Goal: Task Accomplishment & Management: Complete application form

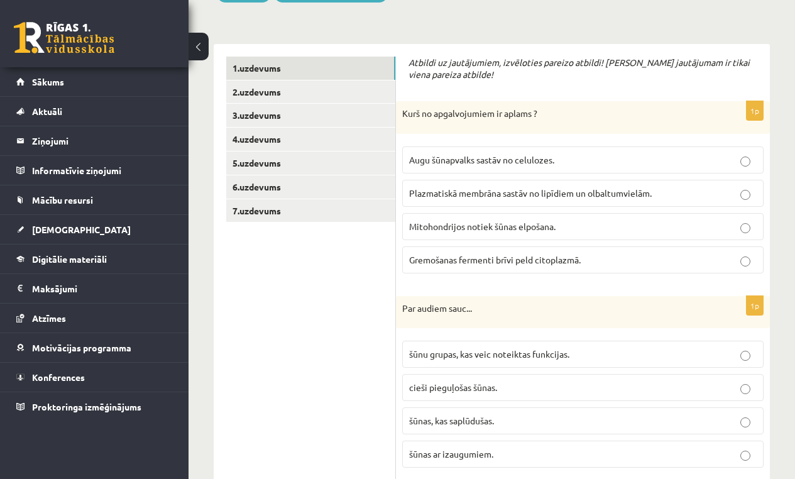
scroll to position [218, 0]
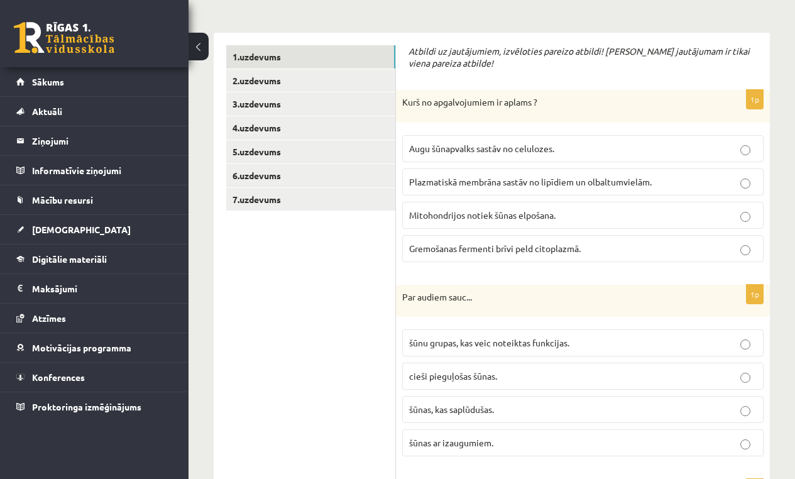
click at [491, 254] on label "Gremošanas fermenti brīvi peld citoplazmā." at bounding box center [582, 248] width 361 height 27
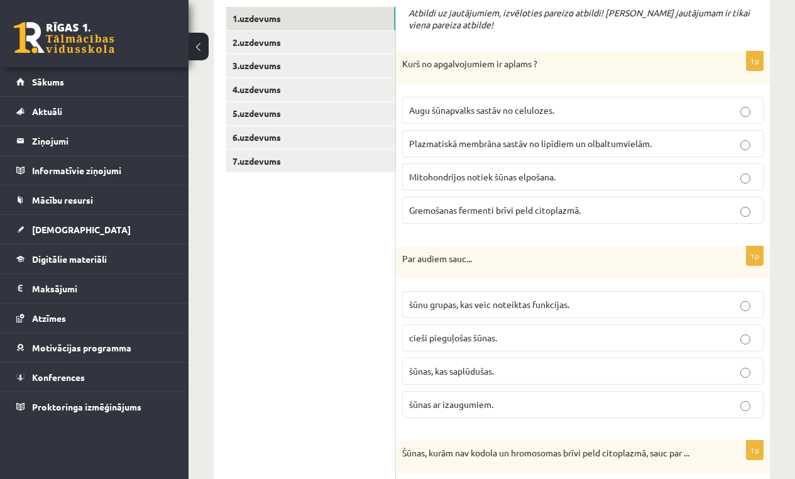
scroll to position [341, 0]
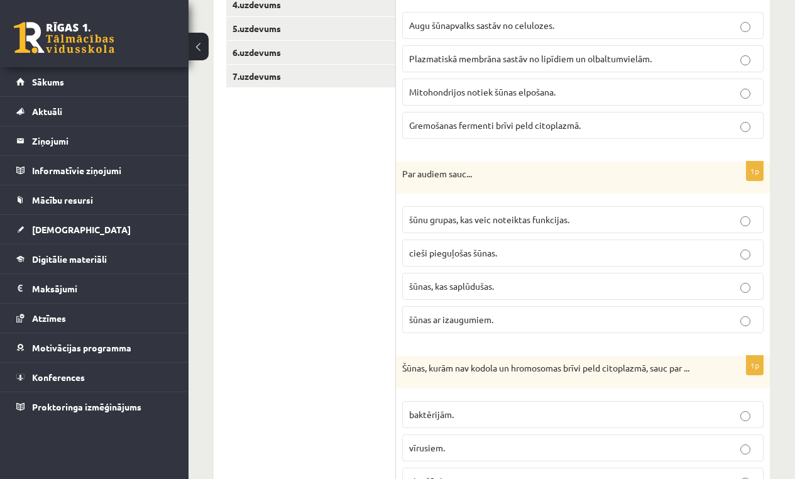
click at [440, 246] on p "cieši pieguļošas šūnas." at bounding box center [582, 252] width 347 height 13
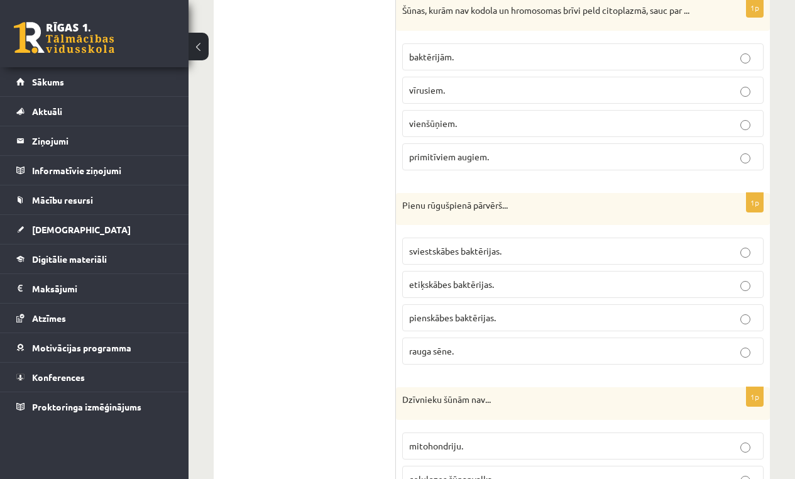
scroll to position [677, 0]
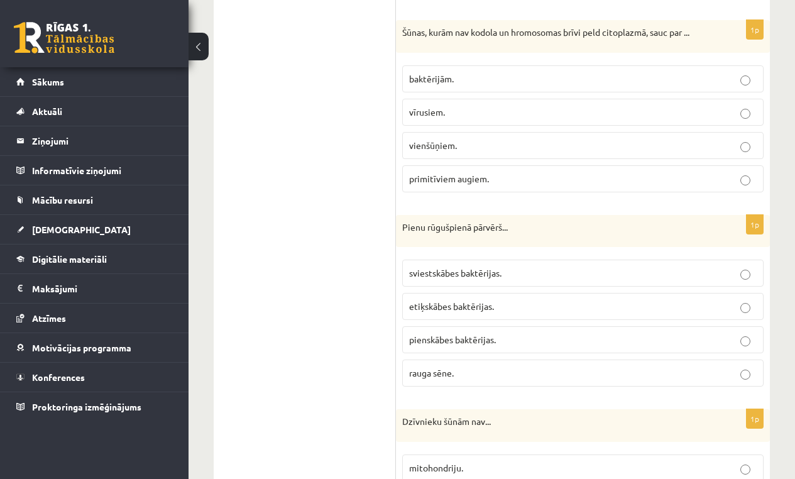
click at [435, 75] on span "baktērijām." at bounding box center [431, 78] width 45 height 11
click at [510, 339] on p "pienskābes baktērijas." at bounding box center [582, 339] width 347 height 13
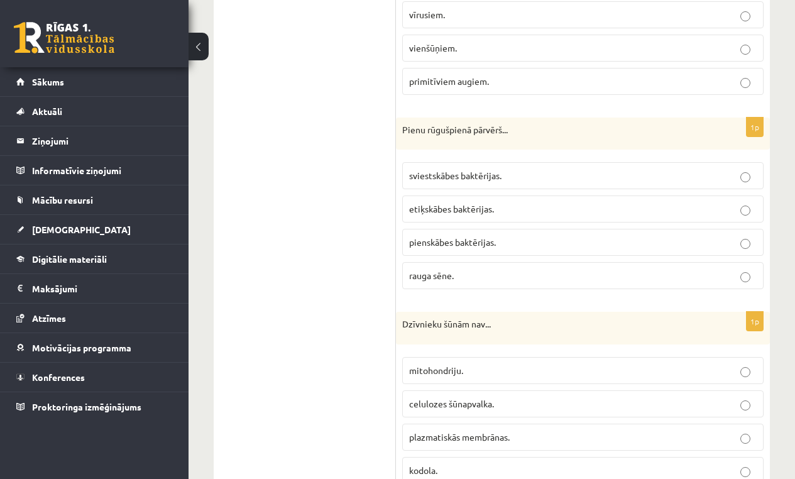
scroll to position [873, 0]
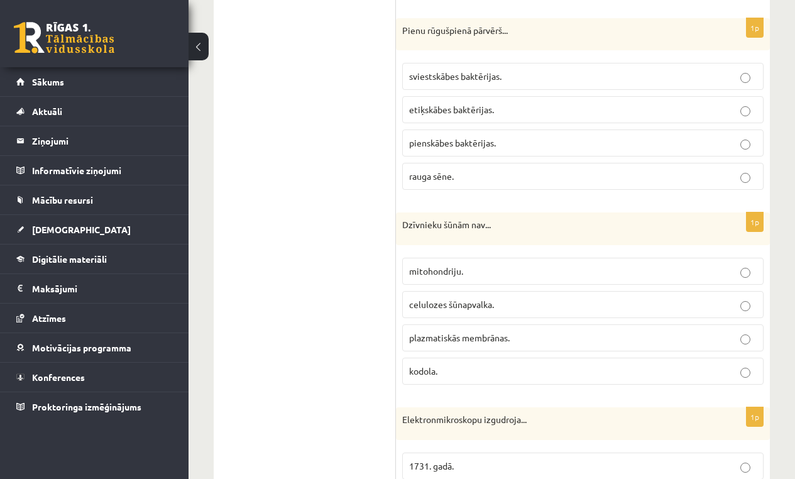
click at [465, 305] on span "celulozes šūnapvalka." at bounding box center [451, 303] width 85 height 11
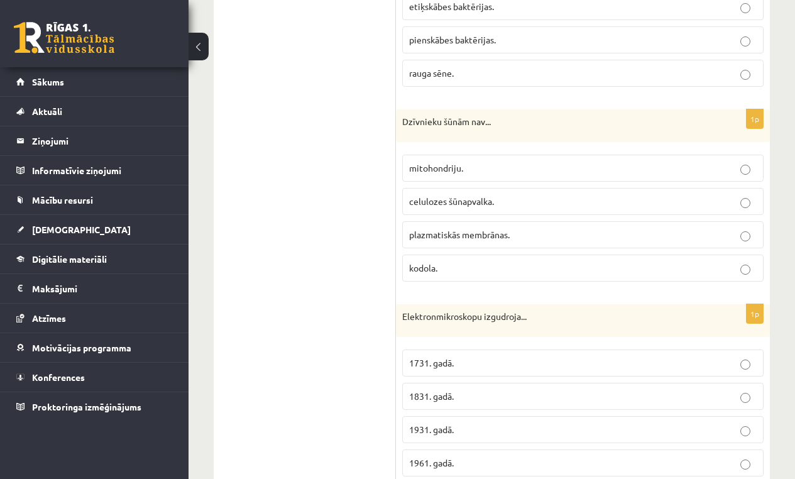
scroll to position [1079, 0]
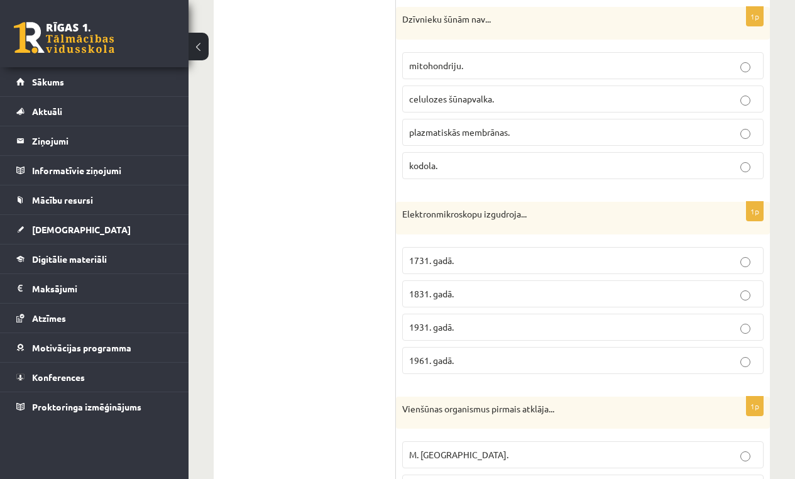
click at [442, 331] on label "1931. gadā." at bounding box center [582, 327] width 361 height 27
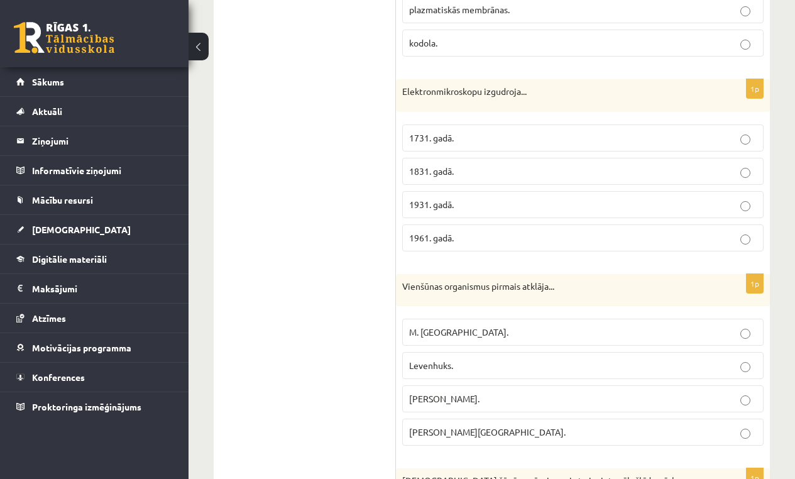
scroll to position [1278, 0]
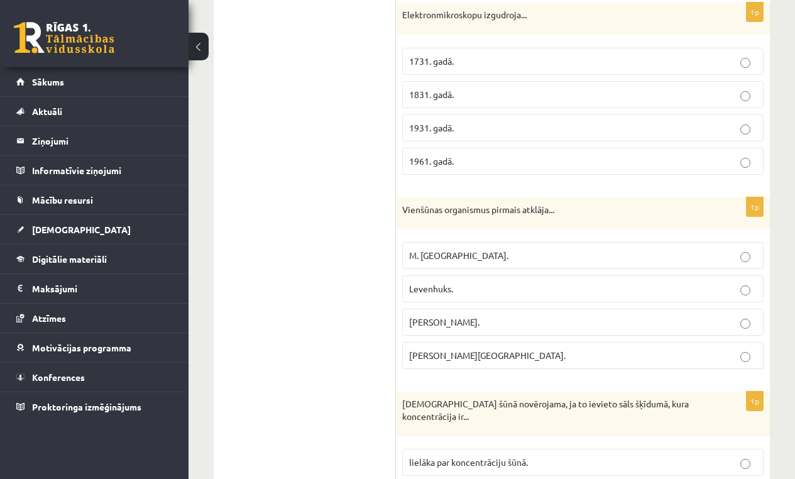
click at [530, 287] on p "Levenhuks." at bounding box center [582, 288] width 347 height 13
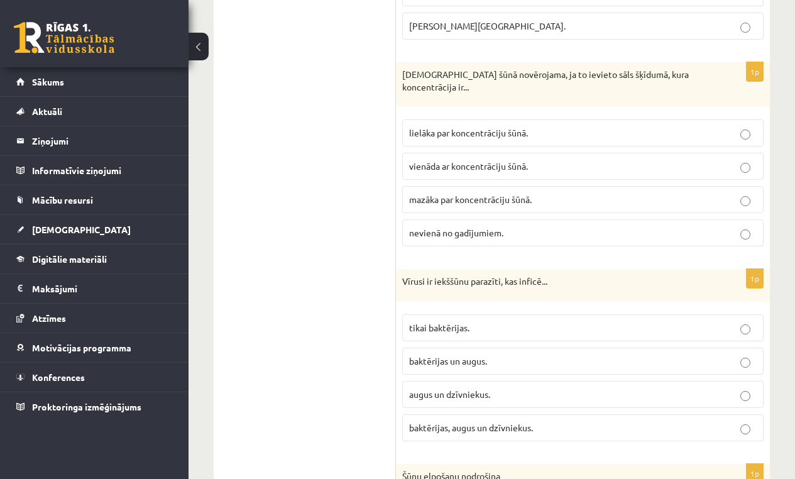
scroll to position [1613, 0]
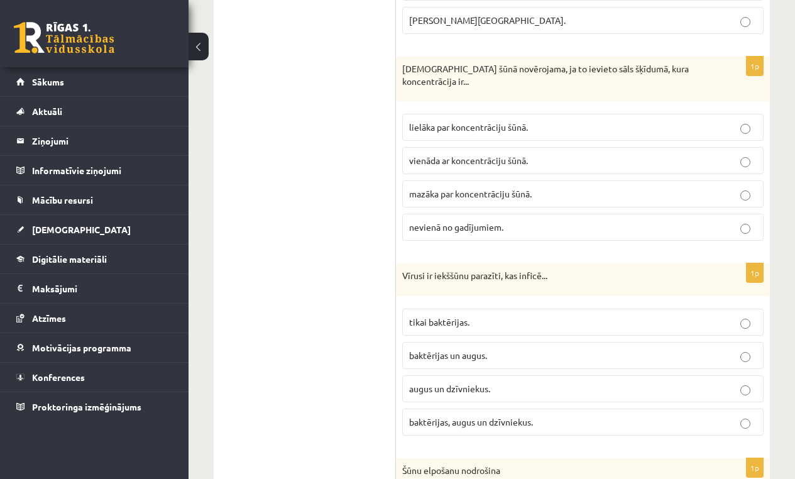
click at [596, 198] on label "mazāka par koncentrāciju šūnā." at bounding box center [582, 193] width 361 height 27
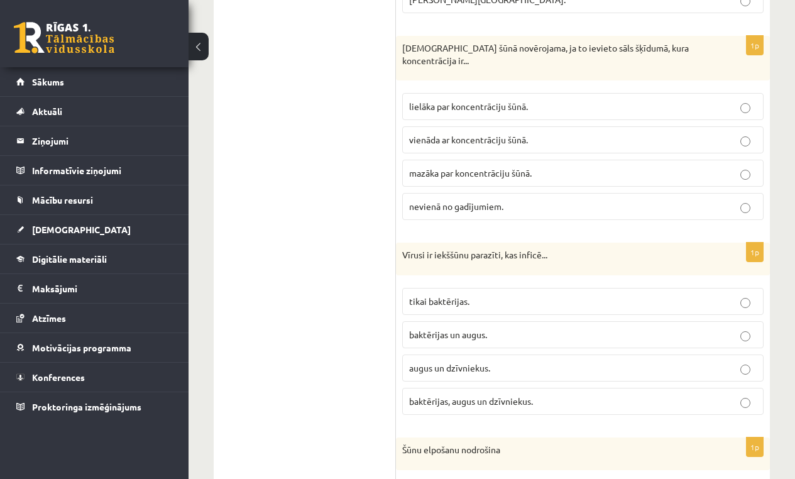
scroll to position [1636, 0]
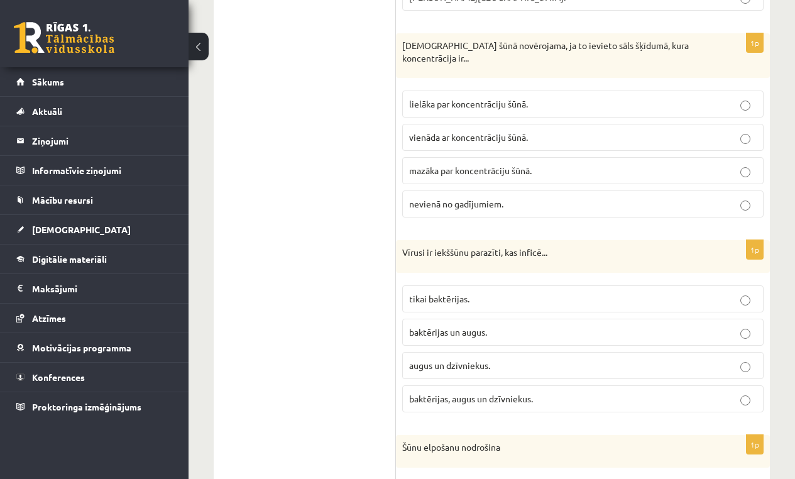
click at [638, 394] on p "baktērijas, augus un dzīvniekus." at bounding box center [582, 398] width 347 height 13
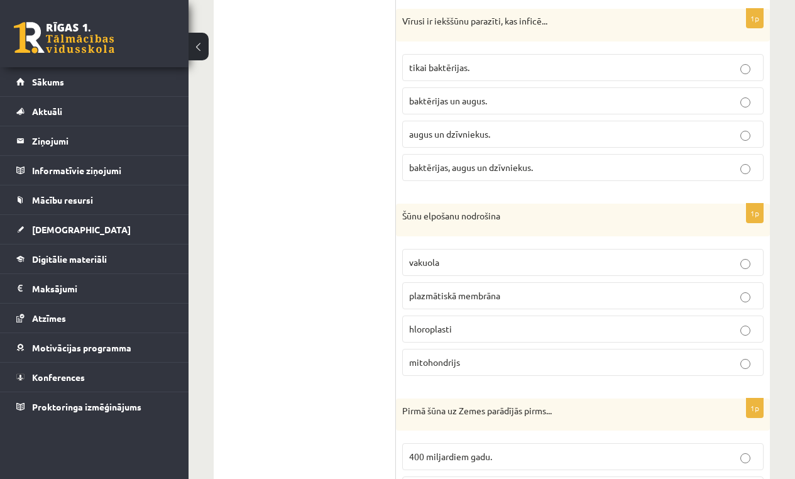
scroll to position [1996, 0]
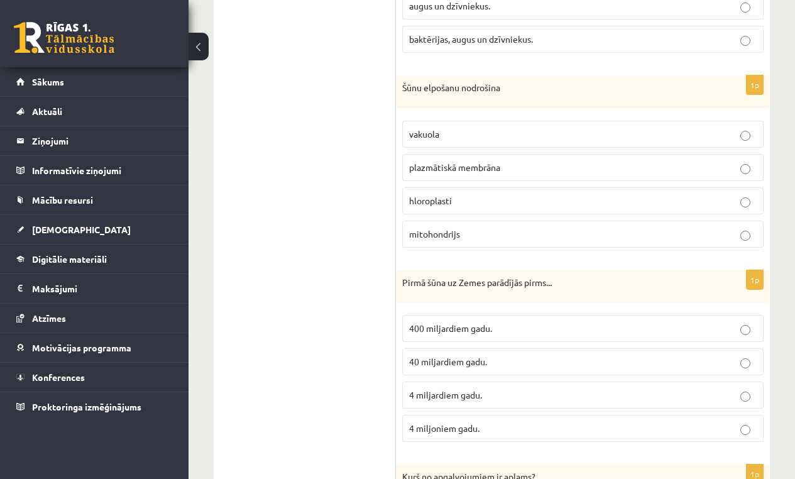
click at [471, 233] on p "mitohondrijs" at bounding box center [582, 233] width 347 height 13
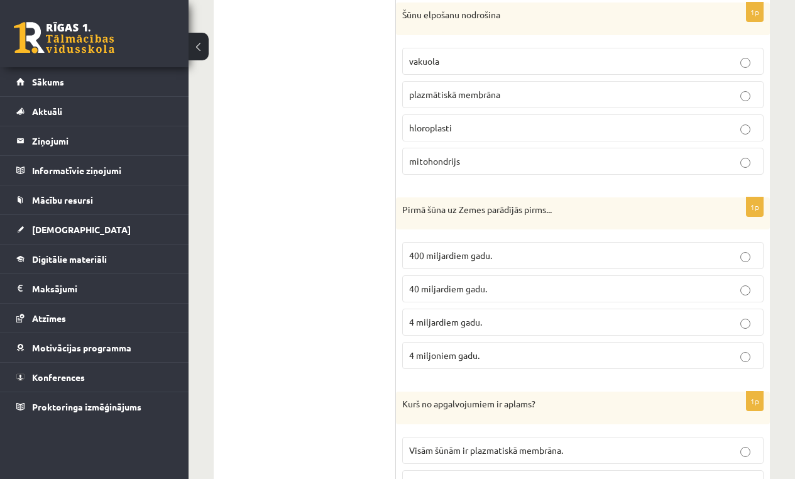
click at [484, 350] on p "4 miljoniem gadu." at bounding box center [582, 355] width 347 height 13
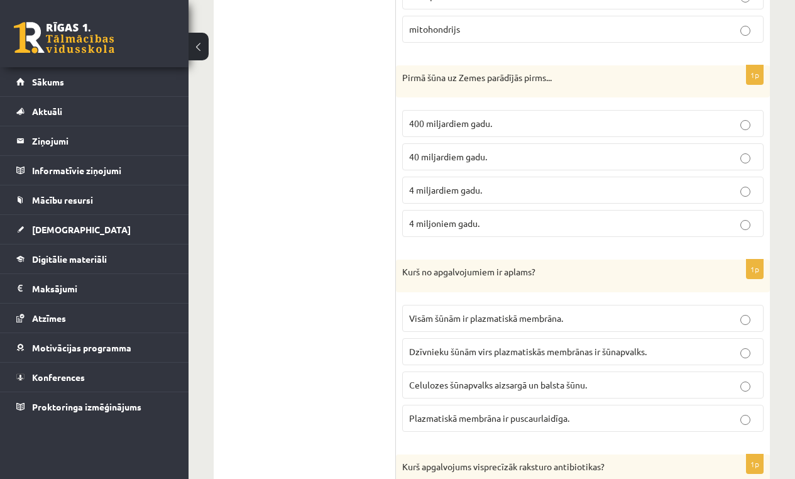
scroll to position [2268, 0]
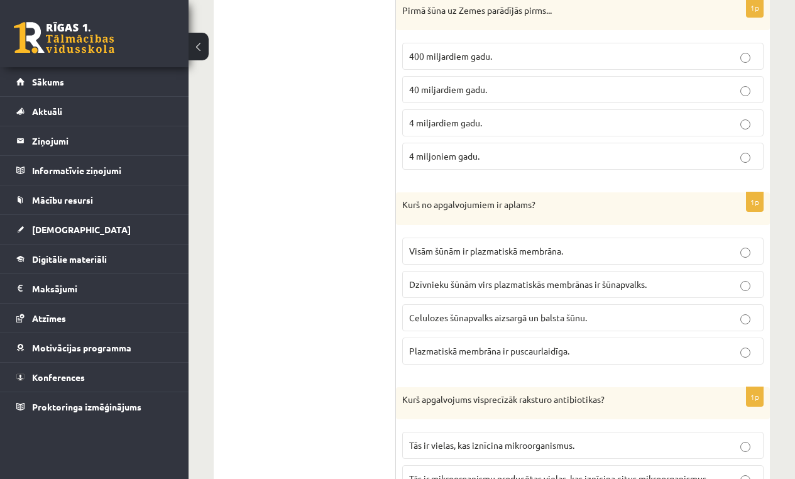
click at [490, 119] on p "4 miljardiem gadu." at bounding box center [582, 122] width 347 height 13
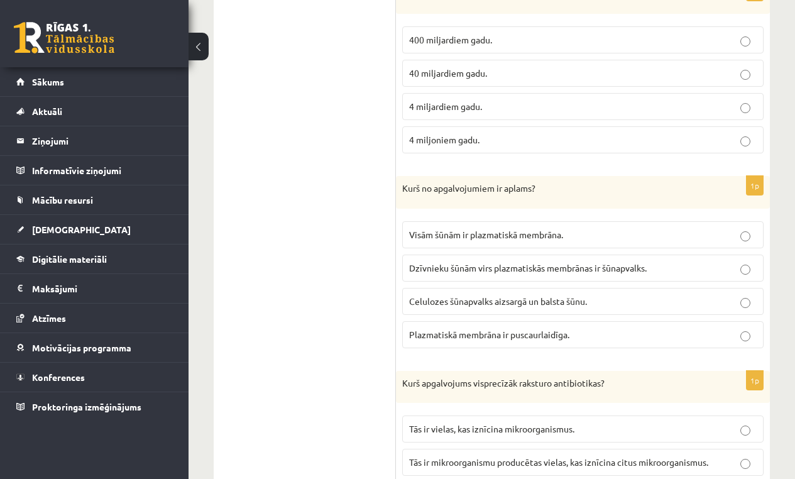
scroll to position [2317, 0]
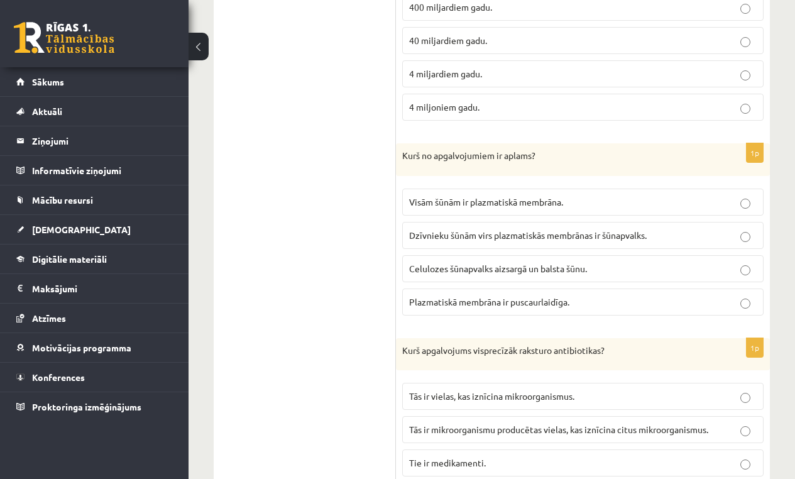
click at [574, 229] on span "Dzīvnieku šūnām virs plazmatiskās membrānas ir šūnapvalks." at bounding box center [528, 234] width 238 height 11
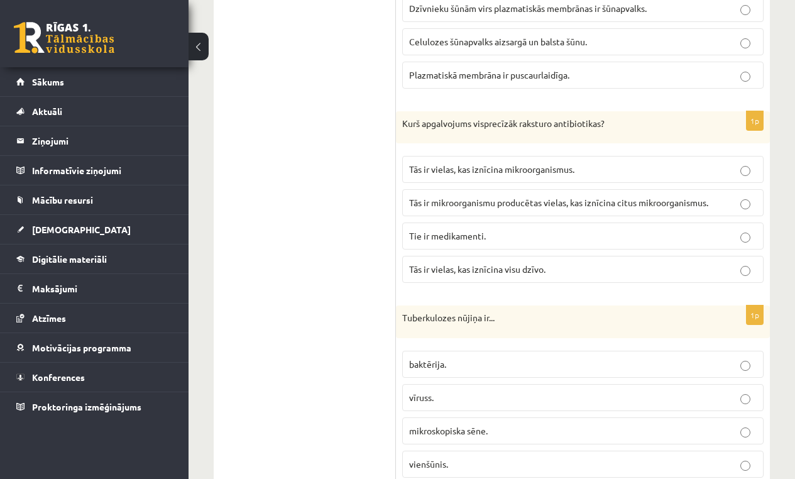
scroll to position [2583, 0]
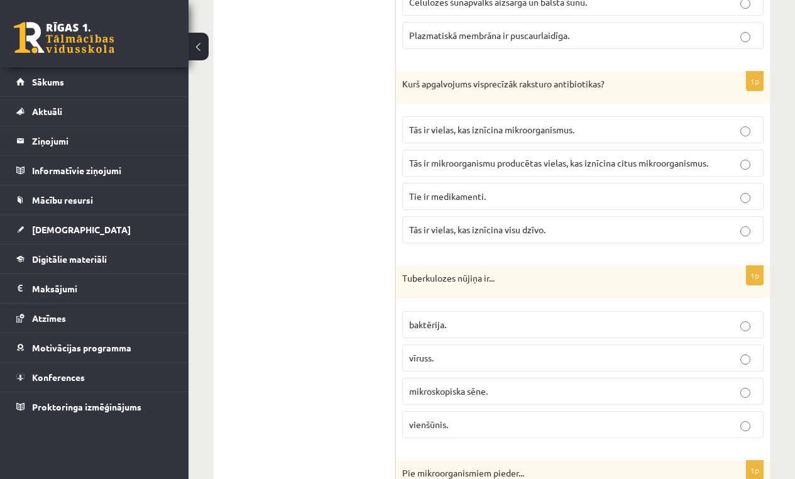
click at [603, 157] on span "Tās ir mikroorganismu producētas vielas, kas iznīcina citus mikroorganismus." at bounding box center [558, 162] width 299 height 11
click at [614, 318] on p "baktērija." at bounding box center [582, 324] width 347 height 13
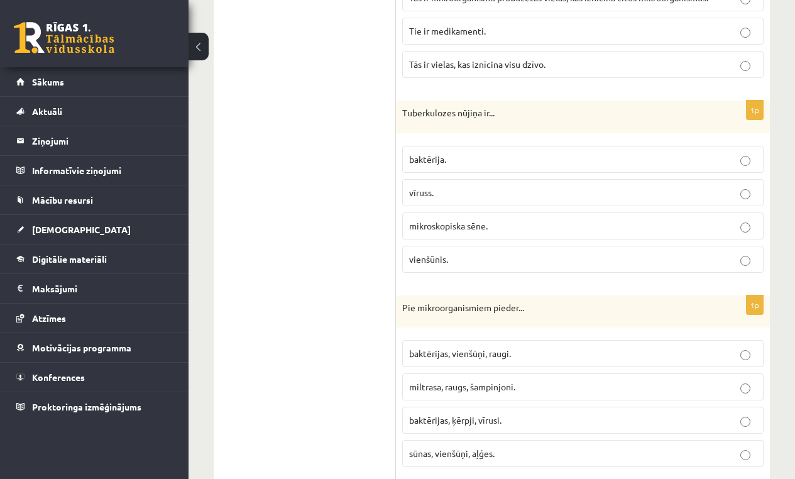
scroll to position [2917, 0]
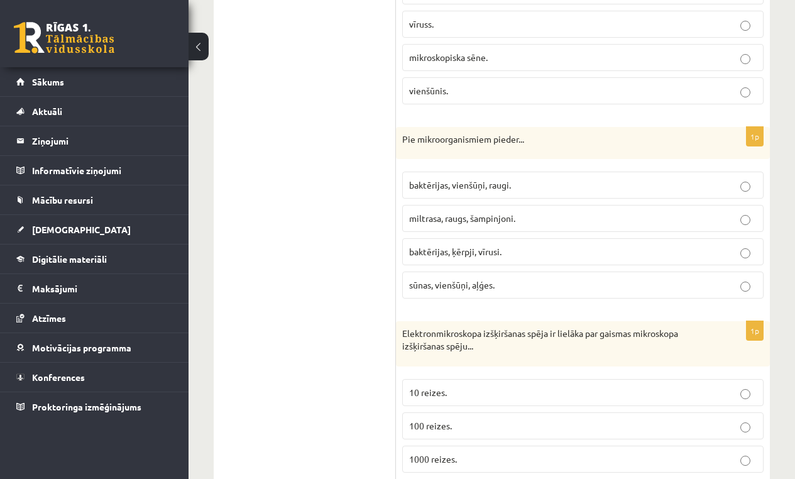
click at [484, 178] on p "baktērijas, vienšūņi, raugi." at bounding box center [582, 184] width 347 height 13
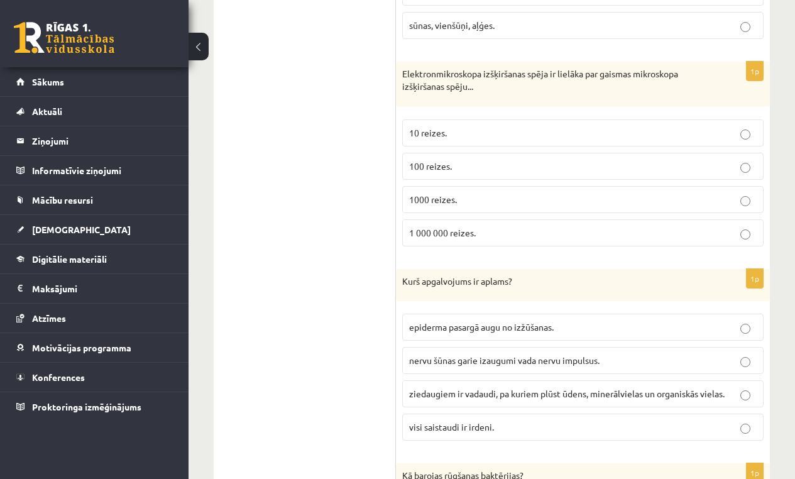
scroll to position [3182, 0]
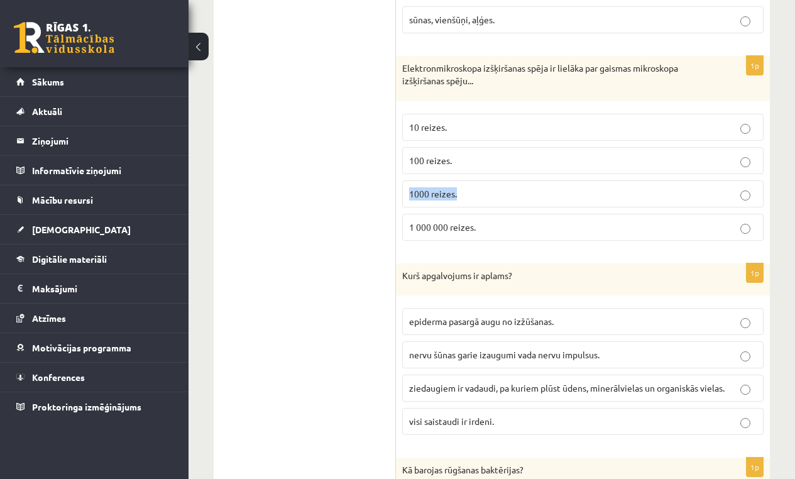
click at [525, 180] on label "1000 reizes." at bounding box center [582, 193] width 361 height 27
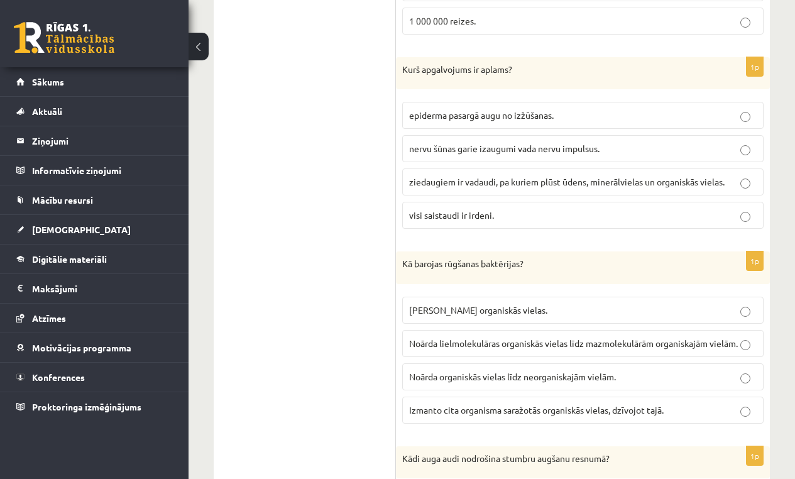
scroll to position [3405, 0]
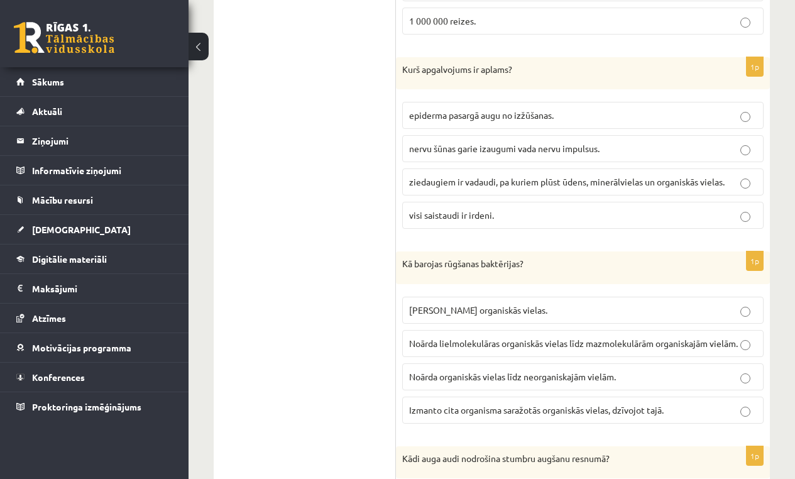
scroll to position [3394, 0]
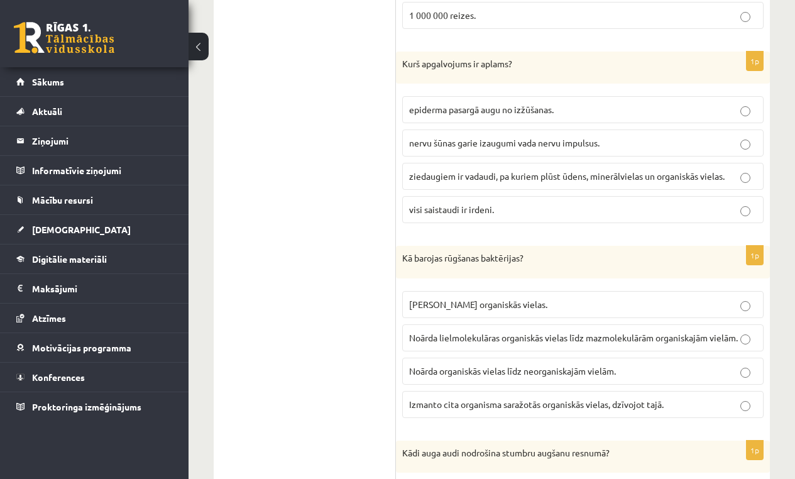
click at [552, 209] on label "visi saistaudi ir irdeni." at bounding box center [582, 209] width 361 height 27
click at [502, 332] on span "Noārda lielmolekulāras organiskās vielas līdz mazmolekulārām organiskajām vielā…" at bounding box center [573, 337] width 329 height 11
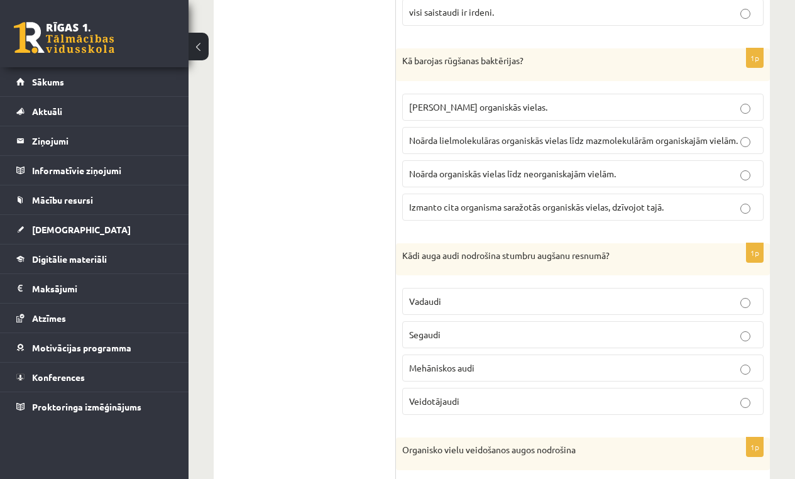
scroll to position [3774, 0]
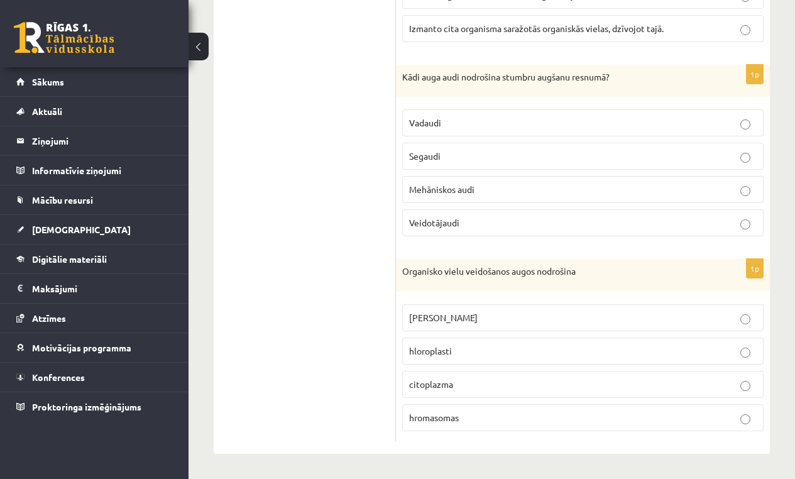
click at [565, 216] on label "Veidotājaudi" at bounding box center [582, 222] width 361 height 27
click at [457, 353] on p "hloroplasti" at bounding box center [582, 350] width 347 height 13
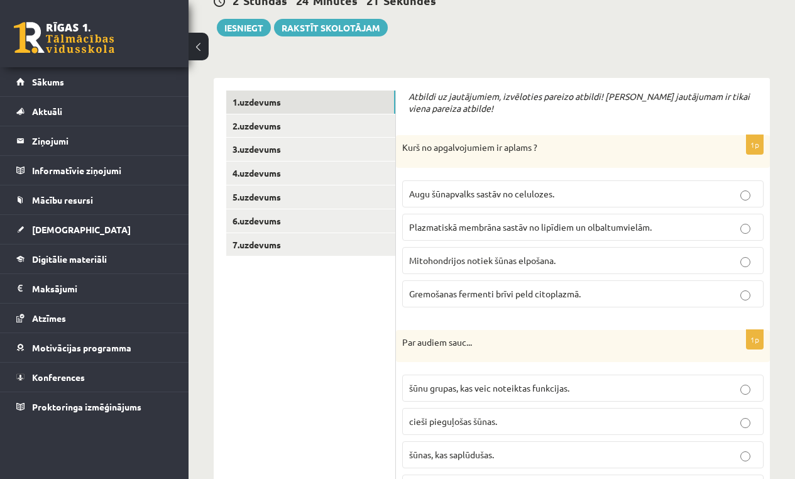
scroll to position [117, 0]
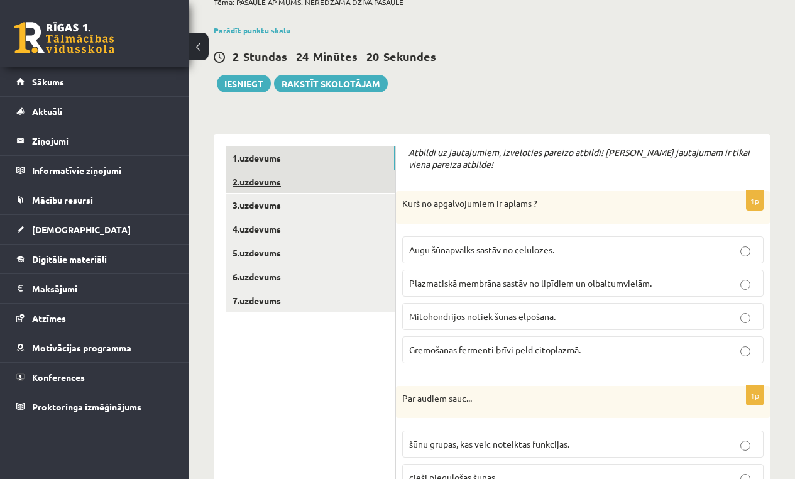
click at [278, 175] on link "2.uzdevums" at bounding box center [310, 181] width 169 height 23
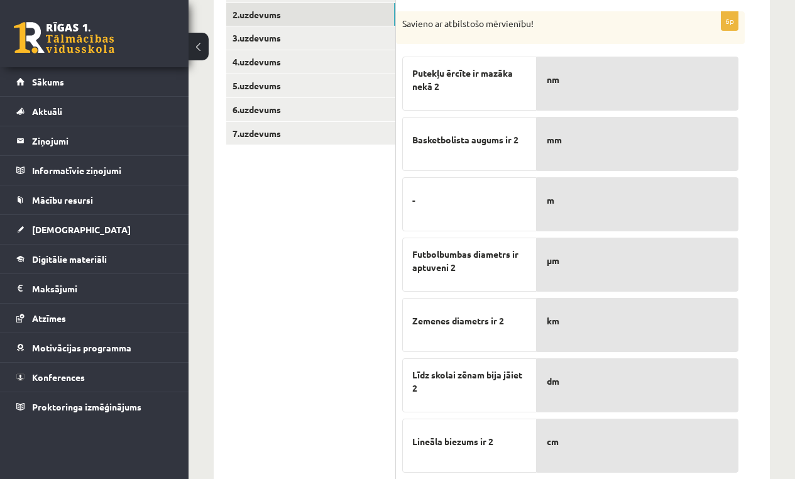
scroll to position [292, 0]
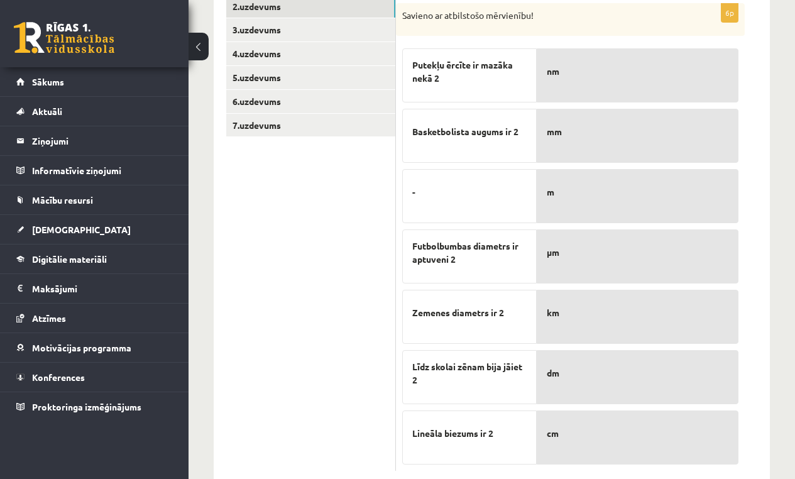
click at [591, 72] on p "nm" at bounding box center [638, 71] width 182 height 26
click at [449, 177] on div "-" at bounding box center [469, 196] width 134 height 54
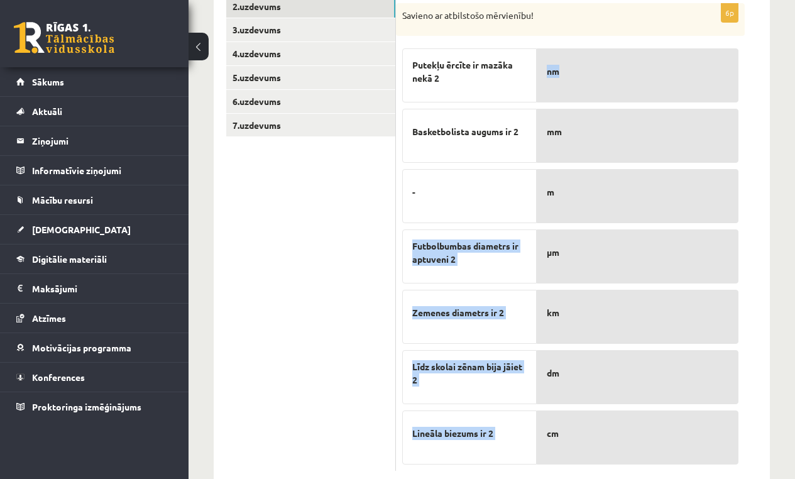
drag, startPoint x: 437, startPoint y: 194, endPoint x: 586, endPoint y: 71, distance: 192.9
click at [586, 71] on fieldset "Putekļu ērcīte ir mazāka nekā 2 Basketbolista augums ir 2 - Futbolbumbas diamet…" at bounding box center [570, 253] width 336 height 422
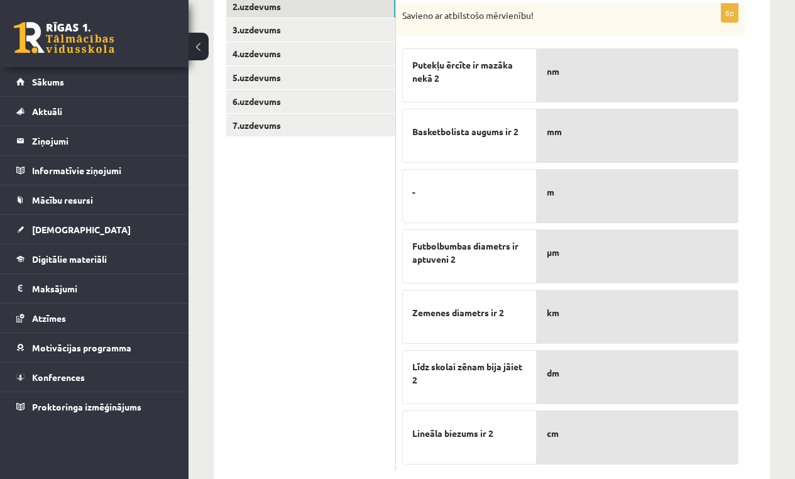
click at [625, 86] on div "nm" at bounding box center [638, 75] width 202 height 54
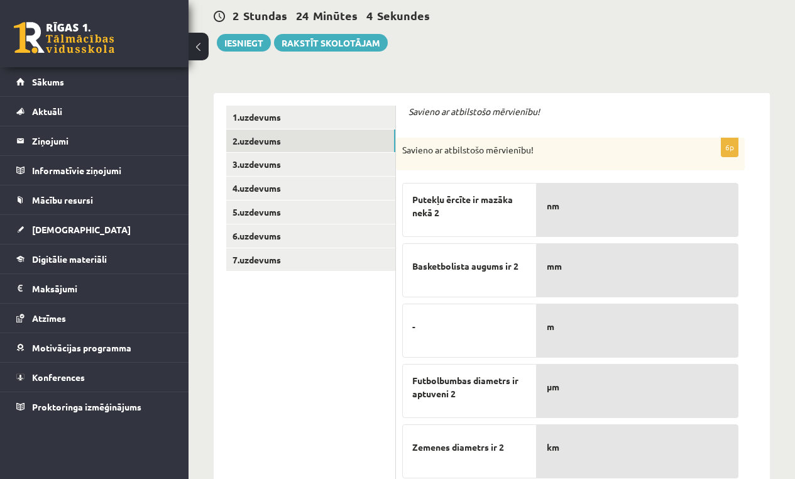
scroll to position [321, 0]
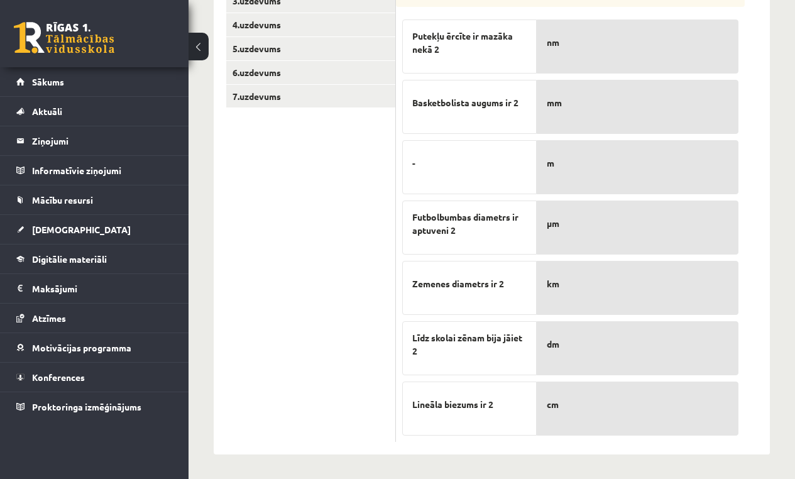
click at [587, 112] on p "mm" at bounding box center [638, 103] width 182 height 26
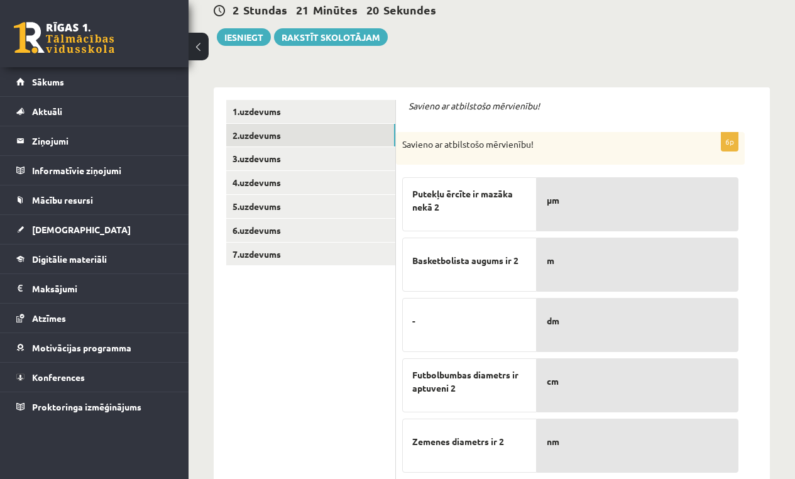
scroll to position [161, 0]
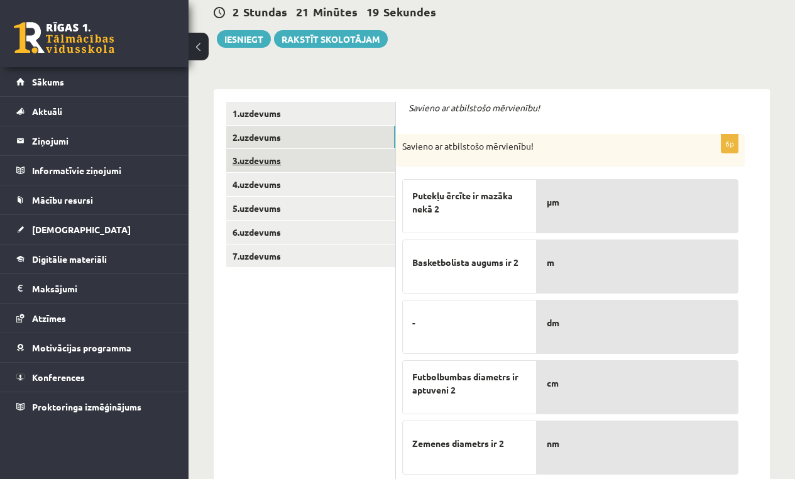
click at [278, 155] on link "3.uzdevums" at bounding box center [310, 160] width 169 height 23
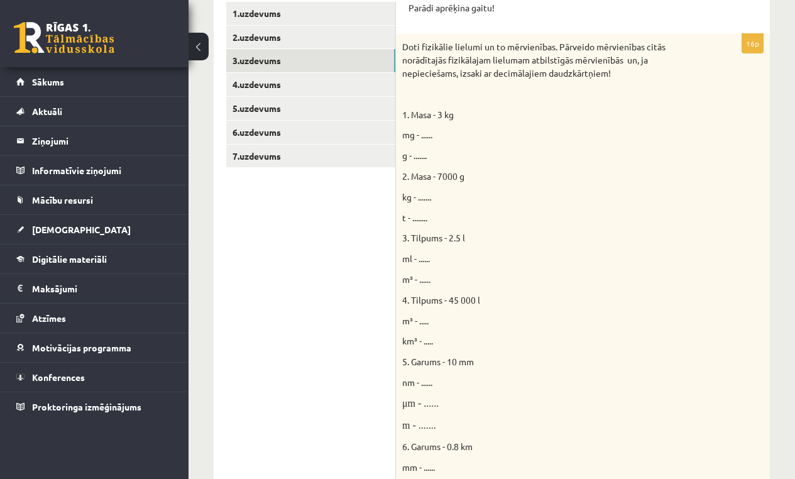
scroll to position [0, 0]
click at [425, 133] on span "mg - ......" at bounding box center [417, 134] width 30 height 11
click at [430, 132] on span "mg - ......" at bounding box center [417, 134] width 30 height 11
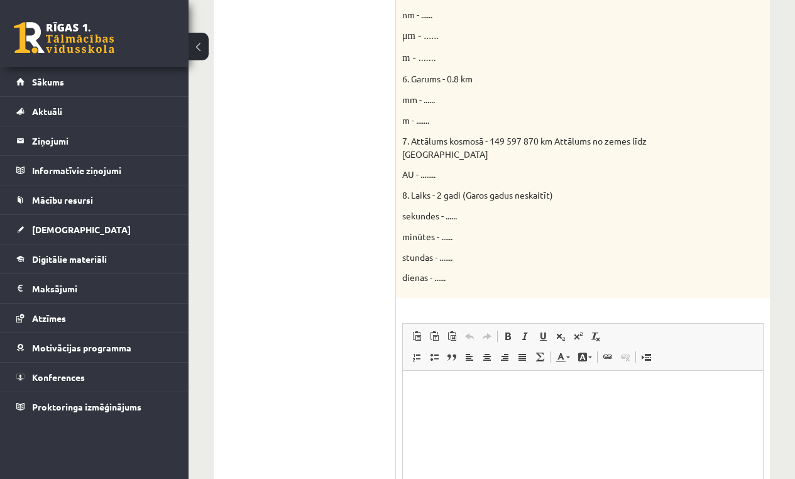
scroll to position [743, 0]
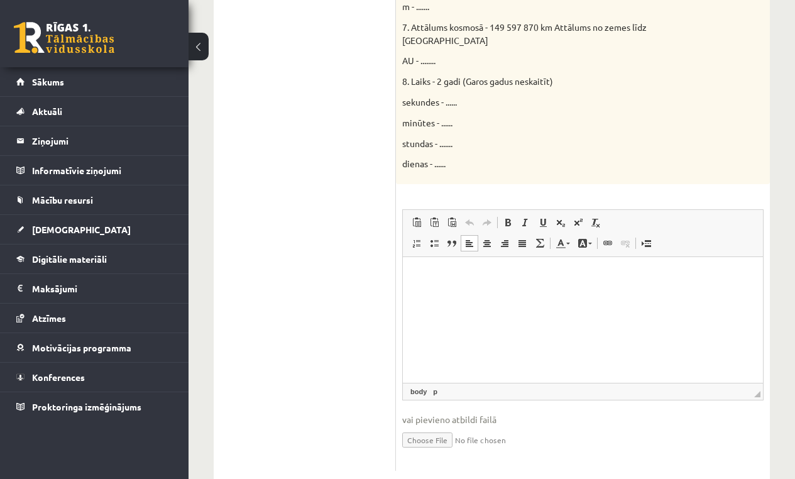
click at [486, 290] on html at bounding box center [583, 276] width 360 height 38
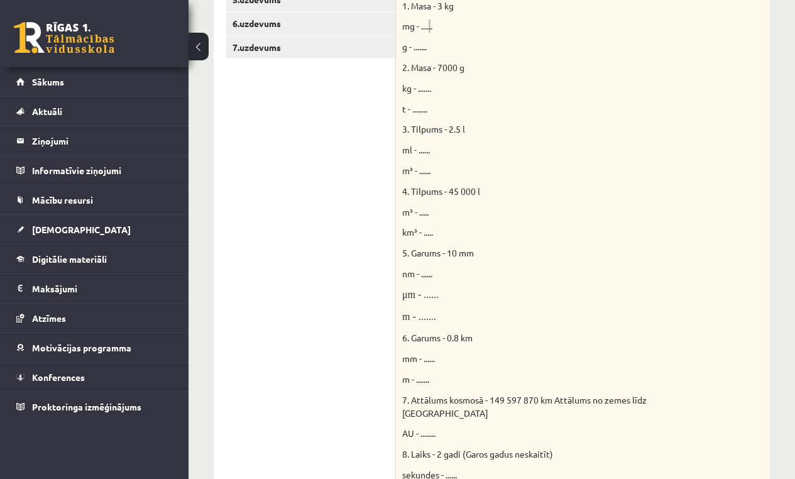
scroll to position [372, 0]
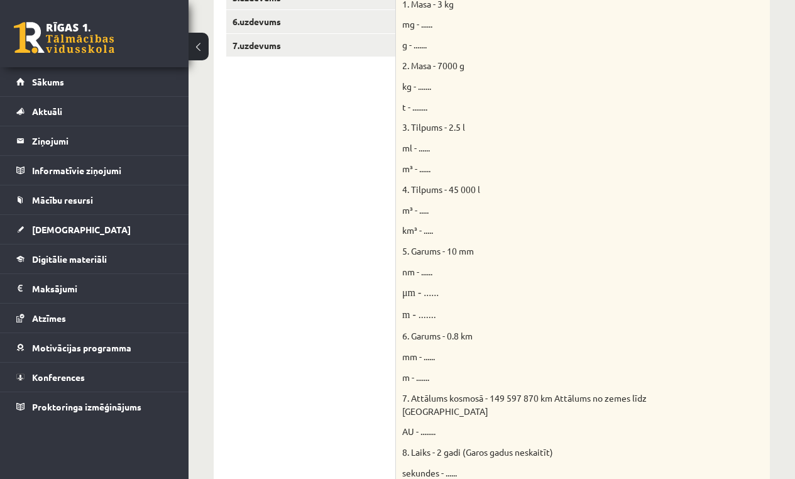
click at [618, 53] on div "Doti fizikālie lielumi un to mērvienības. Pārveido mērvienības citās norādītajā…" at bounding box center [583, 239] width 374 height 632
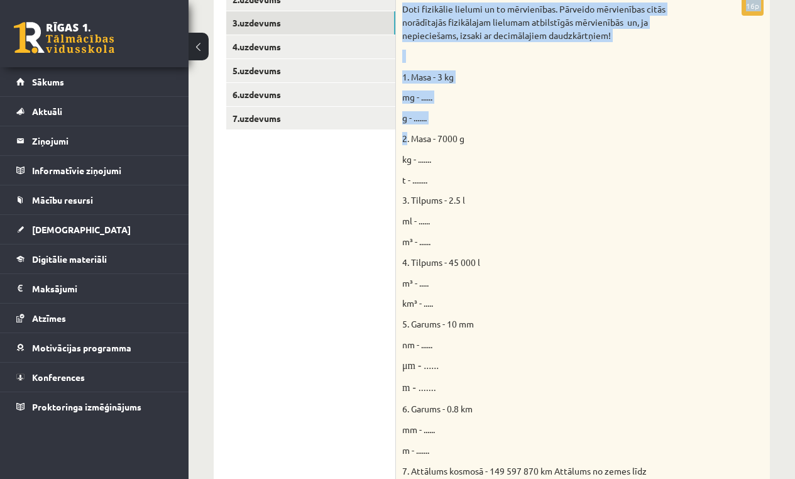
drag, startPoint x: 618, startPoint y: 53, endPoint x: 280, endPoint y: -24, distance: 346.6
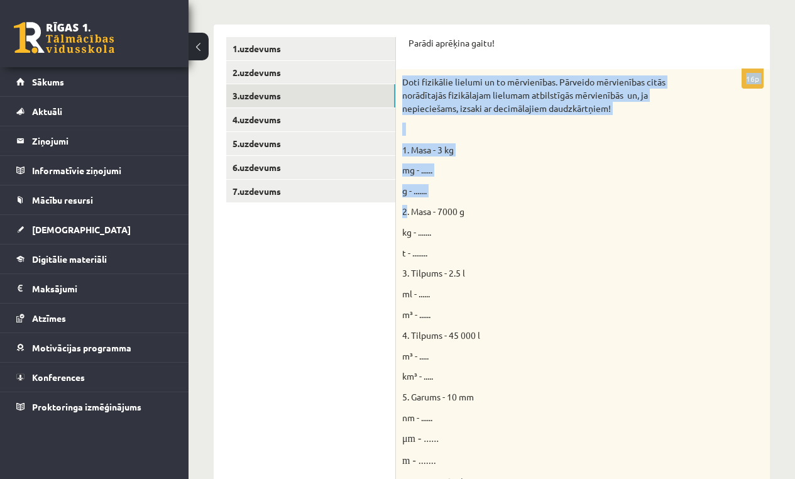
click at [786, 163] on div "**********" at bounding box center [492, 423] width 606 height 1203
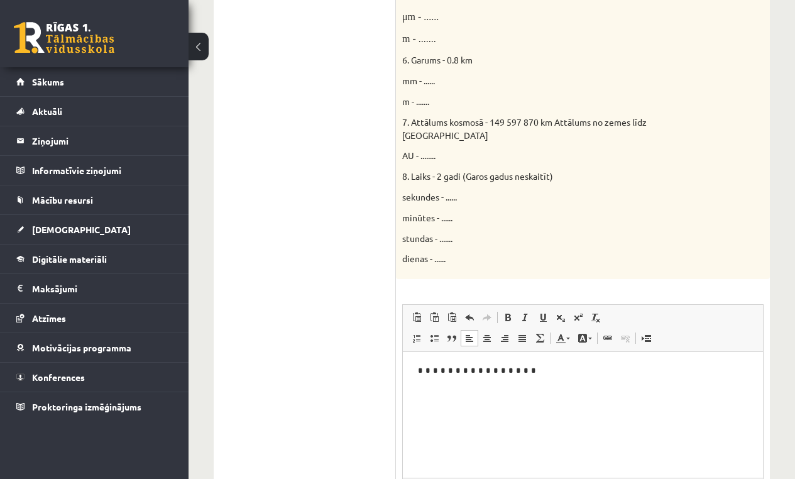
scroll to position [743, 0]
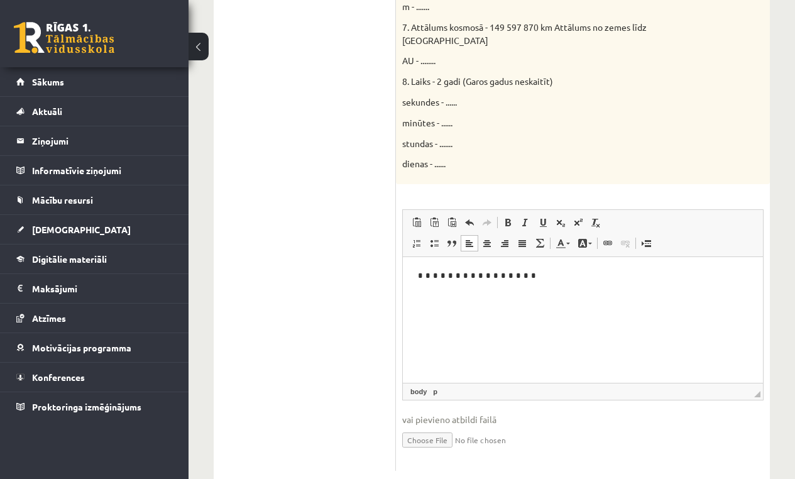
click at [564, 277] on p "Bagātinātā teksta redaktors, wiswyg-editor-user-answer-47433872028440" at bounding box center [582, 276] width 335 height 13
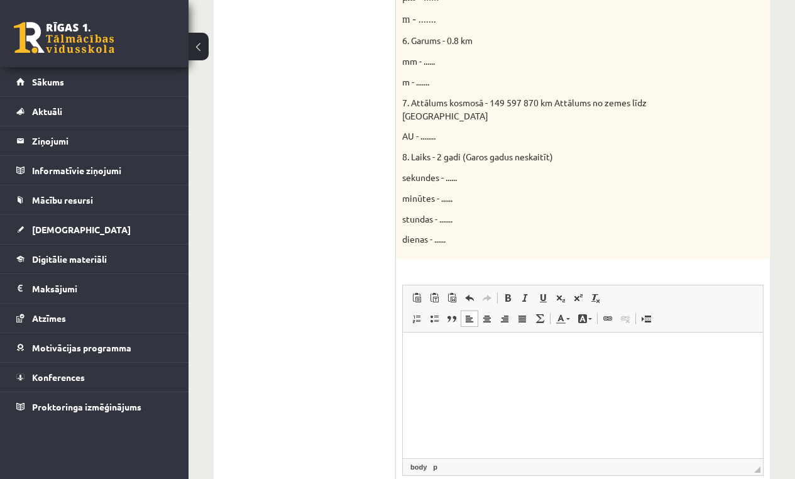
scroll to position [669, 0]
click at [412, 369] on html at bounding box center [583, 350] width 360 height 38
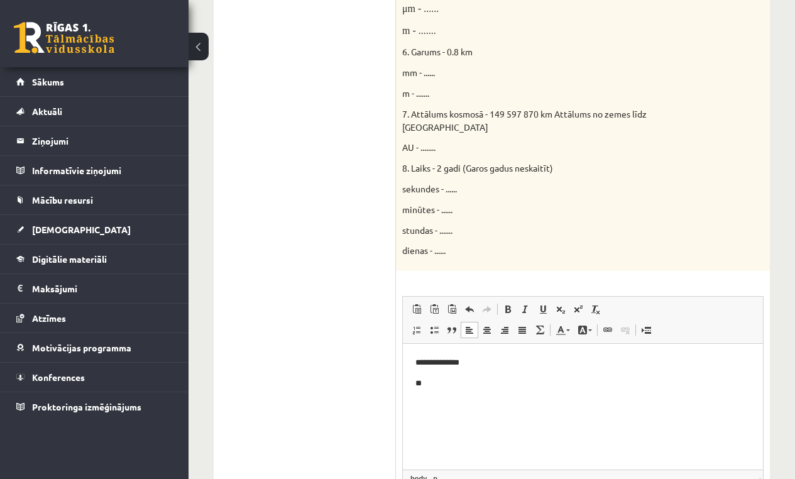
scroll to position [743, 0]
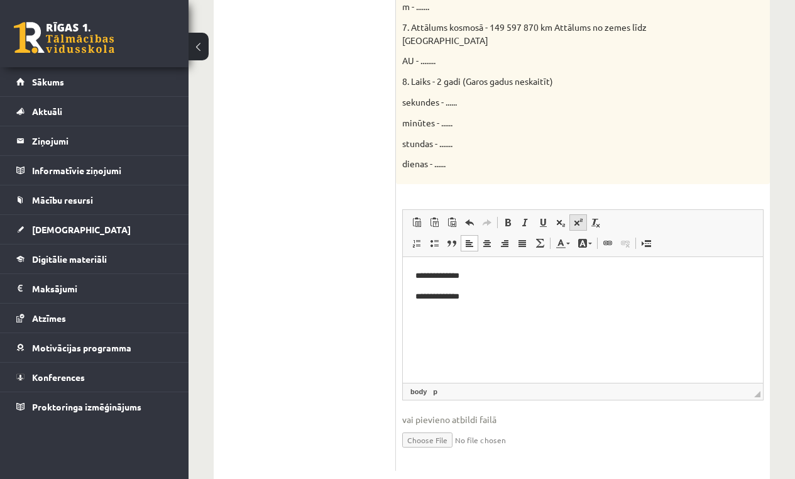
click at [581, 217] on span at bounding box center [578, 222] width 10 height 10
click at [579, 217] on span at bounding box center [578, 222] width 10 height 10
click at [580, 217] on span at bounding box center [578, 222] width 10 height 10
drag, startPoint x: 802, startPoint y: 392, endPoint x: 804, endPoint y: 353, distance: 39.0
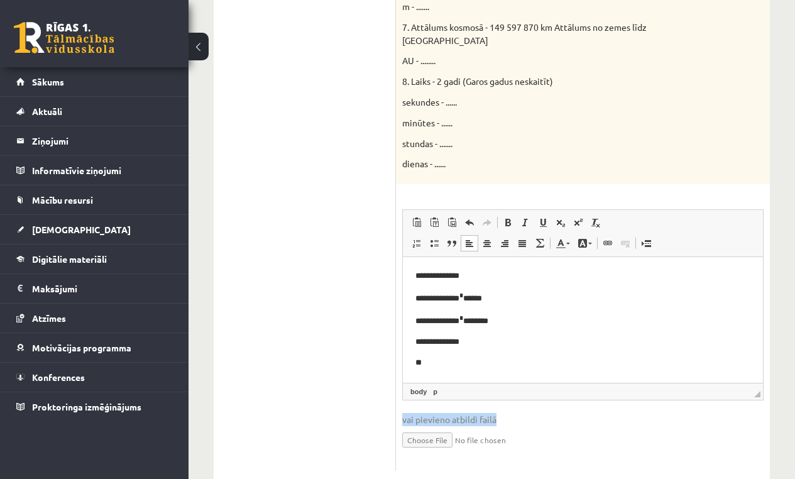
click at [451, 368] on p "**" at bounding box center [582, 362] width 335 height 13
click at [545, 217] on span at bounding box center [543, 222] width 10 height 10
click at [548, 214] on link "Pasvītrojums Klaviatūras saīsne Komanda+U" at bounding box center [543, 222] width 18 height 16
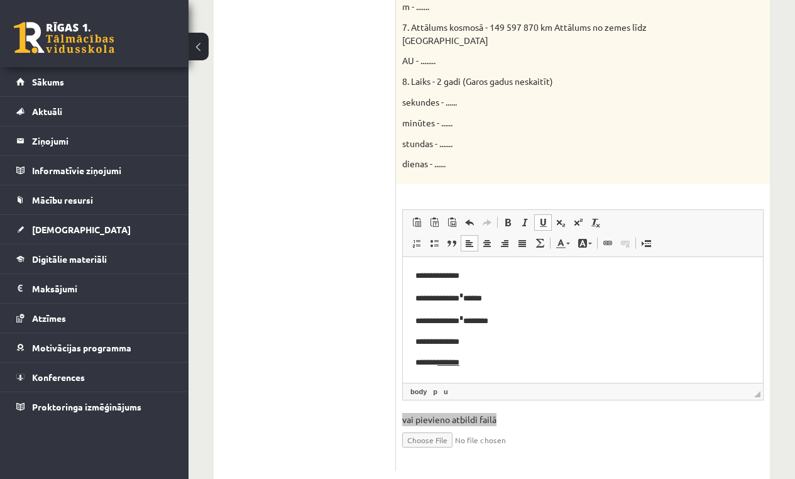
click at [542, 217] on span at bounding box center [543, 222] width 10 height 10
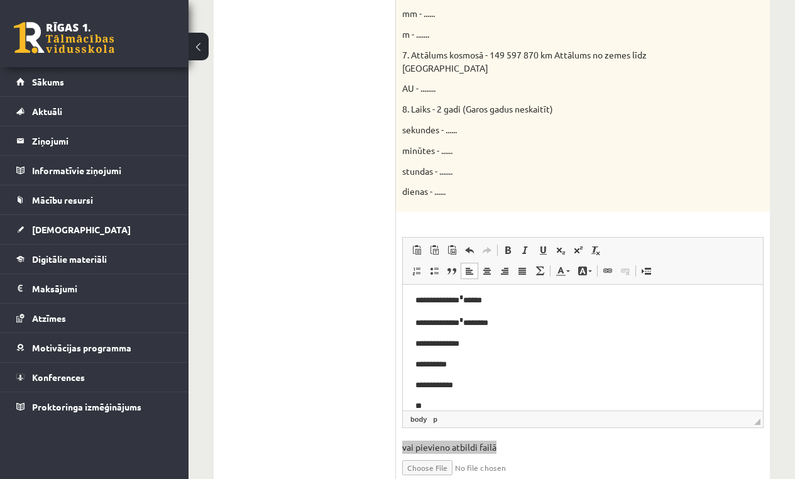
scroll to position [743, 0]
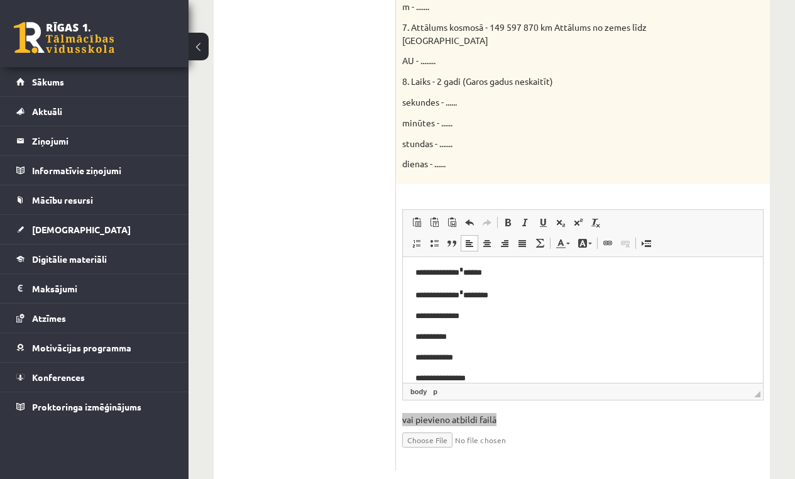
click at [427, 376] on p "**********" at bounding box center [577, 378] width 325 height 13
click at [513, 381] on p "**********" at bounding box center [577, 378] width 325 height 13
click at [575, 217] on span at bounding box center [578, 222] width 10 height 10
click at [579, 217] on span at bounding box center [578, 222] width 10 height 10
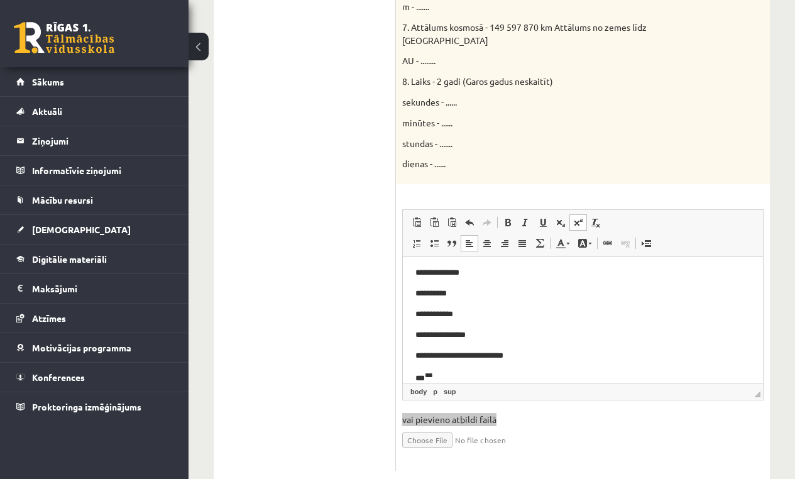
click at [583, 214] on link "Augšraksts" at bounding box center [578, 222] width 18 height 16
click at [577, 217] on span at bounding box center [578, 222] width 10 height 10
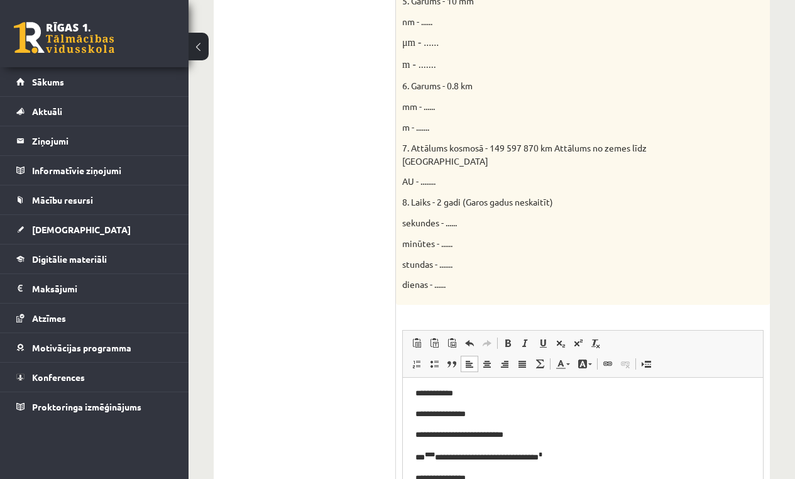
scroll to position [699, 0]
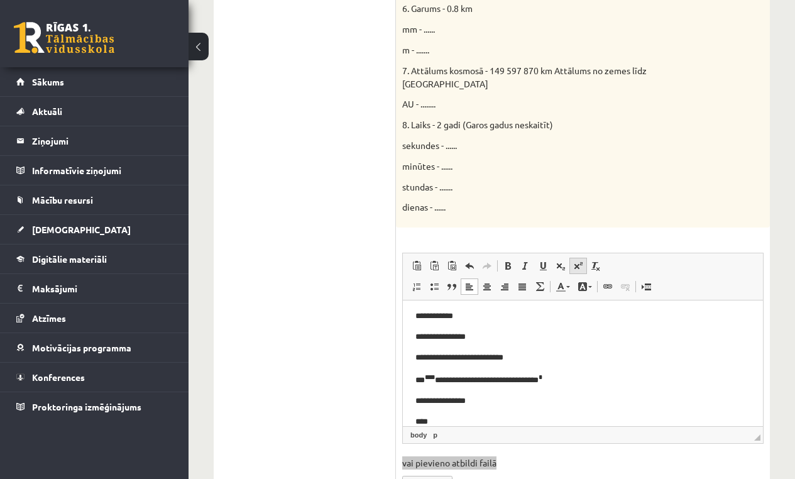
click at [577, 261] on span at bounding box center [578, 266] width 10 height 10
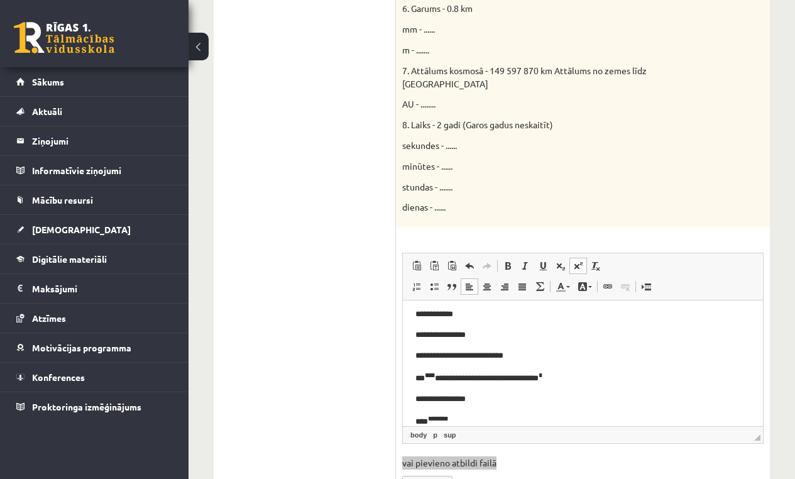
click at [584, 258] on link "Augšraksts" at bounding box center [578, 266] width 18 height 16
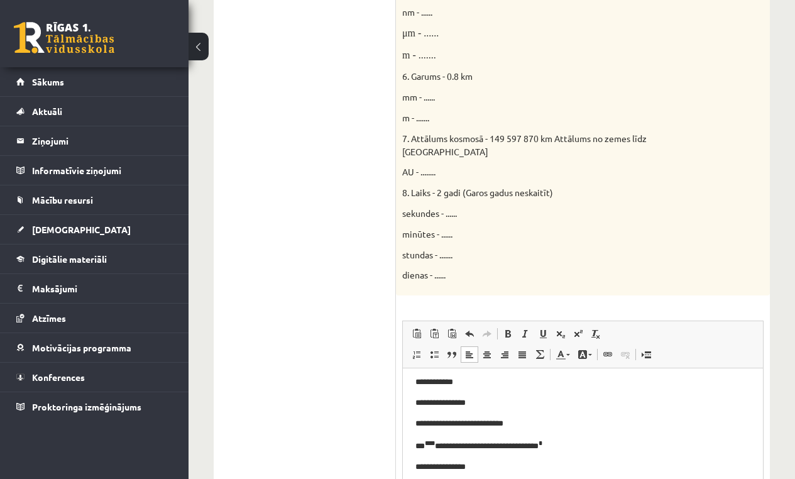
scroll to position [675, 0]
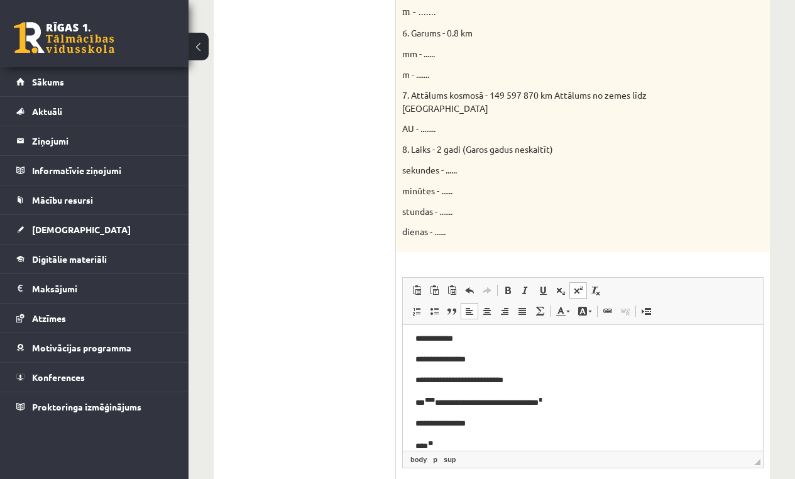
click at [579, 285] on span at bounding box center [578, 290] width 10 height 10
click at [577, 285] on span at bounding box center [578, 290] width 10 height 10
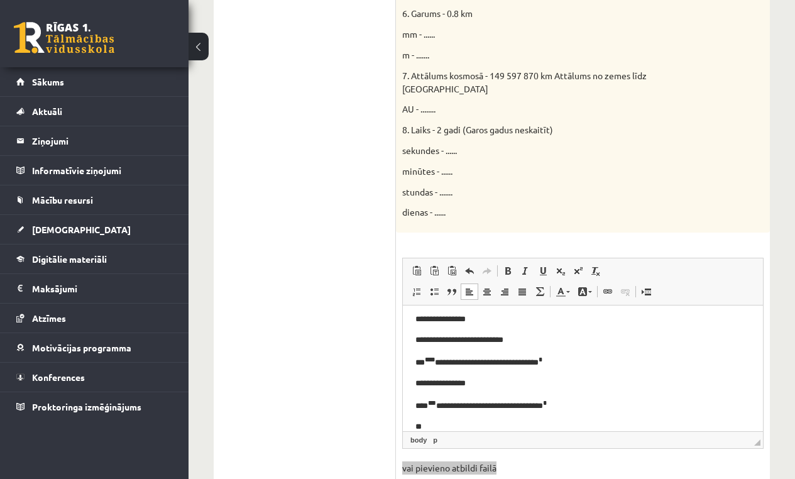
scroll to position [743, 0]
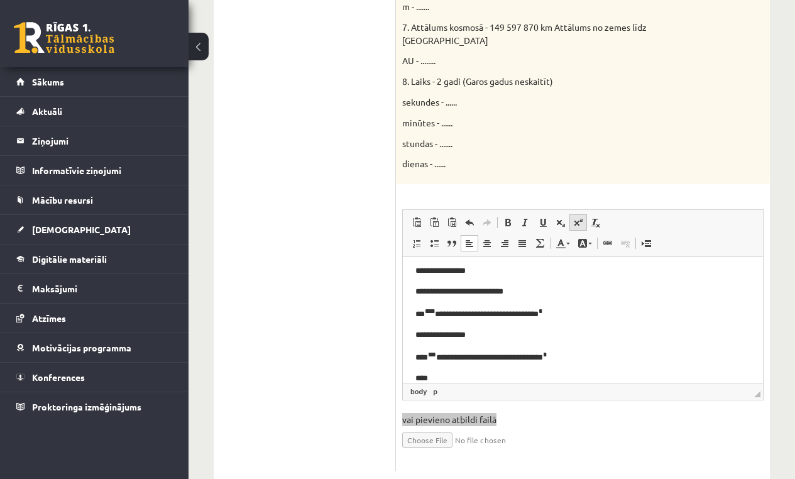
click at [576, 217] on span at bounding box center [578, 222] width 10 height 10
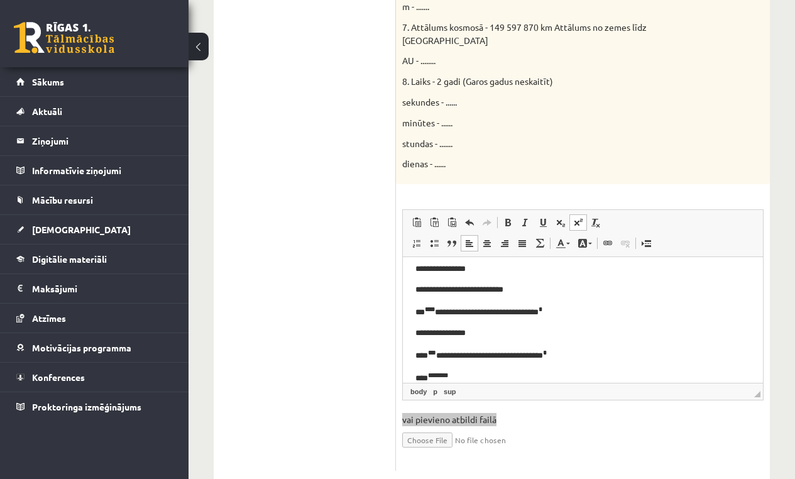
click at [574, 217] on span at bounding box center [578, 222] width 10 height 10
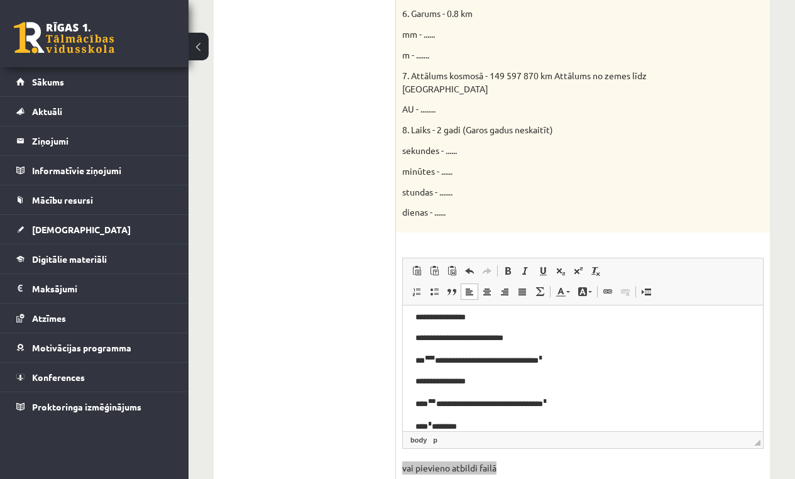
scroll to position [697, 0]
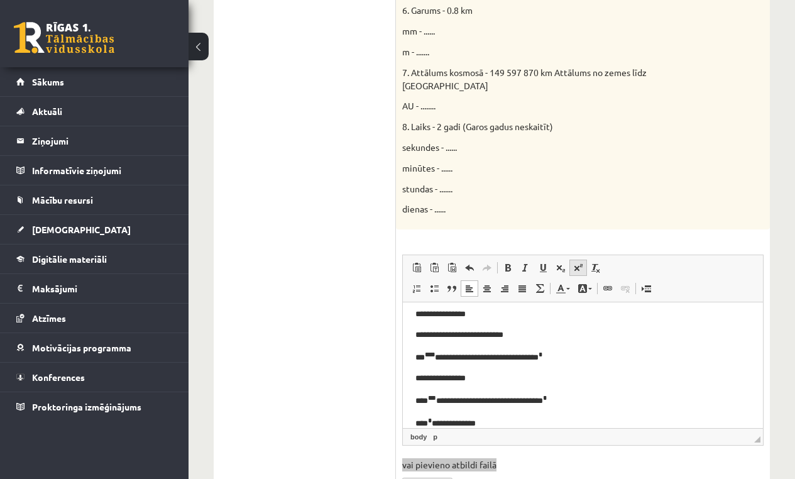
click at [579, 263] on span at bounding box center [578, 268] width 10 height 10
click at [580, 263] on span at bounding box center [578, 268] width 10 height 10
click at [576, 263] on span at bounding box center [578, 268] width 10 height 10
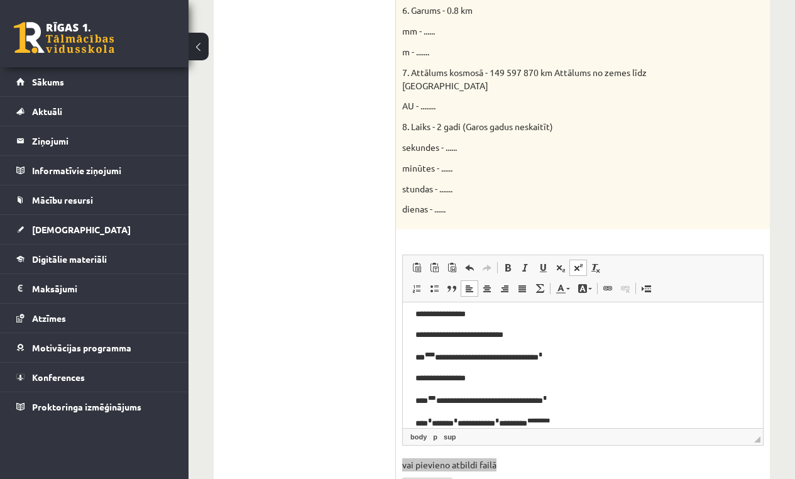
click at [576, 263] on span at bounding box center [578, 268] width 10 height 10
click at [575, 263] on span at bounding box center [578, 268] width 10 height 10
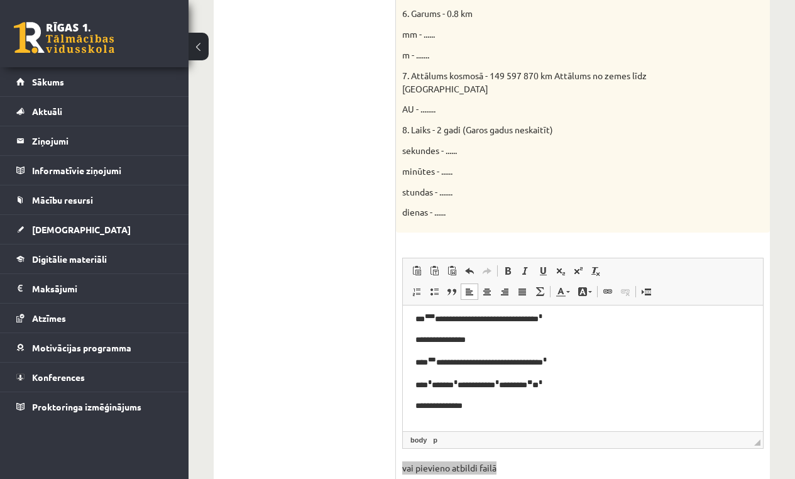
scroll to position [743, 0]
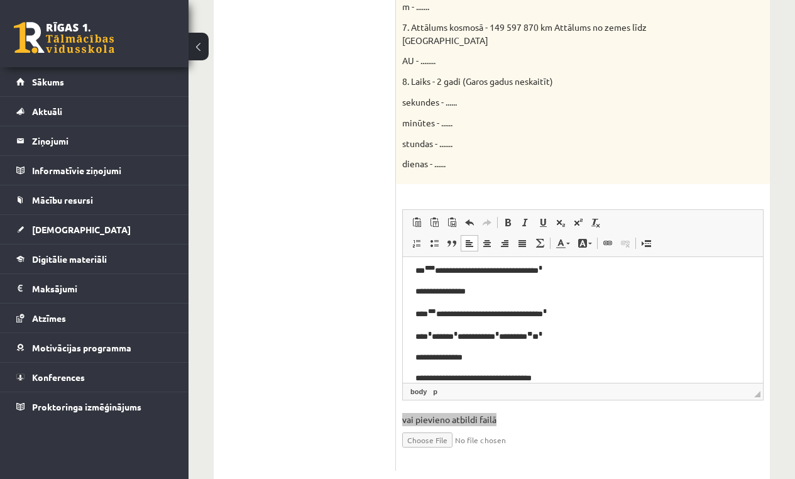
click at [572, 375] on p "**********" at bounding box center [577, 378] width 325 height 13
click at [632, 376] on p "**********" at bounding box center [577, 378] width 325 height 13
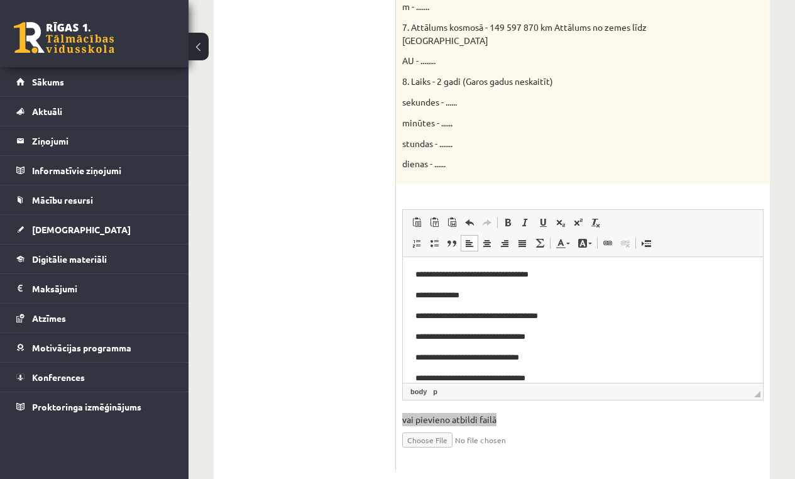
scroll to position [342, 0]
click at [446, 381] on p "**********" at bounding box center [577, 378] width 325 height 13
click at [517, 376] on p "**********" at bounding box center [577, 378] width 325 height 13
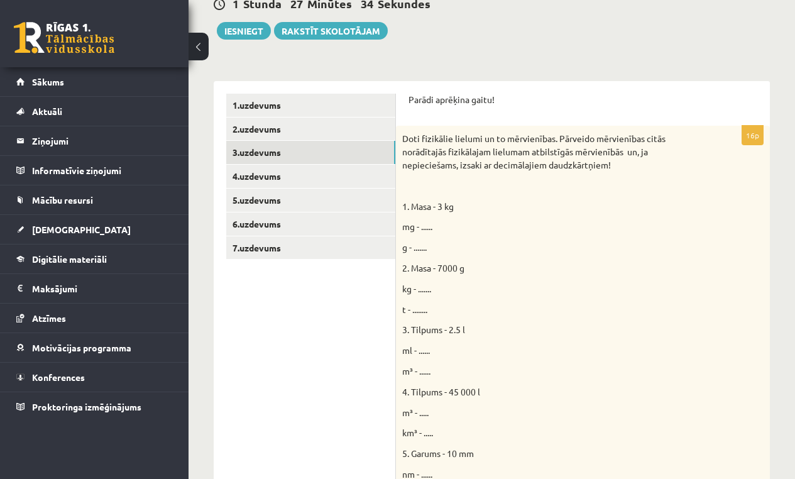
scroll to position [117, 0]
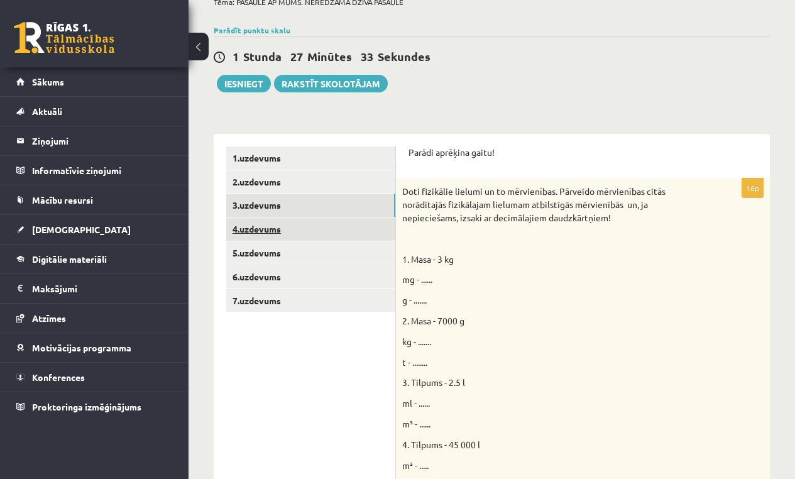
click at [268, 227] on link "4.uzdevums" at bounding box center [310, 228] width 169 height 23
click at [267, 224] on link "4.uzdevums" at bounding box center [310, 228] width 169 height 23
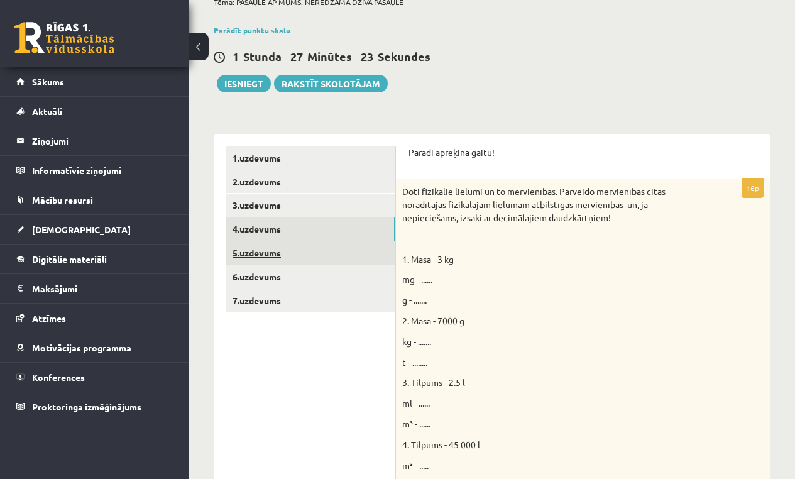
click at [270, 251] on link "5.uzdevums" at bounding box center [310, 252] width 169 height 23
click at [269, 227] on link "4.uzdevums" at bounding box center [310, 228] width 169 height 23
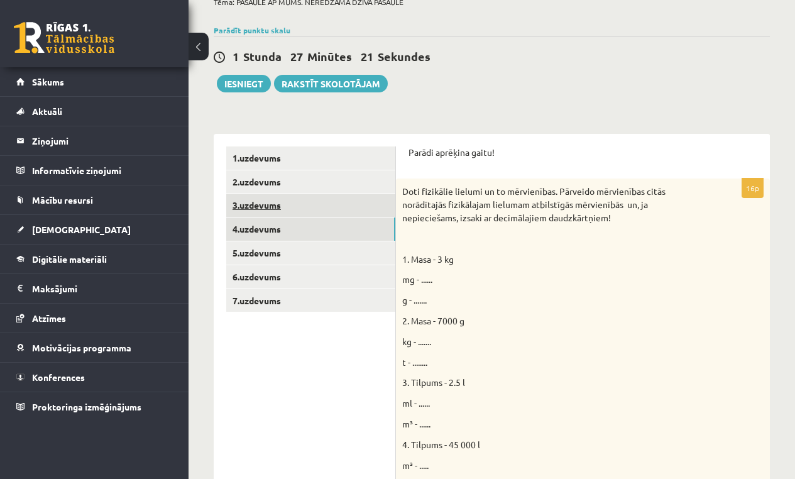
click at [268, 212] on link "3.uzdevums" at bounding box center [310, 205] width 169 height 23
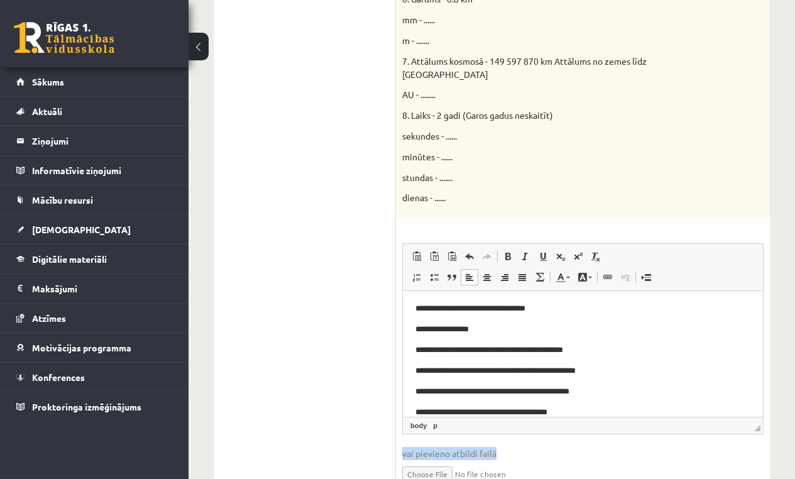
scroll to position [743, 0]
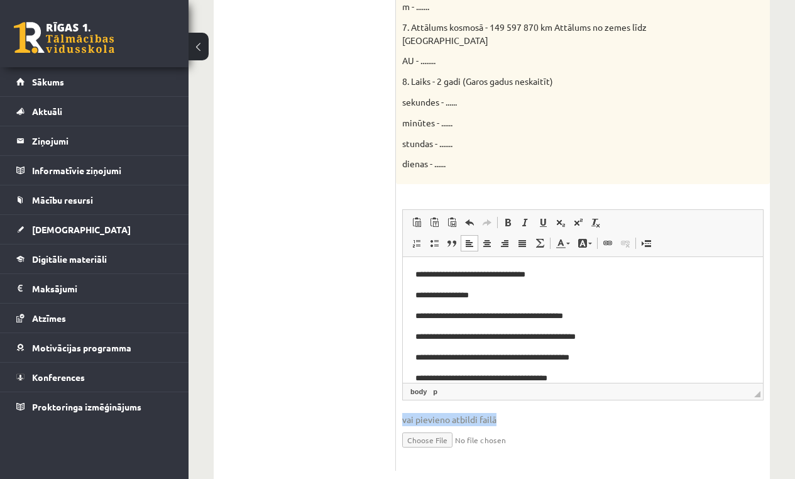
click at [465, 413] on span "vai pievieno atbildi failā" at bounding box center [582, 419] width 361 height 13
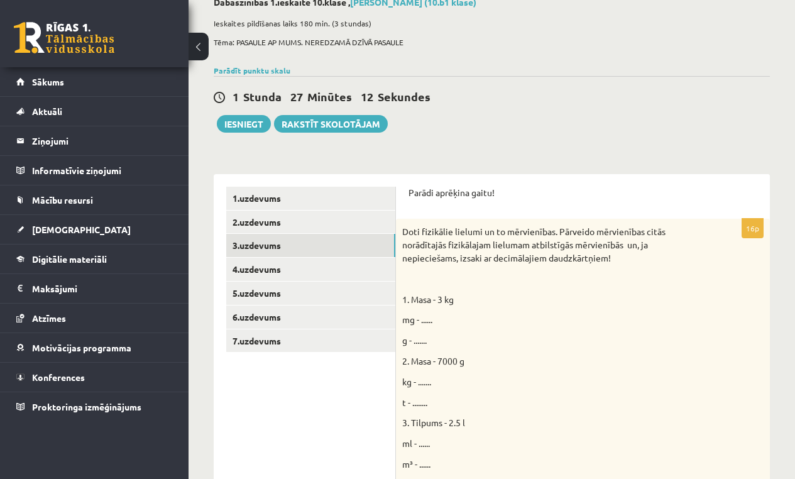
scroll to position [74, 0]
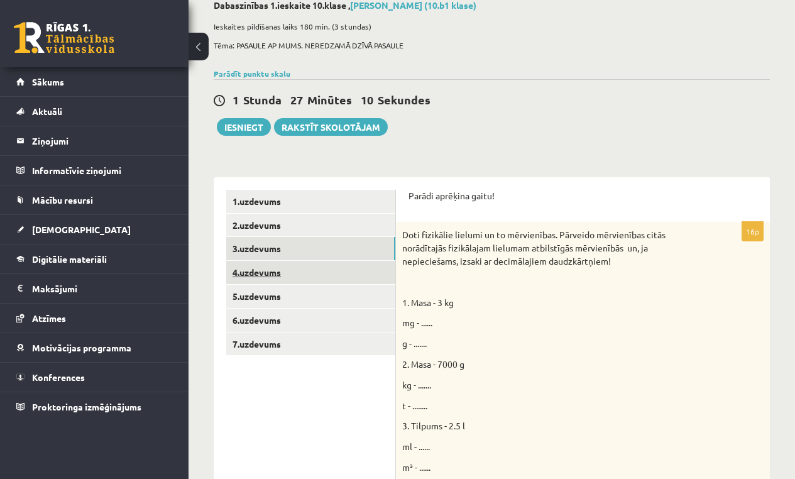
click at [265, 271] on link "4.uzdevums" at bounding box center [310, 272] width 169 height 23
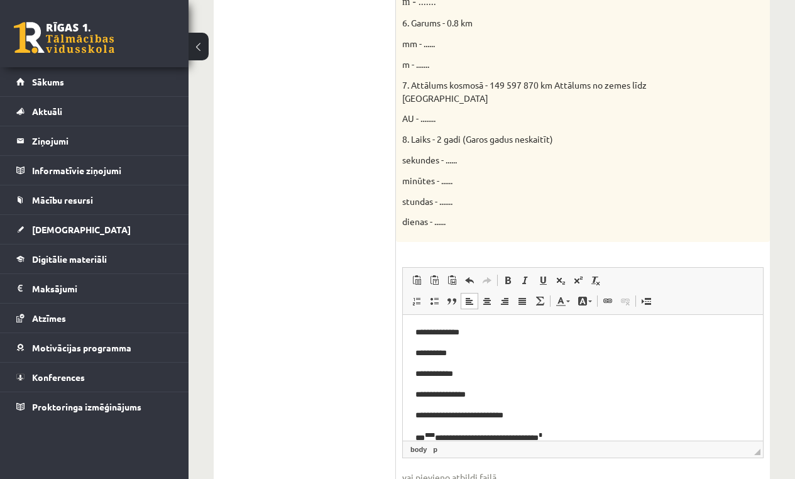
scroll to position [0, 0]
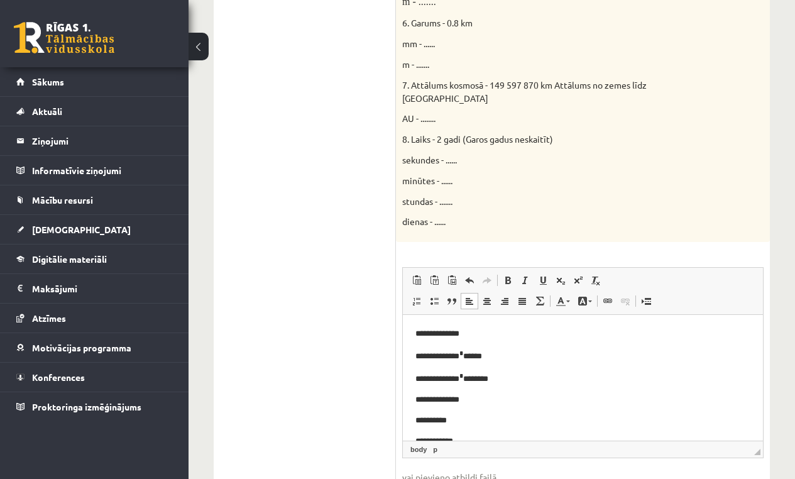
drag, startPoint x: 1166, startPoint y: 709, endPoint x: 1149, endPoint y: 599, distance: 110.5
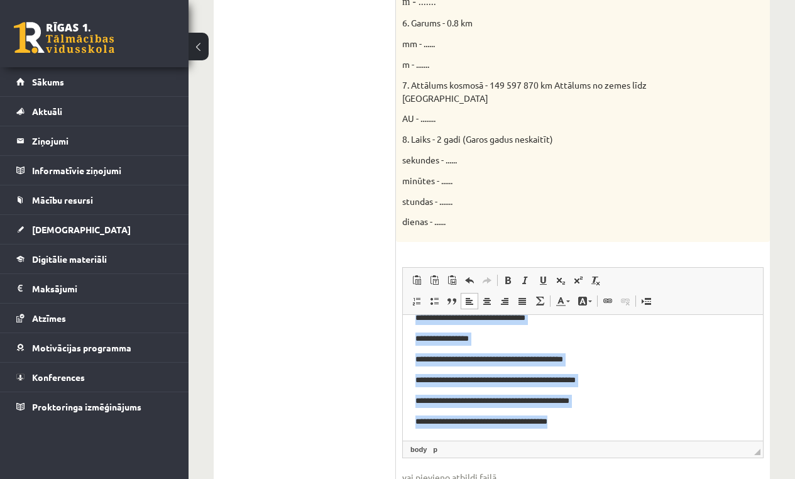
scroll to position [3, 0]
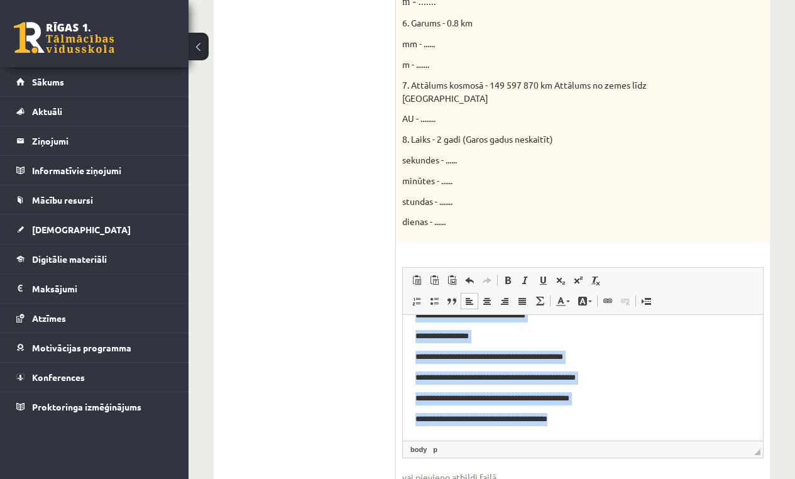
drag, startPoint x: 416, startPoint y: 331, endPoint x: 513, endPoint y: 450, distance: 154.1
click at [513, 438] on html "**********" at bounding box center [583, 155] width 360 height 566
copy body "**********"
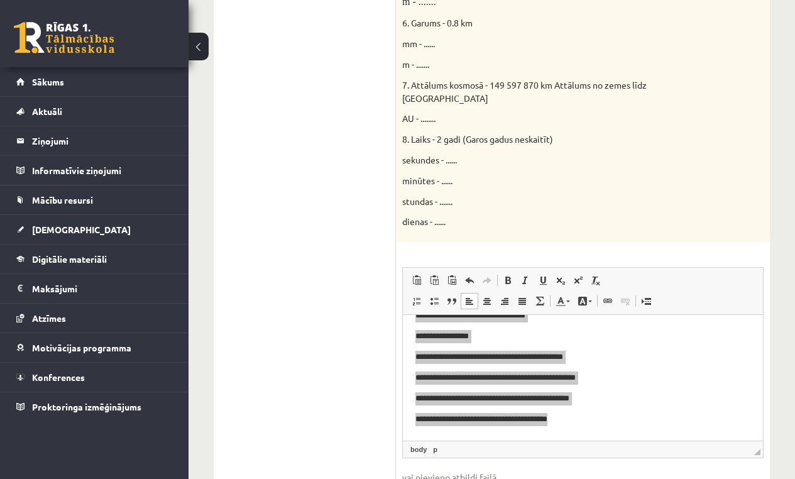
click at [643, 216] on div "16p Doti fizikālie lielumi un to mērvienības. Pārveido mērvienības citās norādī…" at bounding box center [583, 69] width 374 height 918
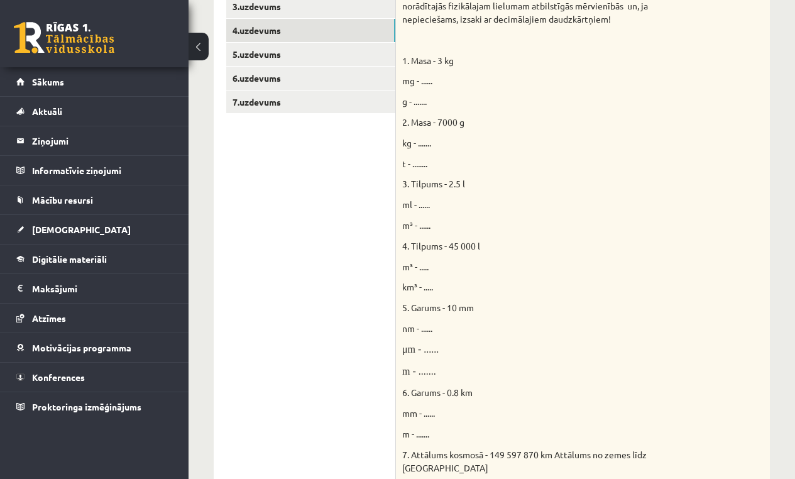
scroll to position [167, 0]
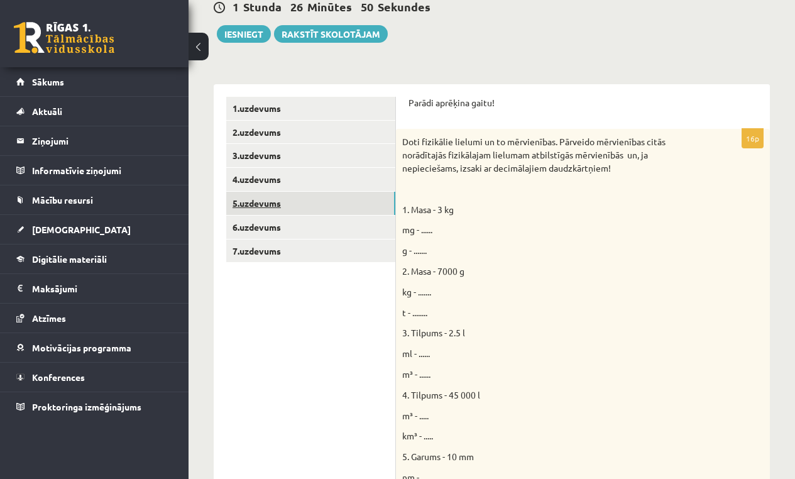
click at [258, 197] on link "5.uzdevums" at bounding box center [310, 203] width 169 height 23
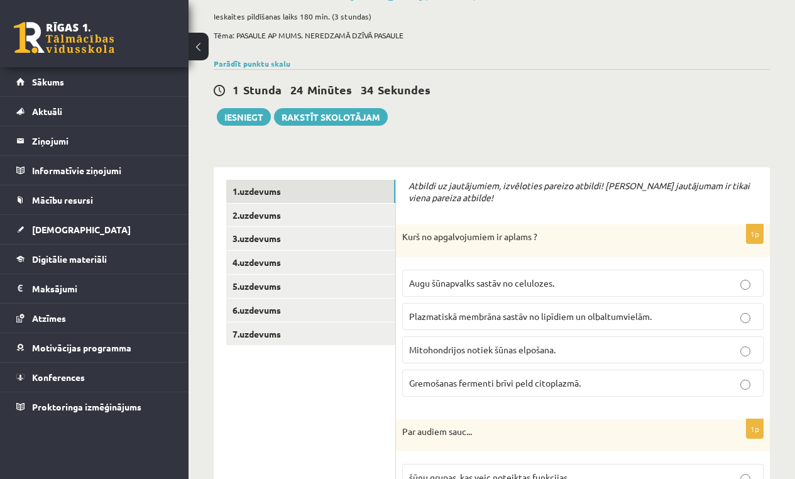
scroll to position [95, 0]
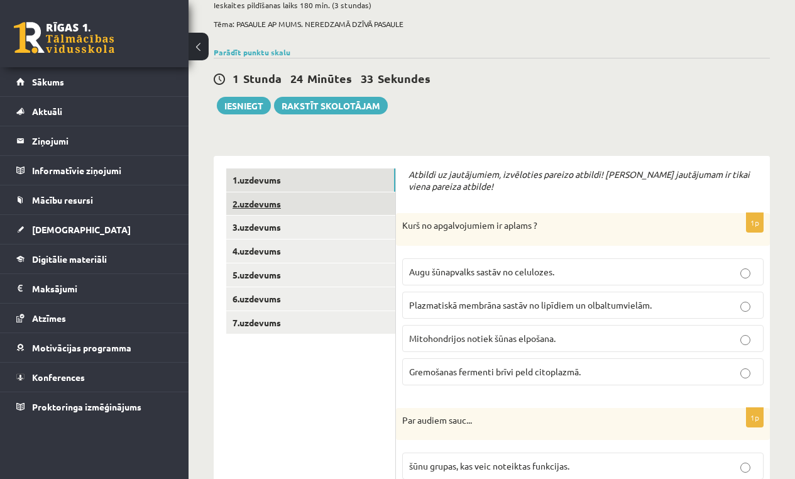
click at [252, 208] on link "2.uzdevums" at bounding box center [310, 203] width 169 height 23
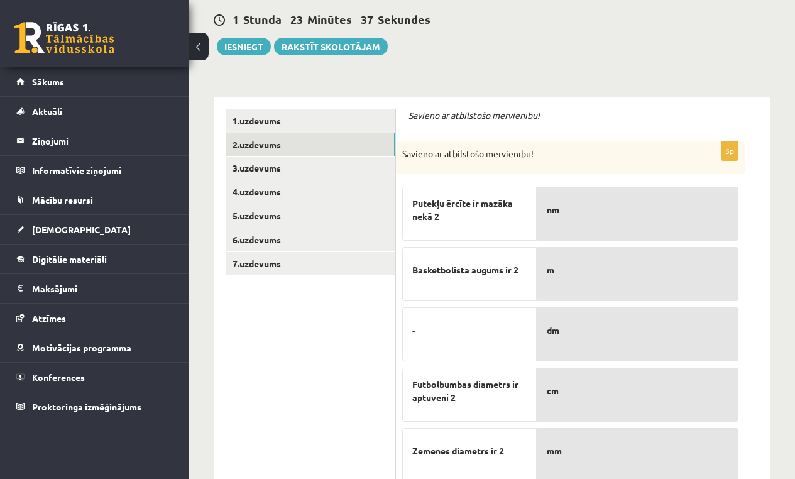
scroll to position [143, 0]
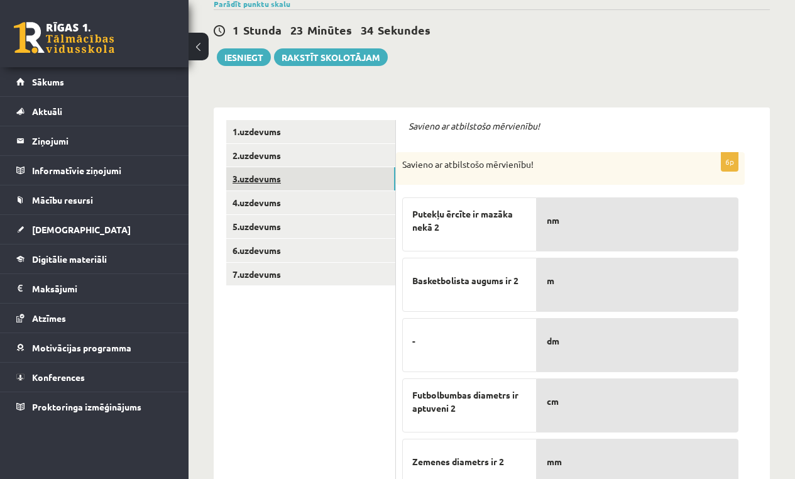
click at [273, 180] on link "3.uzdevums" at bounding box center [310, 178] width 169 height 23
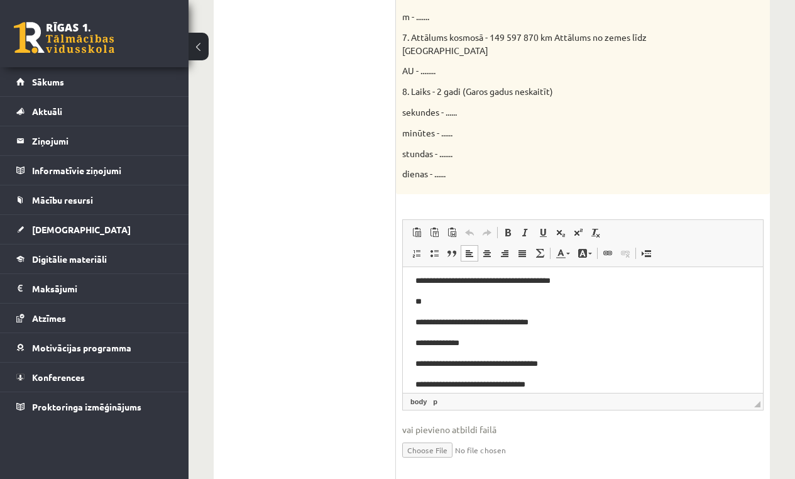
scroll to position [315, 0]
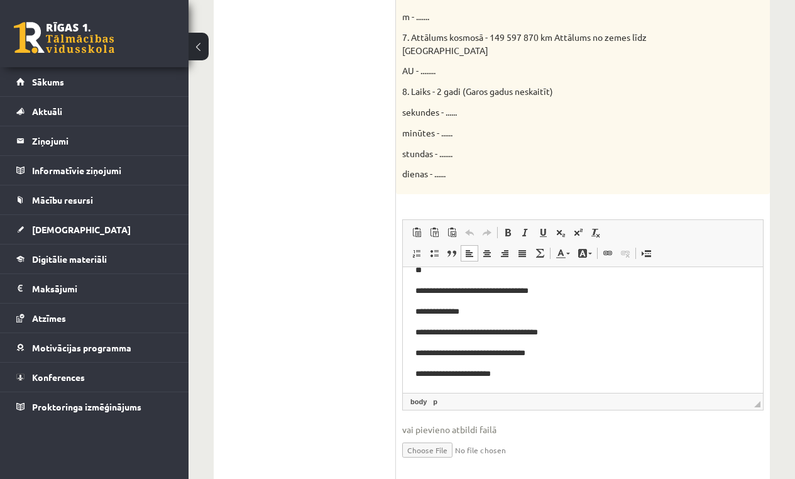
click at [562, 378] on p "**********" at bounding box center [577, 374] width 325 height 13
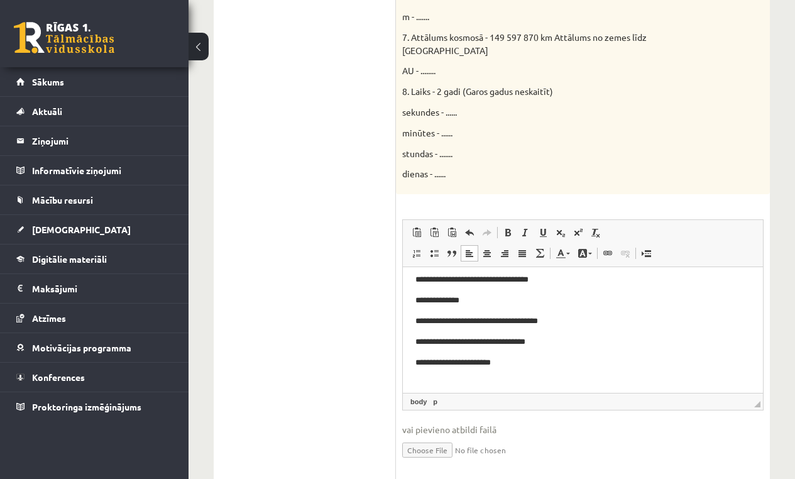
scroll to position [336, 0]
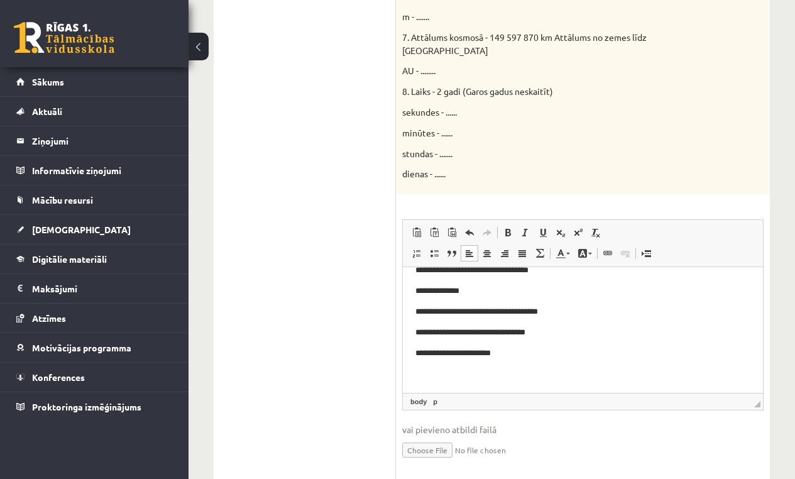
click at [517, 354] on p "**********" at bounding box center [577, 353] width 325 height 13
drag, startPoint x: 1082, startPoint y: 686, endPoint x: 553, endPoint y: 345, distance: 629.2
click at [553, 345] on span "Ielīmēt" at bounding box center [563, 343] width 43 height 18
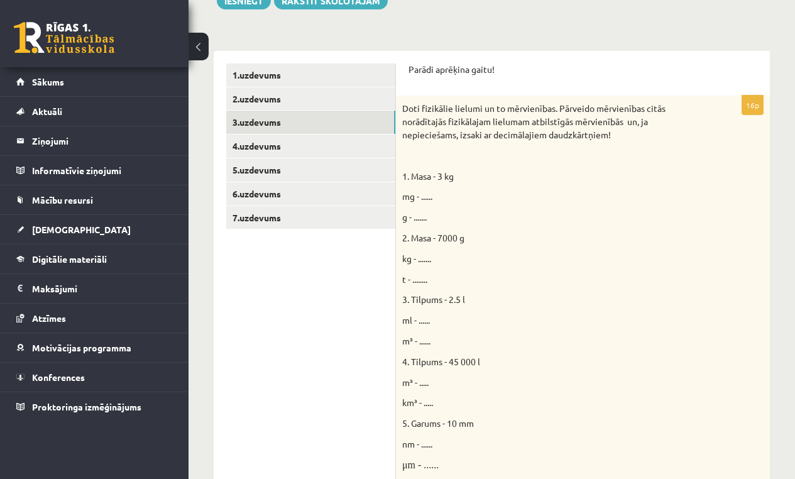
scroll to position [302, 0]
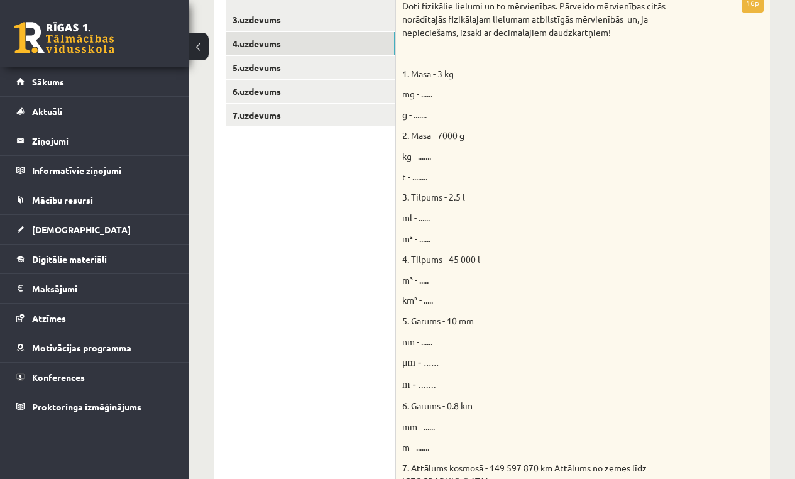
click at [251, 46] on link "4.uzdevums" at bounding box center [310, 43] width 169 height 23
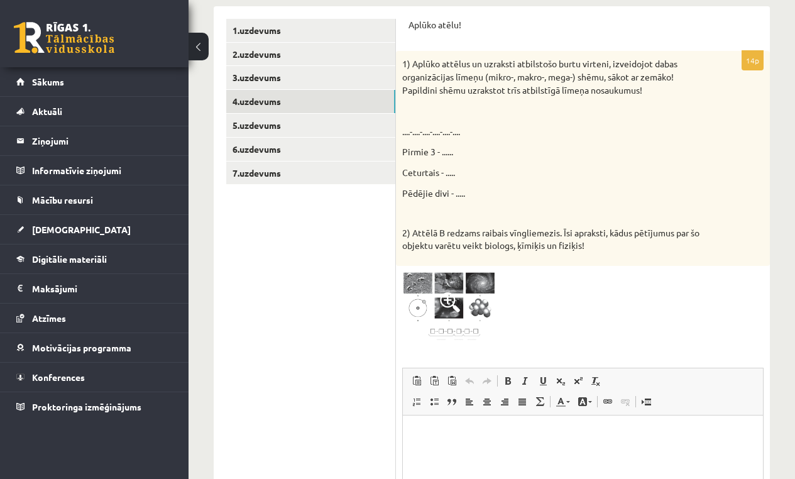
scroll to position [0, 0]
click at [447, 292] on span at bounding box center [450, 302] width 20 height 20
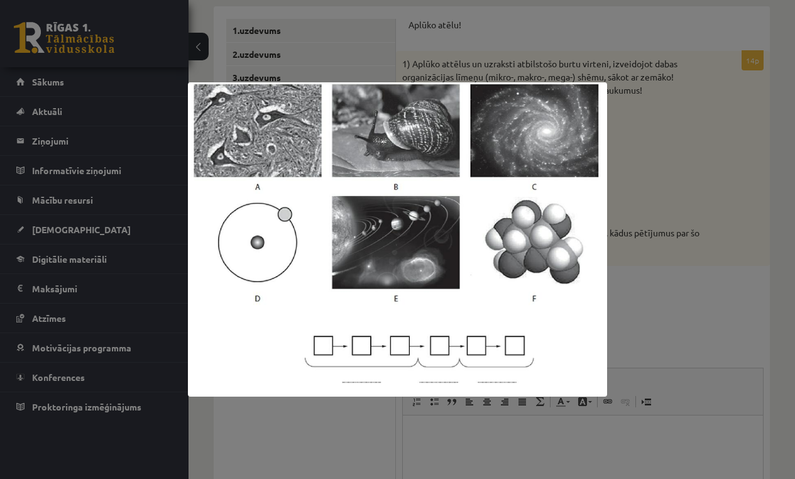
click at [721, 106] on div at bounding box center [397, 239] width 795 height 479
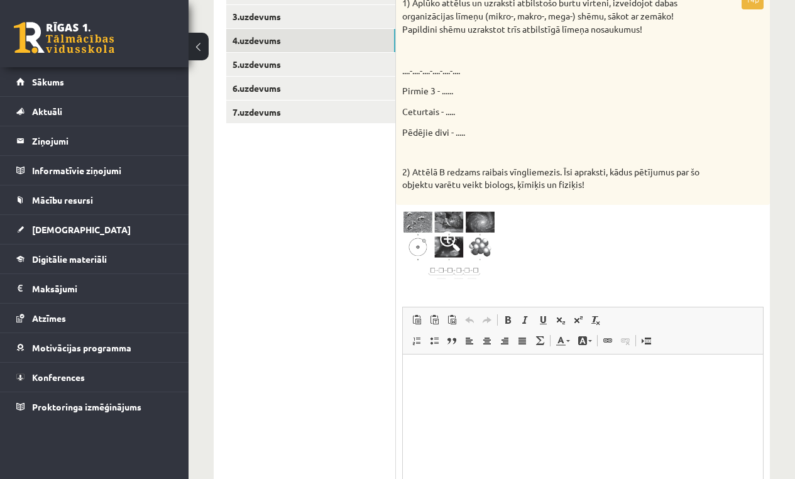
scroll to position [418, 0]
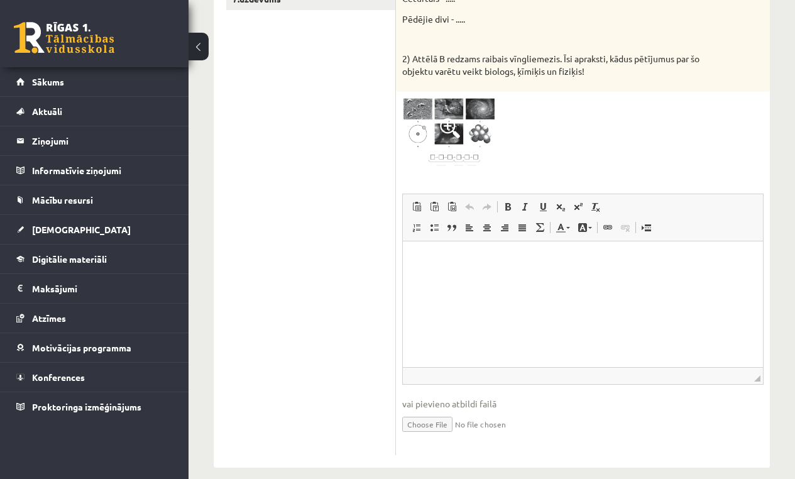
click at [535, 280] on html at bounding box center [583, 260] width 360 height 38
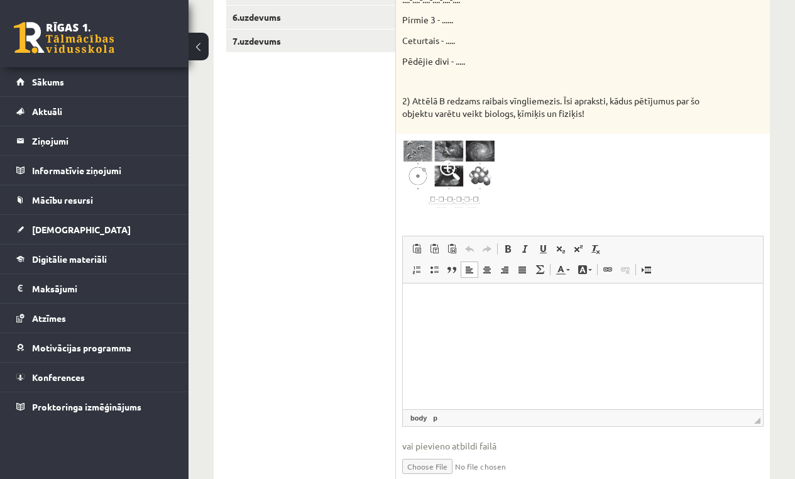
scroll to position [379, 0]
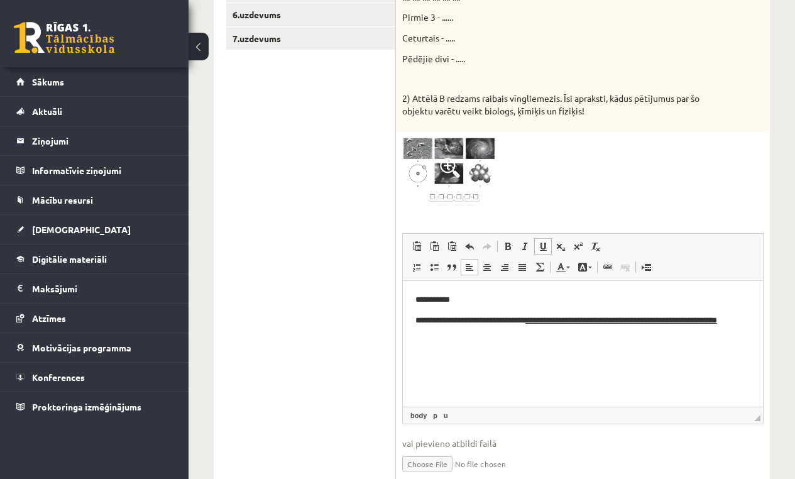
click at [542, 241] on span at bounding box center [543, 246] width 10 height 10
drag, startPoint x: 536, startPoint y: 320, endPoint x: 494, endPoint y: 342, distance: 47.5
click at [494, 342] on html "**********" at bounding box center [583, 316] width 360 height 71
click at [541, 243] on span at bounding box center [543, 246] width 10 height 10
drag, startPoint x: 541, startPoint y: 243, endPoint x: 542, endPoint y: 251, distance: 8.9
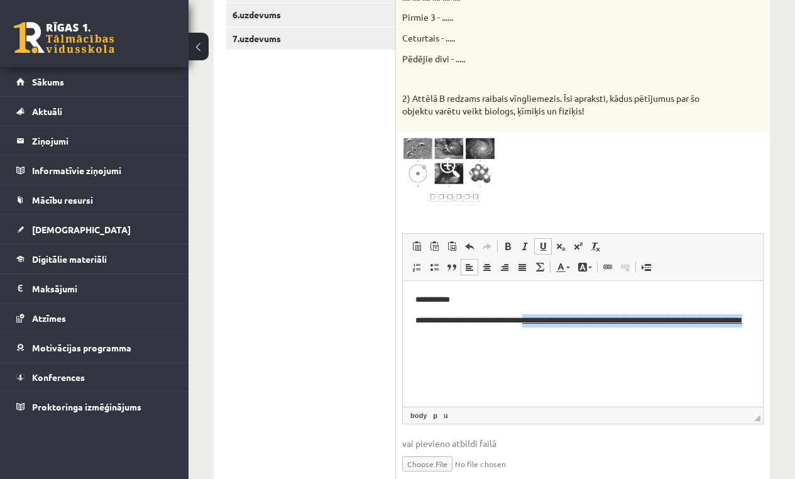
click at [541, 243] on span at bounding box center [543, 246] width 10 height 10
click at [557, 341] on html "**********" at bounding box center [583, 316] width 360 height 71
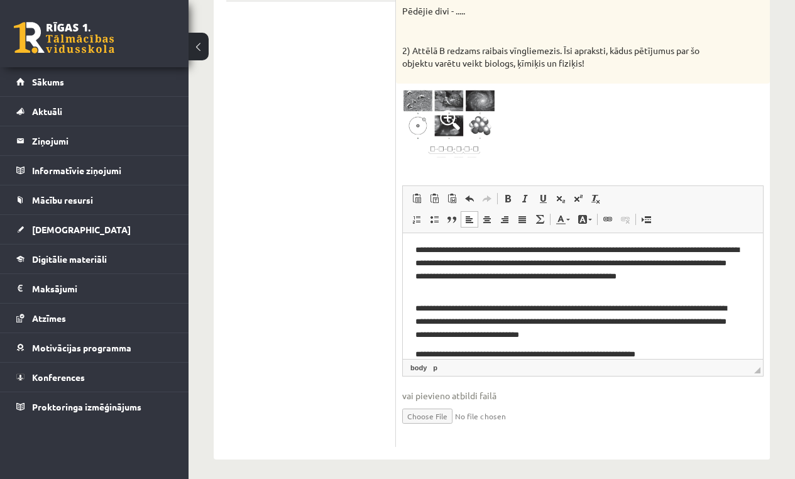
scroll to position [37, 0]
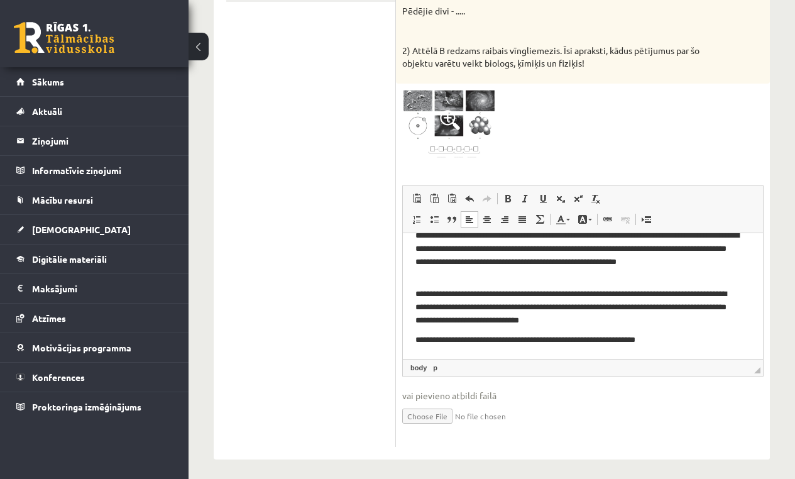
click at [518, 342] on p "**********" at bounding box center [577, 340] width 325 height 13
click at [702, 349] on html "**********" at bounding box center [583, 277] width 360 height 163
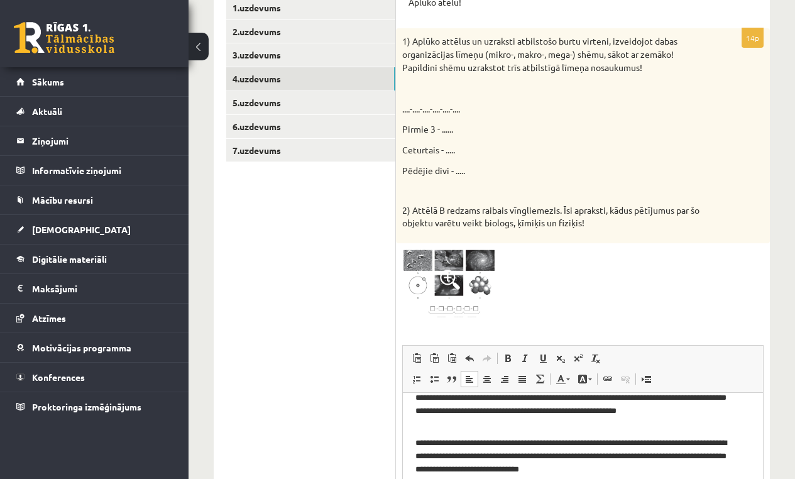
scroll to position [265, 0]
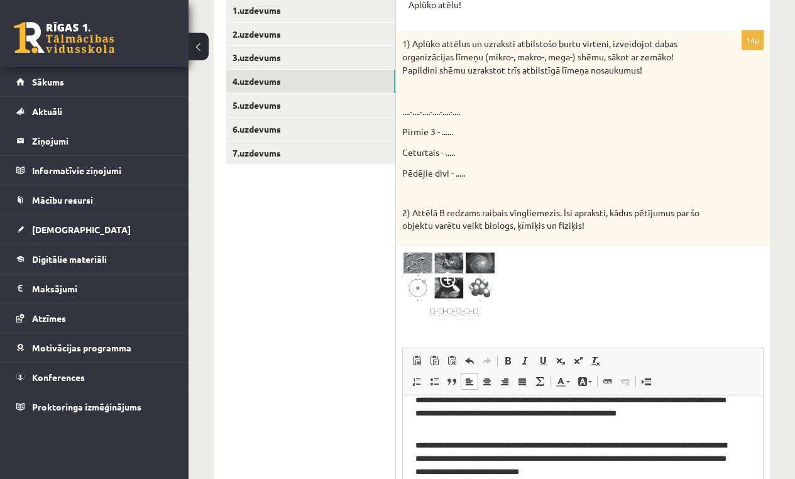
click at [429, 265] on img at bounding box center [449, 287] width 94 height 71
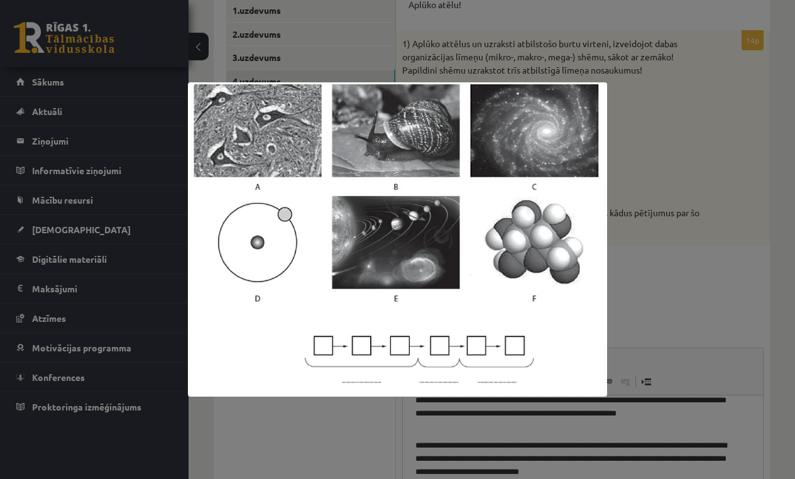
click at [752, 98] on div at bounding box center [397, 239] width 795 height 479
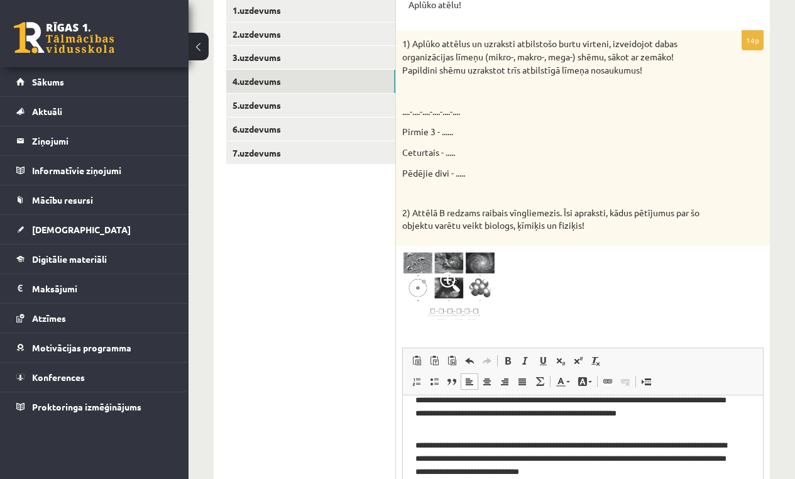
click at [444, 255] on img at bounding box center [449, 287] width 94 height 71
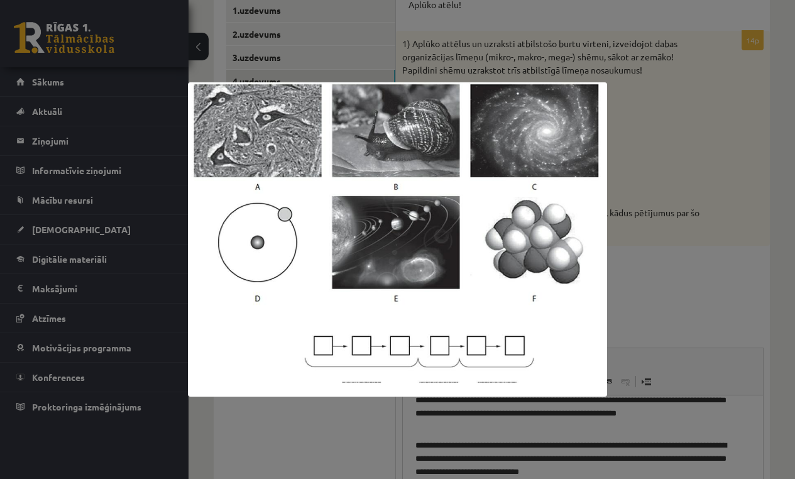
click at [755, 258] on div at bounding box center [397, 239] width 795 height 479
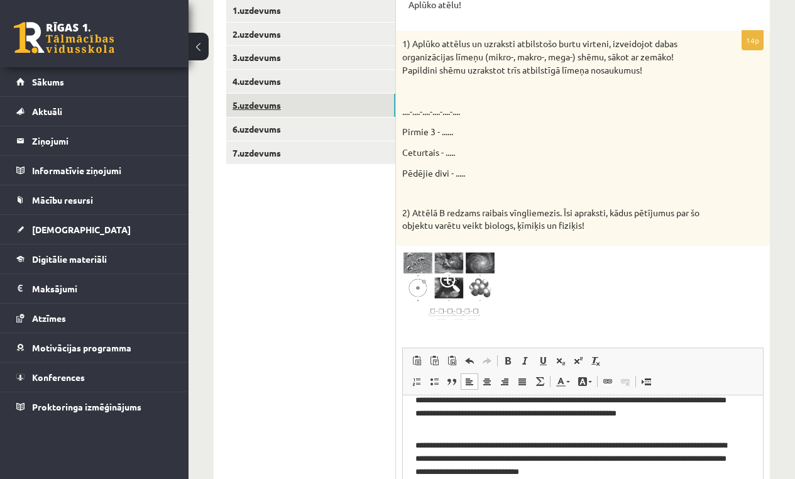
click at [277, 101] on link "5.uzdevums" at bounding box center [310, 105] width 169 height 23
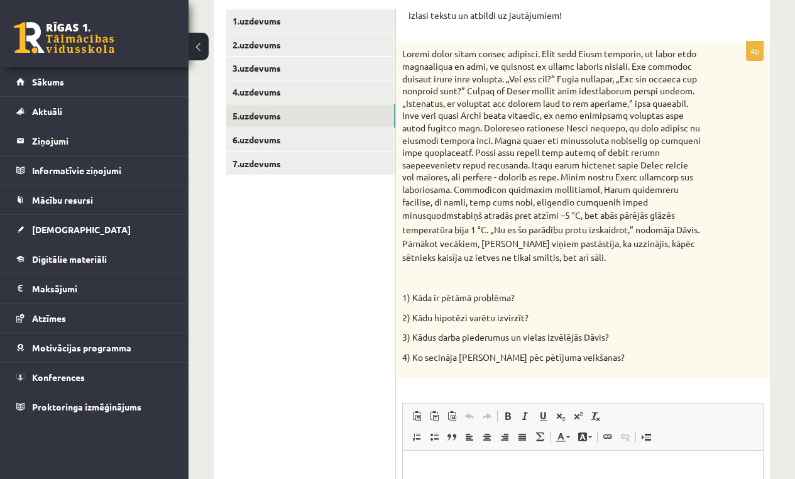
scroll to position [281, 0]
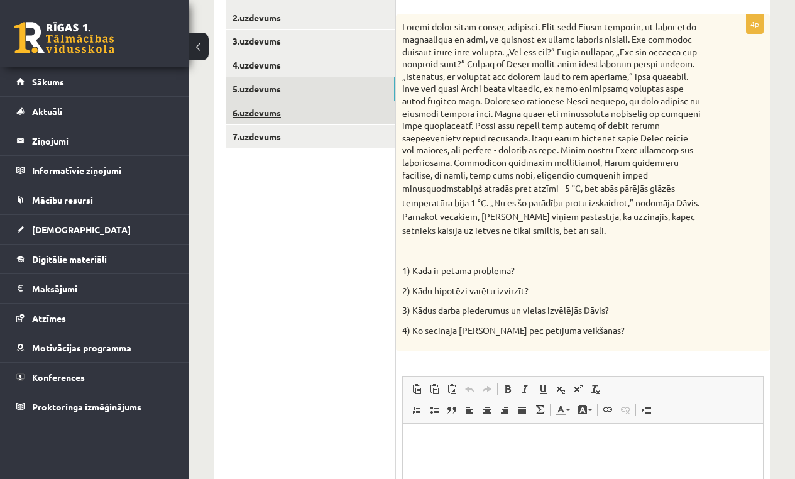
click at [267, 114] on link "6.uzdevums" at bounding box center [310, 112] width 169 height 23
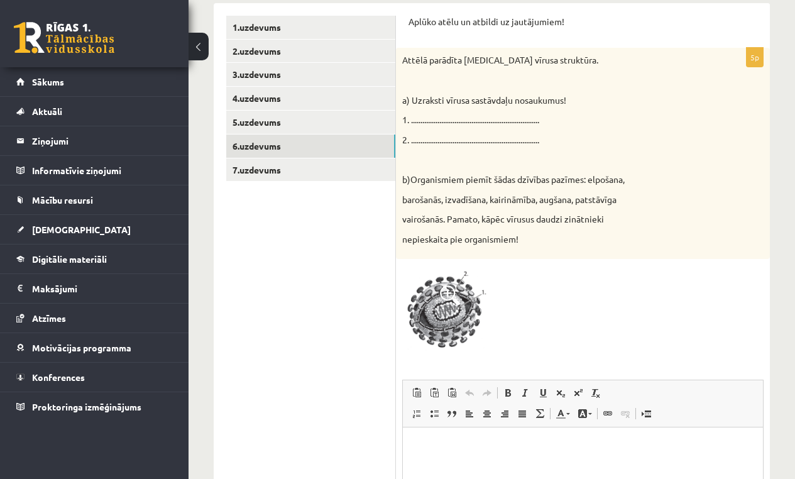
scroll to position [236, 0]
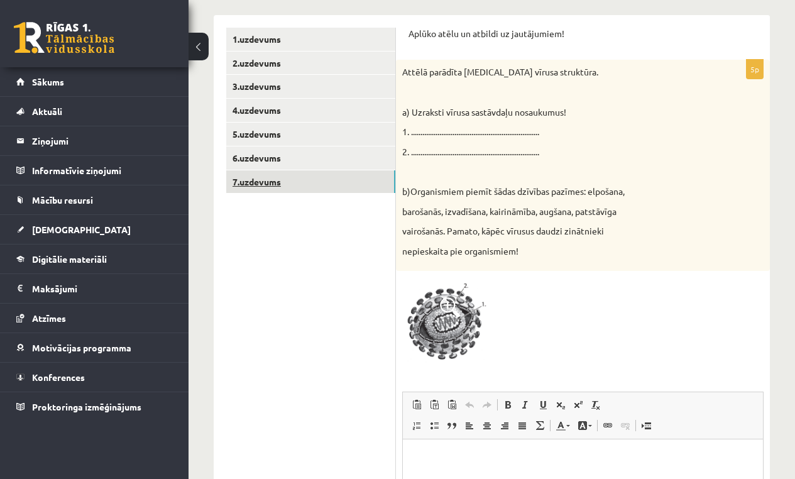
click at [242, 182] on link "7.uzdevums" at bounding box center [310, 181] width 169 height 23
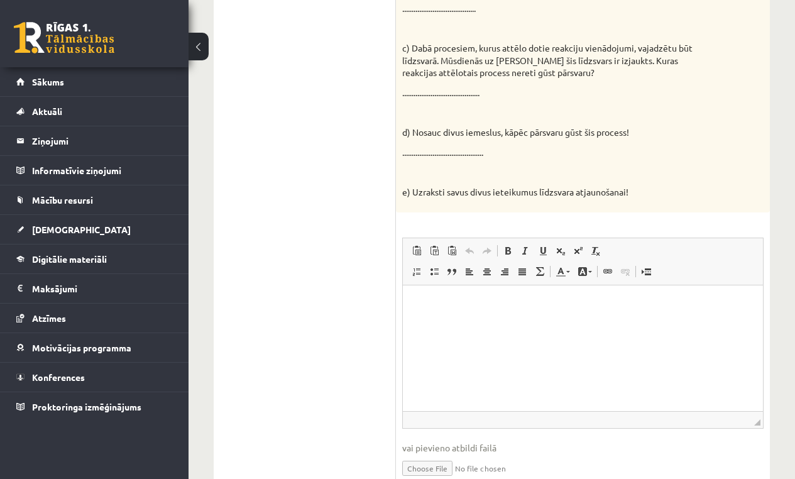
scroll to position [513, 0]
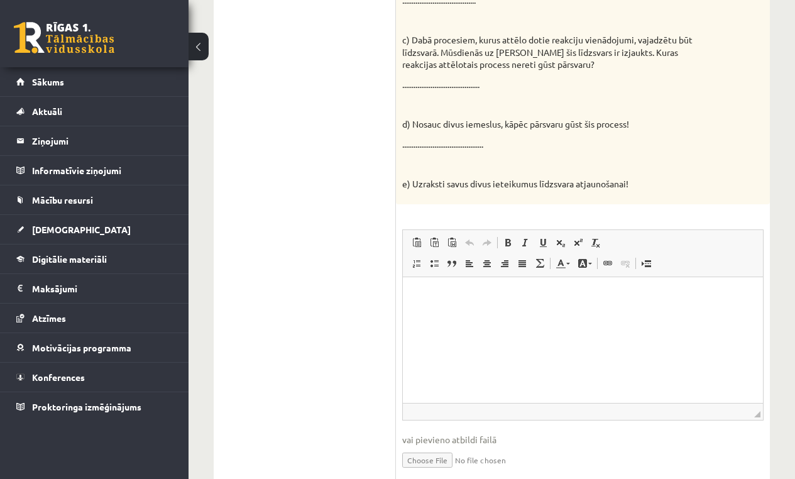
click at [503, 287] on html at bounding box center [583, 295] width 360 height 38
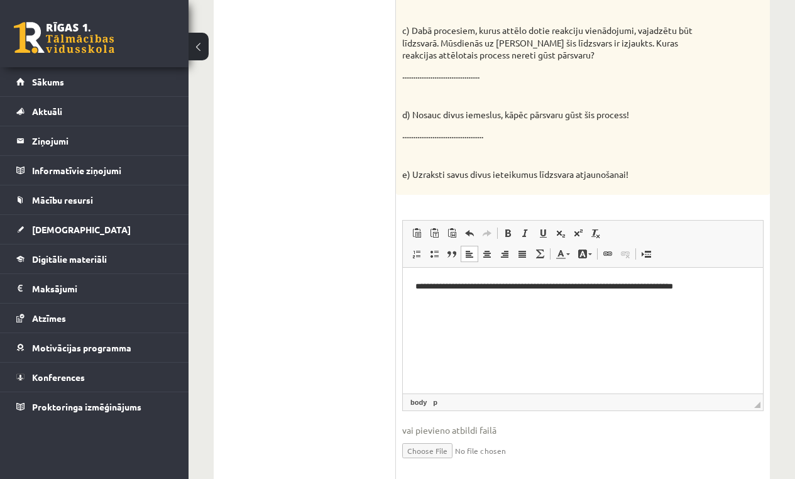
scroll to position [554, 0]
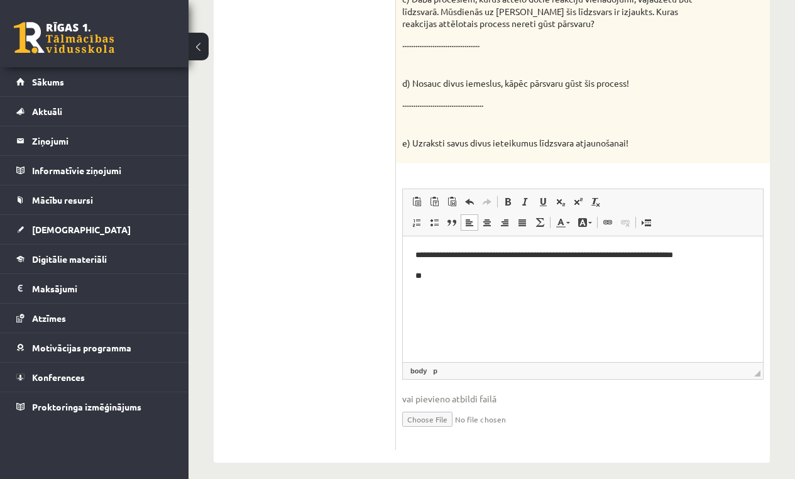
click at [564, 289] on html "**********" at bounding box center [583, 265] width 360 height 58
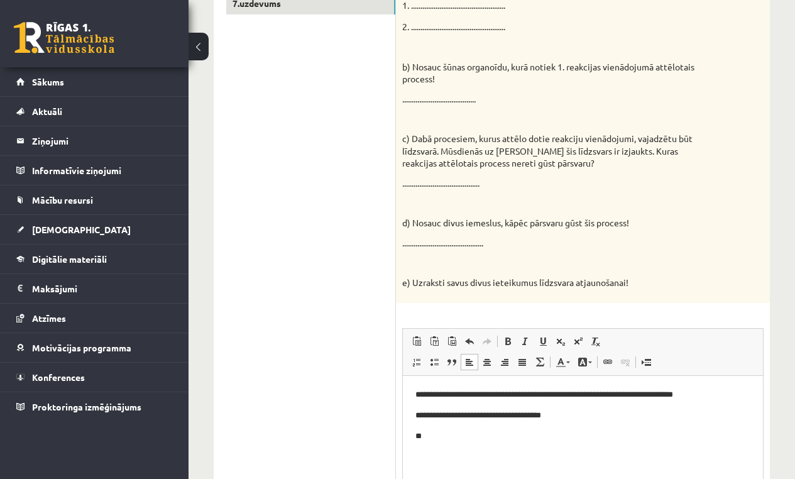
scroll to position [511, 0]
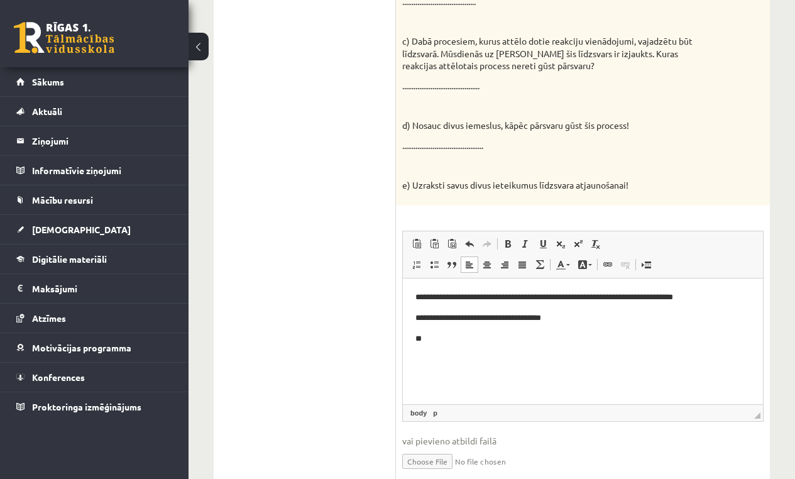
click at [451, 340] on p "**" at bounding box center [582, 338] width 335 height 13
click at [307, 295] on ul "1.uzdevums 2.uzdevums 3.uzdevums 4.uzdevums 5.uzdevums 6.uzdevums 7.uzdevums" at bounding box center [311, 122] width 170 height 740
click at [490, 357] on html "**********" at bounding box center [583, 317] width 360 height 79
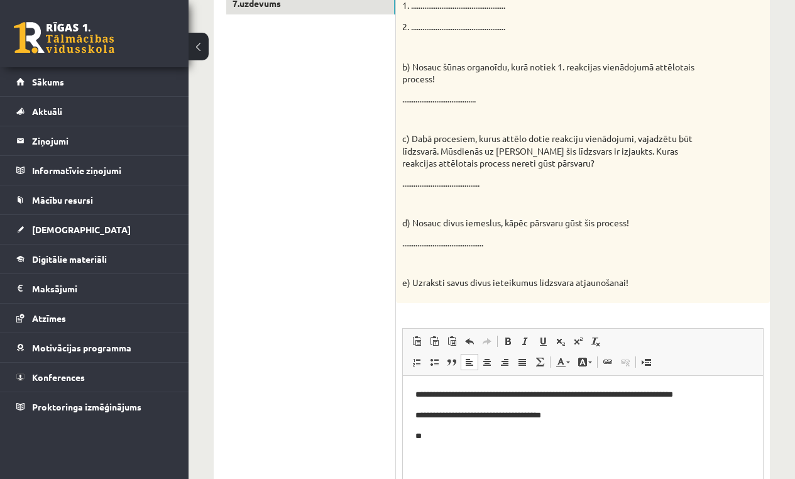
scroll to position [446, 0]
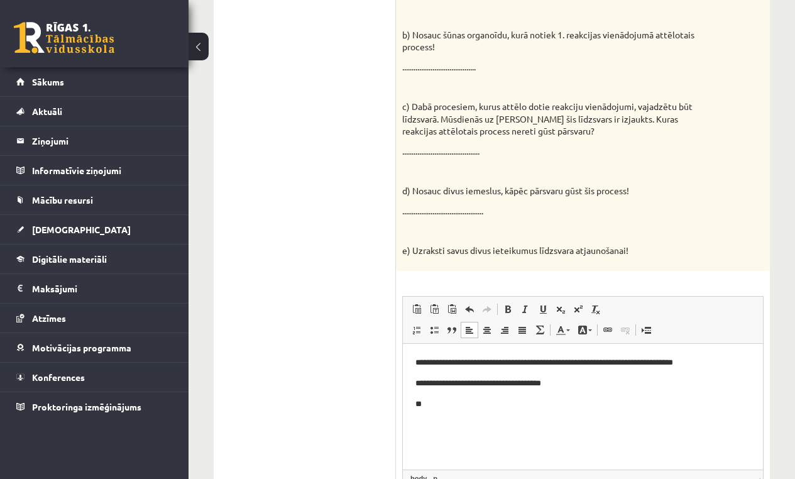
click at [458, 413] on html "**********" at bounding box center [583, 382] width 360 height 79
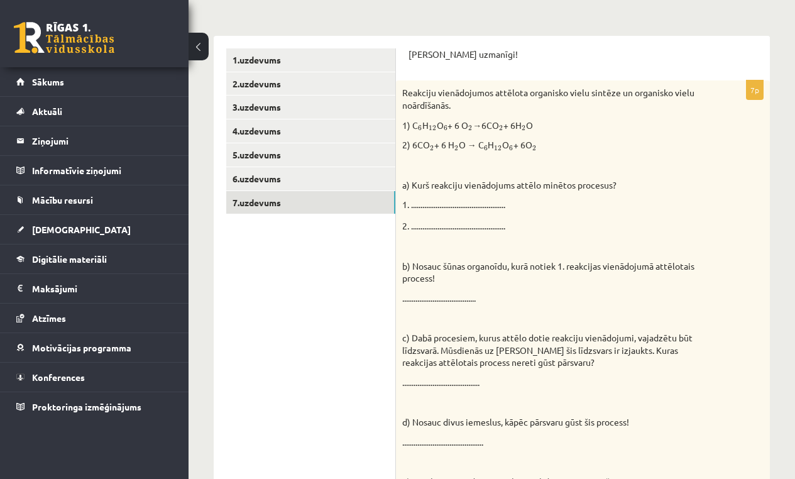
scroll to position [176, 0]
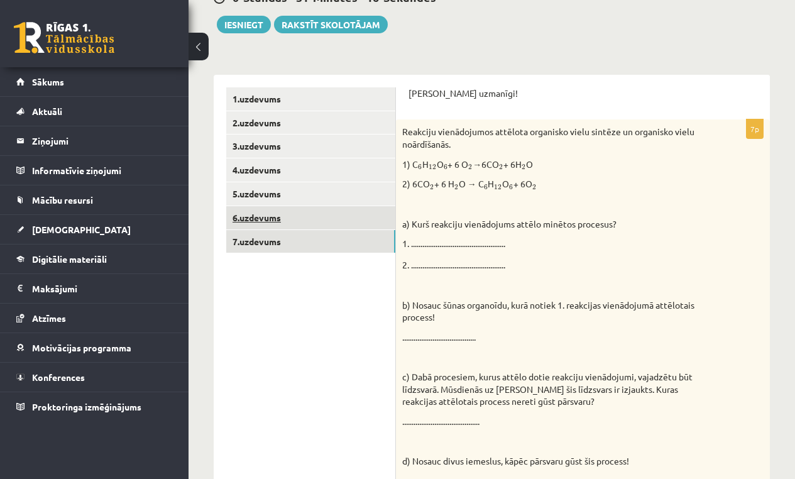
click at [274, 221] on link "6.uzdevums" at bounding box center [310, 217] width 169 height 23
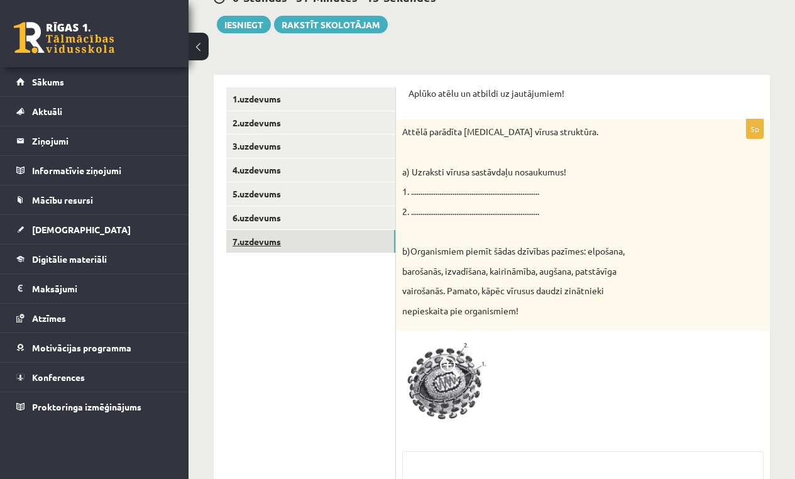
click at [272, 239] on link "7.uzdevums" at bounding box center [310, 241] width 169 height 23
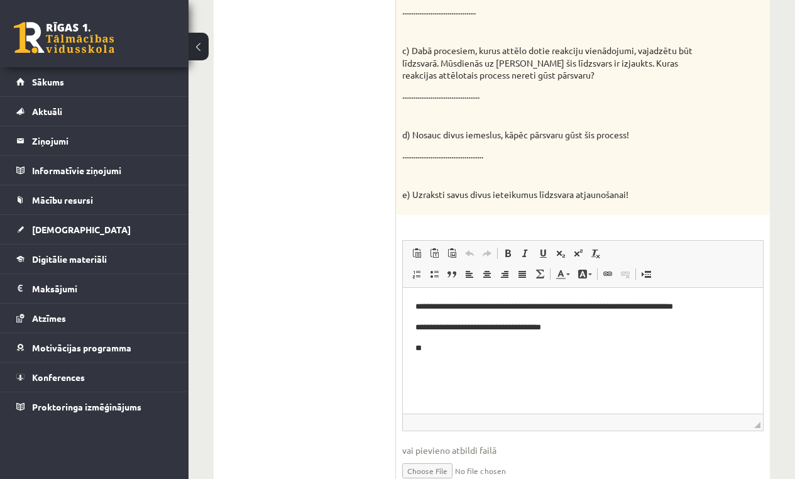
scroll to position [510, 0]
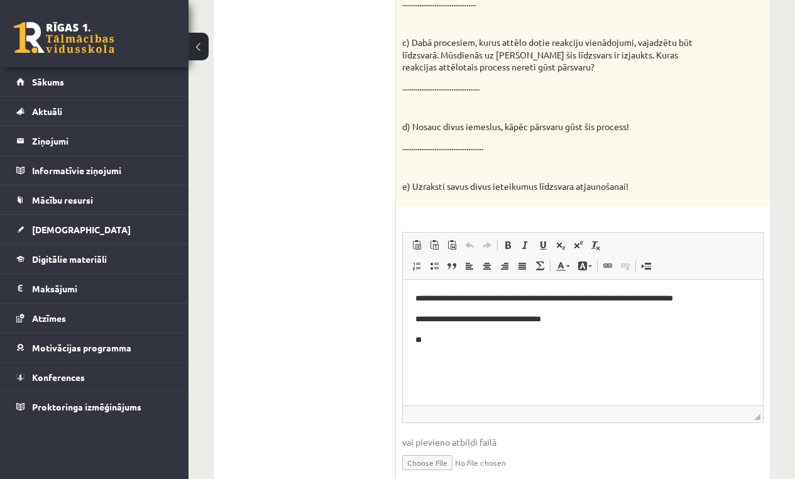
click at [544, 354] on html "**********" at bounding box center [583, 318] width 360 height 79
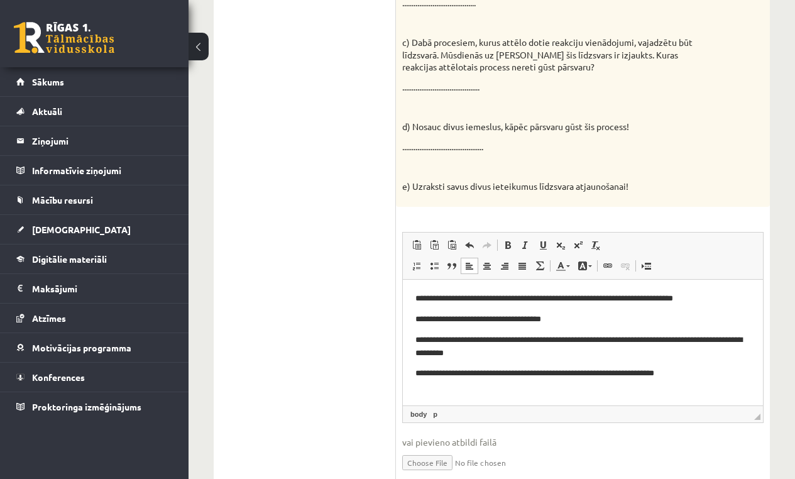
click at [434, 375] on p "**********" at bounding box center [582, 372] width 335 height 13
click at [696, 370] on p "**********" at bounding box center [582, 372] width 335 height 13
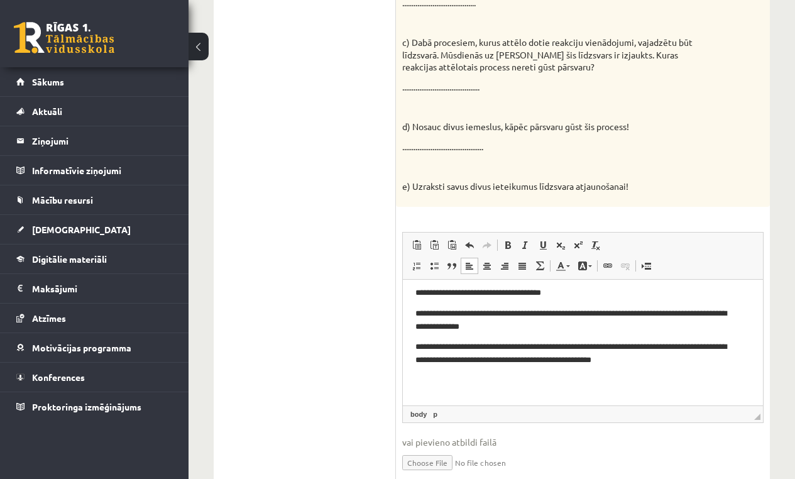
scroll to position [20, 0]
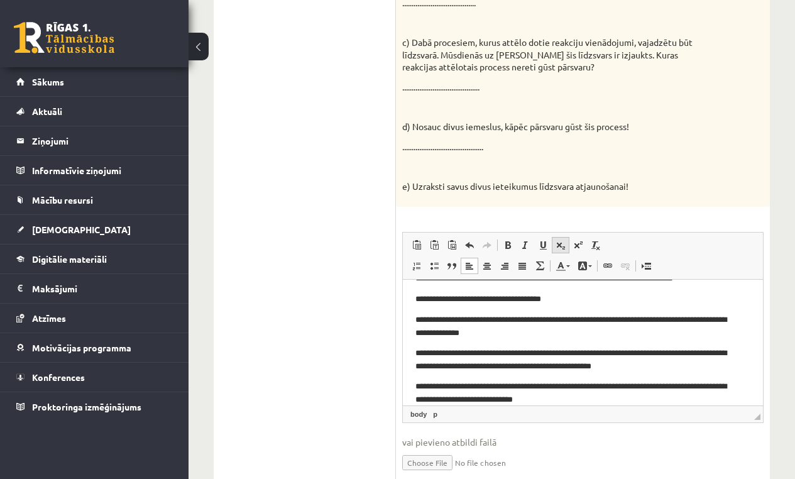
click at [561, 240] on span at bounding box center [560, 245] width 10 height 10
click at [560, 240] on span at bounding box center [560, 245] width 10 height 10
click at [562, 240] on span at bounding box center [560, 245] width 10 height 10
click at [565, 243] on link "Apakšraksts" at bounding box center [561, 245] width 18 height 16
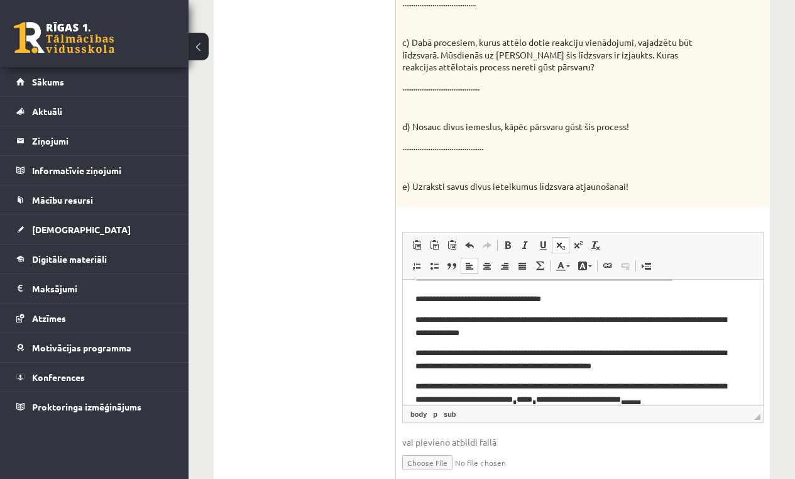
click at [565, 243] on link "Apakšraksts" at bounding box center [561, 245] width 18 height 16
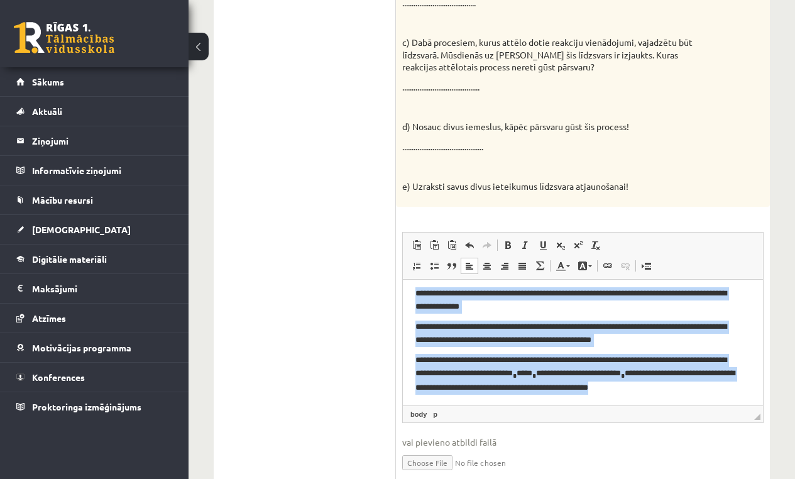
click at [703, 388] on p "**********" at bounding box center [577, 372] width 325 height 39
click at [480, 394] on p "**********" at bounding box center [577, 379] width 325 height 52
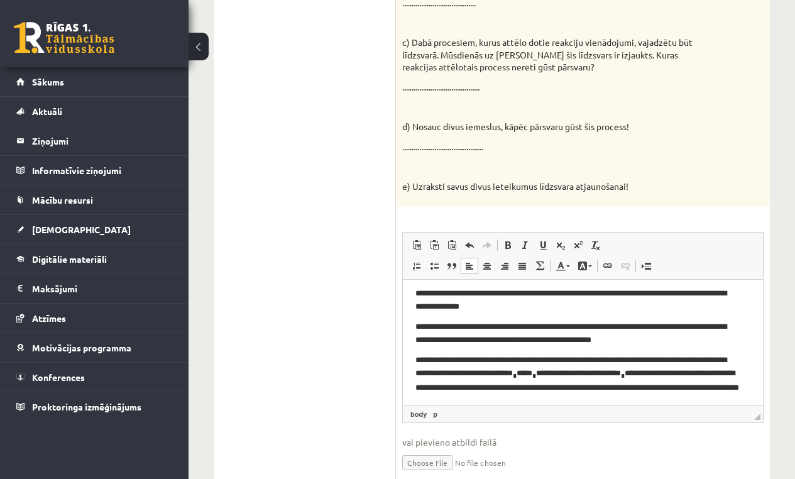
drag, startPoint x: 789, startPoint y: 354, endPoint x: 798, endPoint y: 346, distance: 12.4
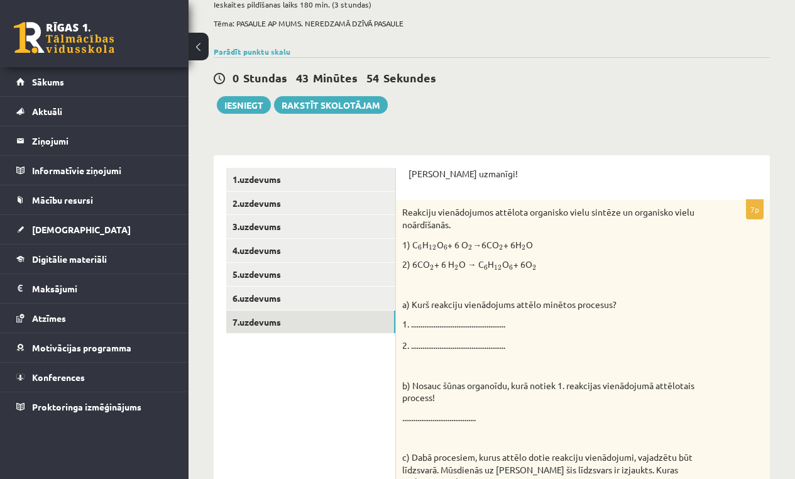
scroll to position [97, 0]
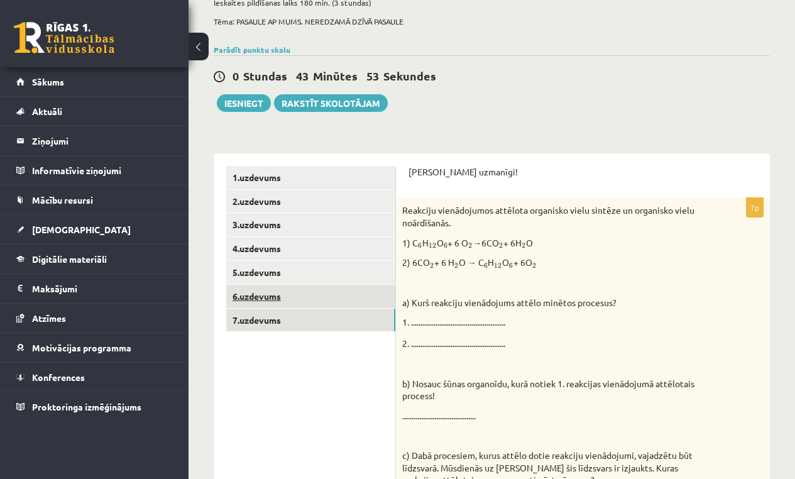
click at [264, 299] on link "6.uzdevums" at bounding box center [310, 296] width 169 height 23
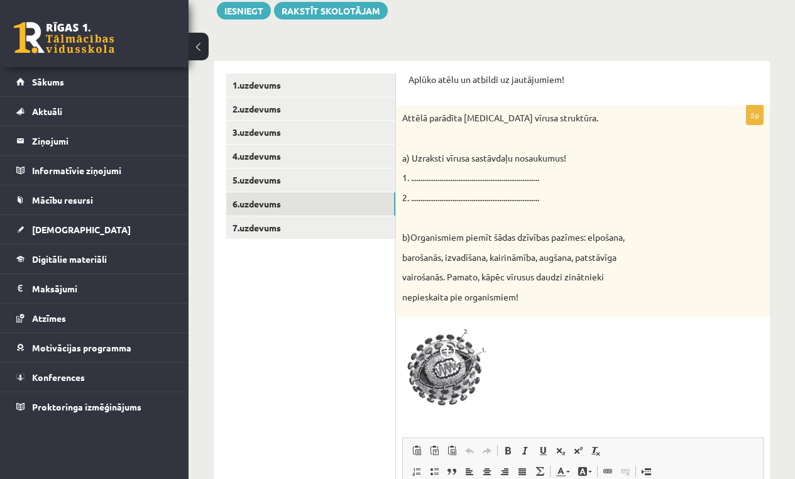
scroll to position [192, 0]
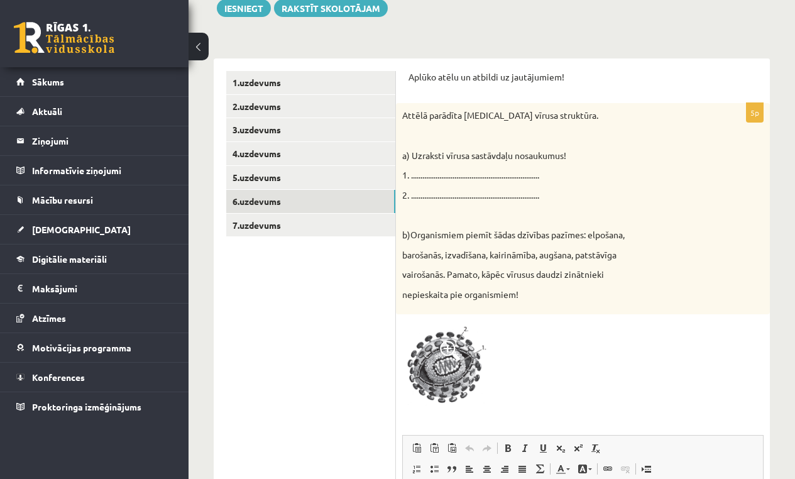
click at [449, 346] on span at bounding box center [450, 351] width 20 height 20
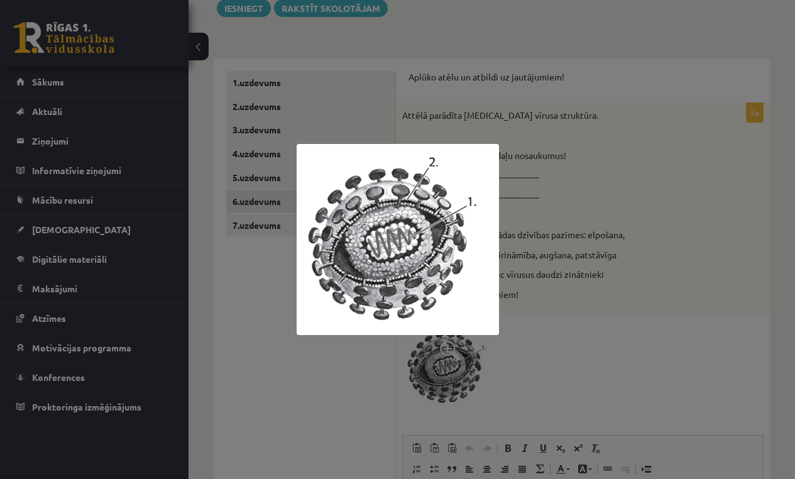
click at [659, 369] on div at bounding box center [397, 239] width 795 height 479
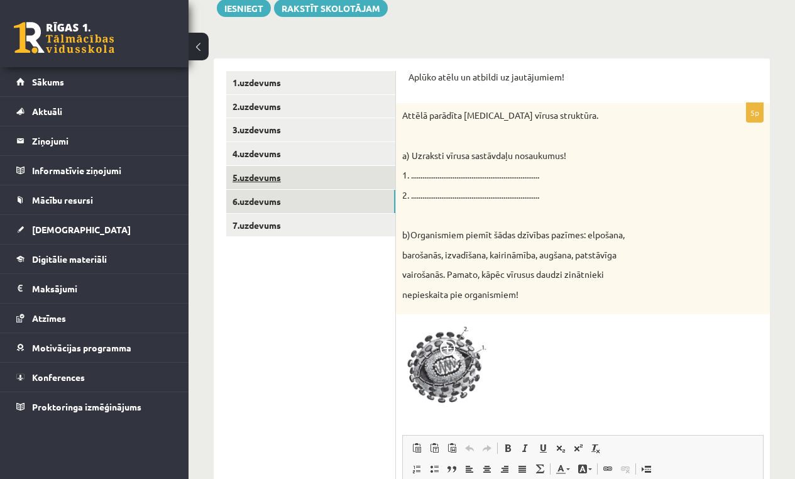
click at [287, 172] on link "5.uzdevums" at bounding box center [310, 177] width 169 height 23
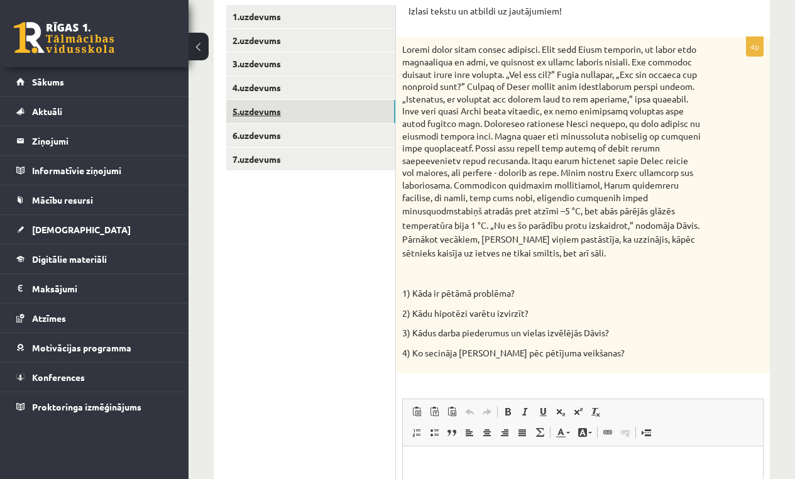
scroll to position [236, 0]
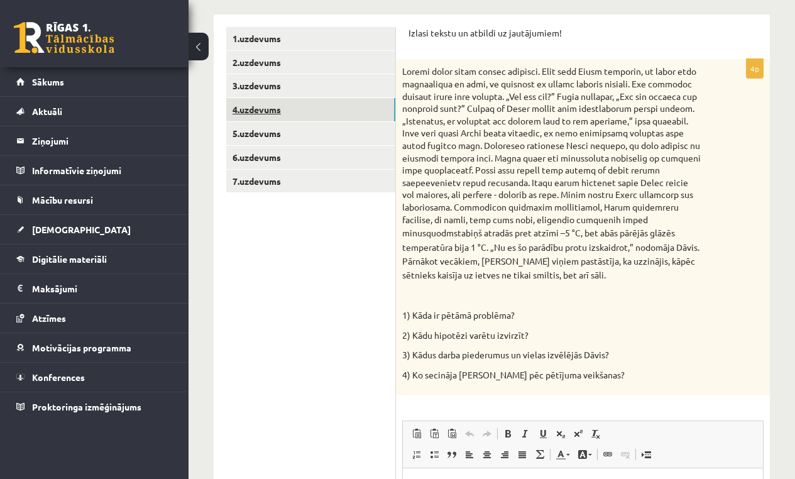
click at [273, 112] on link "4.uzdevums" at bounding box center [310, 109] width 169 height 23
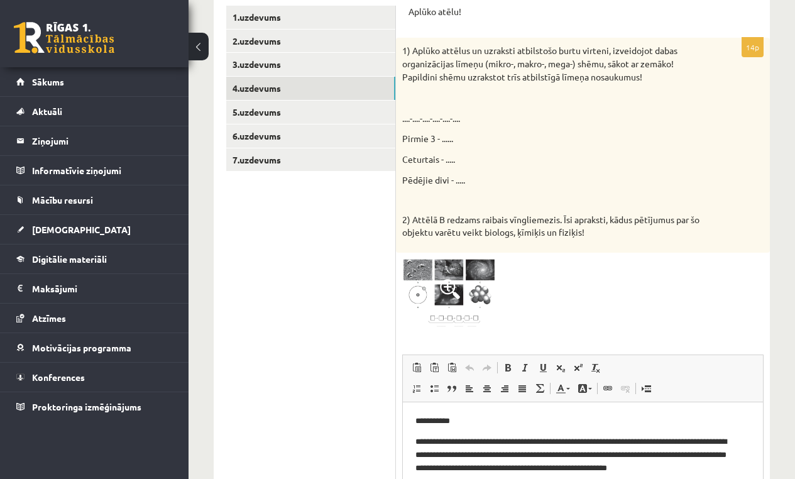
scroll to position [247, 0]
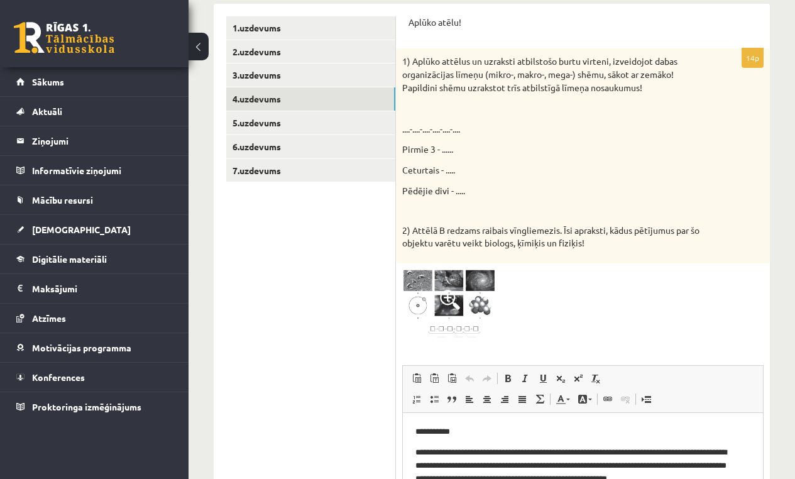
click at [482, 280] on img at bounding box center [449, 305] width 94 height 71
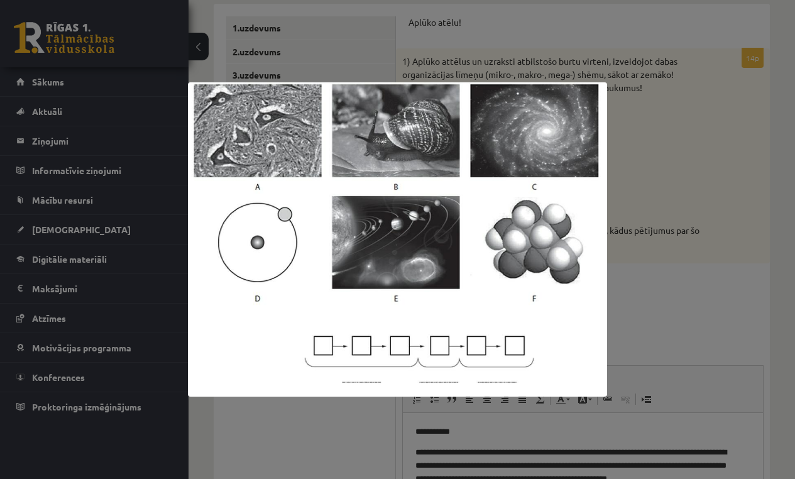
click at [714, 182] on div at bounding box center [397, 239] width 795 height 479
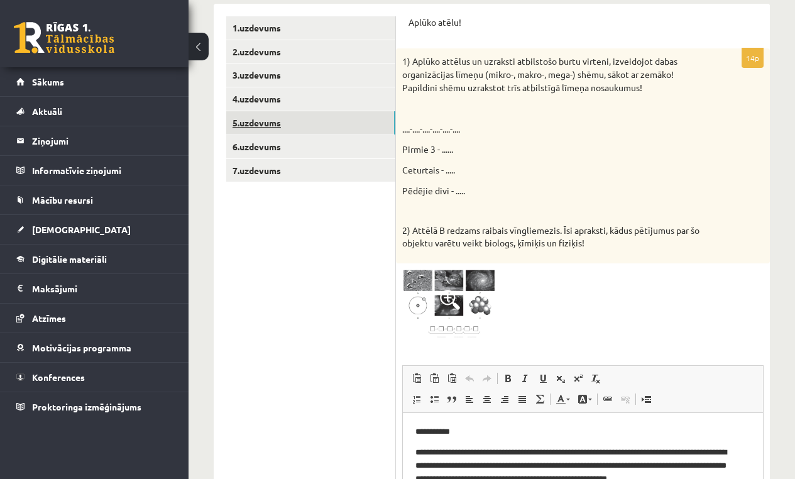
click at [252, 126] on link "5.uzdevums" at bounding box center [310, 122] width 169 height 23
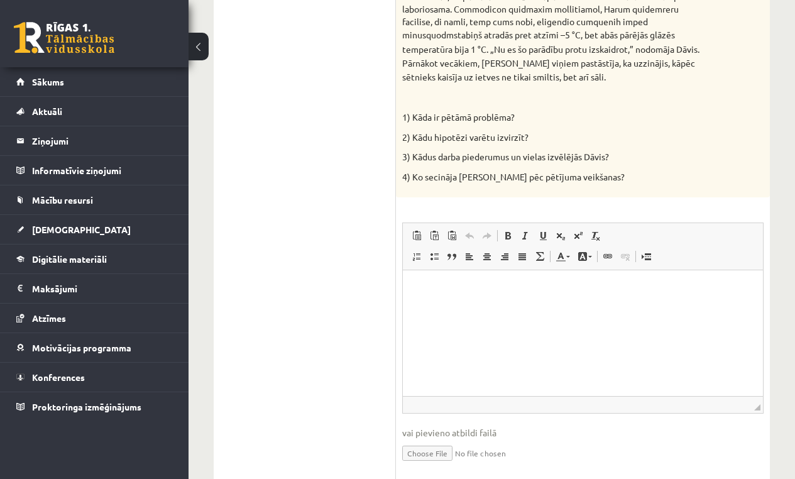
scroll to position [446, 0]
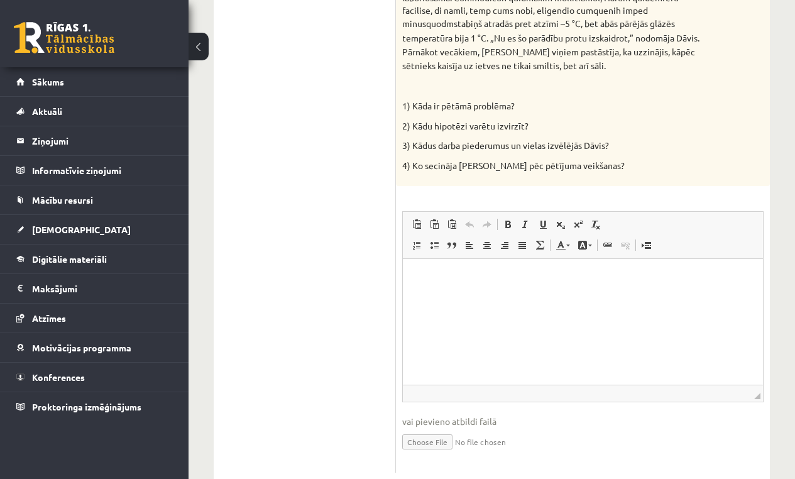
click at [457, 297] on html at bounding box center [583, 277] width 360 height 38
click at [601, 296] on html "**********" at bounding box center [583, 277] width 360 height 38
click at [577, 219] on span at bounding box center [578, 224] width 10 height 10
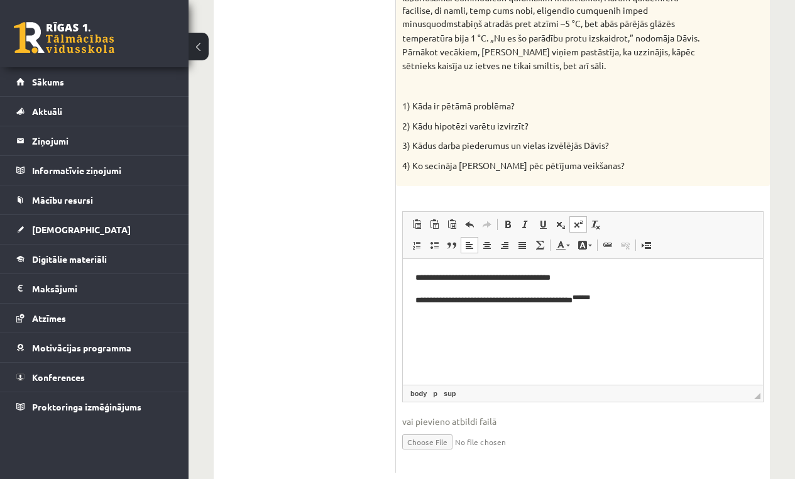
click at [579, 222] on span at bounding box center [578, 224] width 10 height 10
click at [568, 298] on p "**********" at bounding box center [582, 299] width 335 height 14
click at [611, 299] on p "**********" at bounding box center [582, 299] width 335 height 14
click at [694, 305] on p "**********" at bounding box center [582, 305] width 335 height 27
click at [694, 300] on p "**********" at bounding box center [582, 305] width 335 height 27
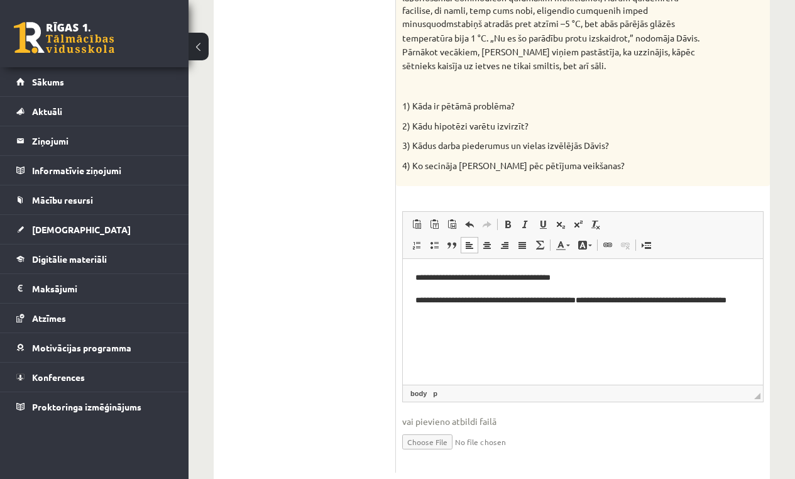
click at [714, 322] on html "**********" at bounding box center [583, 294] width 360 height 73
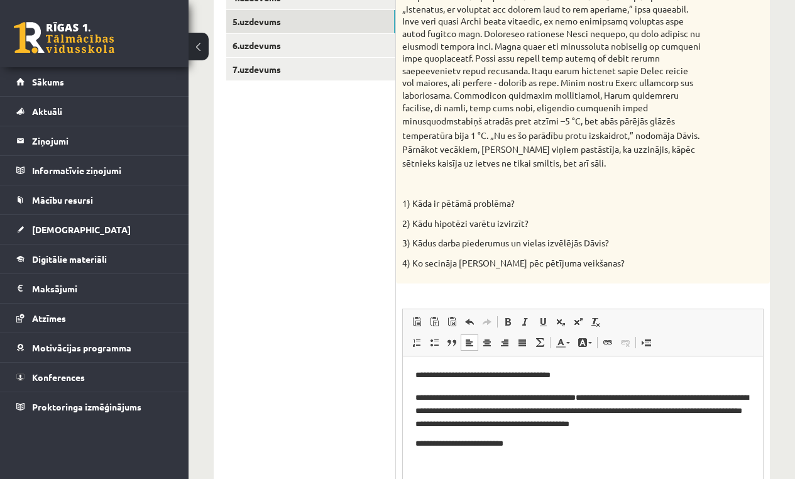
scroll to position [419, 0]
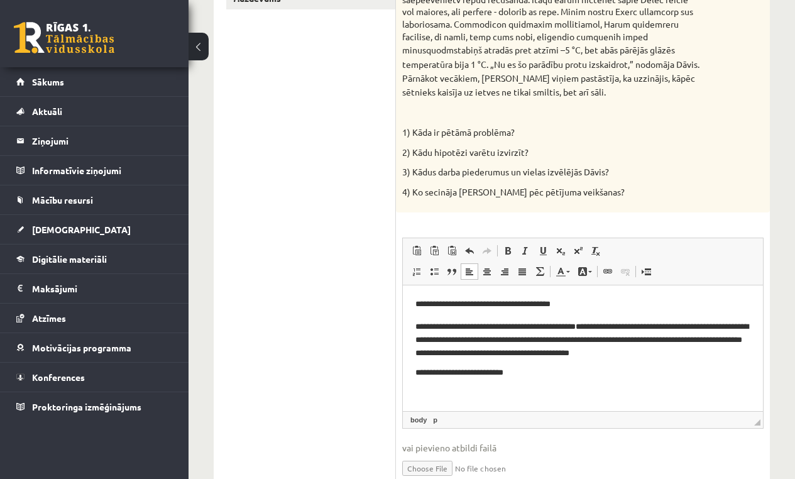
click at [469, 368] on p "**********" at bounding box center [582, 372] width 335 height 13
click at [528, 378] on p "**********" at bounding box center [582, 372] width 335 height 13
click at [471, 371] on p "**********" at bounding box center [582, 372] width 335 height 13
click at [547, 377] on p "**********" at bounding box center [582, 372] width 335 height 13
click at [555, 391] on html "**********" at bounding box center [583, 338] width 360 height 106
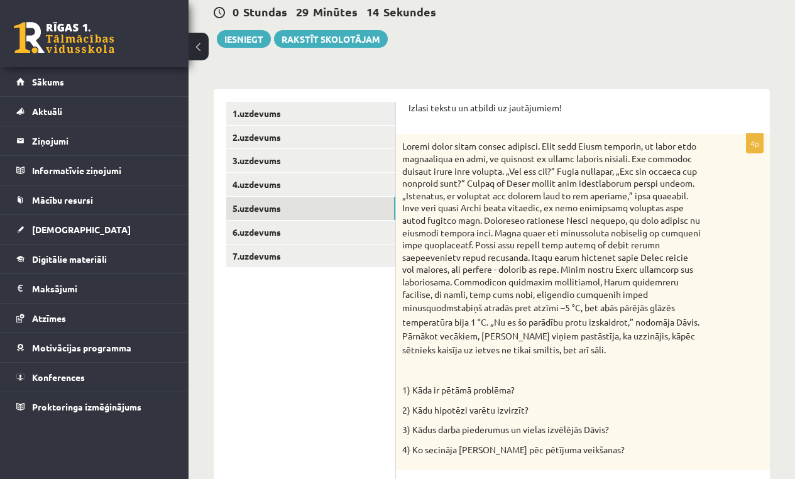
scroll to position [131, 0]
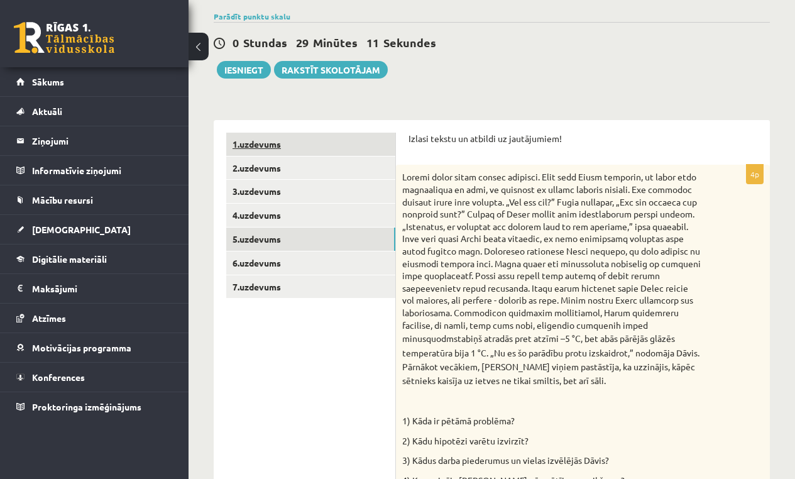
click at [256, 140] on link "1.uzdevums" at bounding box center [310, 144] width 169 height 23
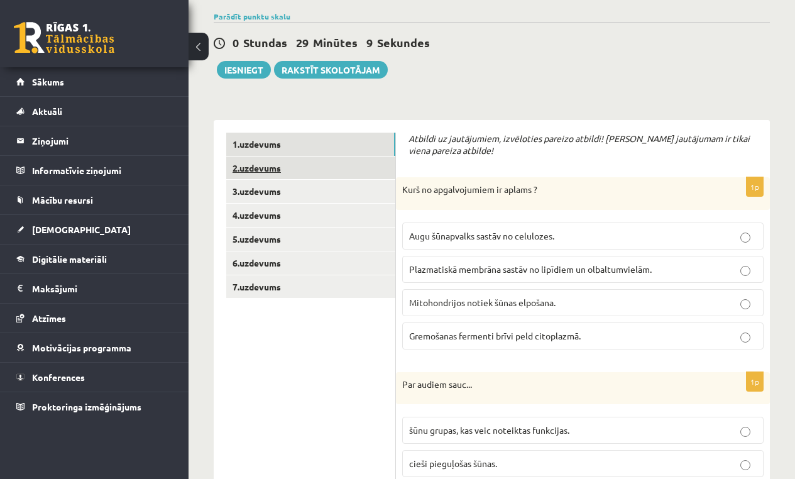
click at [265, 167] on link "2.uzdevums" at bounding box center [310, 167] width 169 height 23
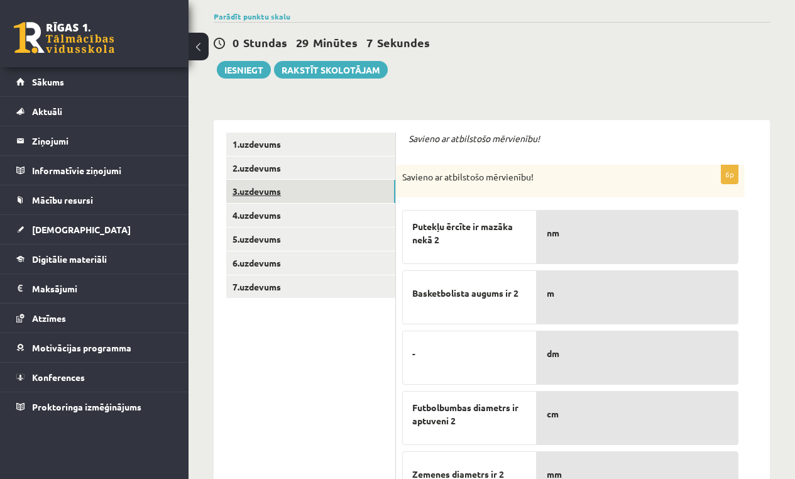
click at [271, 186] on link "3.uzdevums" at bounding box center [310, 191] width 169 height 23
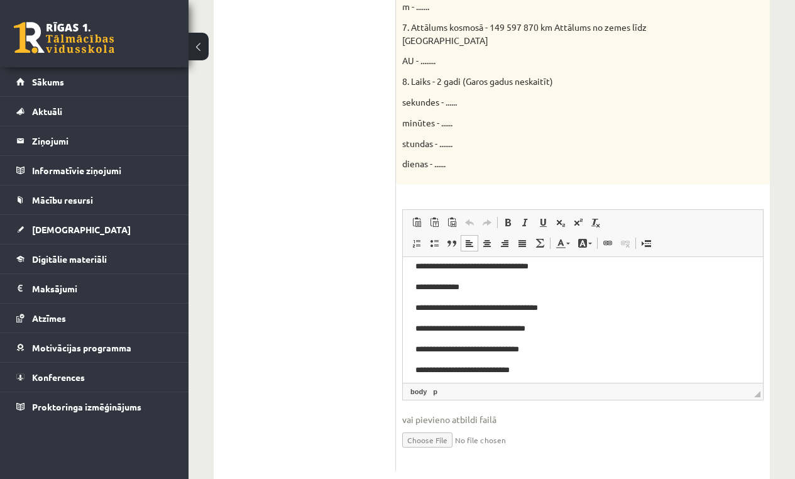
scroll to position [327, 0]
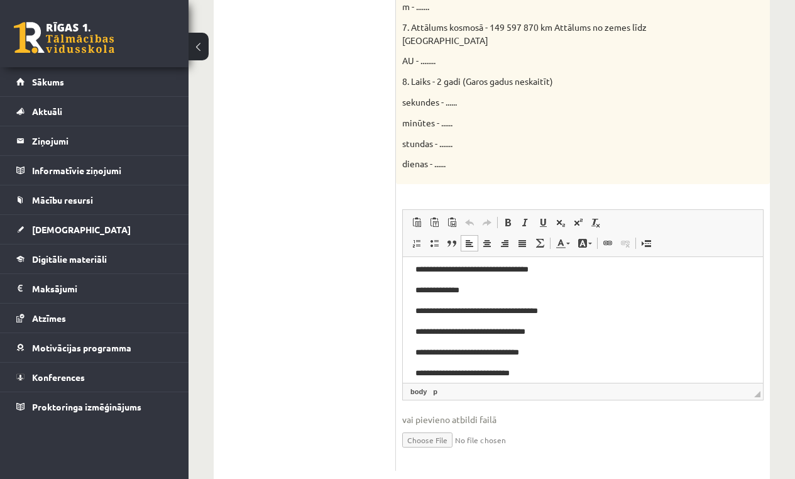
drag, startPoint x: 1166, startPoint y: 530, endPoint x: 1183, endPoint y: 561, distance: 35.5
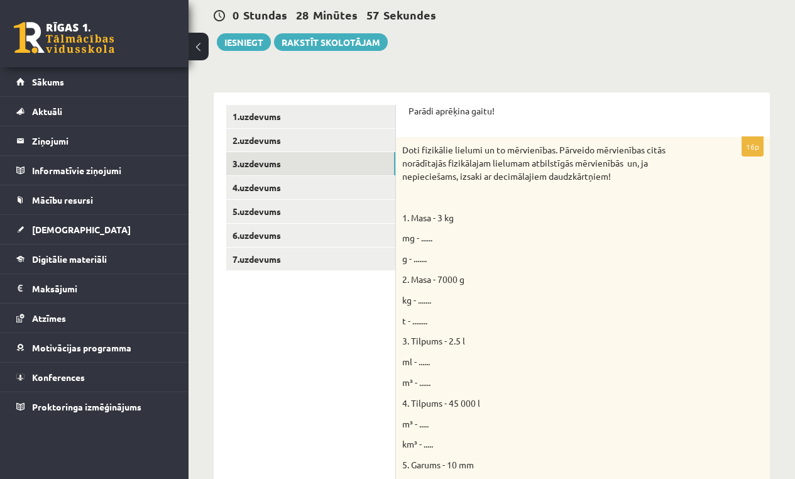
scroll to position [133, 0]
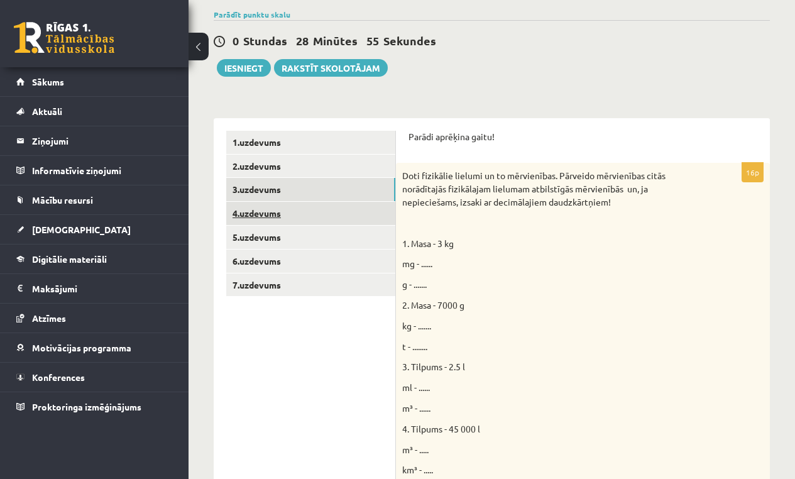
click at [268, 212] on link "4.uzdevums" at bounding box center [310, 213] width 169 height 23
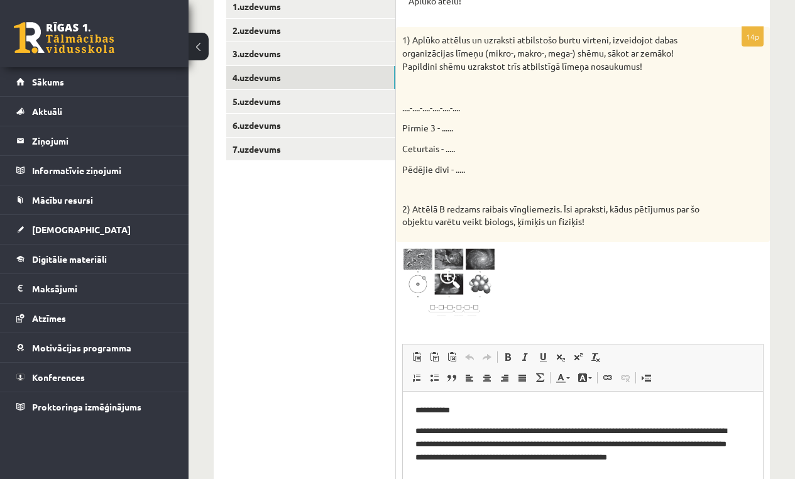
scroll to position [263, 0]
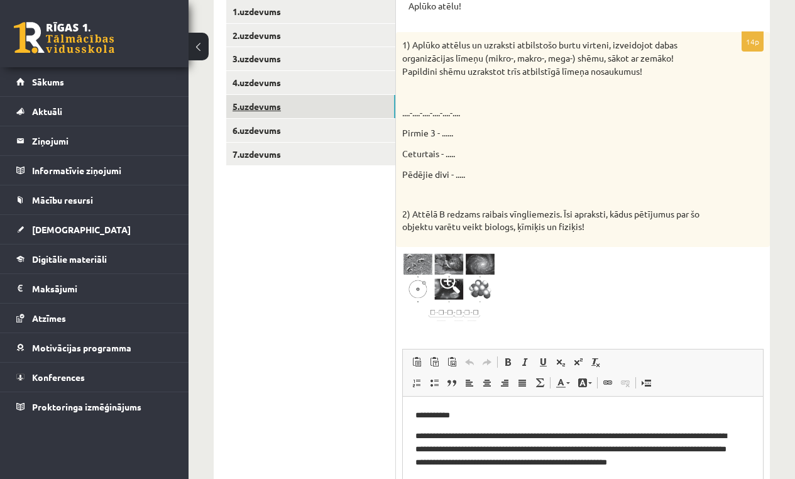
click at [236, 101] on link "5.uzdevums" at bounding box center [310, 106] width 169 height 23
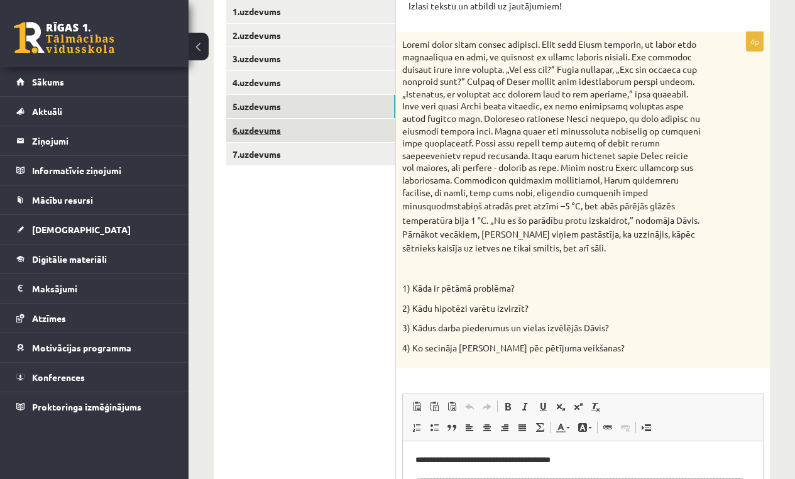
scroll to position [0, 0]
click at [264, 133] on link "6.uzdevums" at bounding box center [310, 130] width 169 height 23
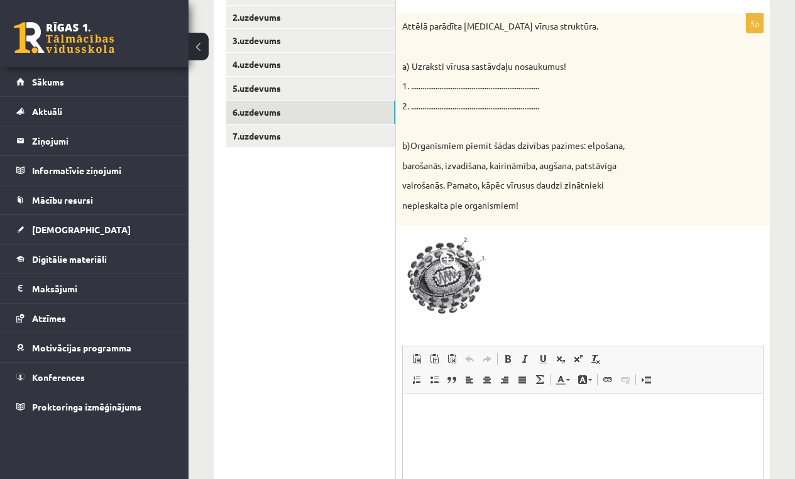
scroll to position [238, 0]
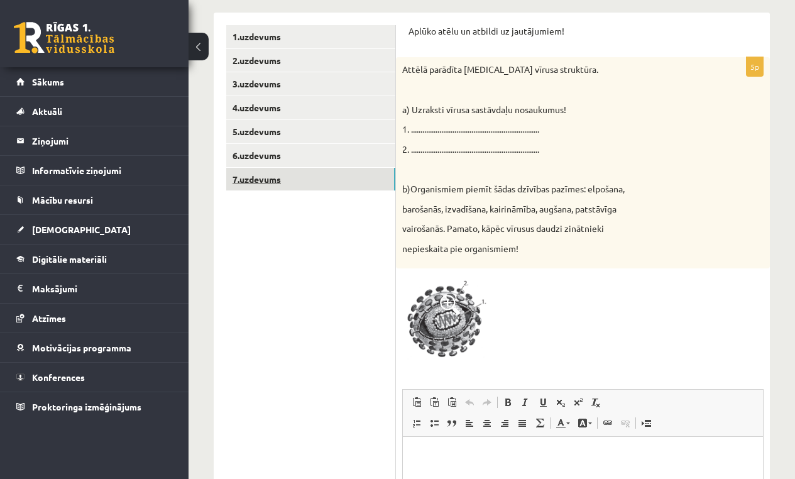
click at [266, 182] on link "7.uzdevums" at bounding box center [310, 179] width 169 height 23
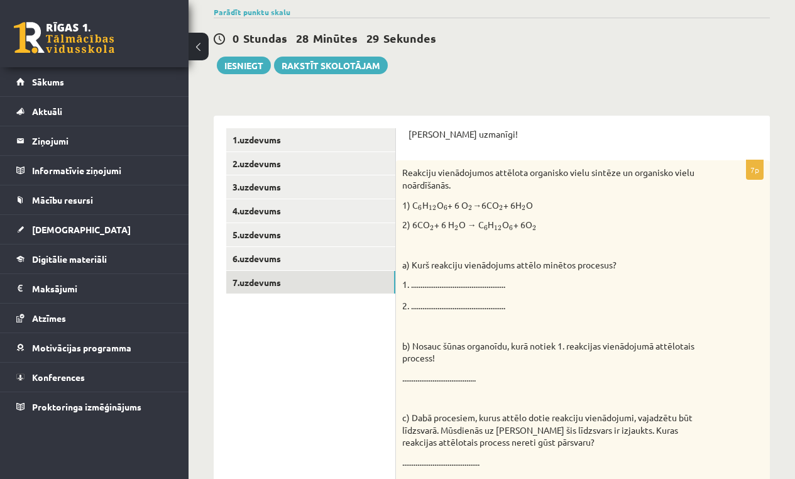
scroll to position [129, 0]
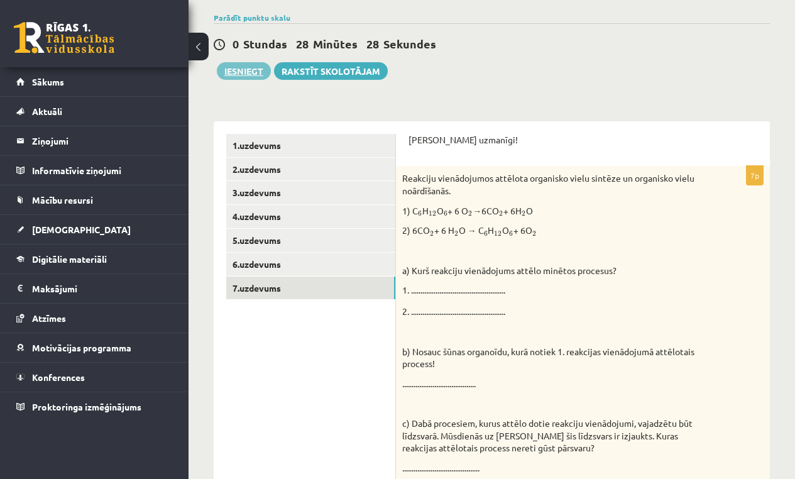
click at [244, 75] on button "Iesniegt" at bounding box center [244, 71] width 54 height 18
click at [269, 260] on link "6.uzdevums" at bounding box center [310, 264] width 169 height 23
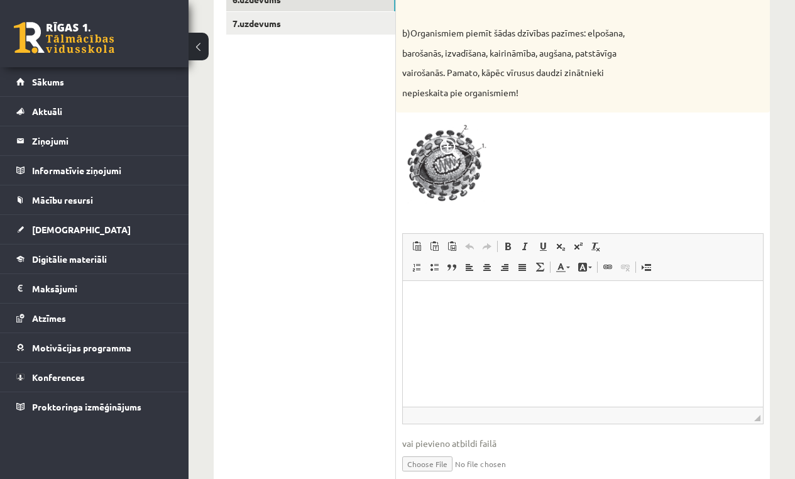
scroll to position [409, 0]
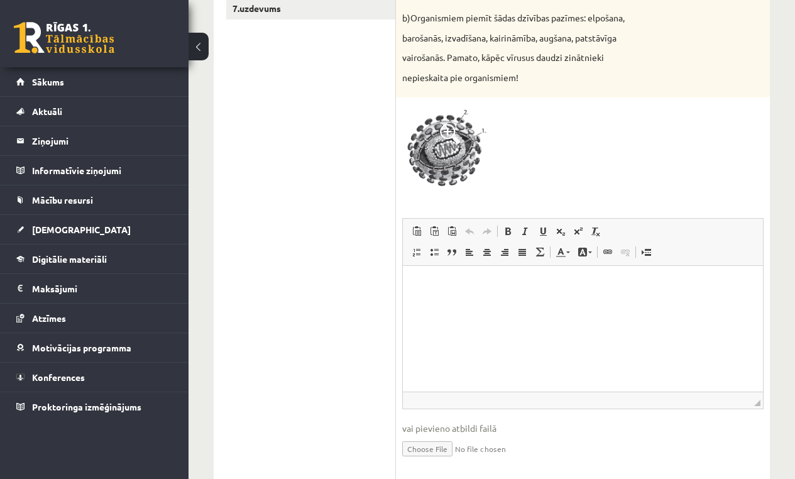
drag, startPoint x: 634, startPoint y: 337, endPoint x: 1177, endPoint y: 629, distance: 616.5
click at [634, 303] on html at bounding box center [583, 284] width 360 height 38
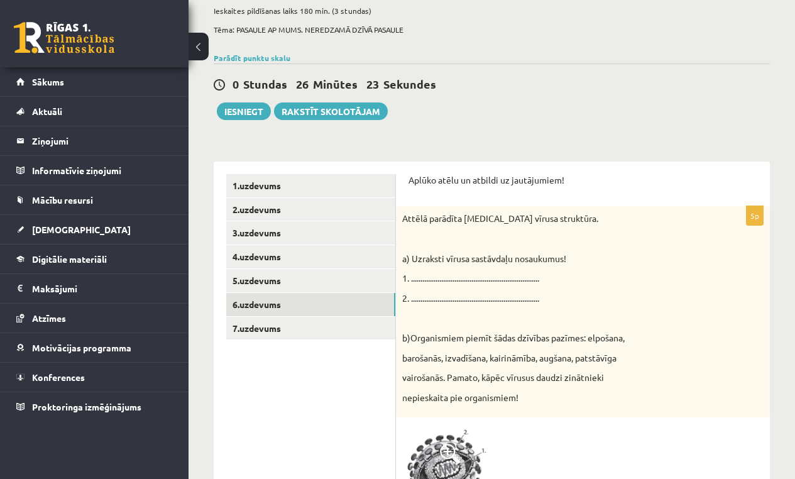
scroll to position [0, 0]
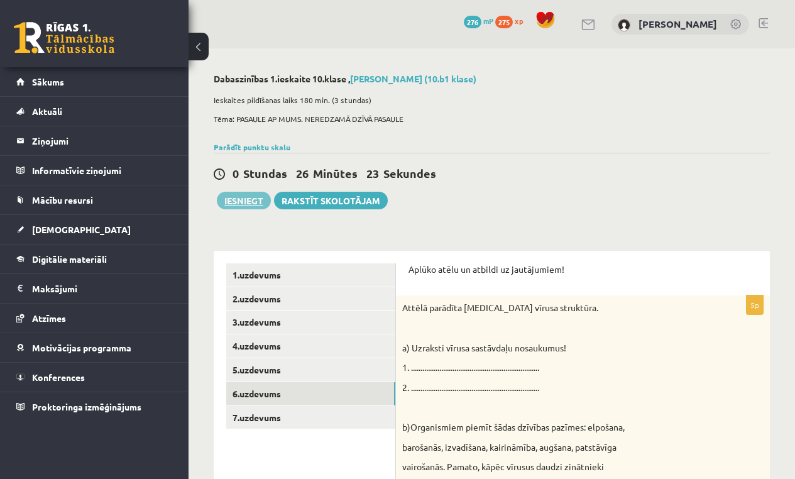
click at [249, 205] on button "Iesniegt" at bounding box center [244, 201] width 54 height 18
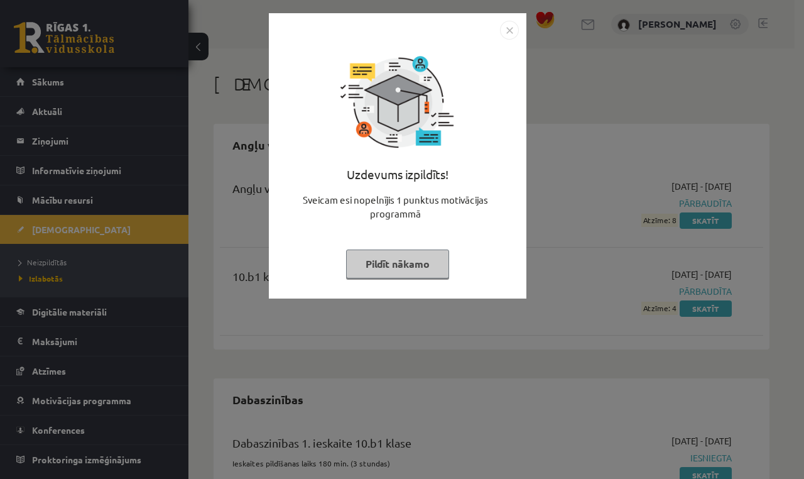
click at [442, 262] on button "Pildīt nākamo" at bounding box center [397, 263] width 103 height 29
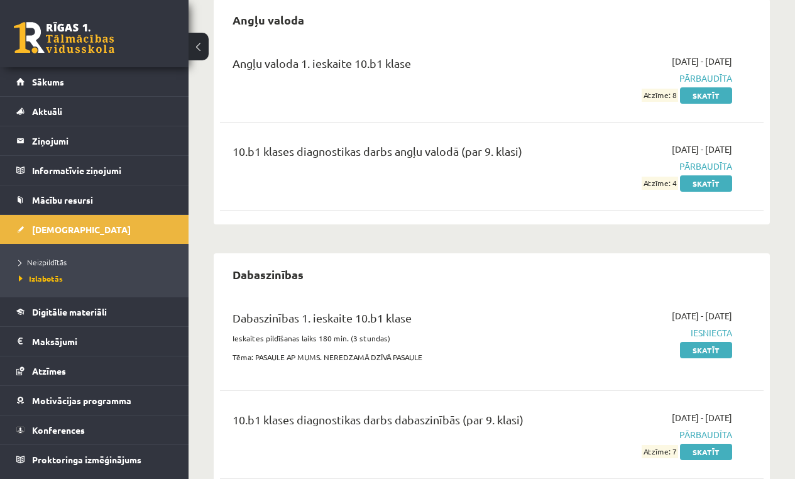
scroll to position [114, 0]
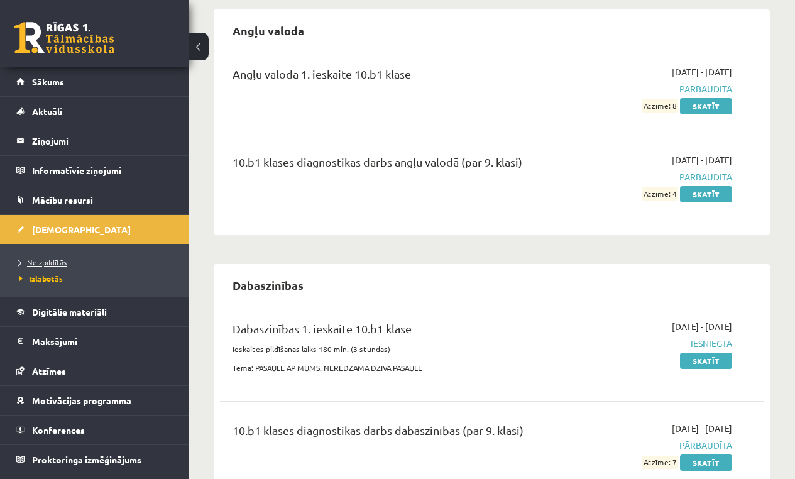
click at [62, 261] on span "Neizpildītās" at bounding box center [43, 262] width 48 height 10
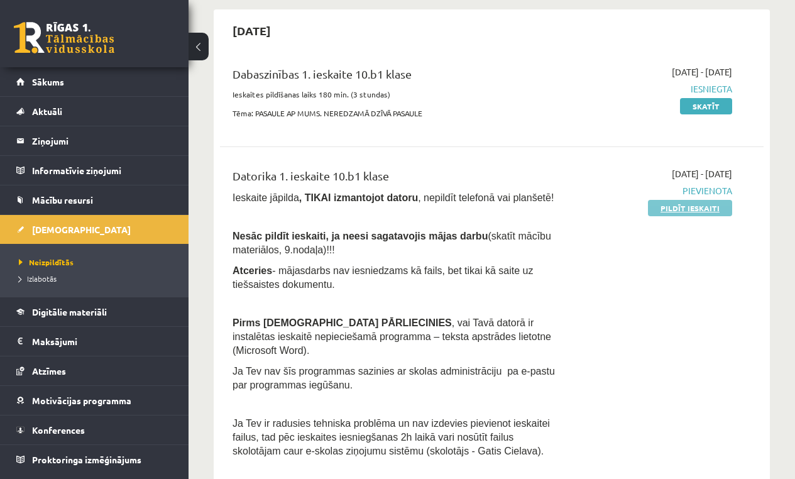
click at [720, 209] on link "Pildīt ieskaiti" at bounding box center [690, 208] width 84 height 16
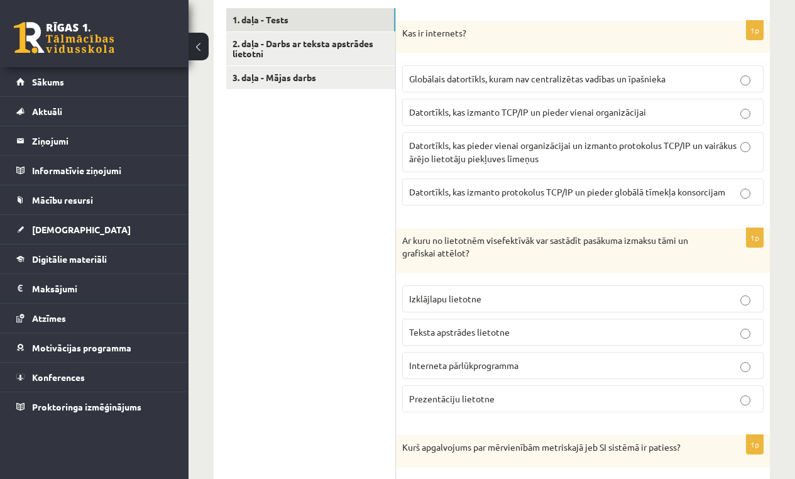
scroll to position [434, 0]
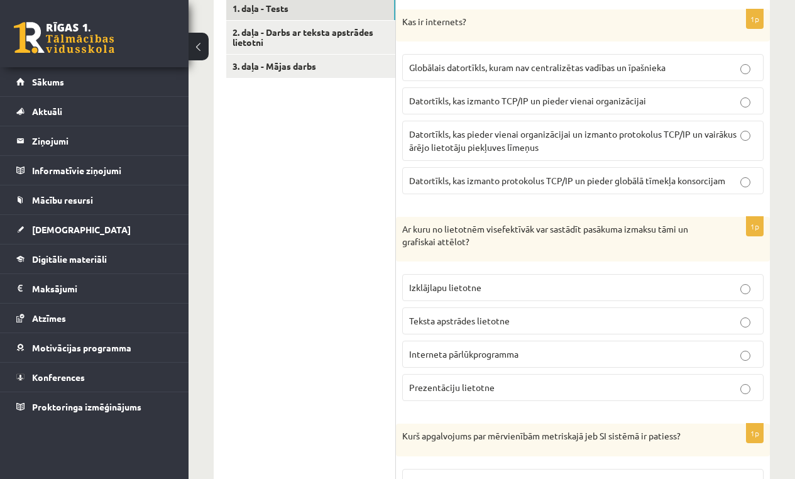
click at [506, 69] on span "Globālais datortīkls, kuram nav centralizētas vadības un īpašnieka" at bounding box center [537, 67] width 256 height 11
click at [554, 285] on p "Izklājlapu lietotne" at bounding box center [582, 287] width 347 height 13
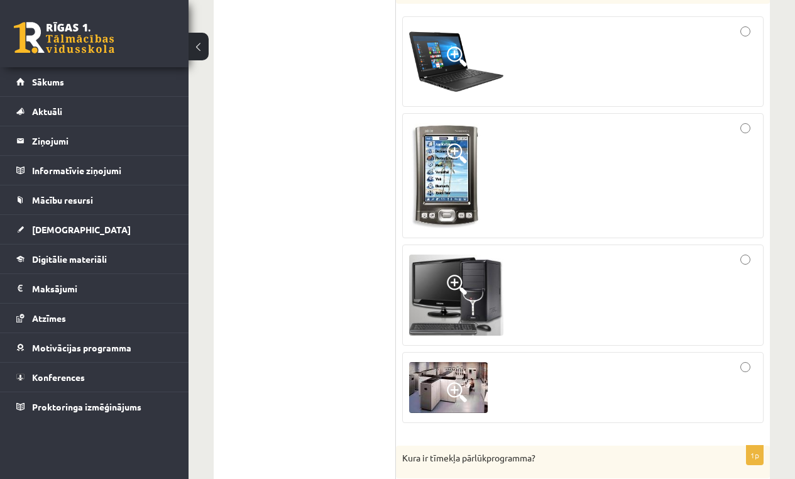
scroll to position [1086, 0]
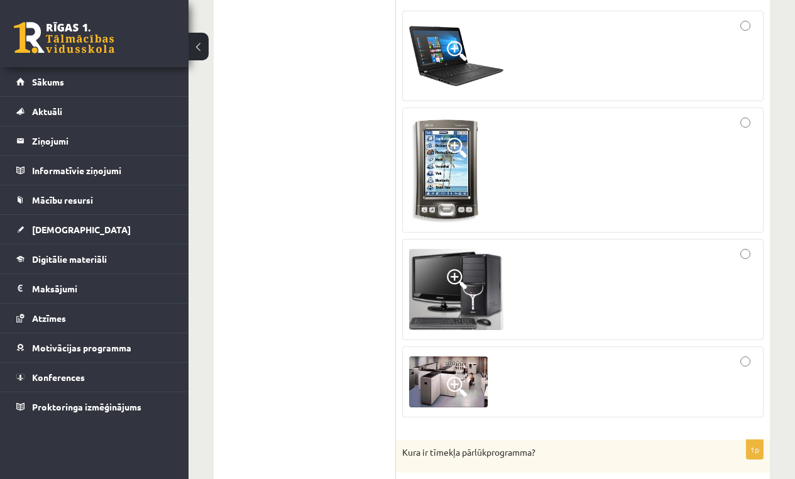
click at [451, 376] on span at bounding box center [457, 386] width 20 height 20
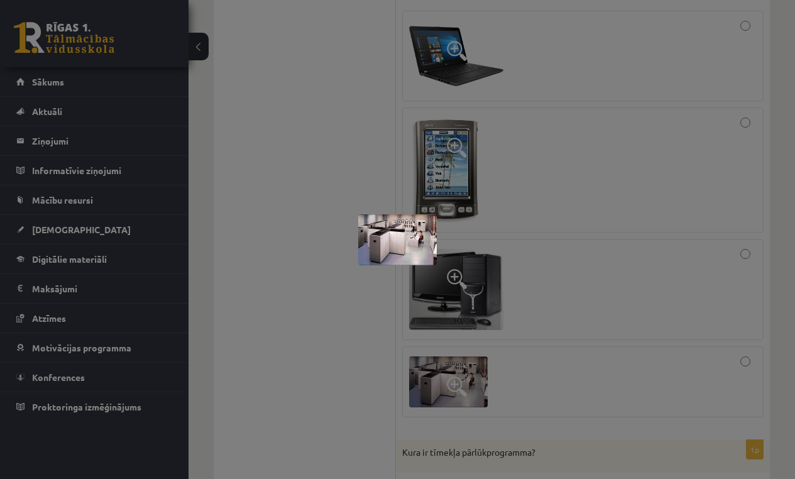
click at [416, 270] on div at bounding box center [397, 239] width 795 height 479
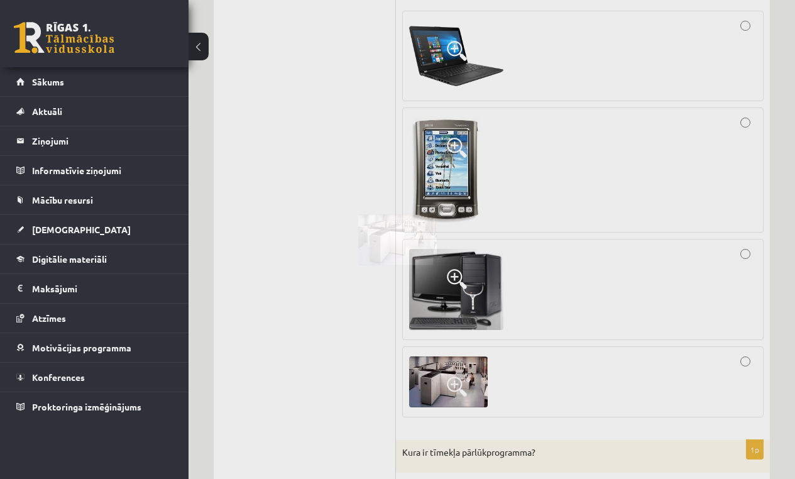
click at [415, 269] on div at bounding box center [397, 239] width 795 height 479
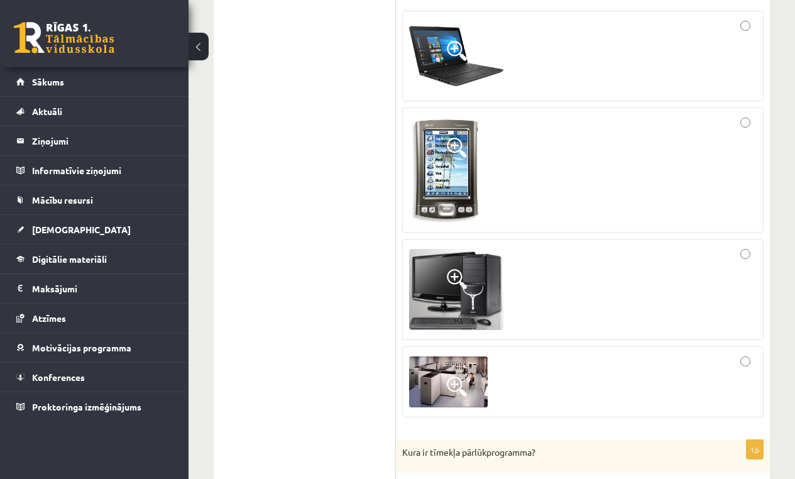
click at [446, 367] on img at bounding box center [448, 381] width 79 height 51
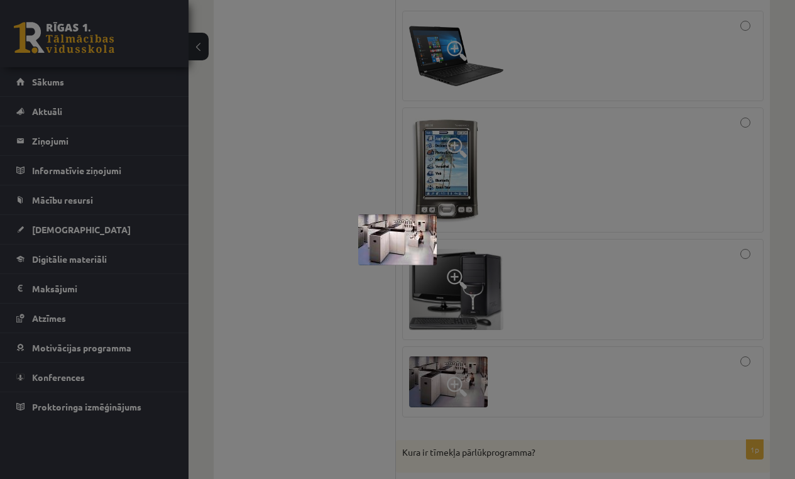
scroll to position [1091, 0]
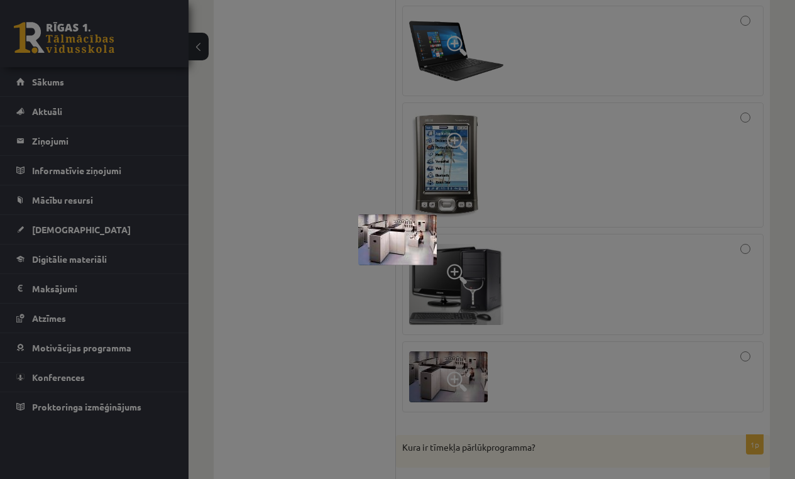
click at [593, 271] on div at bounding box center [397, 239] width 795 height 479
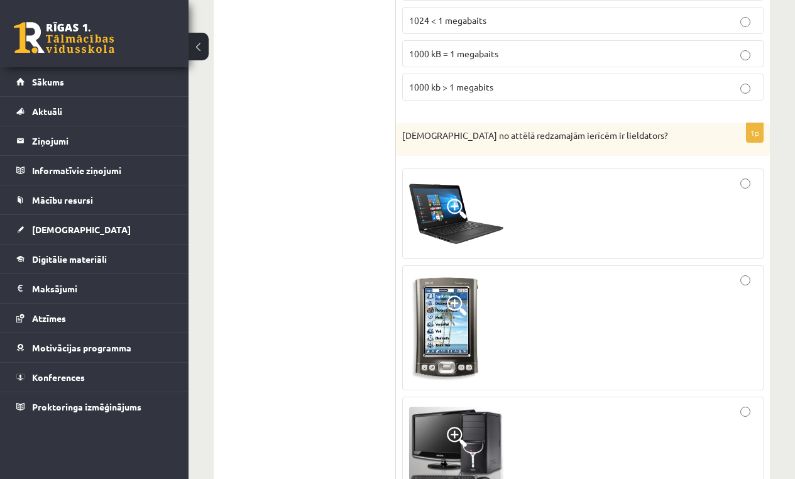
scroll to position [873, 0]
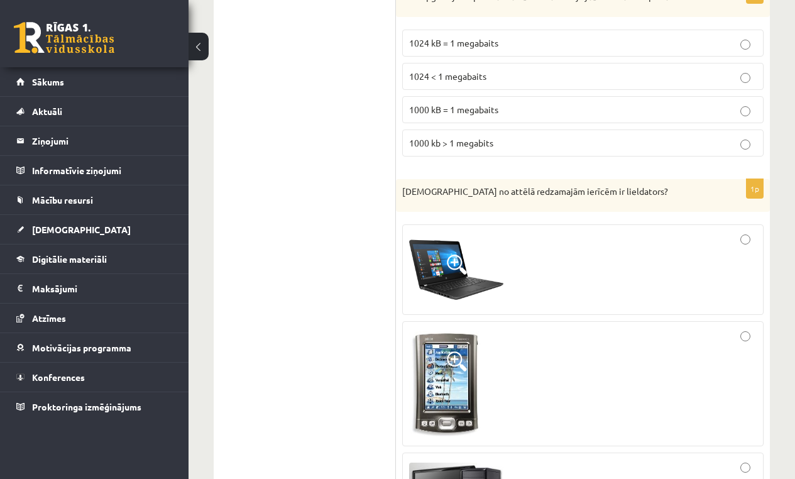
click at [518, 109] on p "1000 kB = 1 megabaits" at bounding box center [582, 109] width 347 height 13
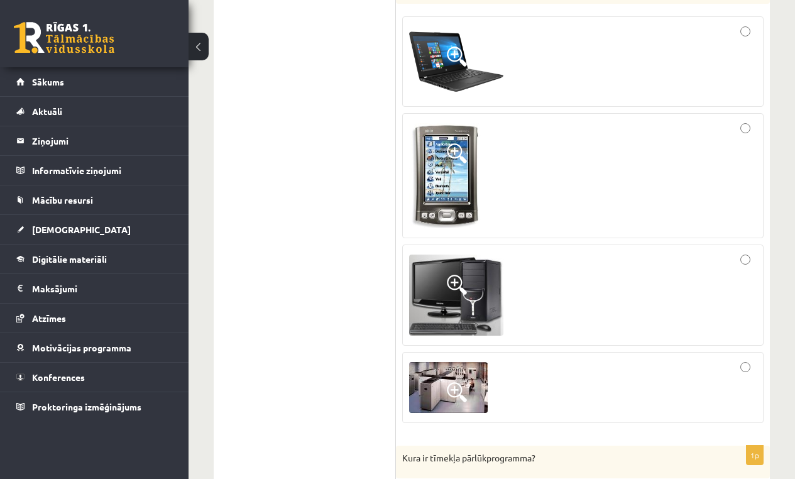
scroll to position [1098, 0]
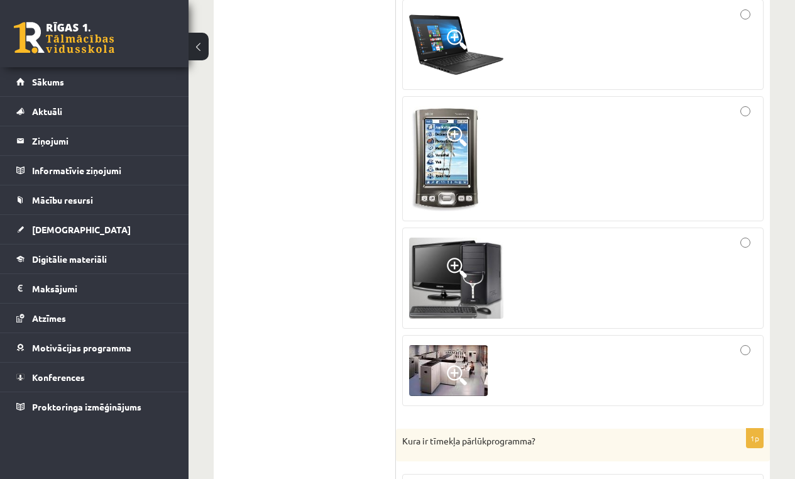
click at [447, 374] on span at bounding box center [457, 375] width 20 height 20
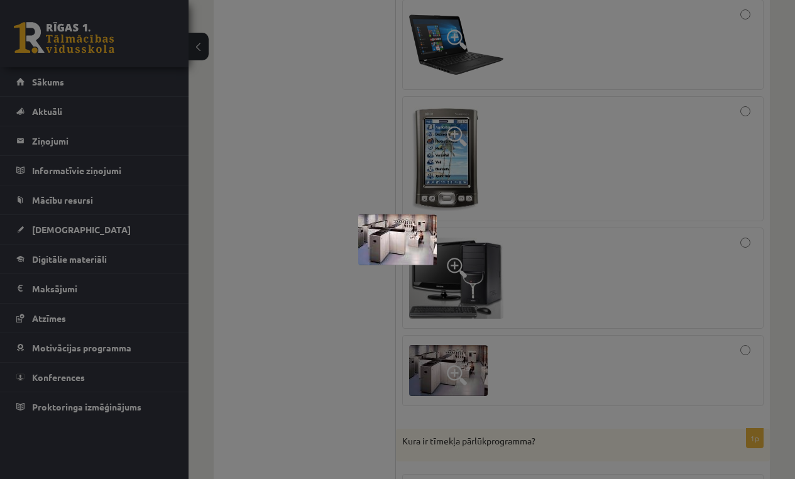
click at [623, 217] on div at bounding box center [397, 239] width 795 height 479
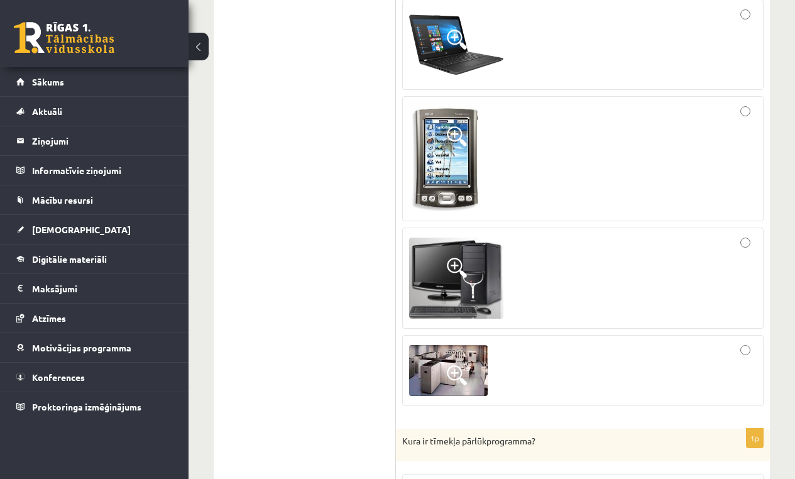
click at [732, 377] on div at bounding box center [582, 370] width 347 height 57
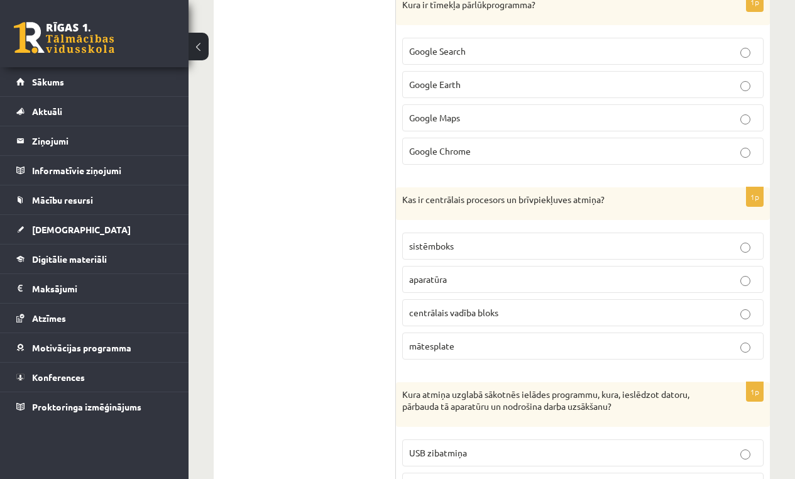
scroll to position [1513, 0]
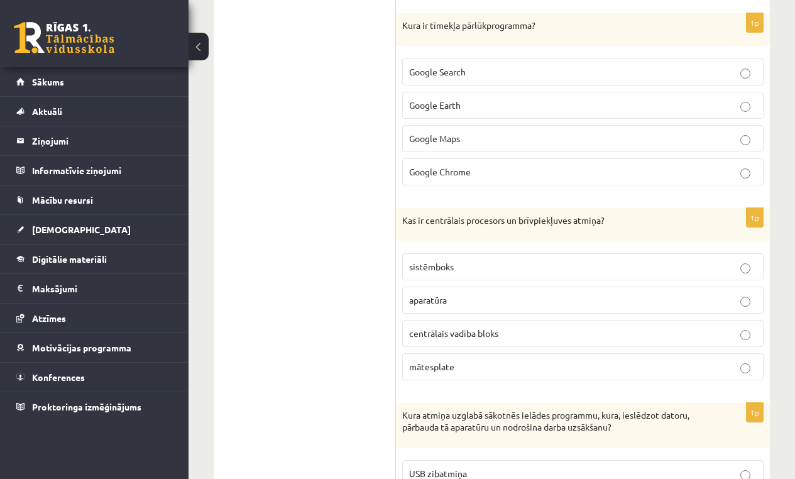
click at [566, 176] on label "Google Chrome" at bounding box center [582, 171] width 361 height 27
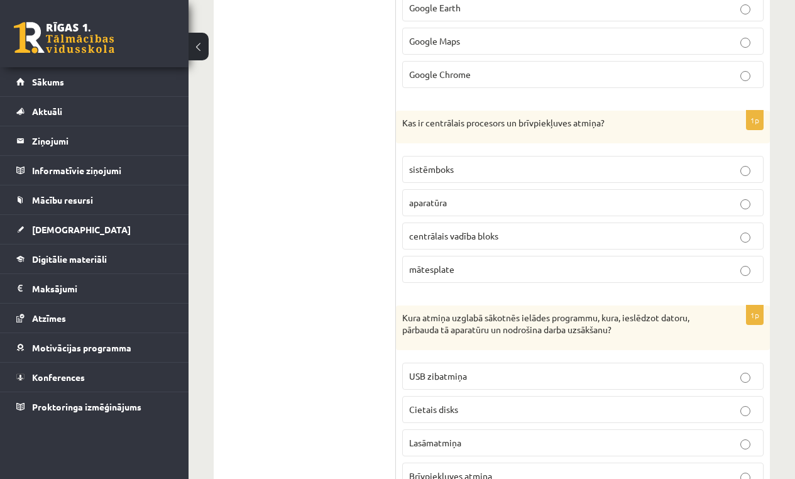
scroll to position [1633, 0]
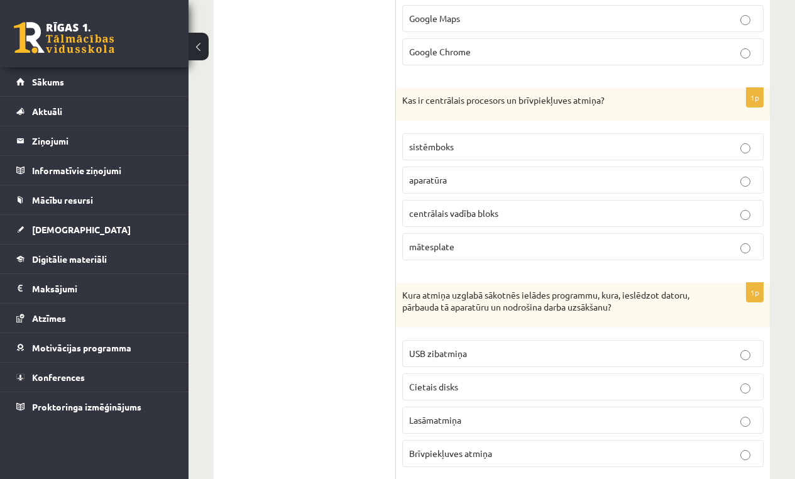
click at [511, 178] on p "aparatūra" at bounding box center [582, 179] width 347 height 13
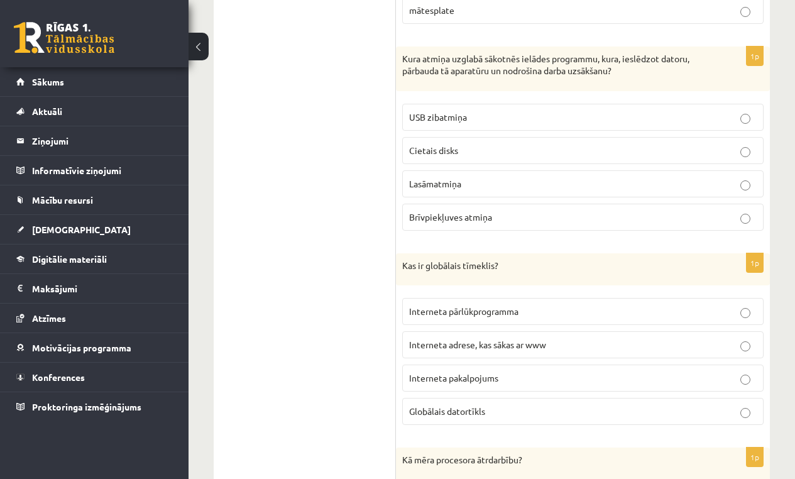
scroll to position [1898, 0]
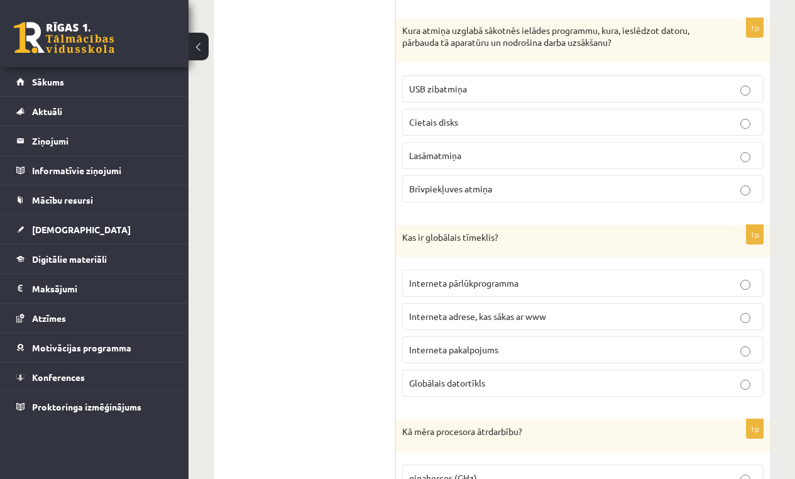
click at [488, 158] on label "Lasāmatmiņa" at bounding box center [582, 155] width 361 height 27
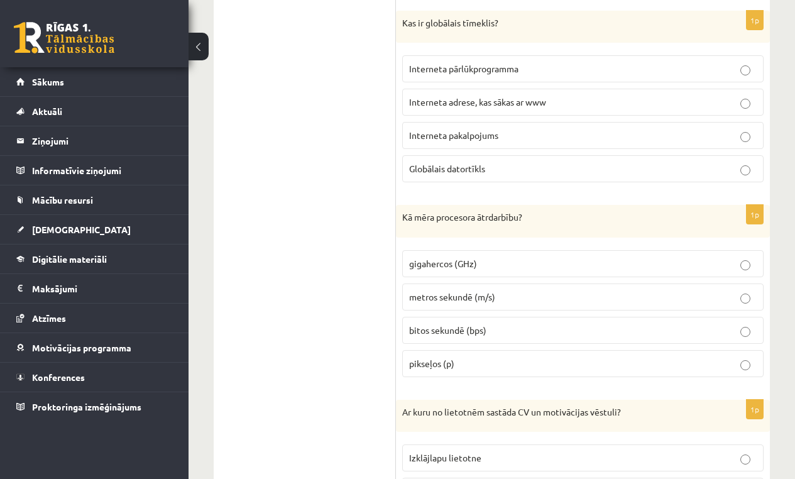
scroll to position [2118, 0]
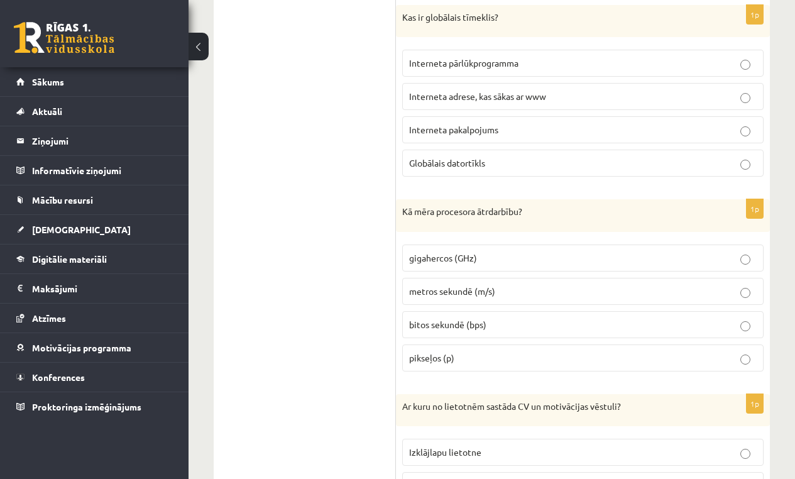
click at [504, 123] on p "Interneta pakalpojums" at bounding box center [582, 129] width 347 height 13
click at [561, 259] on p "gigahercos (GHz)" at bounding box center [582, 257] width 347 height 13
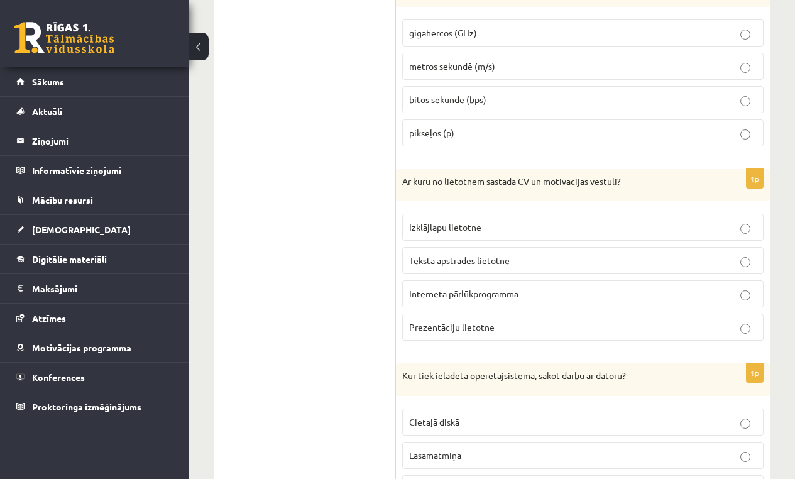
scroll to position [2331, 0]
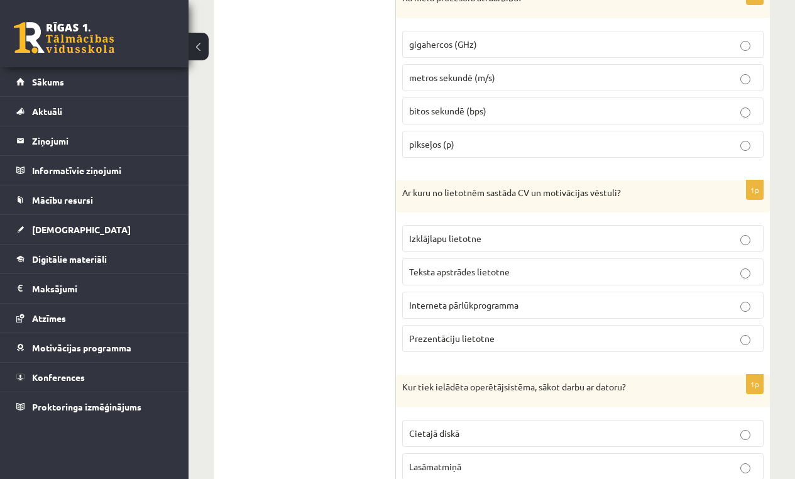
click at [531, 266] on p "Teksta apstrādes lietotne" at bounding box center [582, 271] width 347 height 13
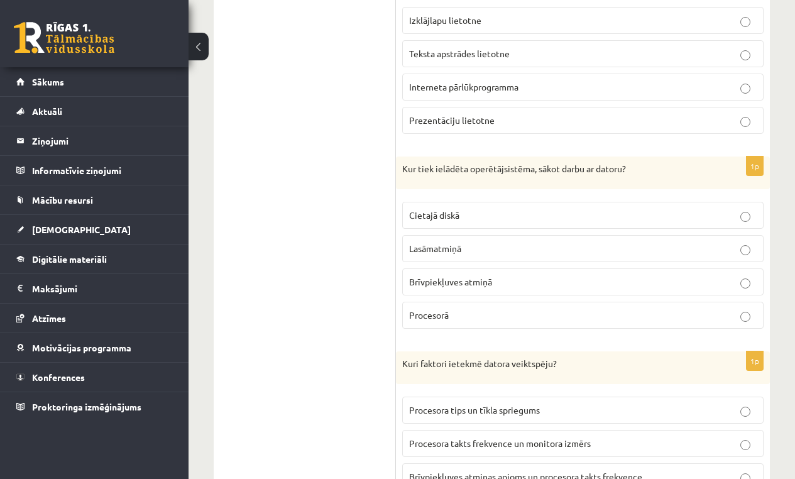
scroll to position [2644, 0]
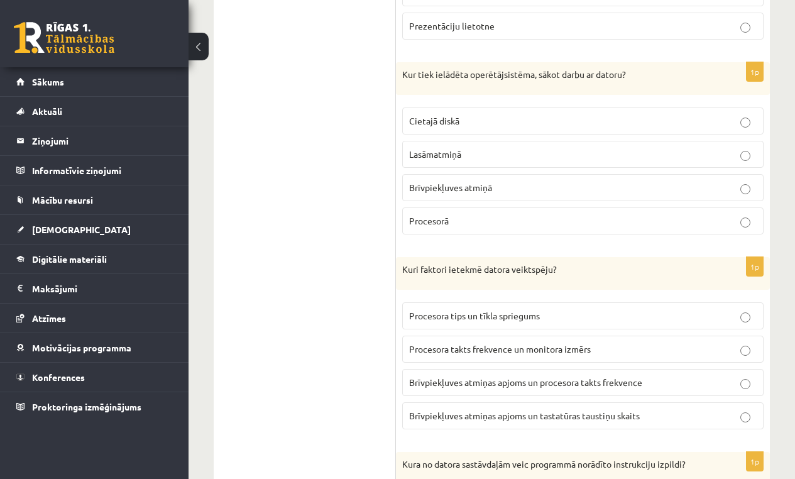
click at [471, 174] on label "Brīvpiekļuves atmiņā" at bounding box center [582, 187] width 361 height 27
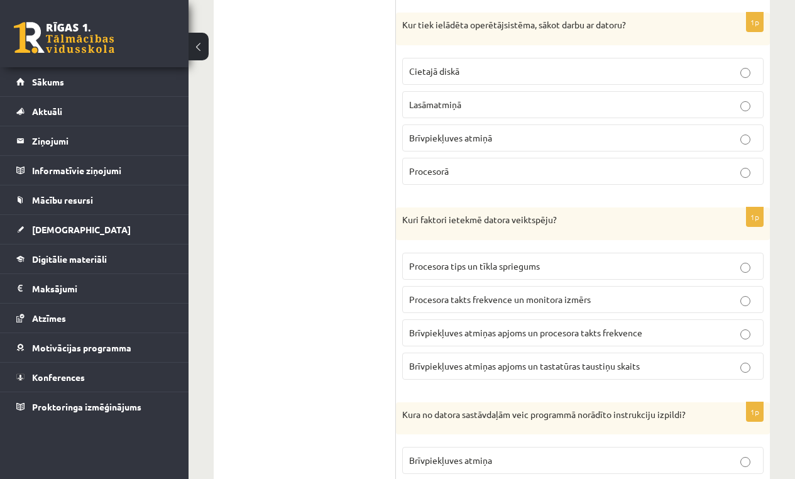
scroll to position [2712, 0]
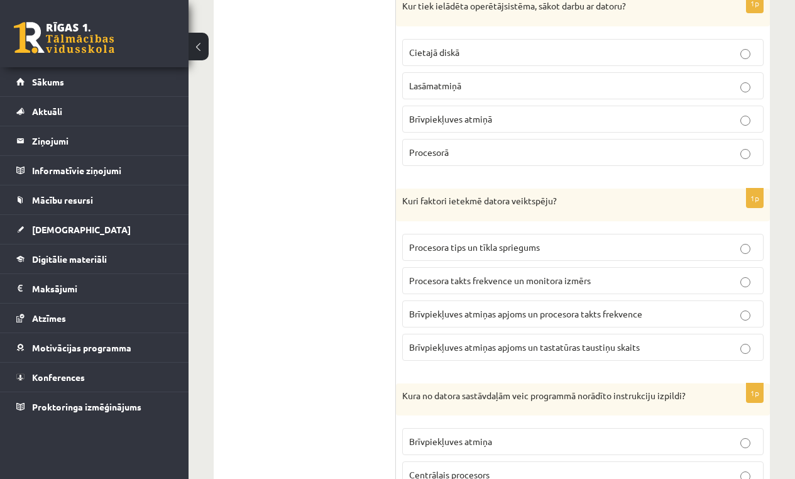
click at [565, 307] on p "Brīvpiekļuves atmiņas apjoms un procesora takts frekvence" at bounding box center [582, 313] width 347 height 13
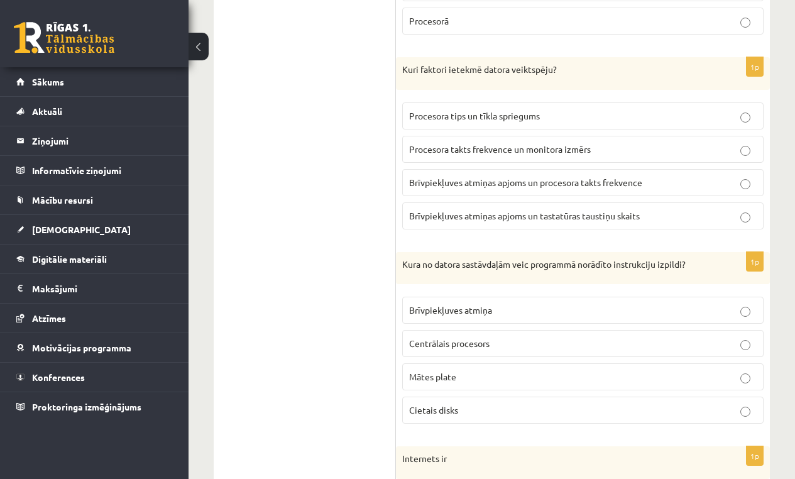
scroll to position [2991, 0]
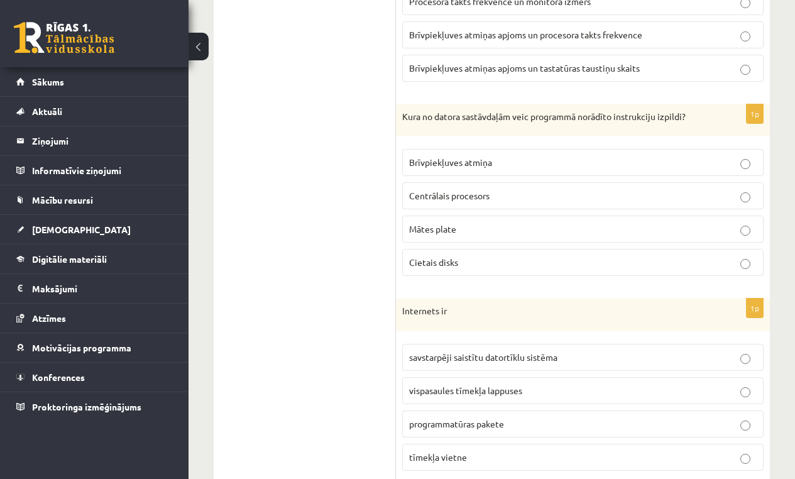
click at [456, 190] on span "Centrālais procesors" at bounding box center [449, 195] width 80 height 11
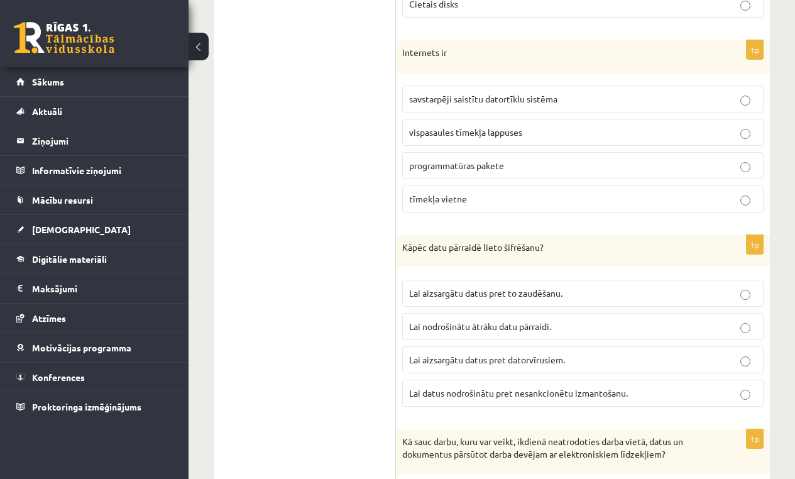
scroll to position [3300, 0]
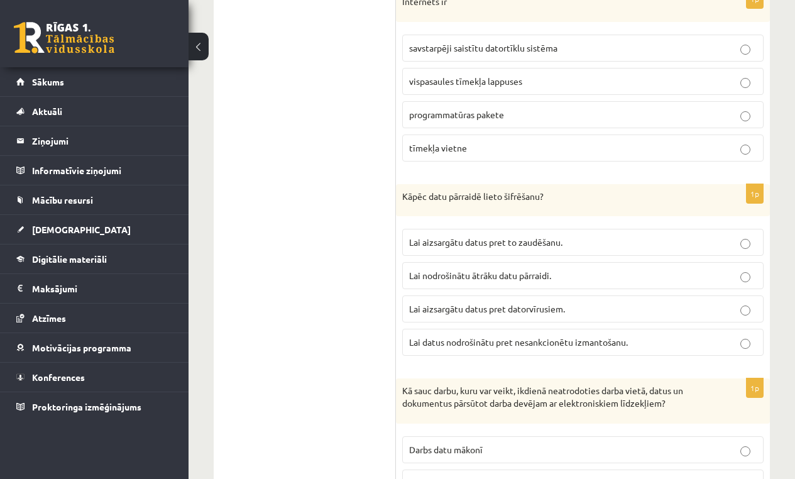
click at [486, 43] on span "savstarpēji saistītu datortīklu sistēma" at bounding box center [483, 47] width 148 height 11
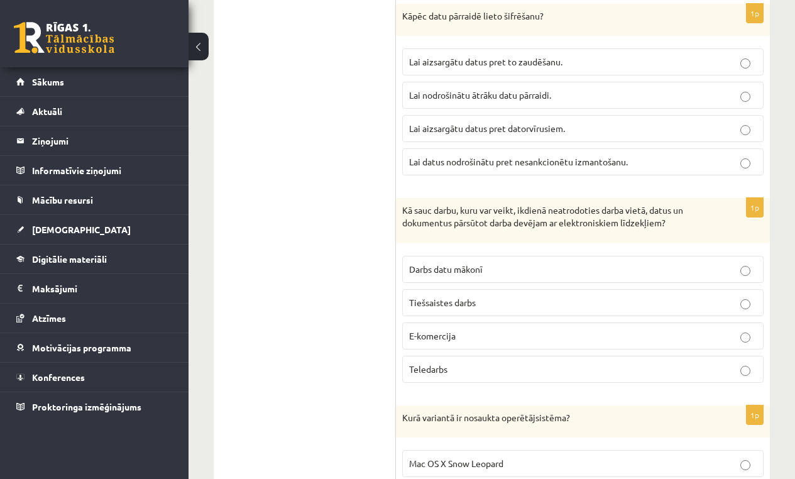
scroll to position [3469, 0]
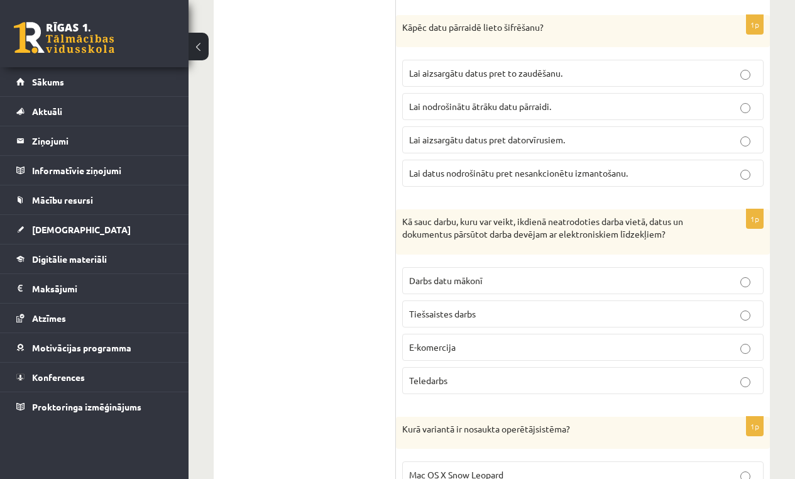
click at [474, 167] on span "Lai datus nodrošinātu pret nesankcionētu izmantošanu." at bounding box center [518, 172] width 219 height 11
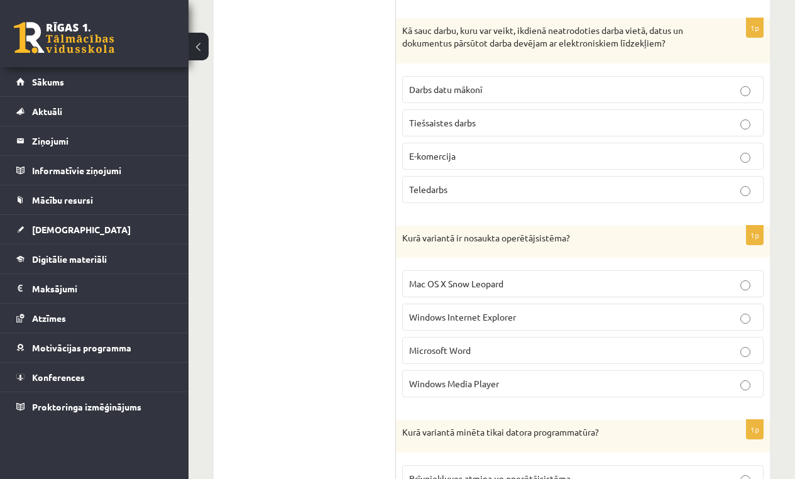
scroll to position [3677, 0]
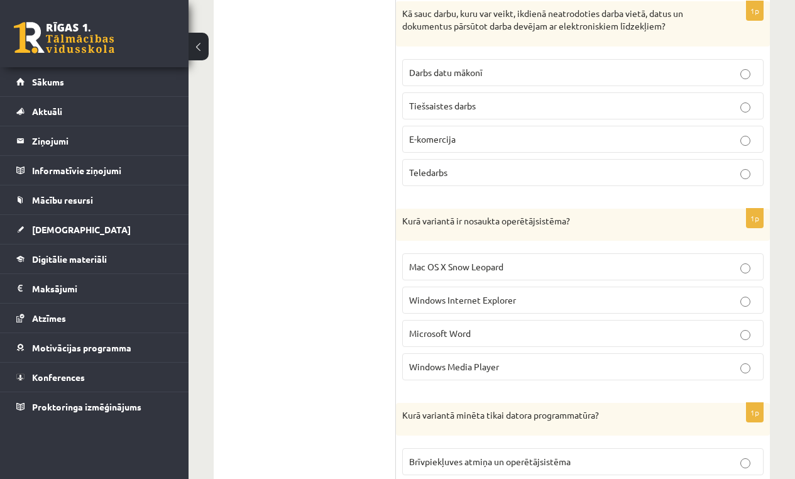
click at [438, 167] on span "Teledarbs" at bounding box center [428, 172] width 38 height 11
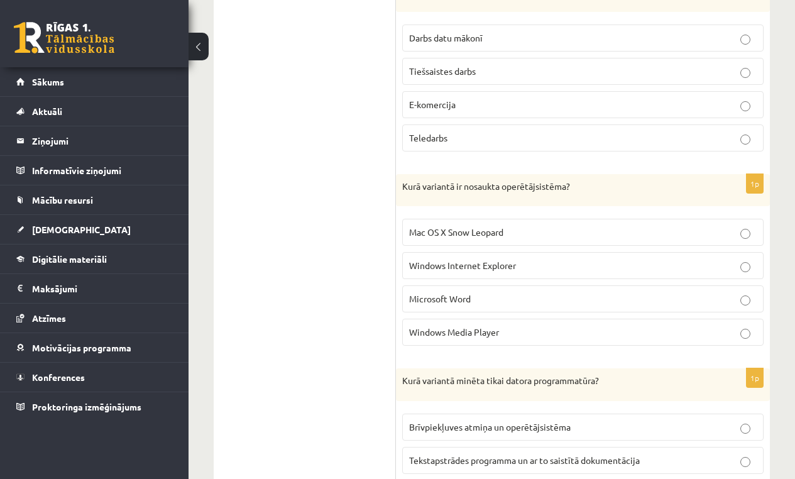
scroll to position [3739, 0]
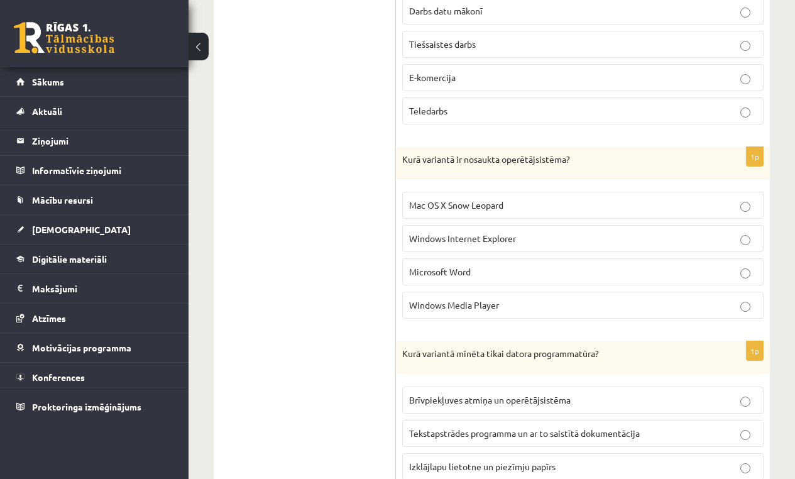
click at [503, 199] on span "Mac OS X Snow Leopard" at bounding box center [456, 204] width 94 height 11
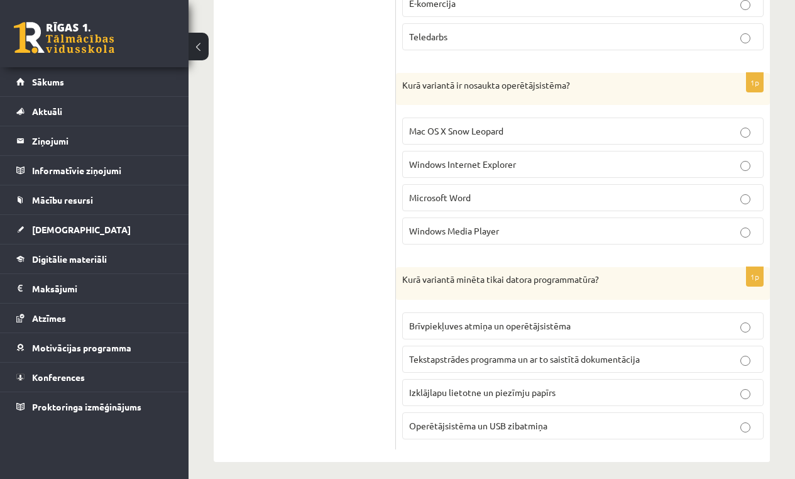
click at [668, 354] on p "Tekstapstrādes programma un ar to saistītā dokumentācija" at bounding box center [582, 359] width 347 height 13
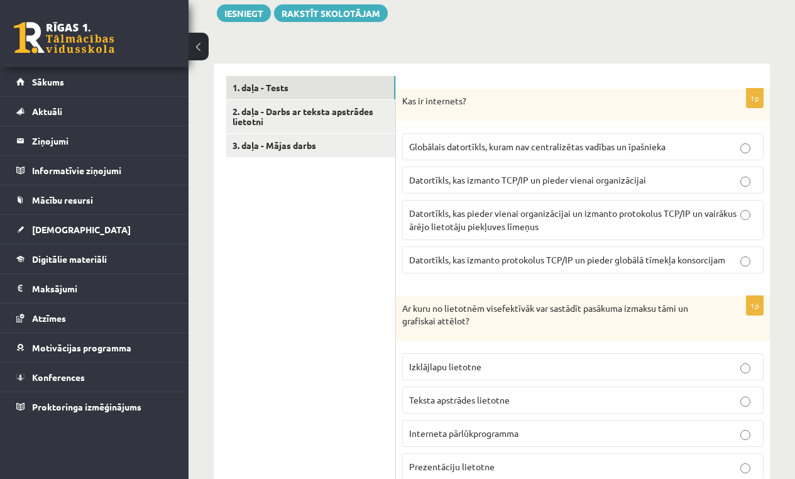
scroll to position [225, 0]
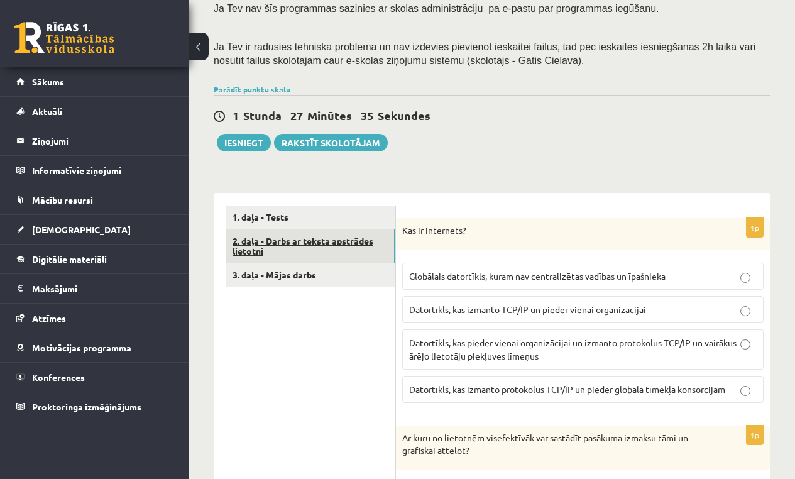
click at [256, 246] on link "2. daļa - Darbs ar teksta apstrādes lietotni" at bounding box center [310, 246] width 169 height 34
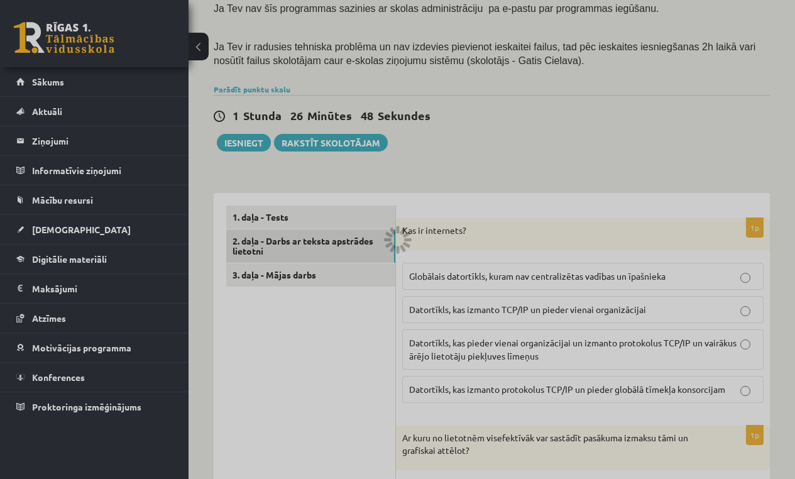
click at [367, 229] on div at bounding box center [397, 239] width 795 height 479
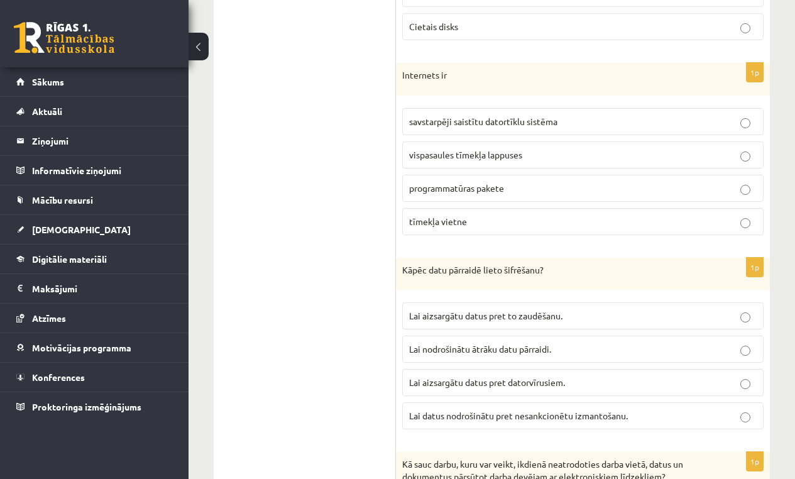
scroll to position [3813, 0]
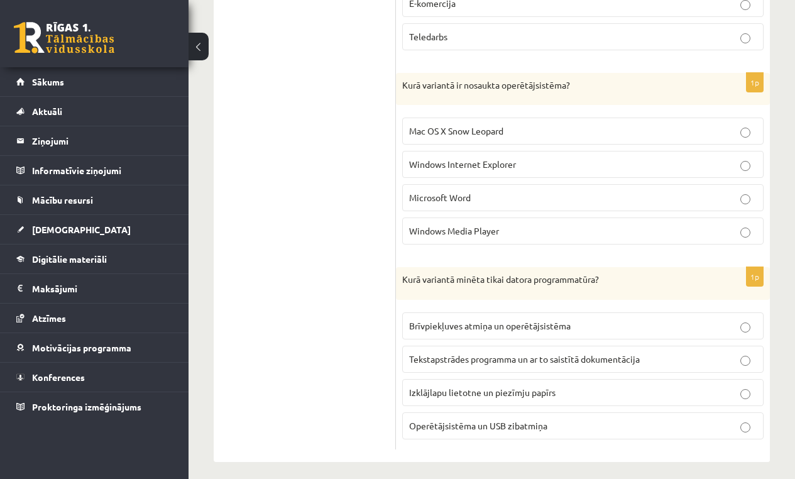
click at [637, 353] on span "Tekstapstrādes programma un ar to saistītā dokumentācija" at bounding box center [524, 358] width 231 height 11
click at [552, 124] on p "Mac OS X Snow Leopard" at bounding box center [582, 130] width 347 height 13
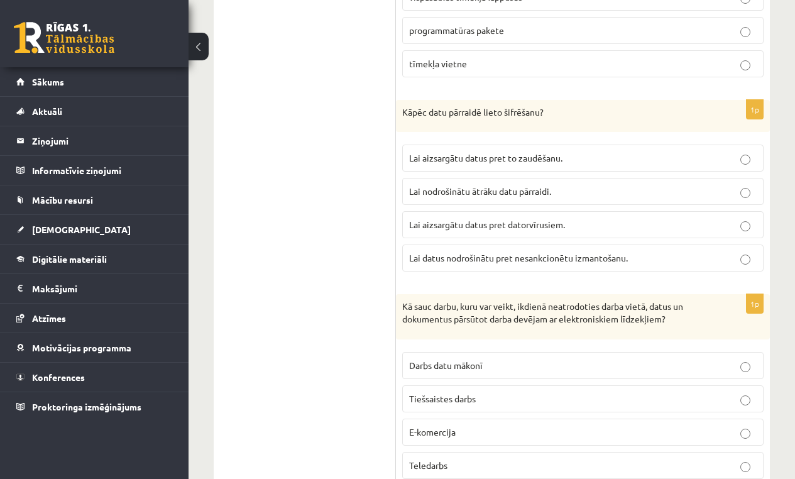
scroll to position [3430, 0]
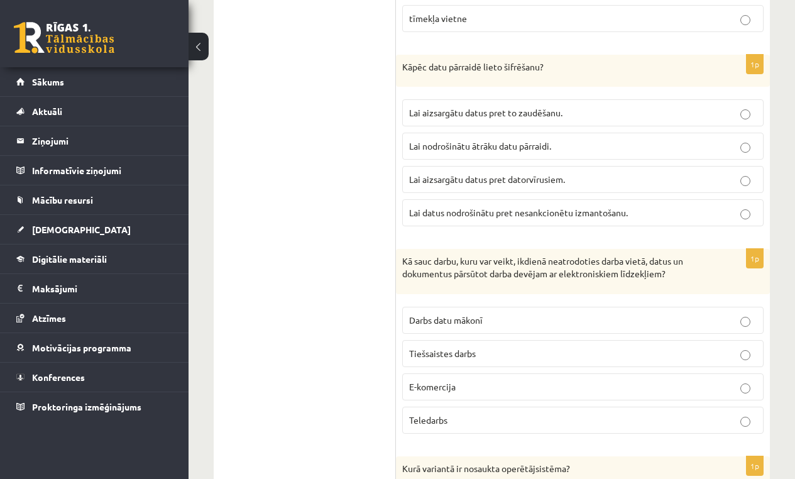
click at [473, 413] on p "Teledarbs" at bounding box center [582, 419] width 347 height 13
click at [495, 210] on span "Lai datus nodrošinātu pret nesankcionētu izmantošanu." at bounding box center [518, 212] width 219 height 11
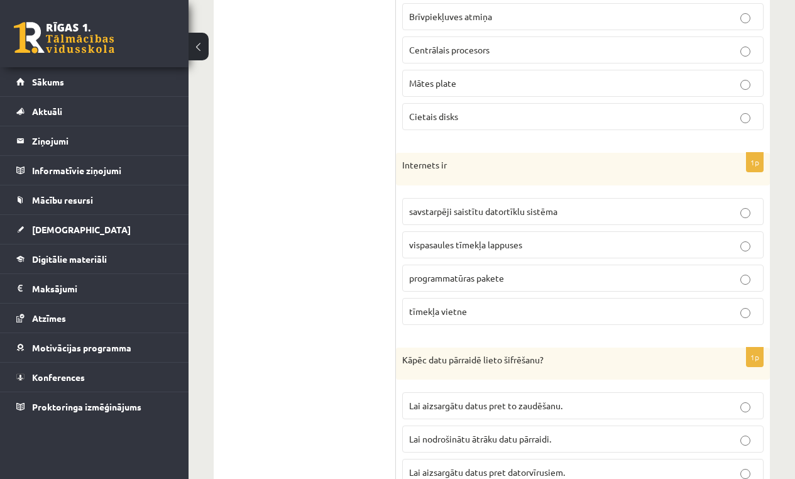
scroll to position [3047, 0]
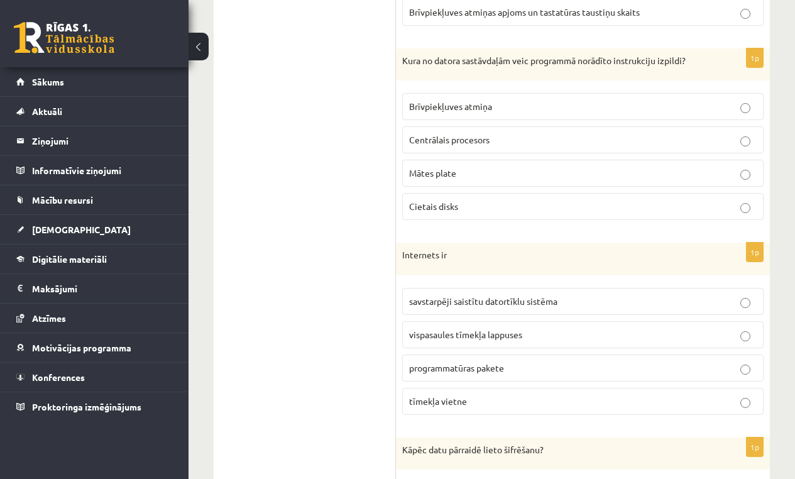
click at [670, 295] on p "savstarpēji saistītu datortīklu sistēma" at bounding box center [582, 301] width 347 height 13
click at [558, 134] on p "Centrālais procesors" at bounding box center [582, 139] width 347 height 13
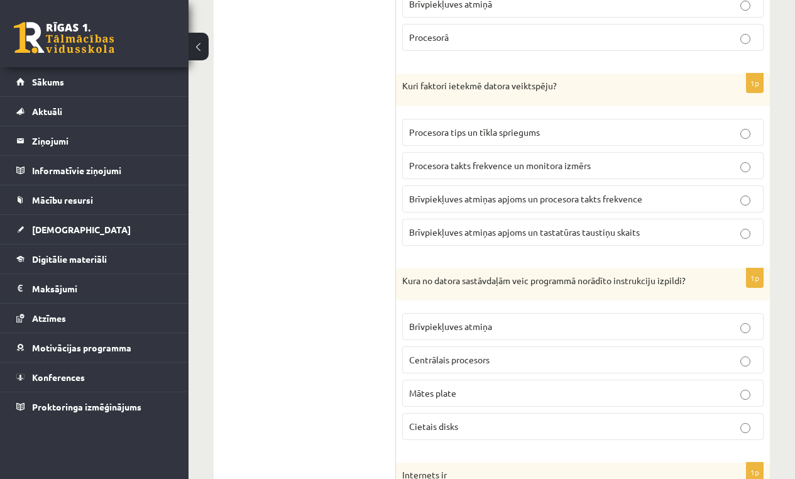
scroll to position [2793, 0]
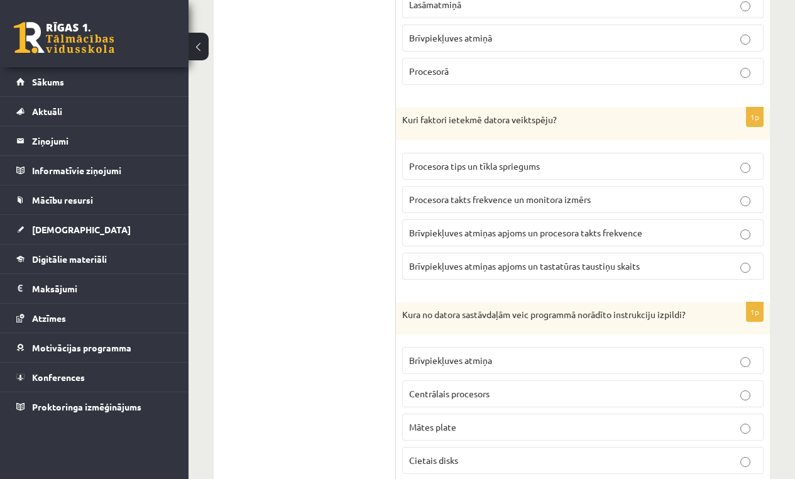
click at [530, 226] on p "Brīvpiekļuves atmiņas apjoms un procesora takts frekvence" at bounding box center [582, 232] width 347 height 13
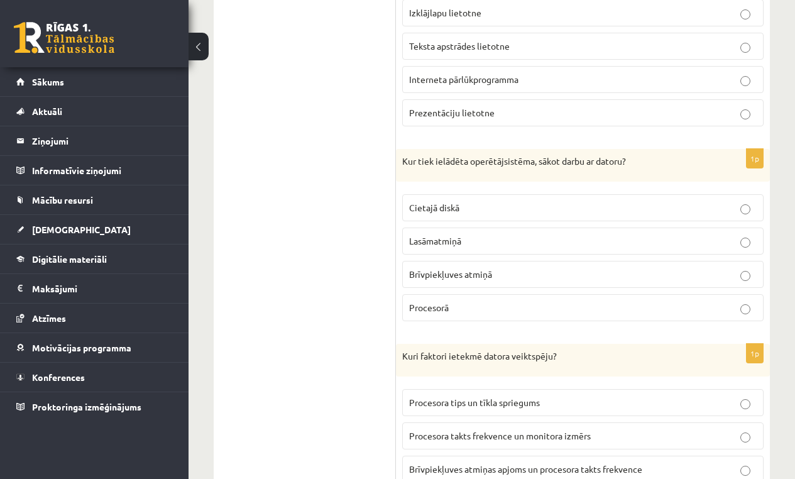
scroll to position [2444, 0]
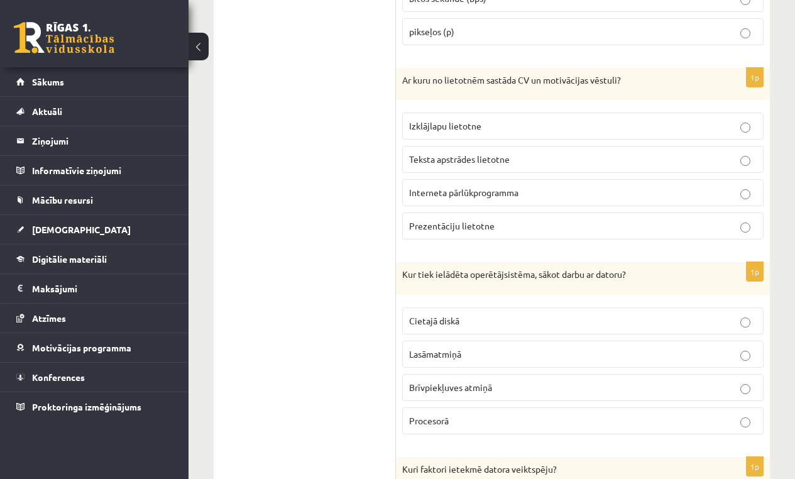
click at [473, 385] on span "Brīvpiekļuves atmiņā" at bounding box center [450, 386] width 83 height 11
click at [486, 153] on span "Teksta apstrādes lietotne" at bounding box center [459, 158] width 101 height 11
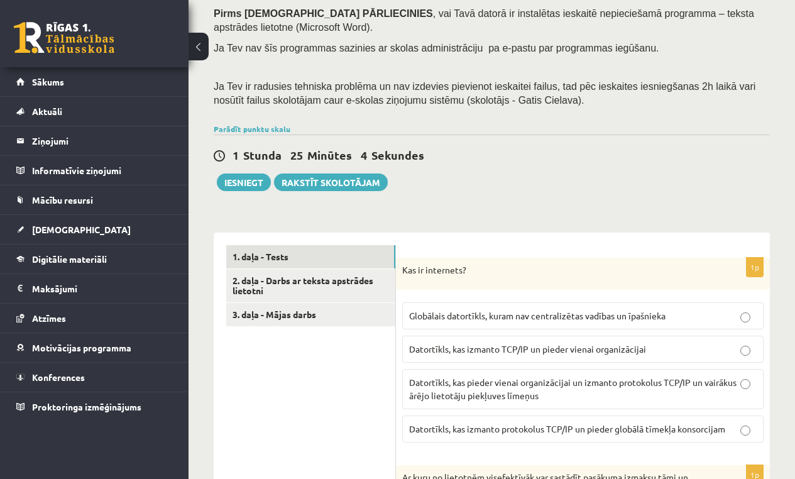
scroll to position [163, 0]
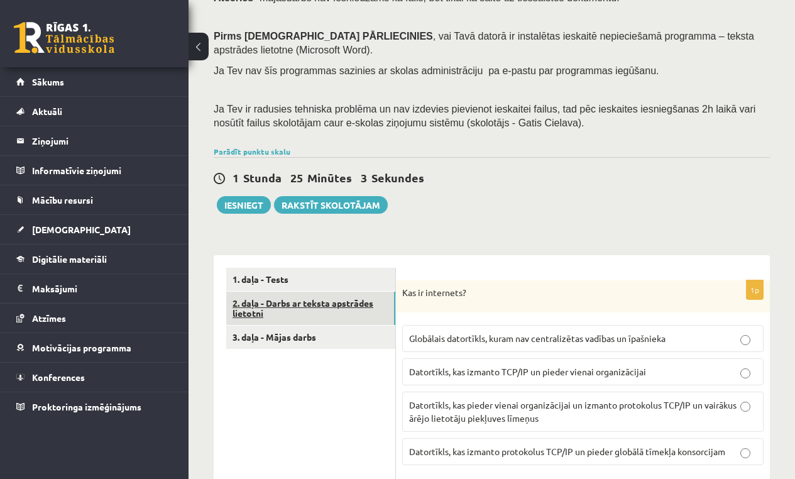
click at [275, 309] on link "2. daļa - Darbs ar teksta apstrādes lietotni" at bounding box center [310, 309] width 169 height 34
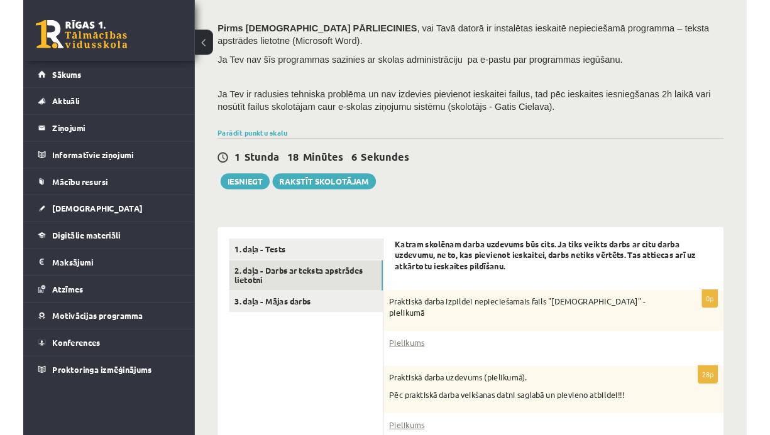
scroll to position [258, 0]
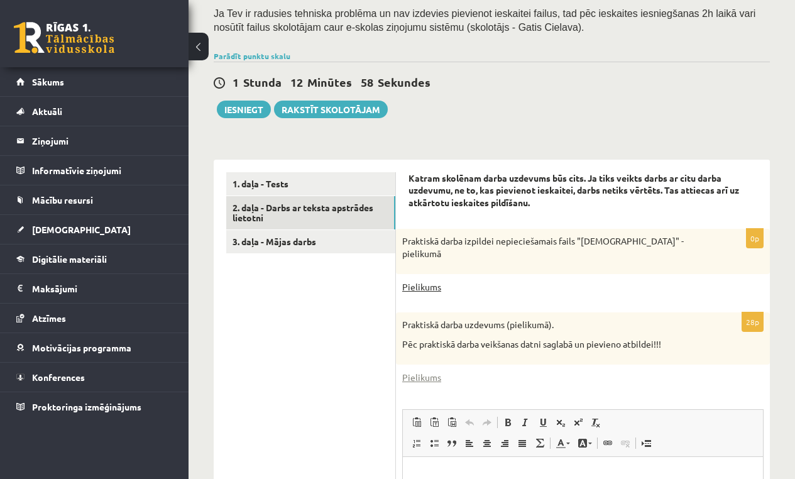
click at [428, 286] on link "Pielikums" at bounding box center [421, 286] width 39 height 13
click at [430, 285] on link "Pielikums" at bounding box center [421, 286] width 39 height 13
click at [567, 116] on div "1 Stunda 12 Minūtes 40 Sekundes Notikusi kļūda pie pēdējās saglabāšanas. Lūdzu …" at bounding box center [492, 90] width 556 height 57
click at [424, 280] on link "Pielikums" at bounding box center [421, 286] width 39 height 13
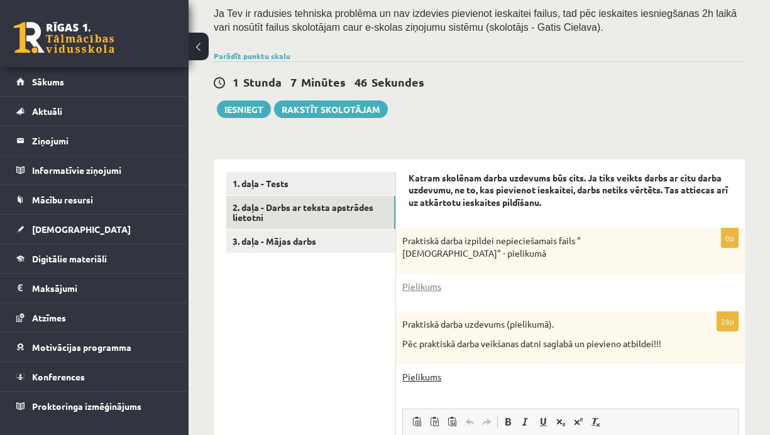
click at [421, 371] on link "Pielikums" at bounding box center [421, 377] width 39 height 13
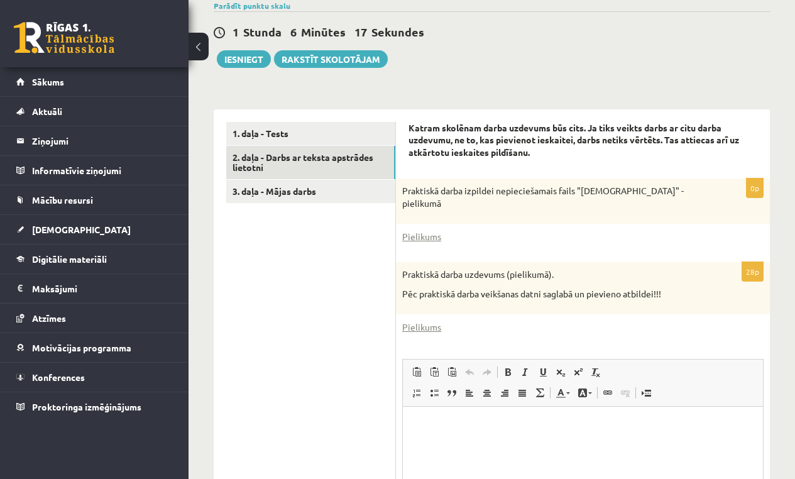
scroll to position [311, 0]
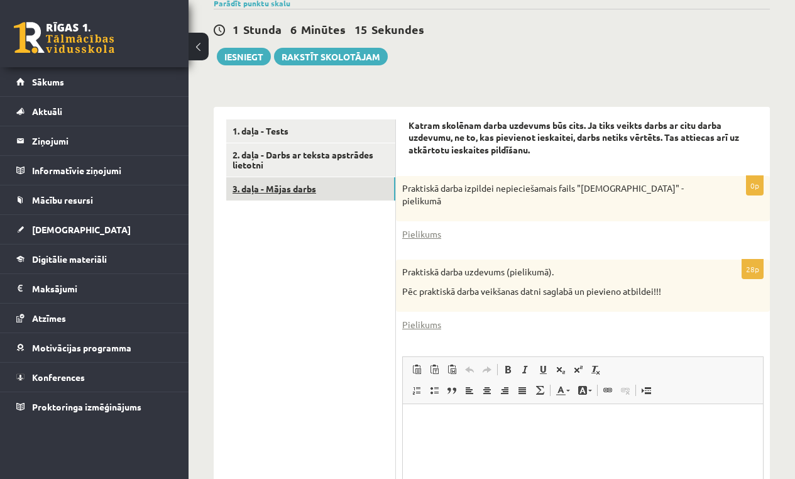
click at [312, 182] on link "3. daļa - Mājas darbs" at bounding box center [310, 188] width 169 height 23
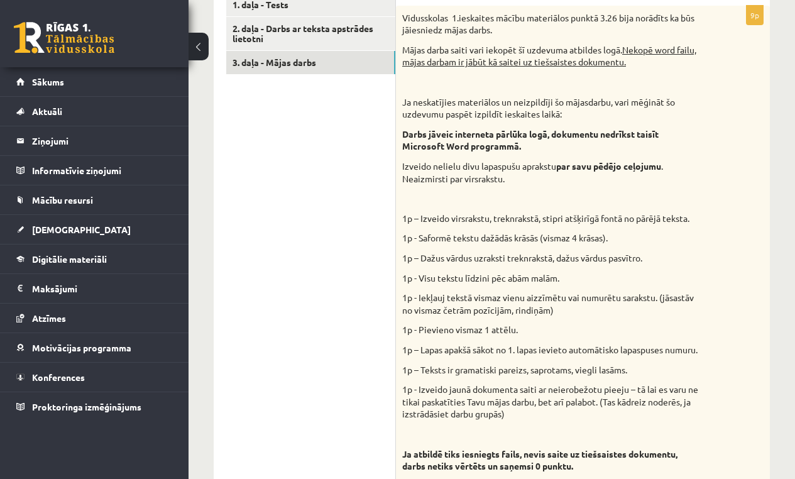
scroll to position [427, 0]
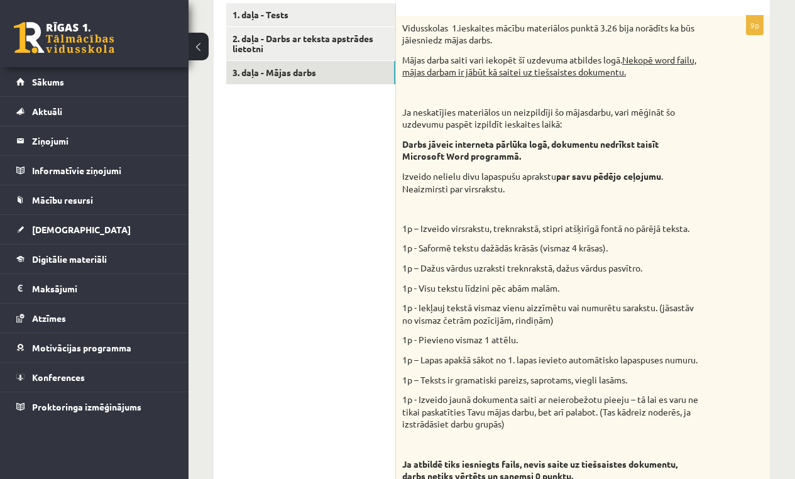
click at [784, 256] on div "Datorika 10.b1 klase 1.ieskaite , Evita Kučāne (10.b1 klase) Ieskaite jāpilda ,…" at bounding box center [492, 230] width 606 height 1219
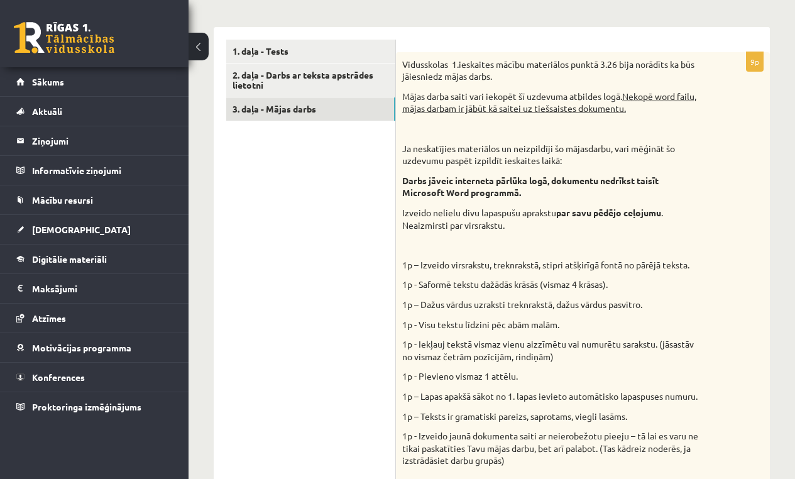
scroll to position [361, 0]
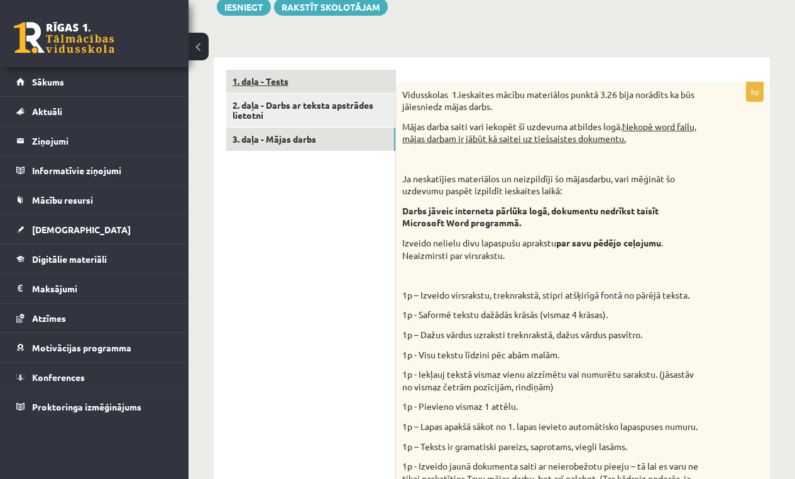
click at [260, 76] on link "1. daļa - Tests" at bounding box center [310, 81] width 169 height 23
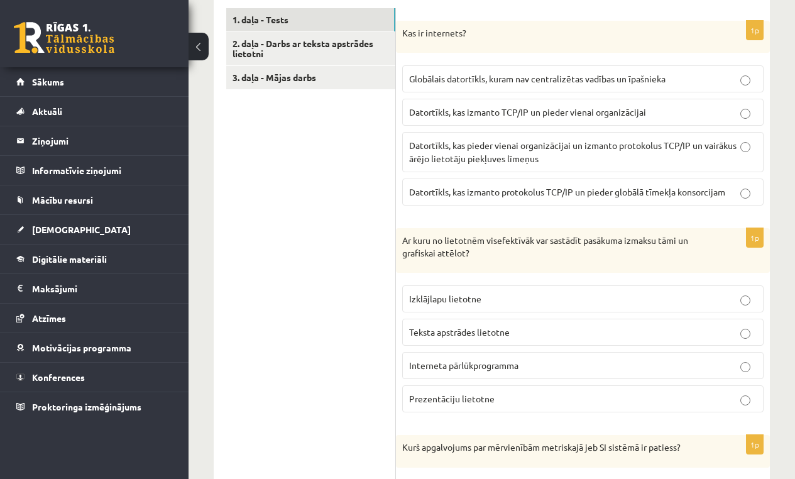
scroll to position [377, 0]
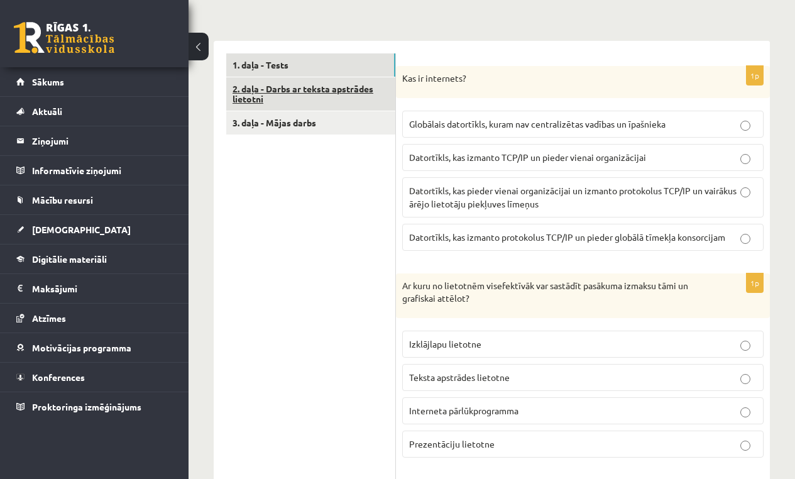
click at [290, 97] on link "2. daļa - Darbs ar teksta apstrādes lietotni" at bounding box center [310, 94] width 169 height 34
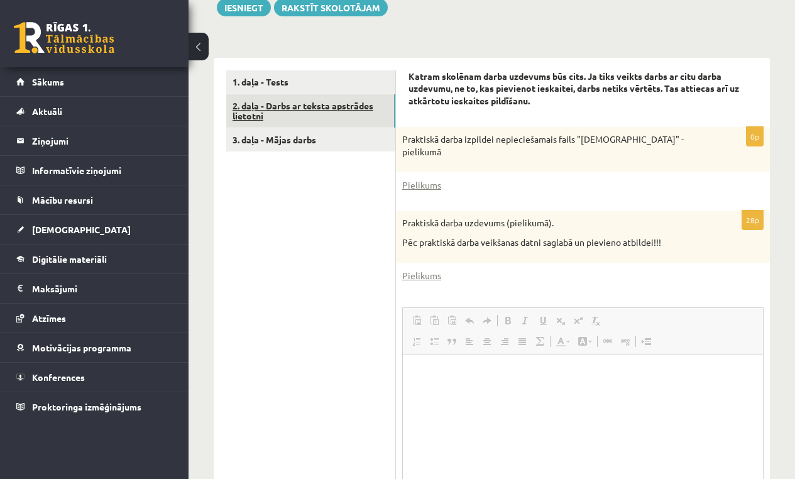
scroll to position [0, 0]
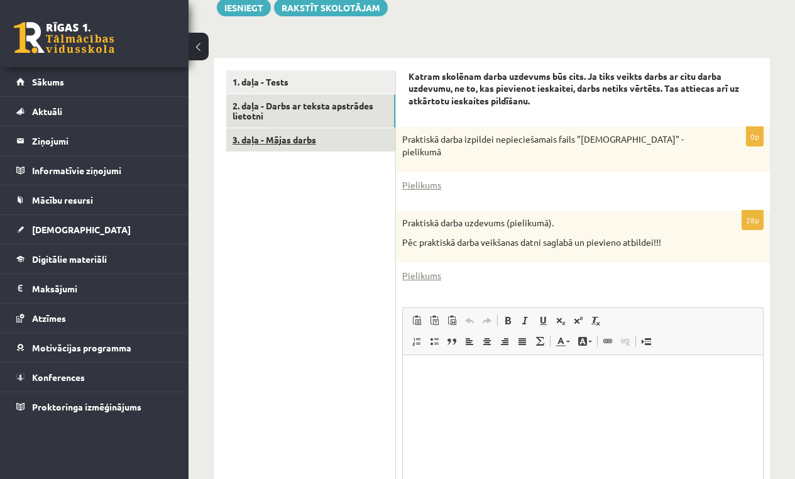
click at [288, 134] on link "3. daļa - Mājas darbs" at bounding box center [310, 139] width 169 height 23
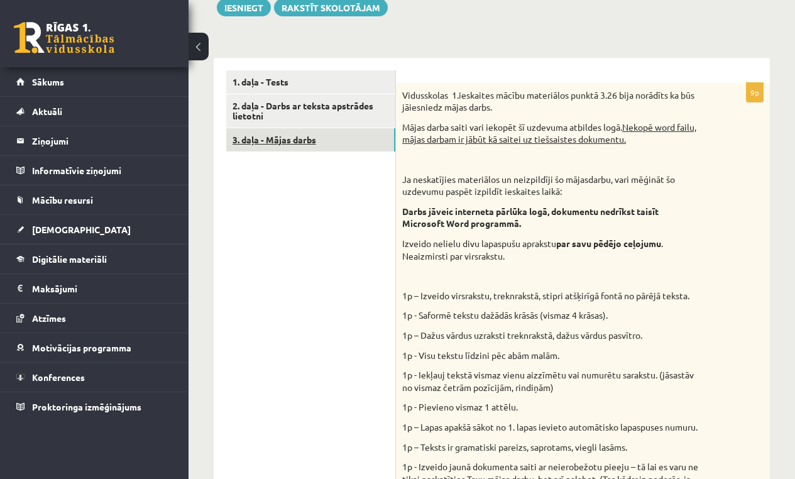
click at [315, 146] on link "3. daļa - Mājas darbs" at bounding box center [310, 139] width 169 height 23
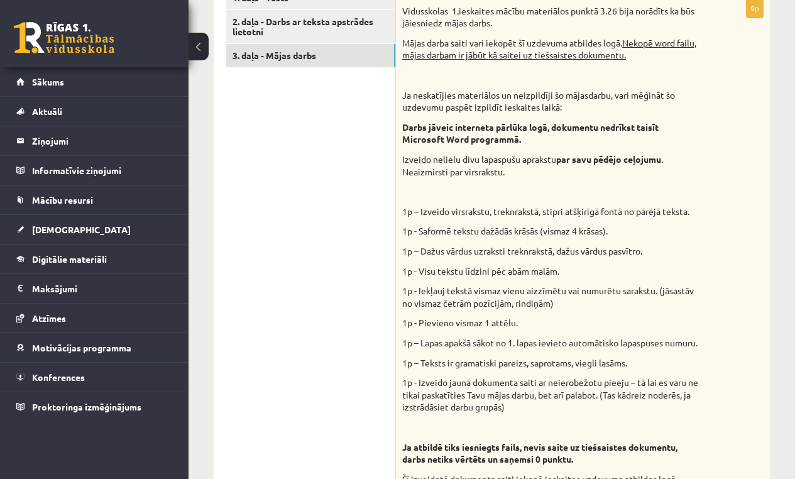
scroll to position [310, 0]
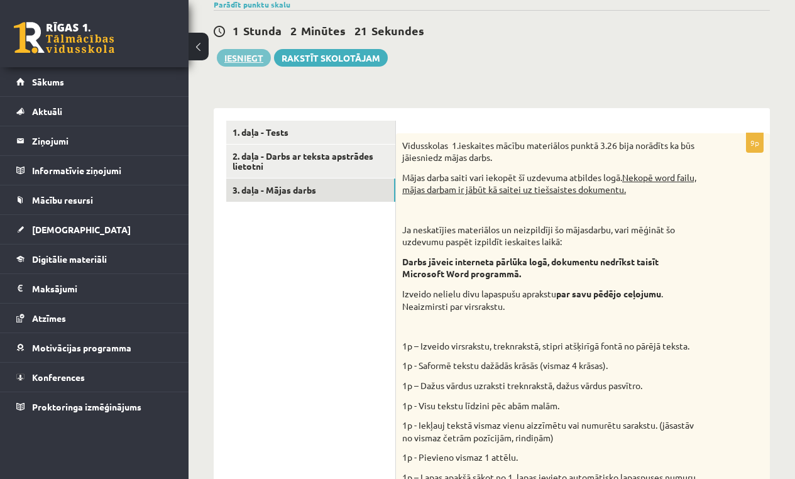
click at [254, 60] on button "Iesniegt" at bounding box center [244, 58] width 54 height 18
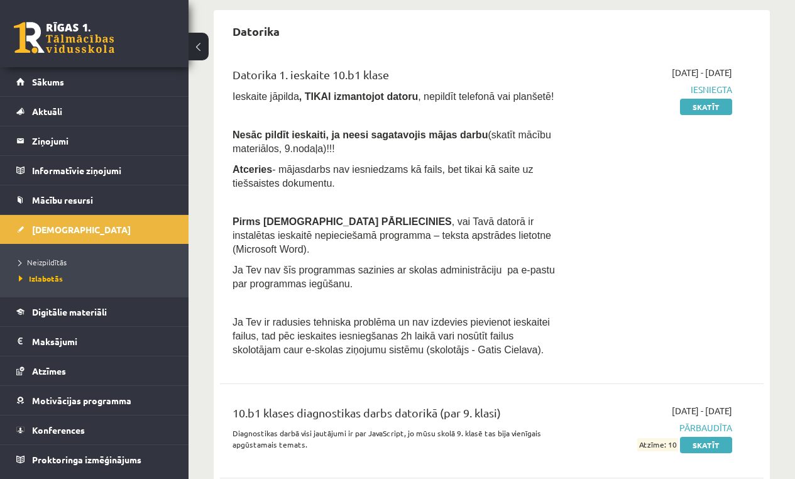
scroll to position [660, 0]
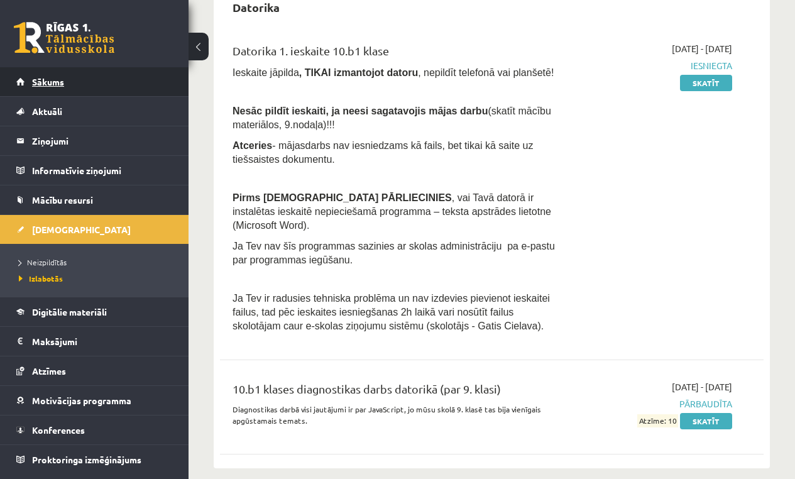
click at [56, 80] on span "Sākums" at bounding box center [48, 81] width 32 height 11
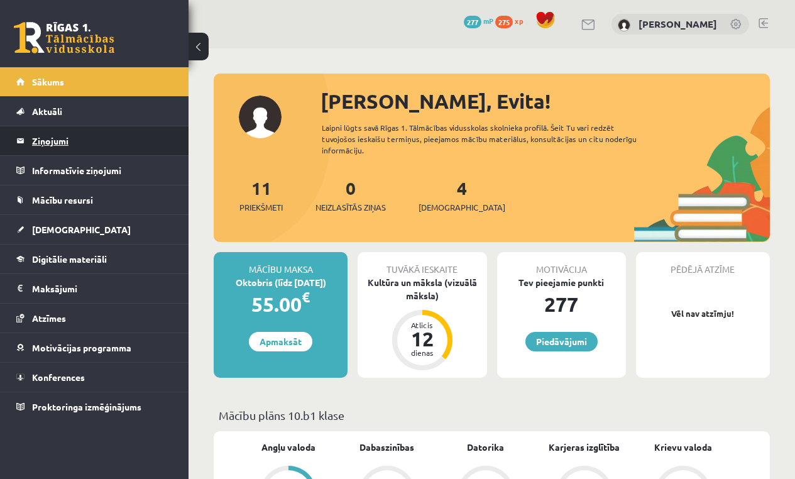
click at [60, 145] on legend "Ziņojumi 0" at bounding box center [102, 140] width 141 height 29
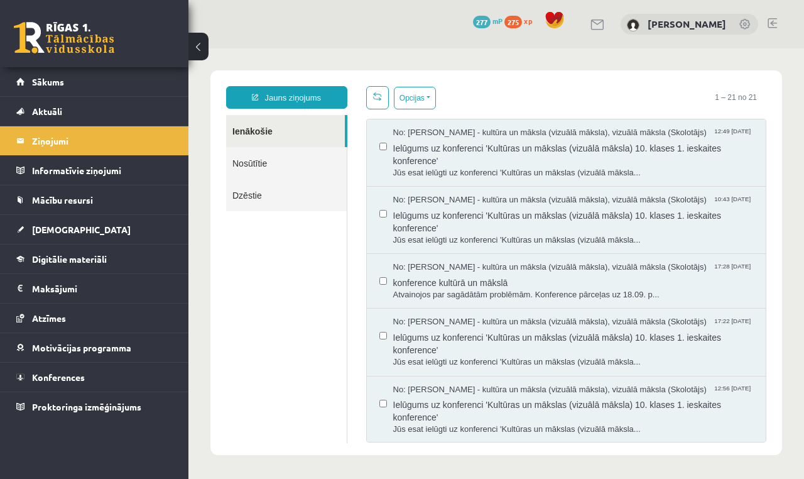
click at [522, 25] on span "275" at bounding box center [514, 22] width 18 height 13
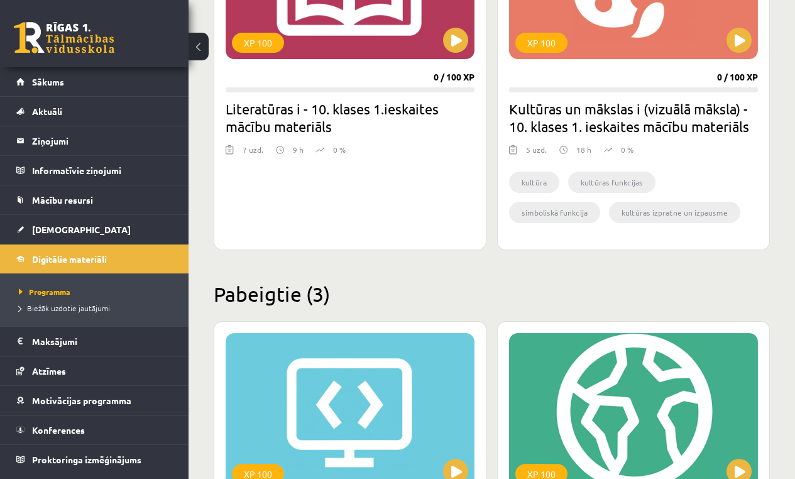
scroll to position [52, 0]
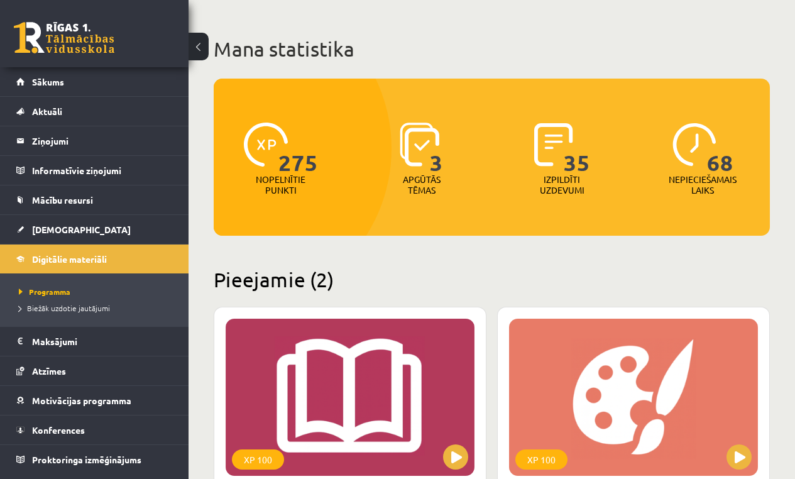
click at [559, 182] on p "Izpildīti uzdevumi" at bounding box center [561, 184] width 49 height 21
click at [429, 158] on img at bounding box center [420, 145] width 40 height 44
click at [286, 160] on span "275" at bounding box center [298, 149] width 40 height 52
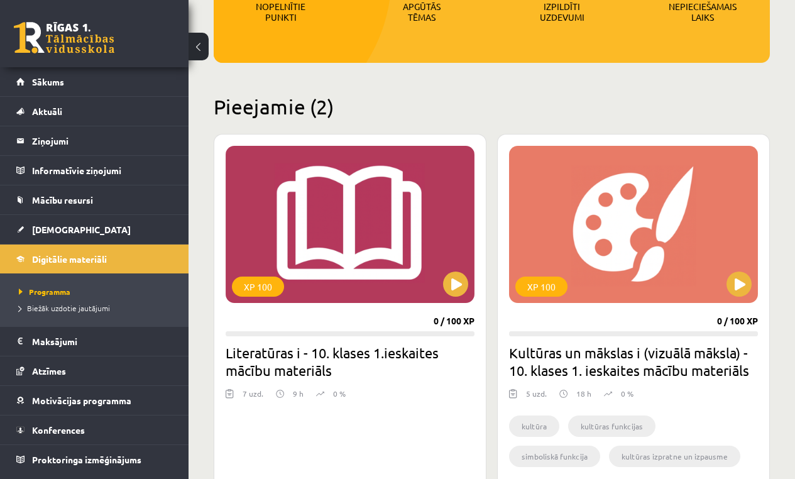
scroll to position [0, 0]
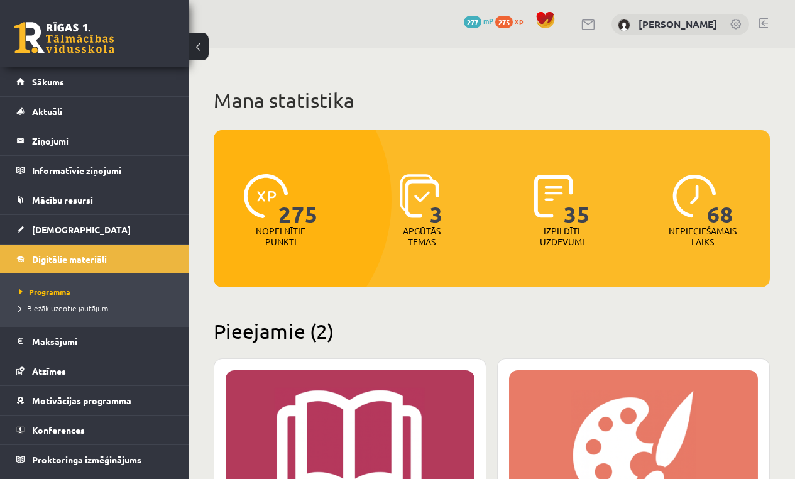
click at [481, 21] on span "277" at bounding box center [473, 22] width 18 height 13
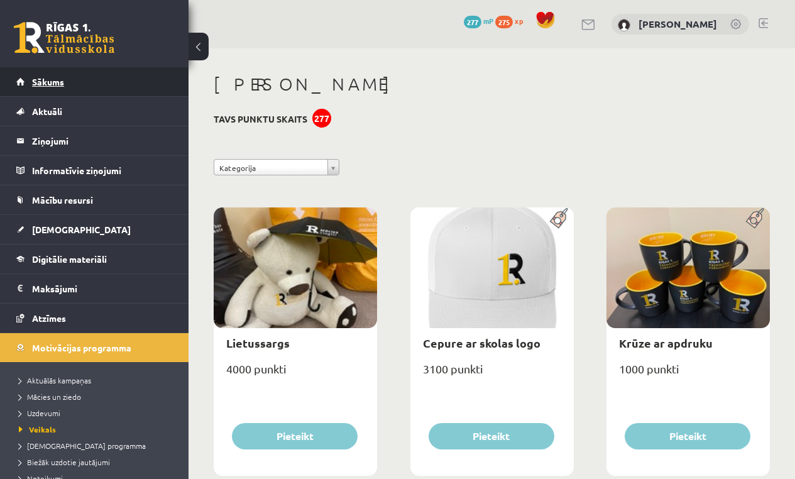
click at [62, 87] on link "Sākums" at bounding box center [94, 81] width 156 height 29
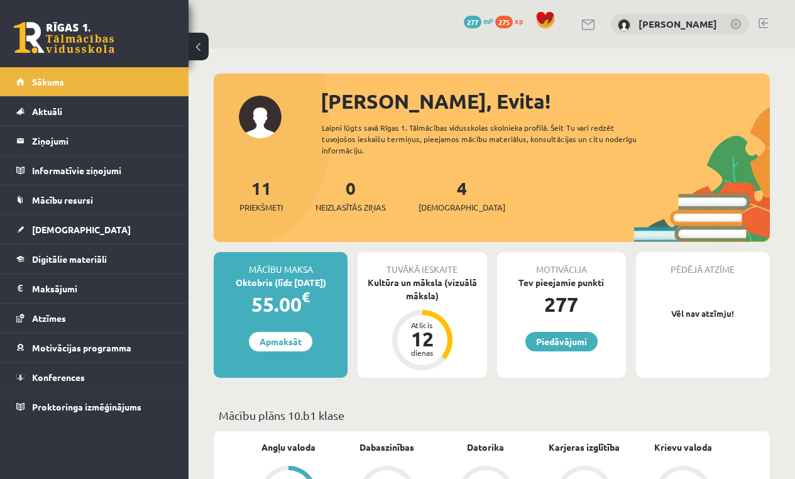
click at [760, 26] on link at bounding box center [762, 23] width 9 height 10
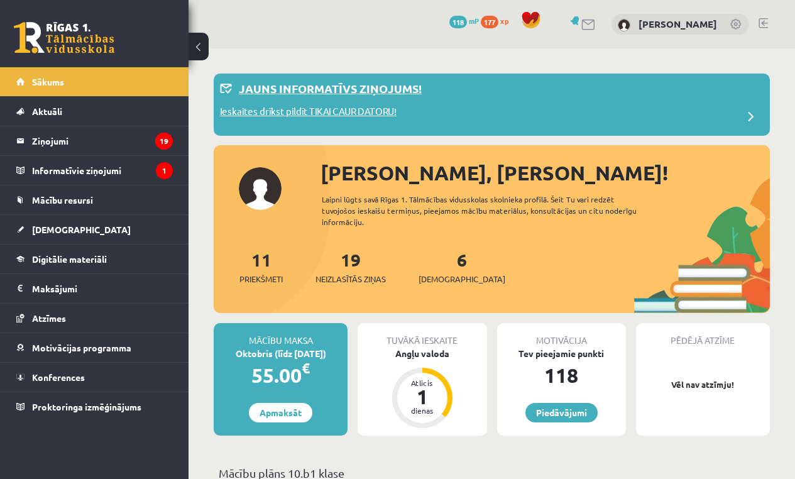
click at [734, 104] on div "Ieskaites drīkst pildīt TIKAI CAUR DATORU!" at bounding box center [492, 116] width 544 height 25
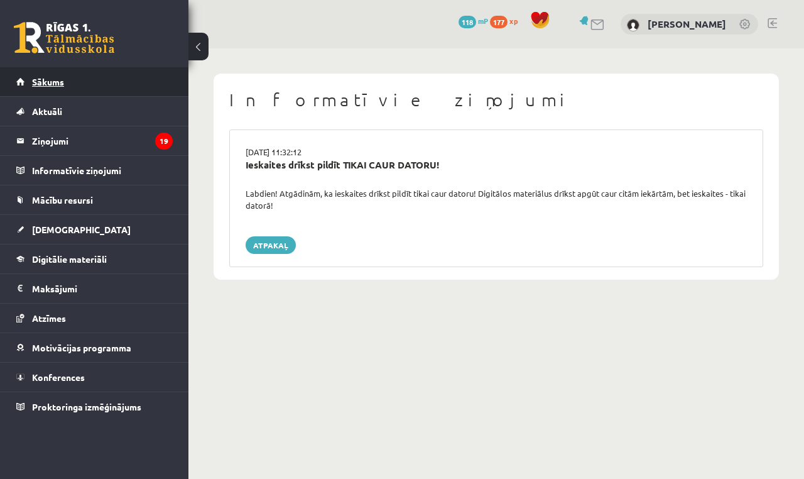
click at [45, 82] on span "Sākums" at bounding box center [48, 81] width 32 height 11
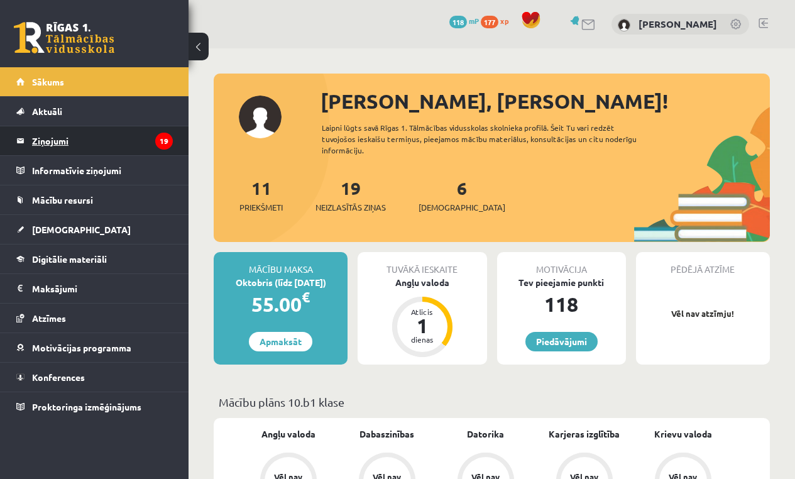
click at [40, 136] on legend "Ziņojumi 19" at bounding box center [102, 140] width 141 height 29
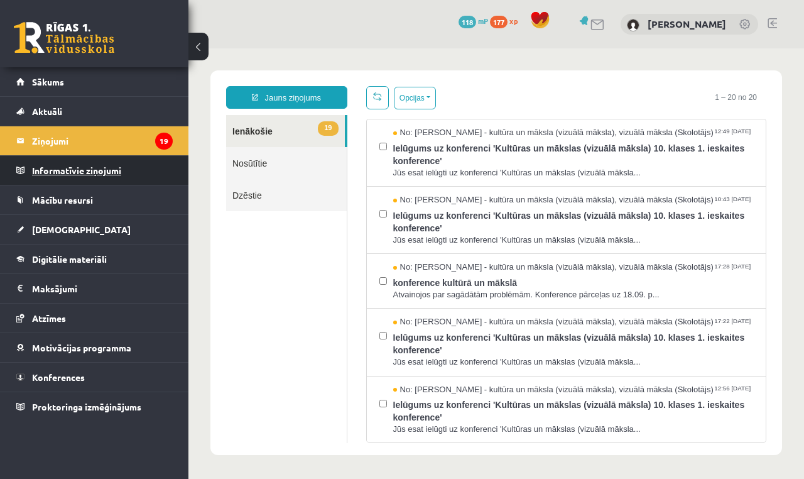
click at [104, 173] on legend "Informatīvie ziņojumi 0" at bounding box center [102, 170] width 141 height 29
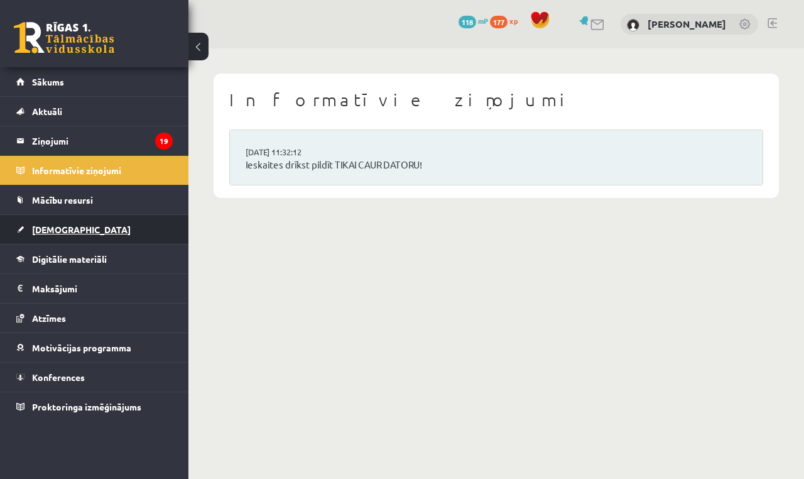
click at [61, 228] on span "[DEMOGRAPHIC_DATA]" at bounding box center [81, 229] width 99 height 11
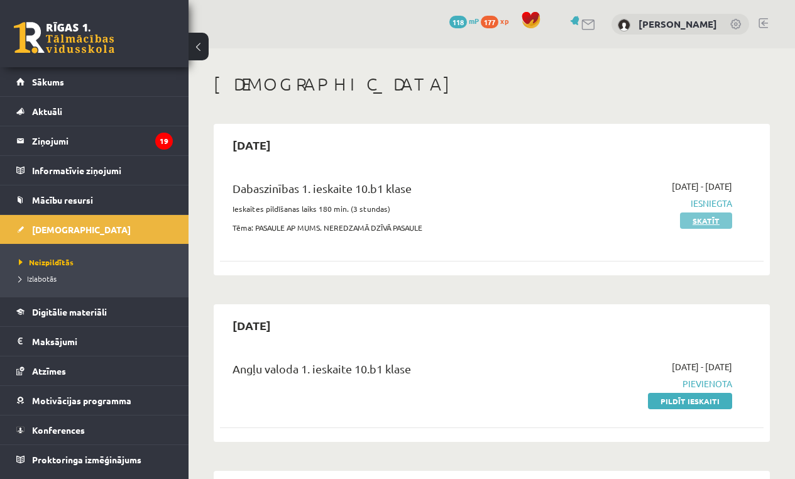
click at [693, 219] on link "Skatīt" at bounding box center [706, 220] width 52 height 16
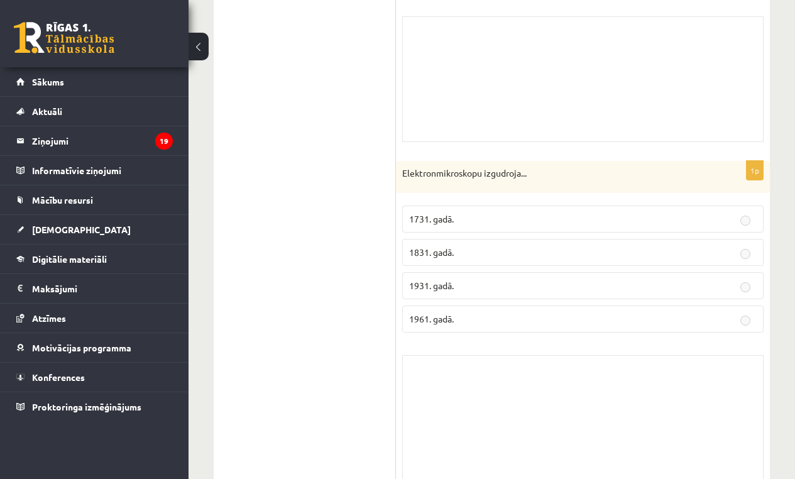
scroll to position [253, 0]
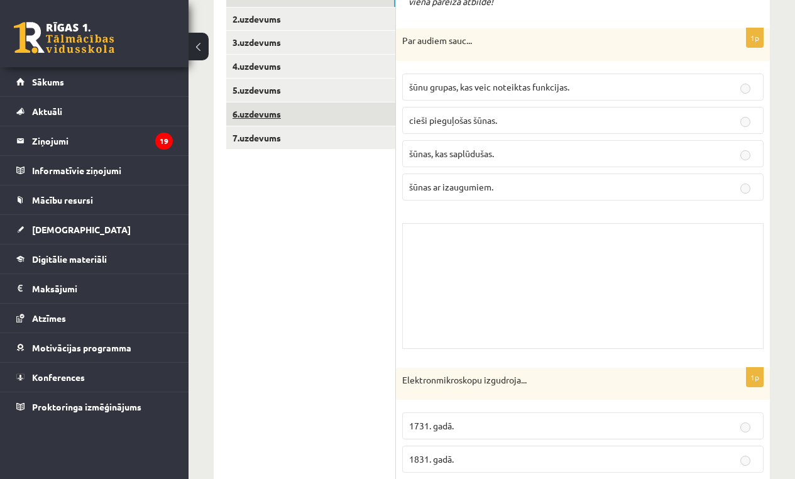
click at [254, 116] on link "6.uzdevums" at bounding box center [310, 113] width 169 height 23
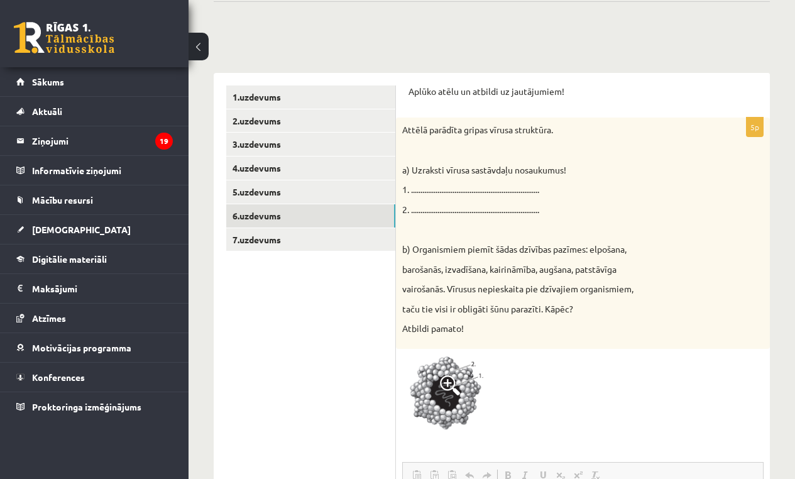
scroll to position [132, 0]
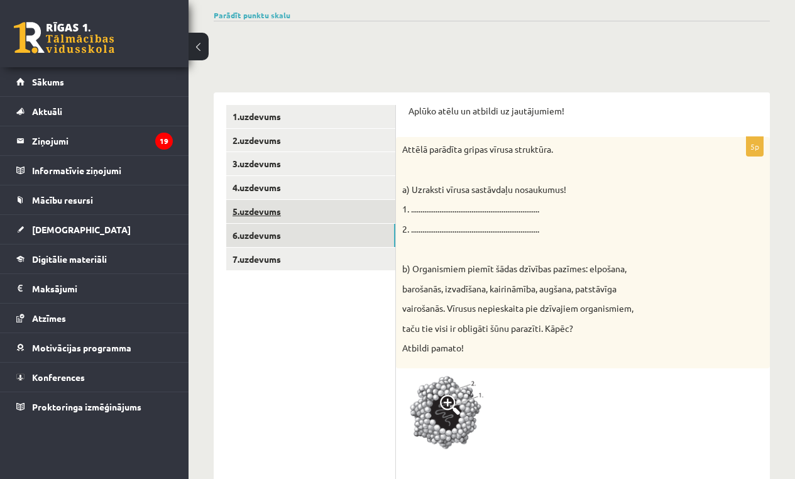
click at [270, 212] on link "5.uzdevums" at bounding box center [310, 211] width 169 height 23
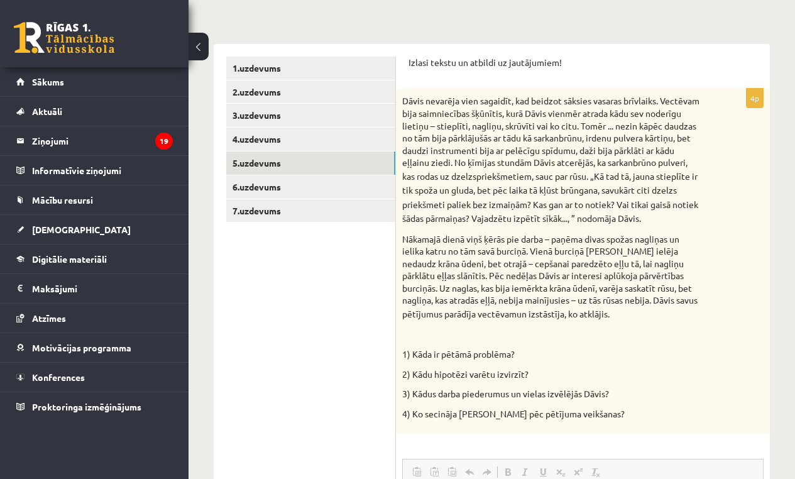
scroll to position [146, 0]
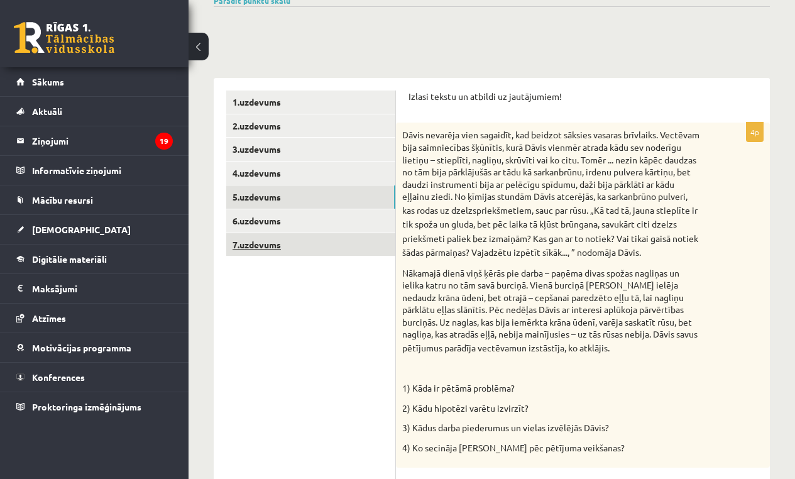
click at [295, 236] on link "7.uzdevums" at bounding box center [310, 244] width 169 height 23
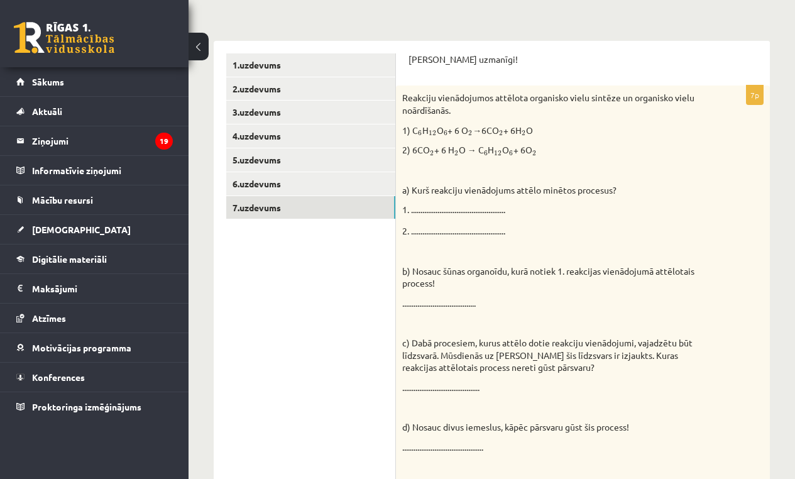
scroll to position [176, 0]
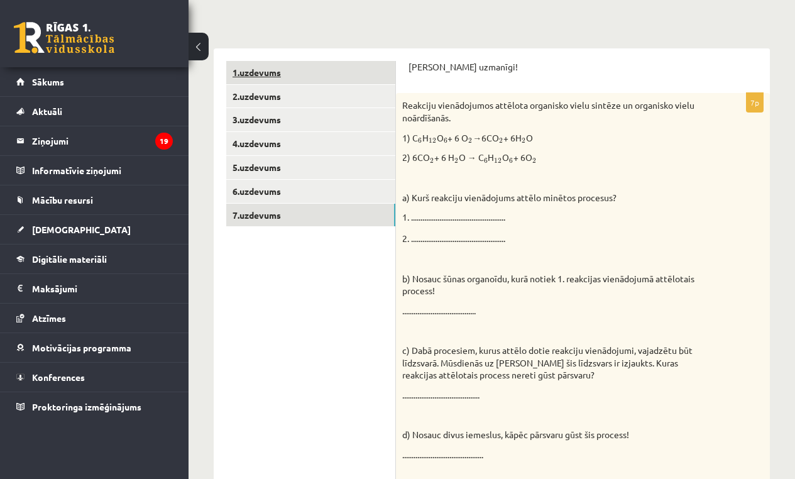
click at [254, 78] on link "1.uzdevums" at bounding box center [310, 72] width 169 height 23
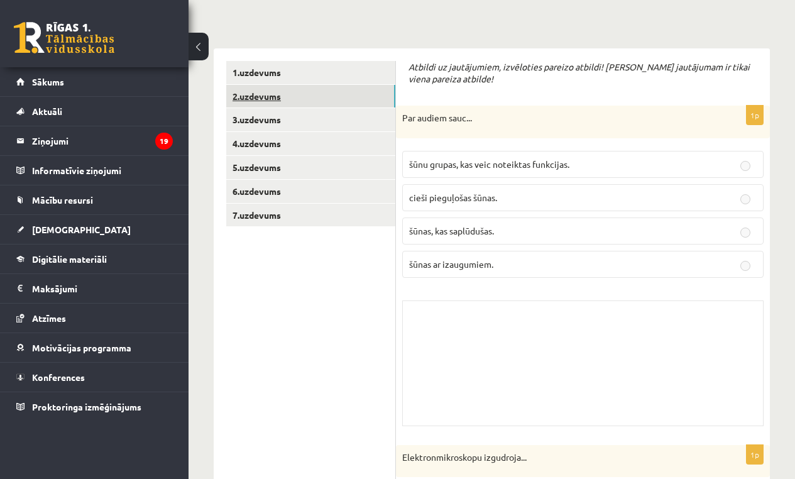
click at [254, 91] on link "2.uzdevums" at bounding box center [310, 96] width 169 height 23
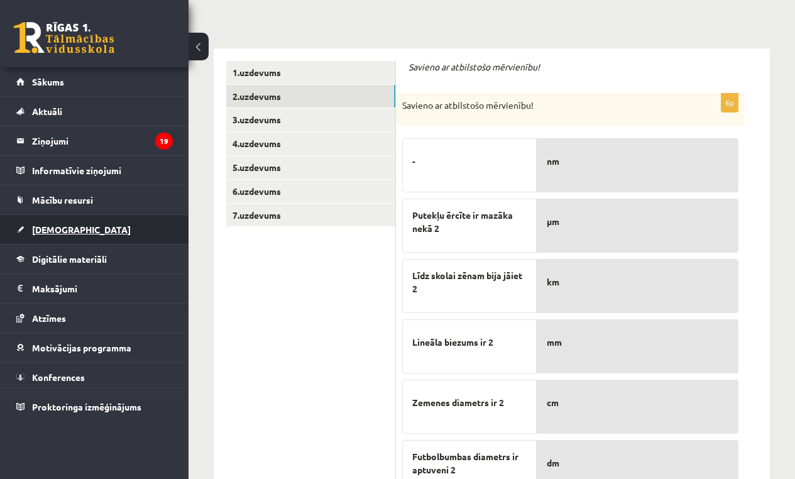
click at [54, 231] on span "[DEMOGRAPHIC_DATA]" at bounding box center [81, 229] width 99 height 11
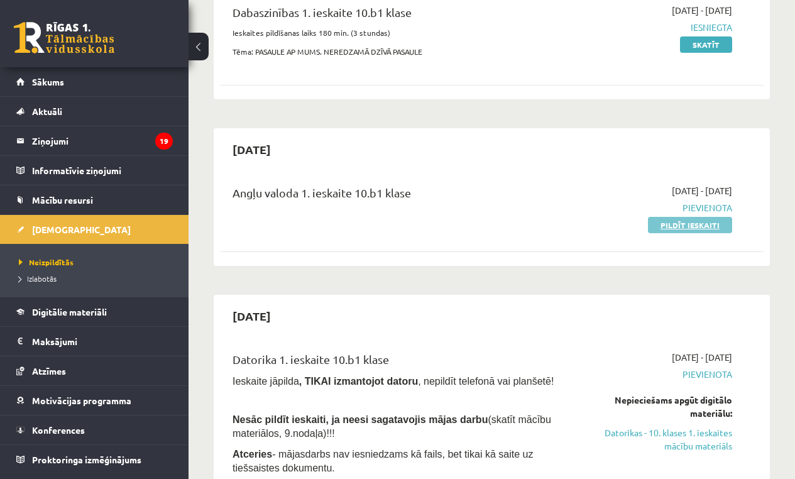
click at [663, 222] on link "Pildīt ieskaiti" at bounding box center [690, 225] width 84 height 16
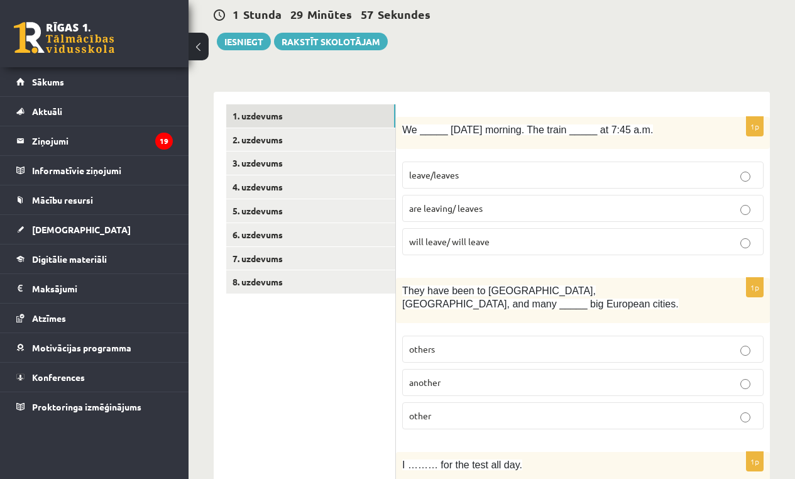
scroll to position [173, 0]
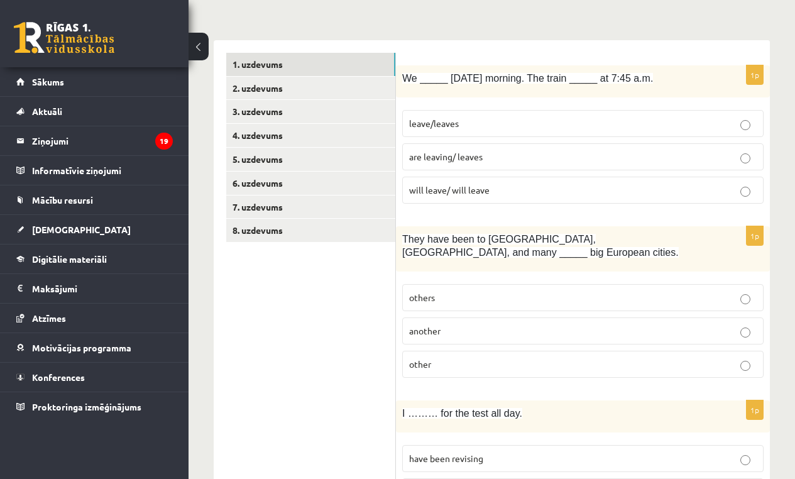
click at [625, 150] on label "are leaving/ leaves" at bounding box center [582, 156] width 361 height 27
click at [456, 369] on p "other" at bounding box center [582, 364] width 347 height 13
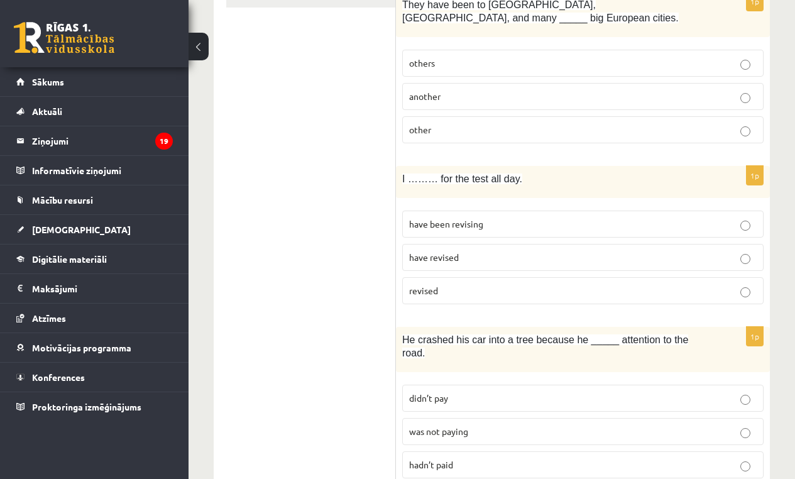
scroll to position [519, 0]
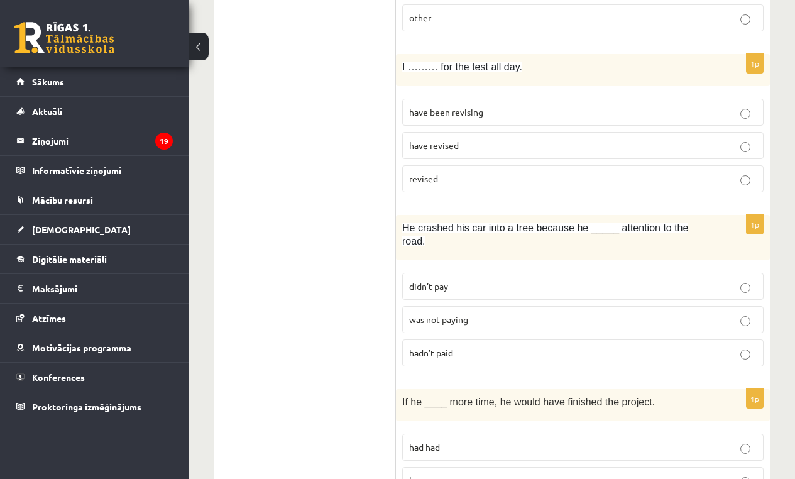
click at [555, 107] on p "have been revising" at bounding box center [582, 112] width 347 height 13
click at [493, 359] on p "hadn’t paid" at bounding box center [582, 352] width 347 height 13
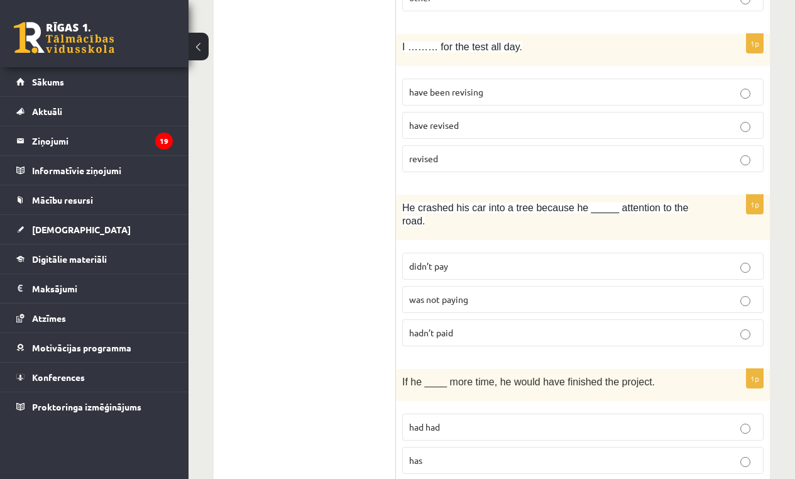
scroll to position [837, 0]
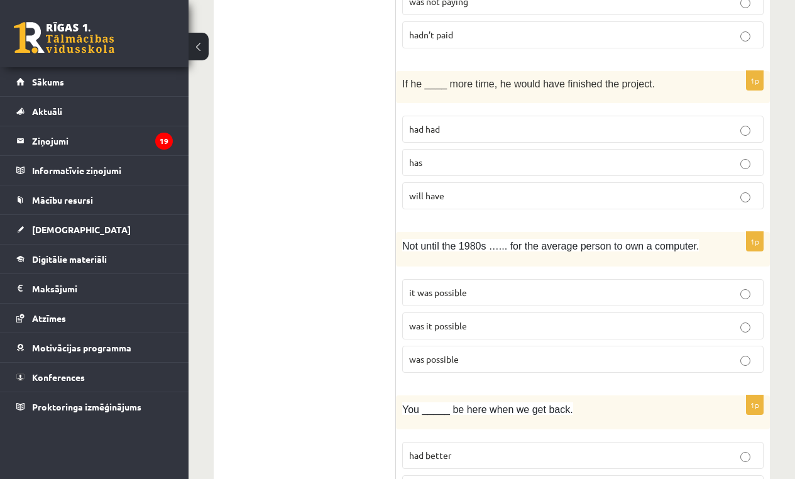
click at [545, 121] on label "had had" at bounding box center [582, 129] width 361 height 27
click at [470, 285] on label "it was possible" at bounding box center [582, 292] width 361 height 27
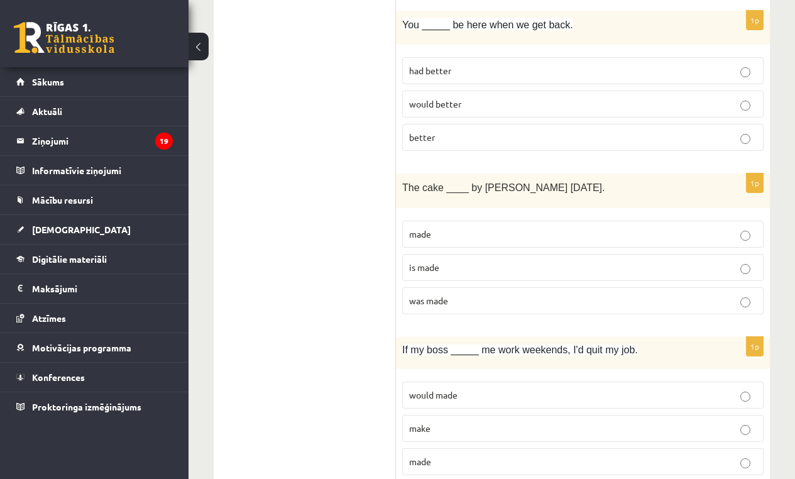
scroll to position [1240, 0]
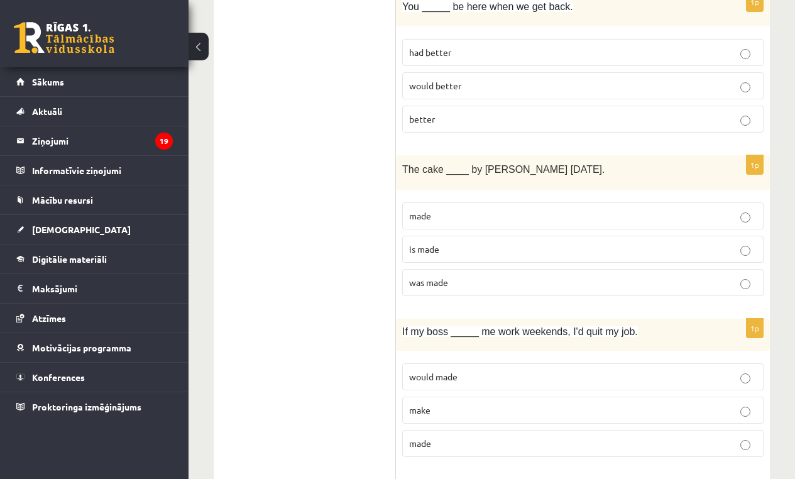
click at [486, 49] on p "had better" at bounding box center [582, 52] width 347 height 13
click at [440, 285] on span "was made" at bounding box center [428, 281] width 39 height 11
click at [474, 444] on p "made" at bounding box center [582, 443] width 347 height 13
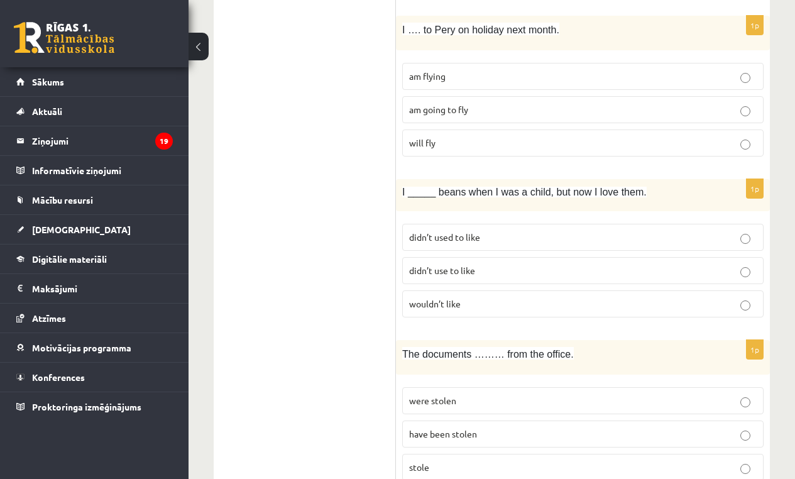
scroll to position [1717, 0]
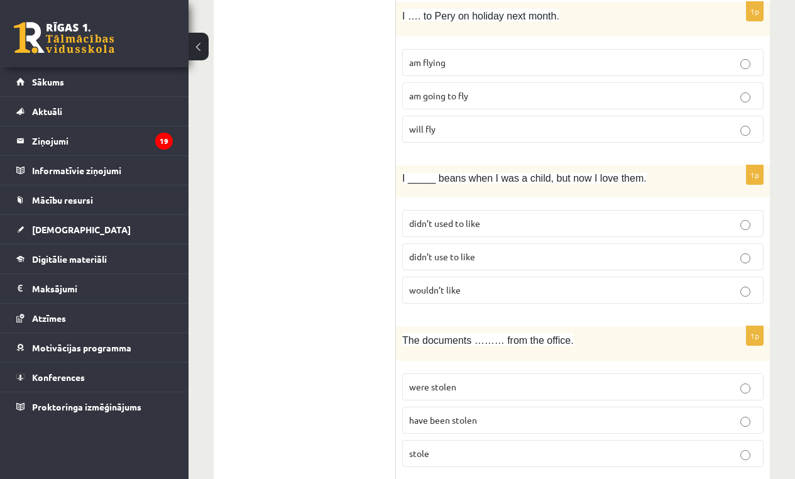
click at [439, 60] on span "am flying" at bounding box center [427, 62] width 36 height 11
click at [456, 222] on span "didn’t used to like" at bounding box center [444, 222] width 71 height 11
click at [477, 425] on p "have been stolen" at bounding box center [582, 419] width 347 height 13
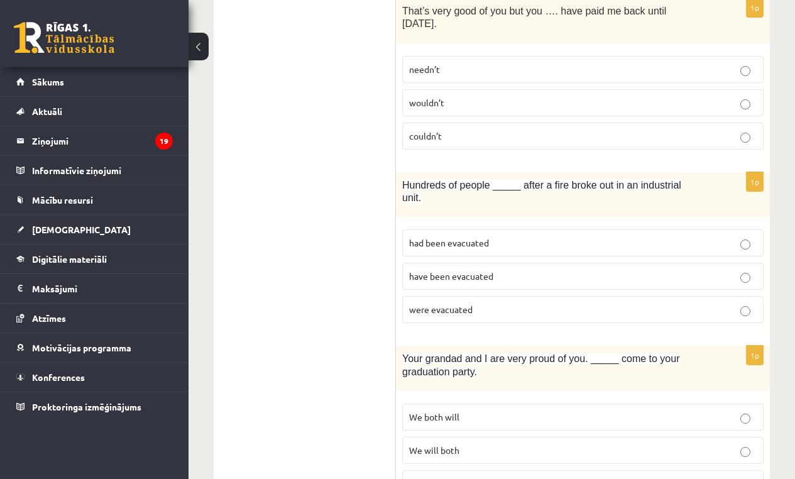
scroll to position [2190, 0]
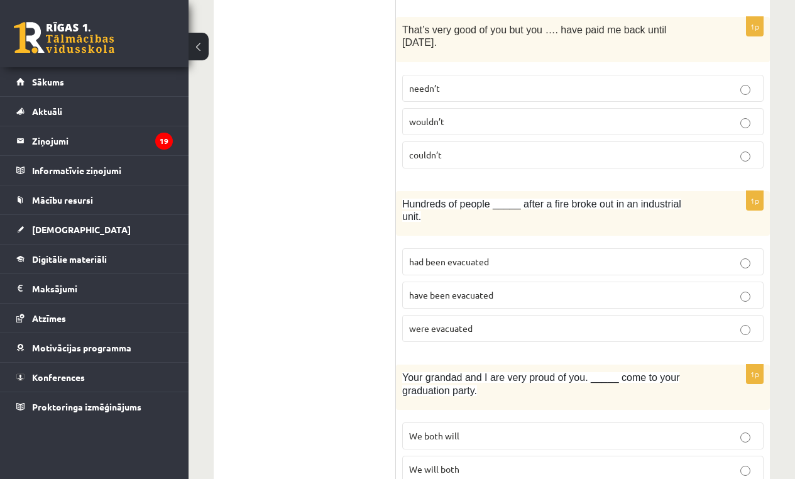
click at [432, 87] on span "needn’t" at bounding box center [424, 87] width 31 height 11
click at [462, 329] on span "were evacuated" at bounding box center [440, 327] width 63 height 11
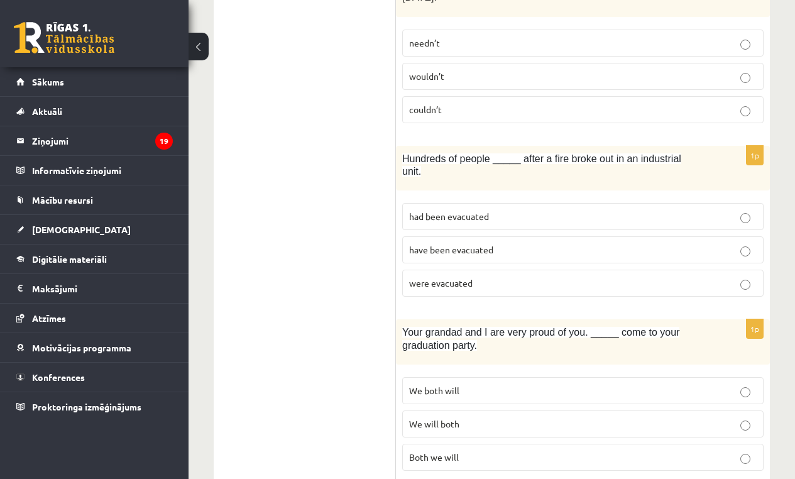
scroll to position [2258, 0]
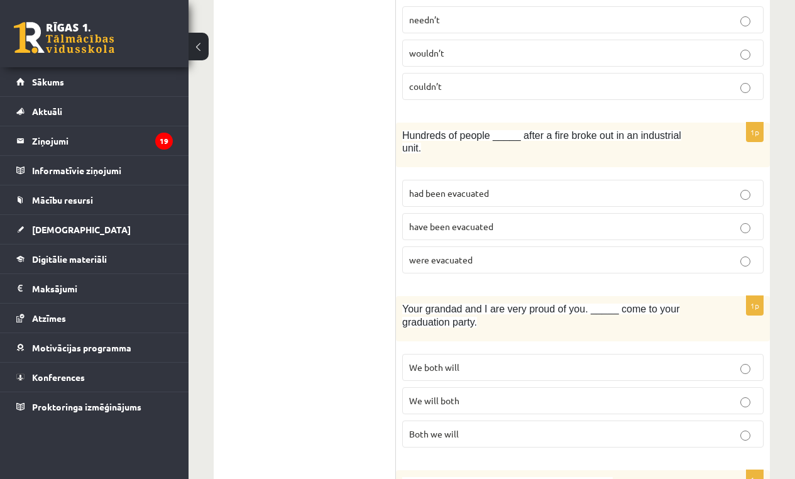
click at [479, 403] on p "We will both" at bounding box center [582, 400] width 347 height 13
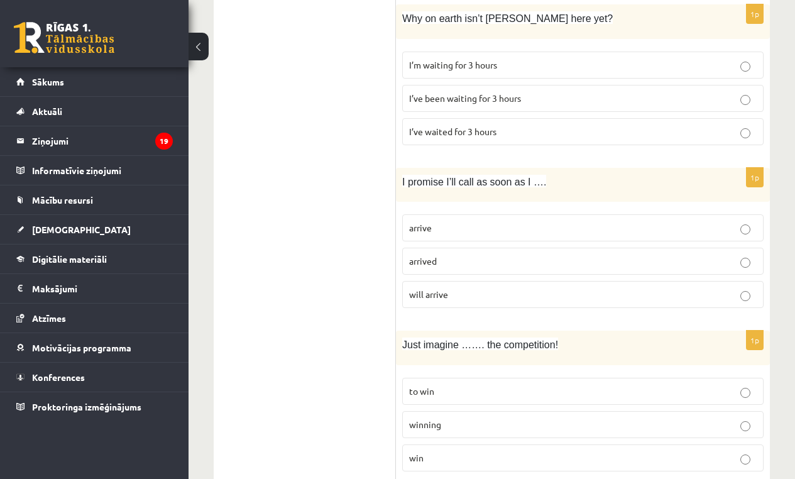
scroll to position [2728, 0]
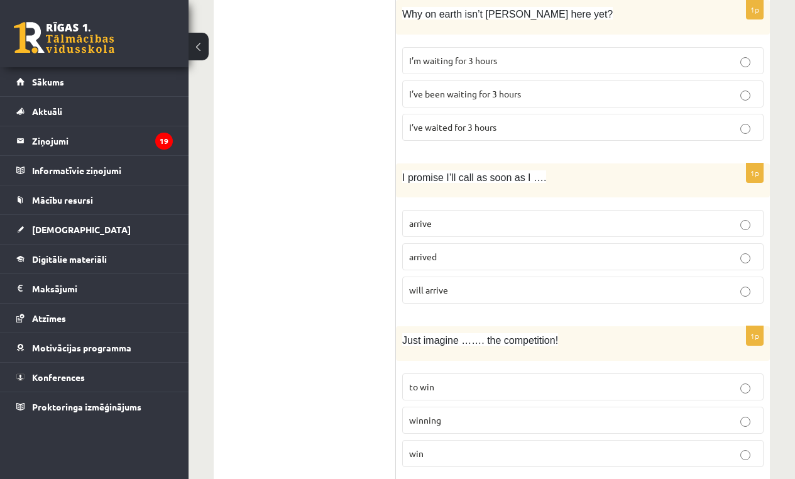
click at [620, 92] on p "I’ve been waiting for 3 hours" at bounding box center [582, 93] width 347 height 13
click at [511, 226] on p "arrive" at bounding box center [582, 223] width 347 height 13
click at [450, 417] on p "winning" at bounding box center [582, 419] width 347 height 13
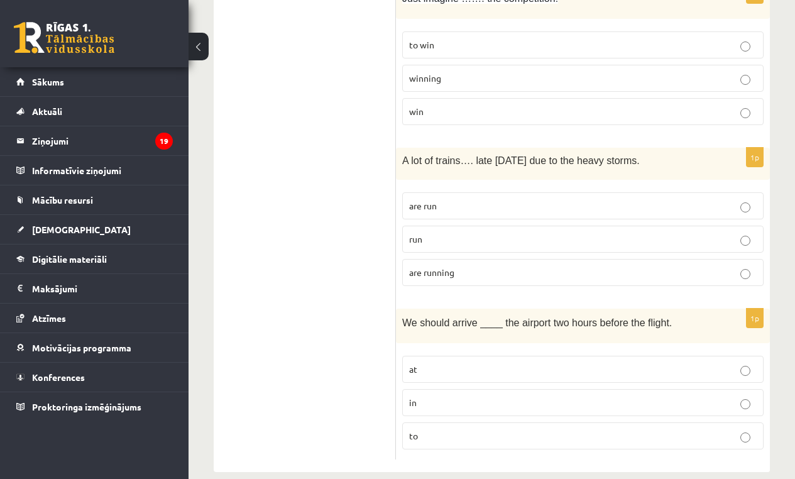
scroll to position [3089, 0]
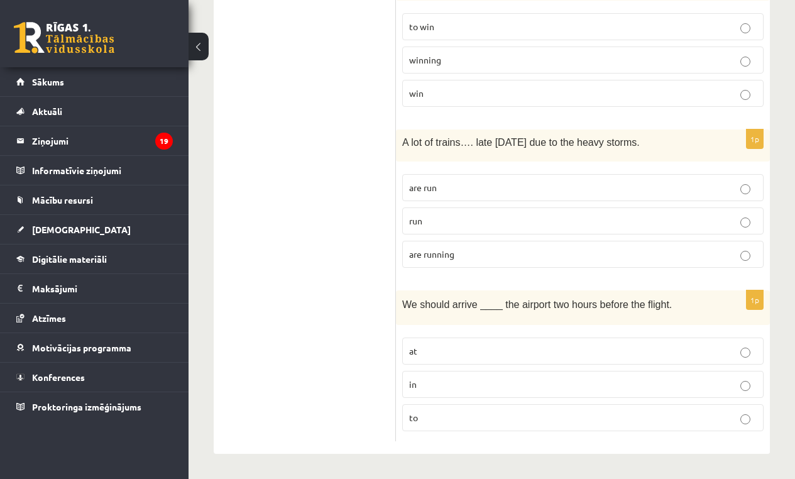
click at [479, 259] on p "are running" at bounding box center [582, 254] width 347 height 13
click at [447, 353] on p "at" at bounding box center [582, 350] width 347 height 13
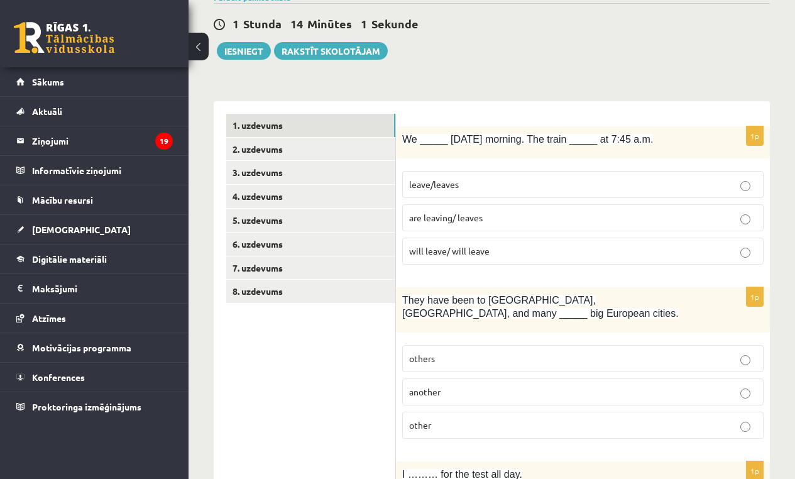
scroll to position [65, 0]
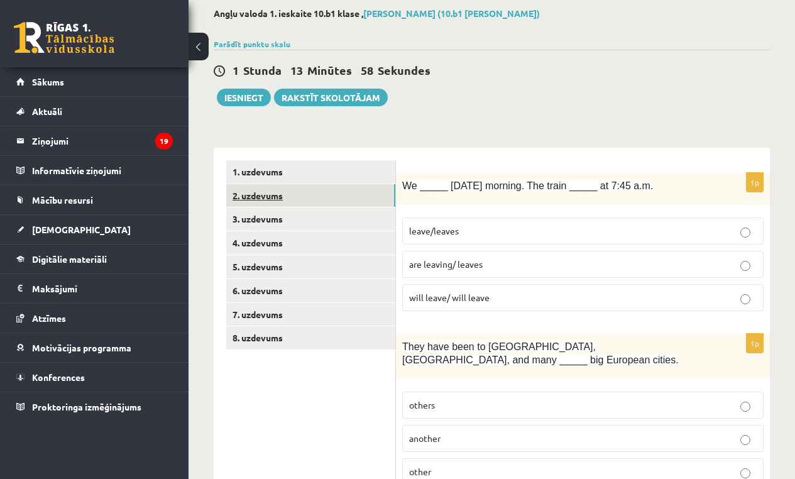
click at [253, 194] on link "2. uzdevums" at bounding box center [310, 195] width 169 height 23
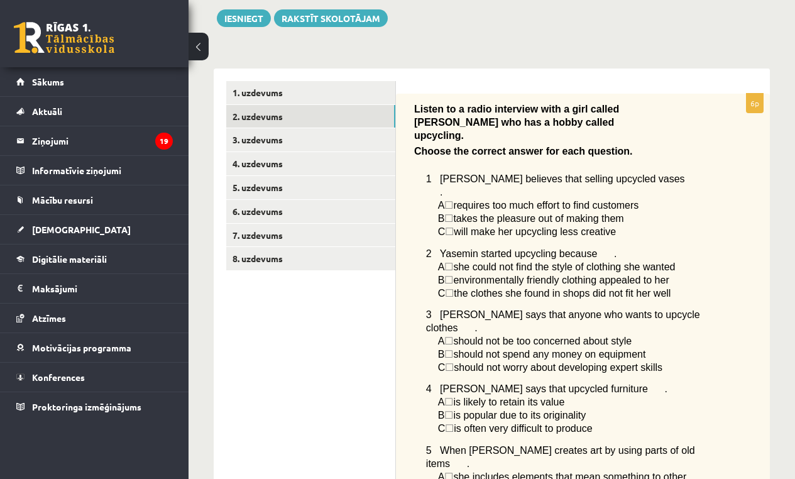
scroll to position [195, 0]
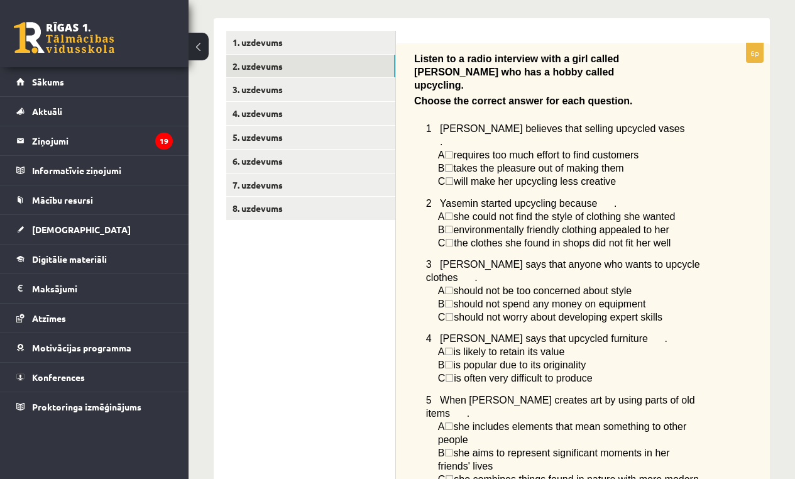
click at [453, 163] on span "☐" at bounding box center [448, 168] width 9 height 11
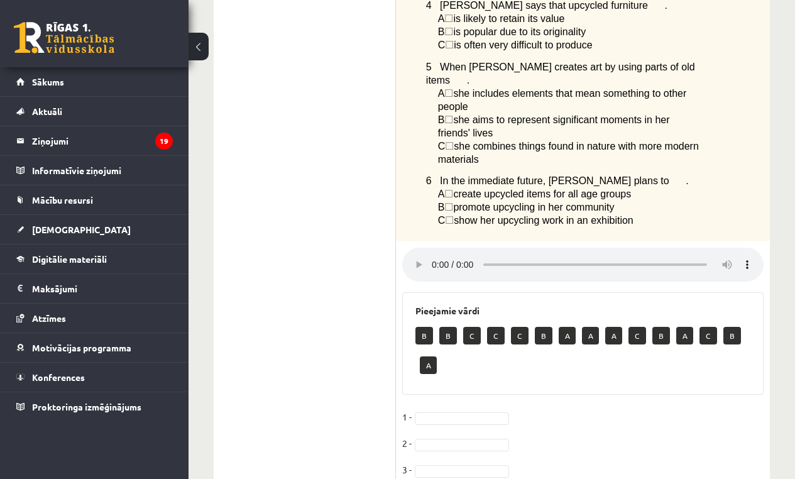
scroll to position [604, 0]
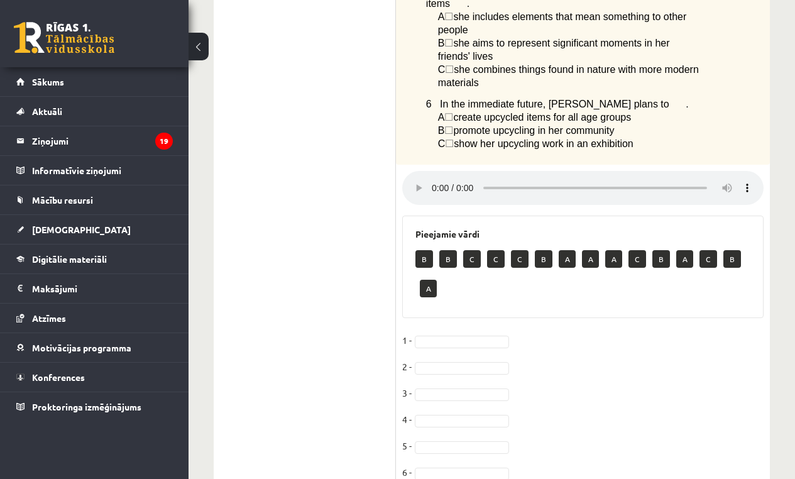
click at [427, 250] on p "B" at bounding box center [424, 259] width 18 height 18
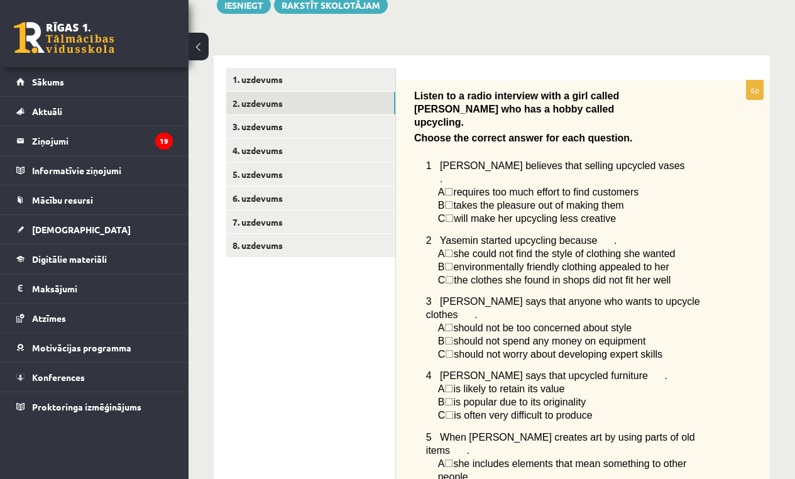
scroll to position [0, 0]
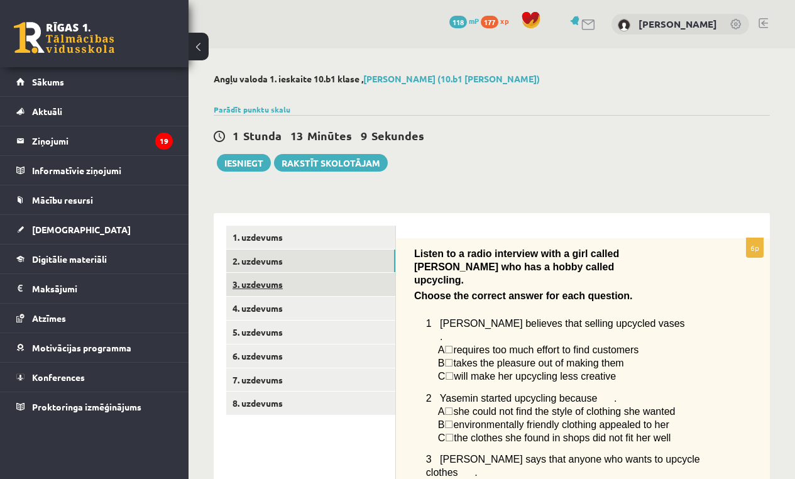
click at [277, 284] on link "3. uzdevums" at bounding box center [310, 284] width 169 height 23
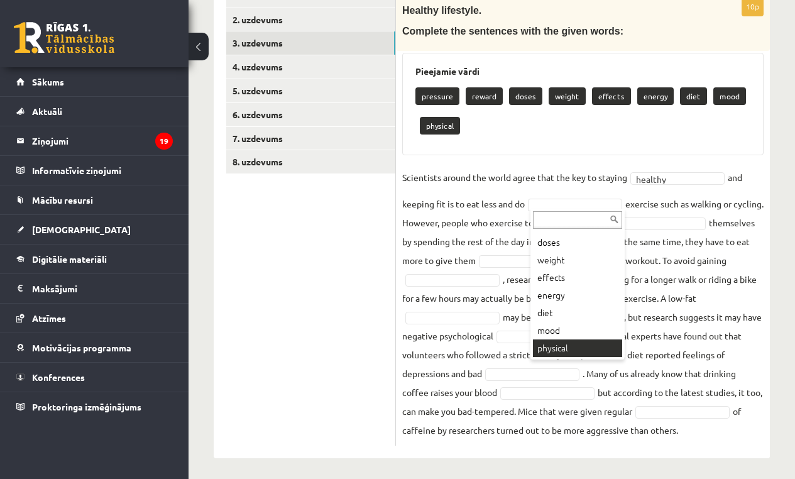
scroll to position [215, 0]
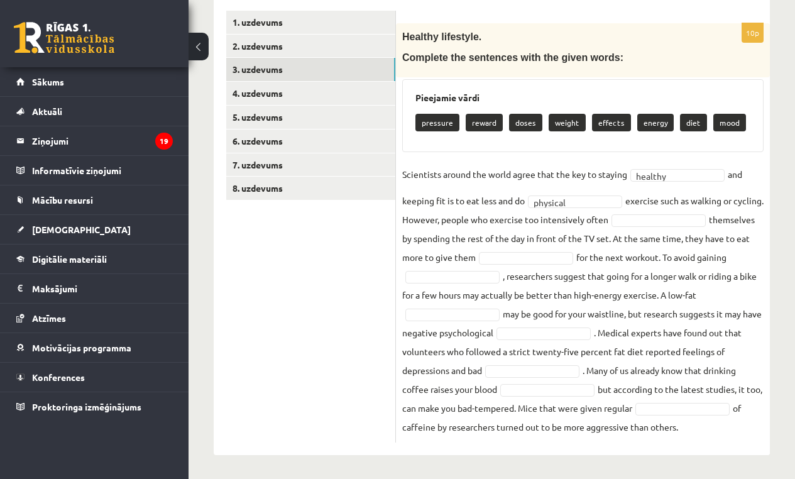
click at [665, 209] on fieldset "Scientists around the world agree that the key to staying healthy ******* and k…" at bounding box center [582, 300] width 361 height 271
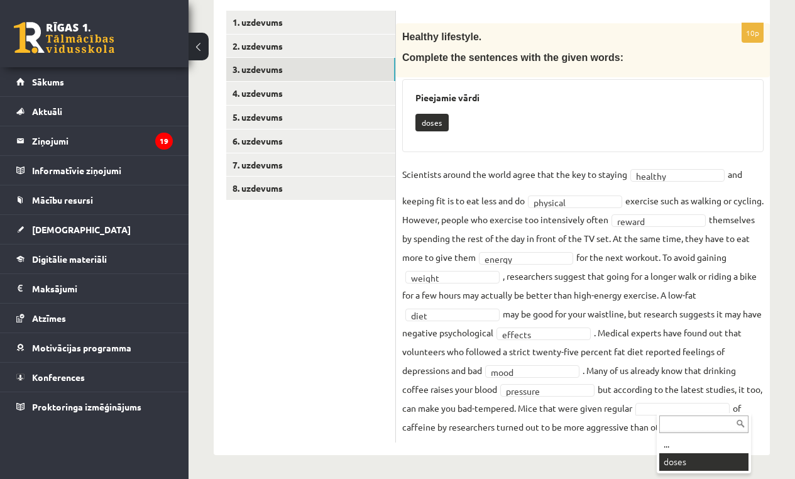
scroll to position [185, 0]
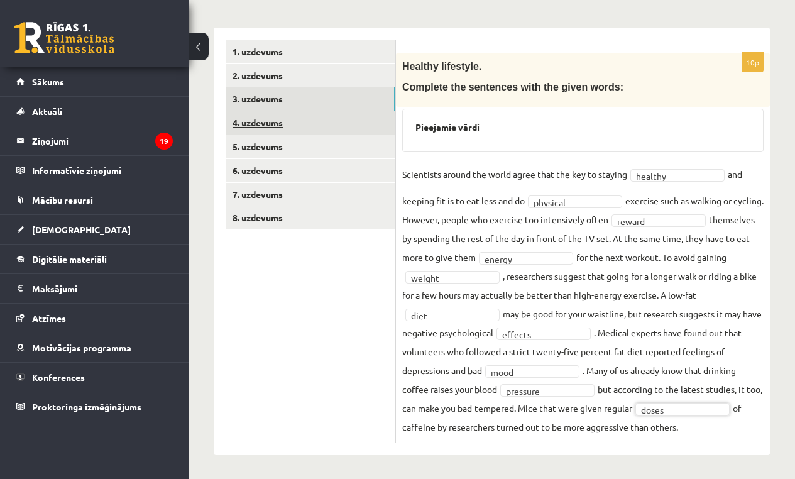
click at [304, 118] on link "4. uzdevums" at bounding box center [310, 122] width 169 height 23
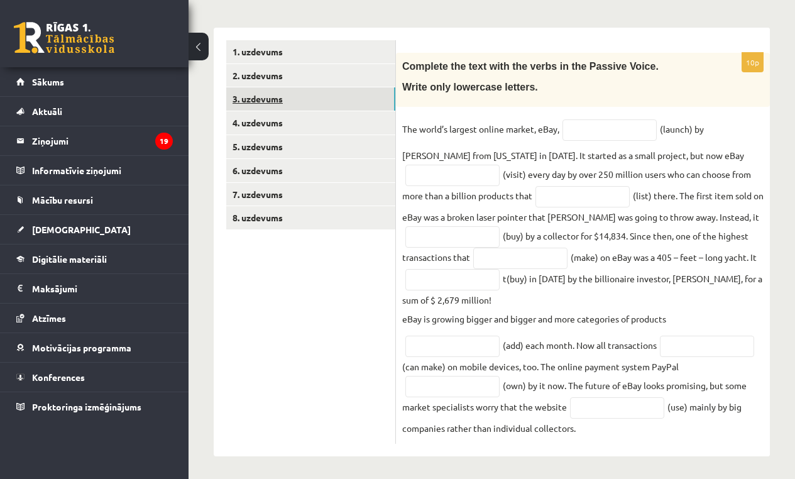
click at [291, 89] on link "3. uzdevums" at bounding box center [310, 98] width 169 height 23
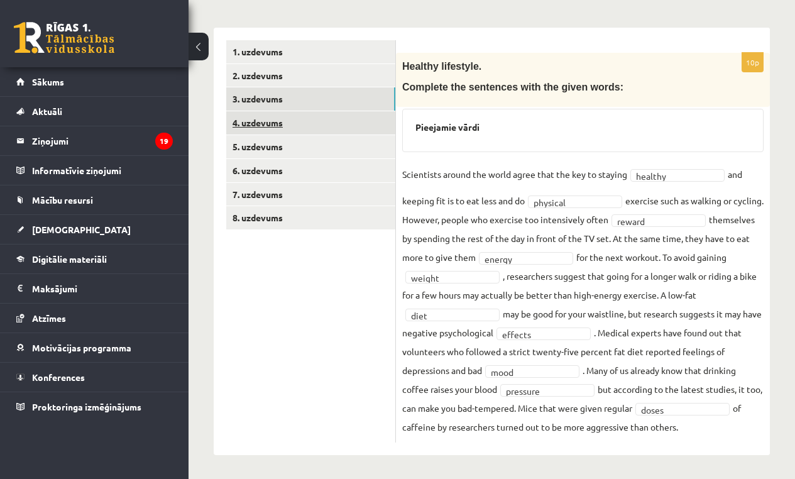
click at [276, 122] on link "4. uzdevums" at bounding box center [310, 122] width 169 height 23
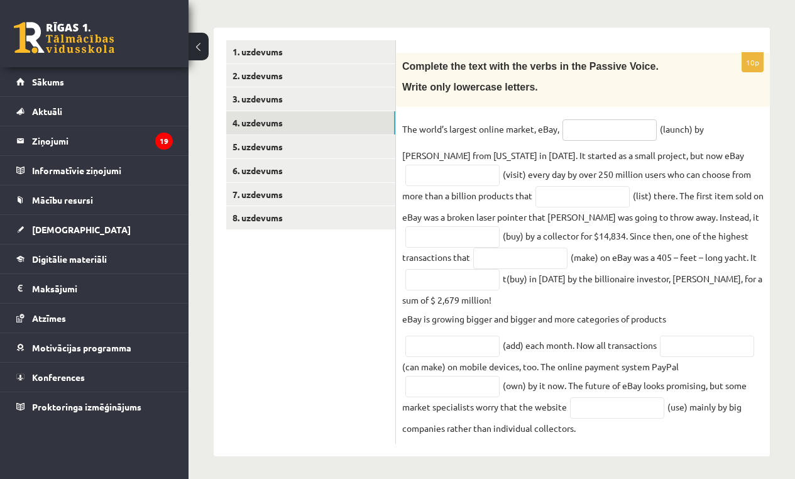
click at [616, 128] on input "text" at bounding box center [609, 129] width 94 height 21
type input "**********"
click at [459, 166] on input "text" at bounding box center [452, 175] width 94 height 21
type input "**********"
click at [607, 201] on input "text" at bounding box center [582, 196] width 94 height 21
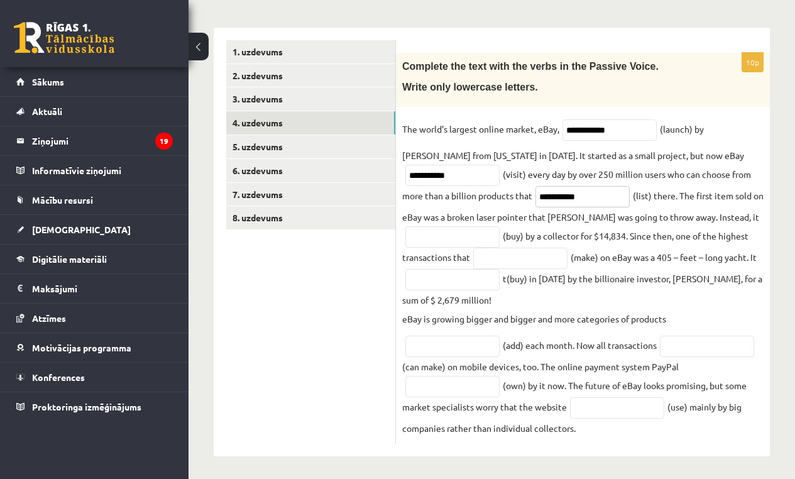
type input "**********"
click at [449, 242] on input "text" at bounding box center [452, 236] width 94 height 21
type input "**********"
click at [513, 258] on input "text" at bounding box center [520, 258] width 94 height 21
type input "********"
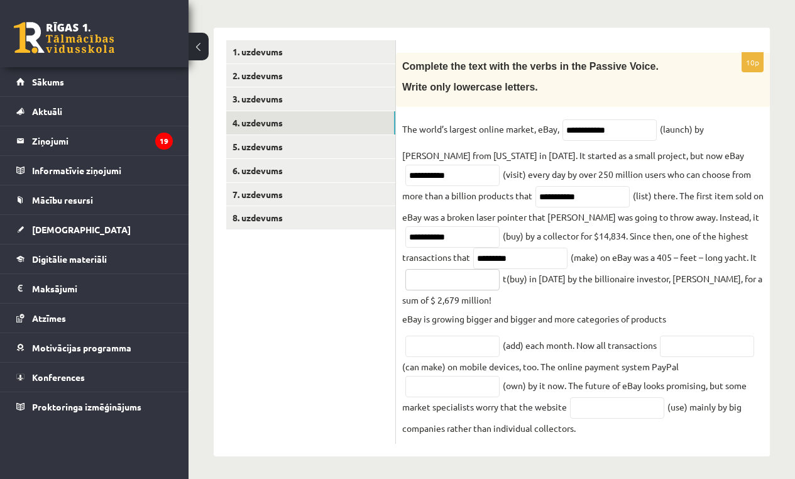
click at [478, 281] on input "text" at bounding box center [452, 279] width 94 height 21
type input "**********"
click at [491, 354] on input "text" at bounding box center [452, 346] width 94 height 21
type input "*********"
click at [704, 349] on input "text" at bounding box center [707, 346] width 94 height 21
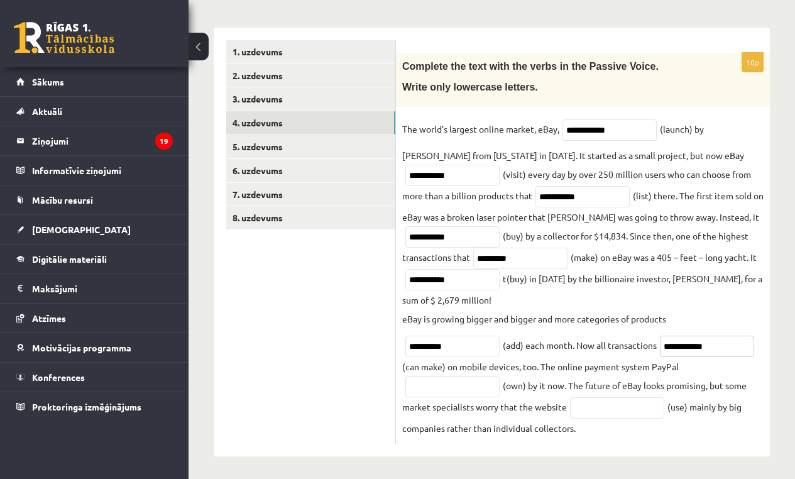
type input "**********"
click at [442, 385] on input "text" at bounding box center [452, 386] width 94 height 21
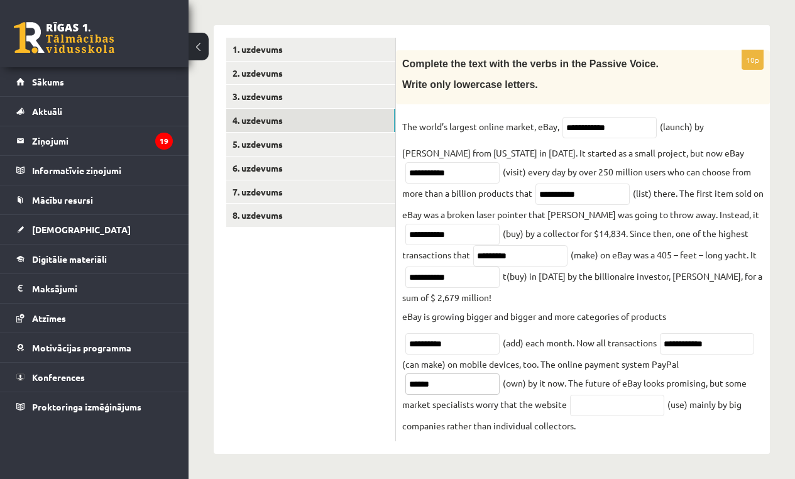
type input "*****"
click at [613, 409] on input "text" at bounding box center [617, 405] width 94 height 21
type input "*******"
click at [274, 144] on link "5. uzdevums" at bounding box center [310, 144] width 169 height 23
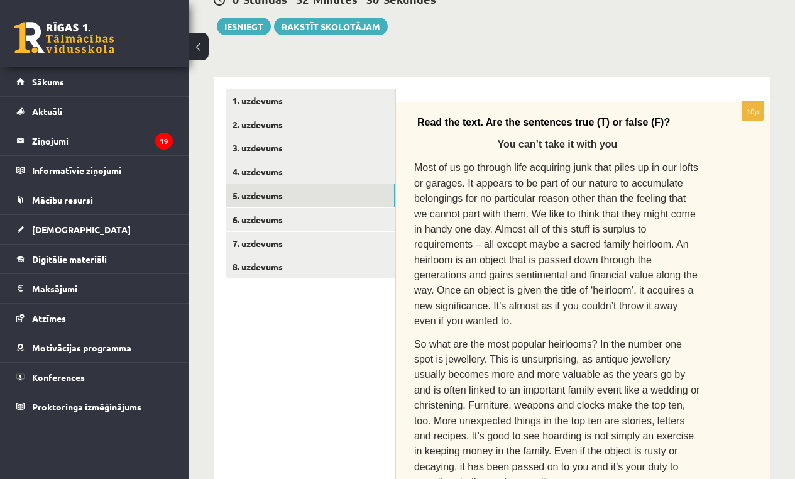
scroll to position [240, 0]
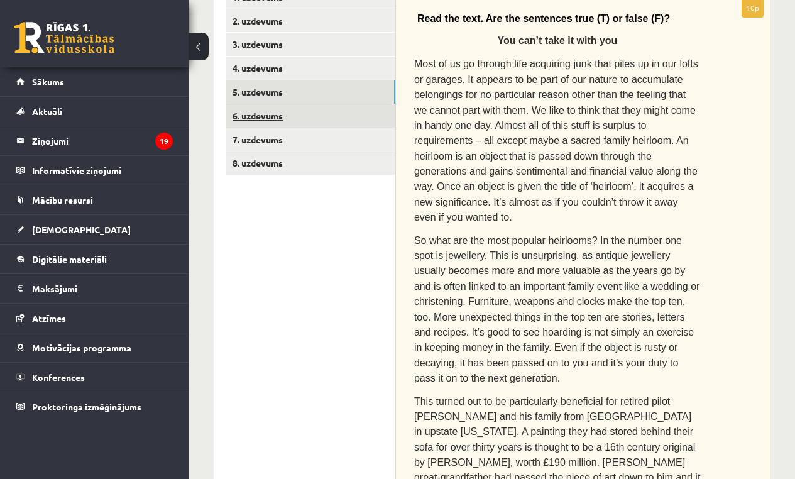
click at [269, 119] on link "6. uzdevums" at bounding box center [310, 115] width 169 height 23
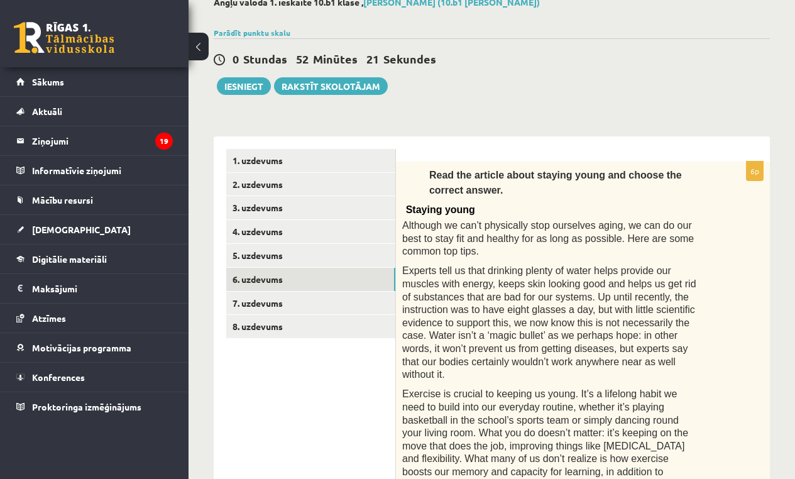
scroll to position [192, 0]
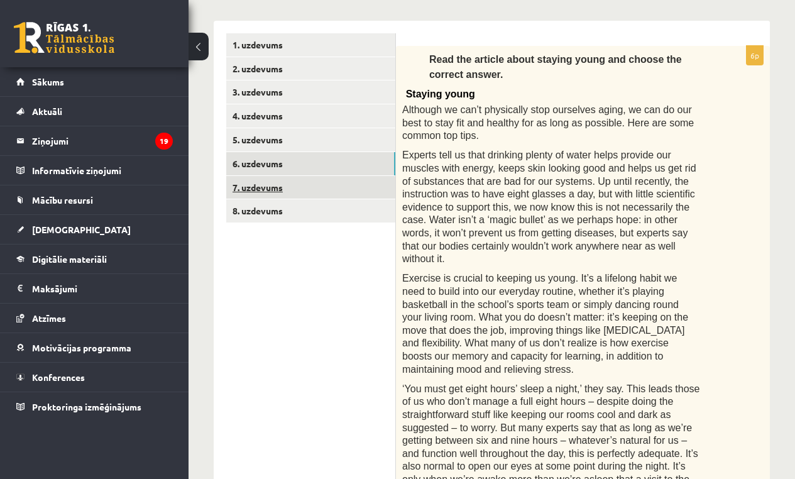
click at [307, 177] on link "7. uzdevums" at bounding box center [310, 187] width 169 height 23
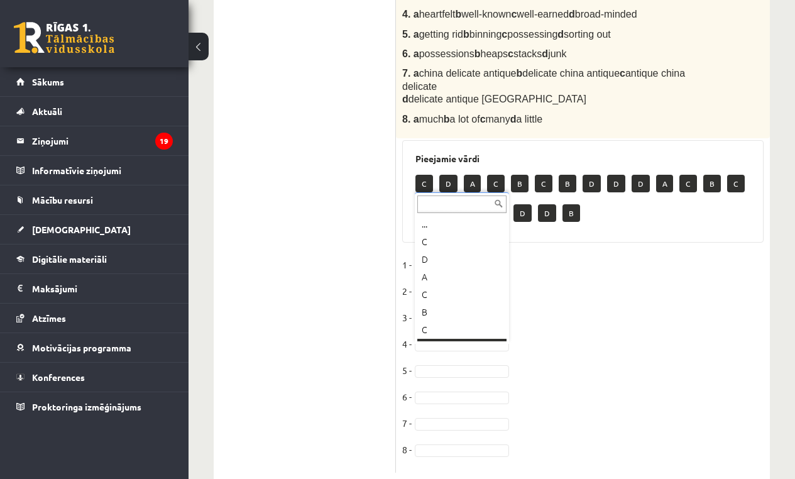
scroll to position [15, 0]
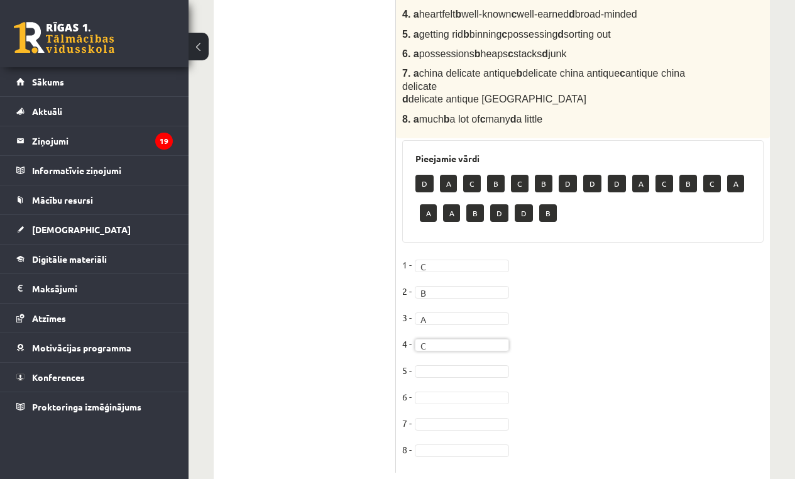
click at [467, 368] on fieldset "1 - C * 2 - B * 3 - A * 4 - C * 5 - 6 - 7 - 8 -" at bounding box center [582, 360] width 361 height 211
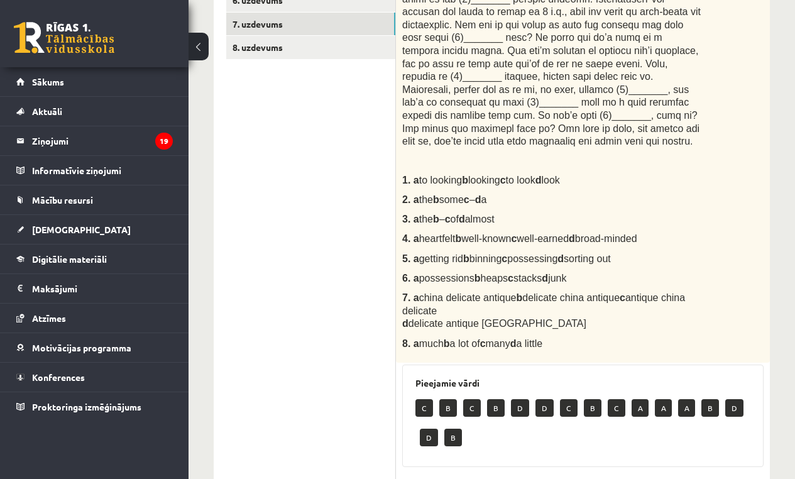
scroll to position [0, 0]
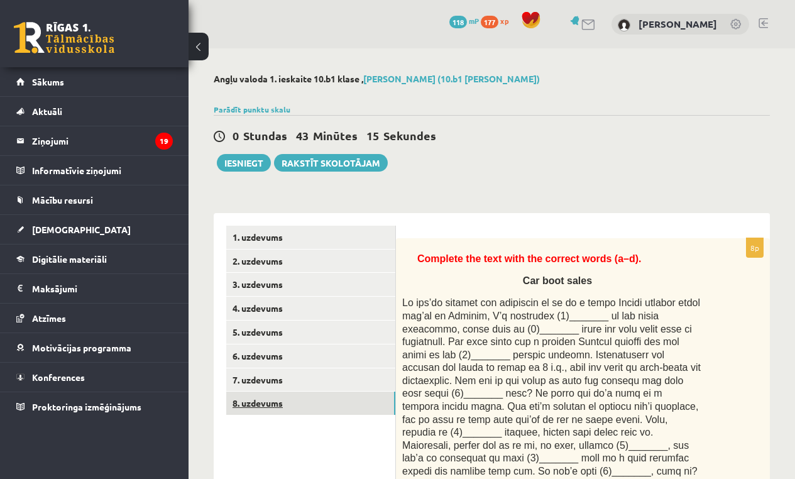
click at [271, 401] on link "8. uzdevums" at bounding box center [310, 402] width 169 height 23
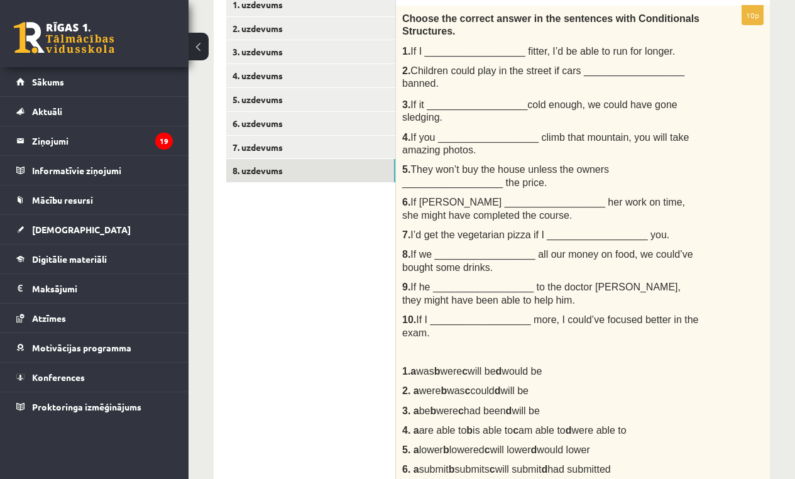
scroll to position [216, 0]
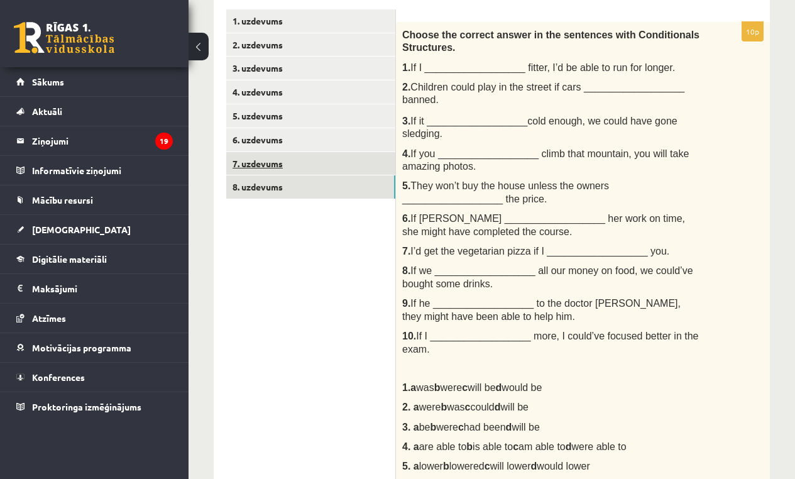
click at [296, 156] on link "7. uzdevums" at bounding box center [310, 163] width 169 height 23
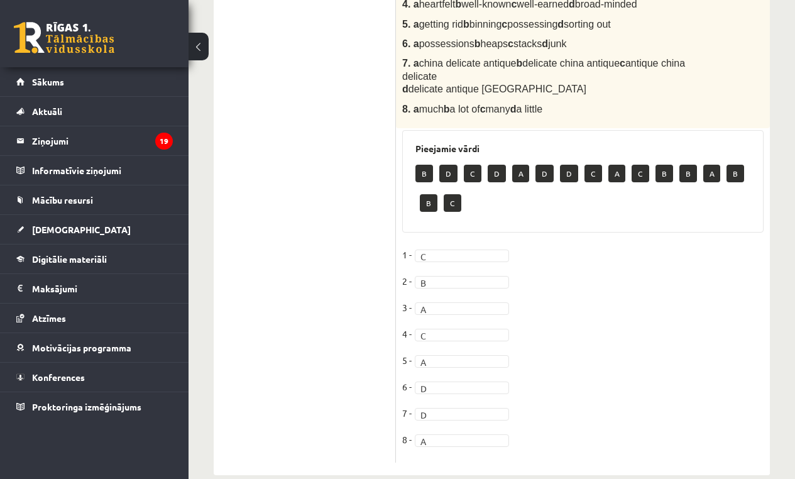
scroll to position [188, 0]
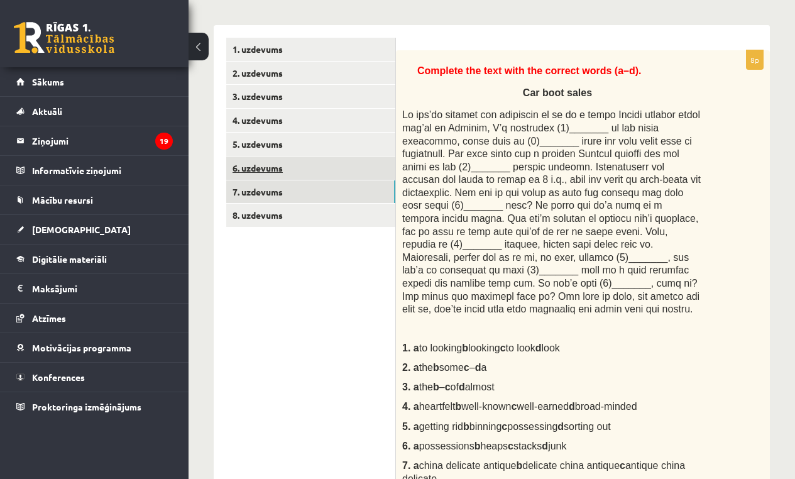
click at [295, 168] on link "6. uzdevums" at bounding box center [310, 167] width 169 height 23
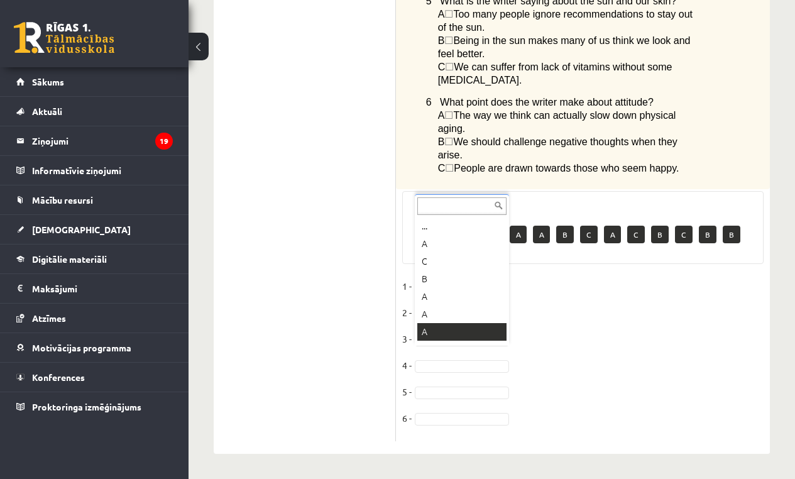
scroll to position [15, 0]
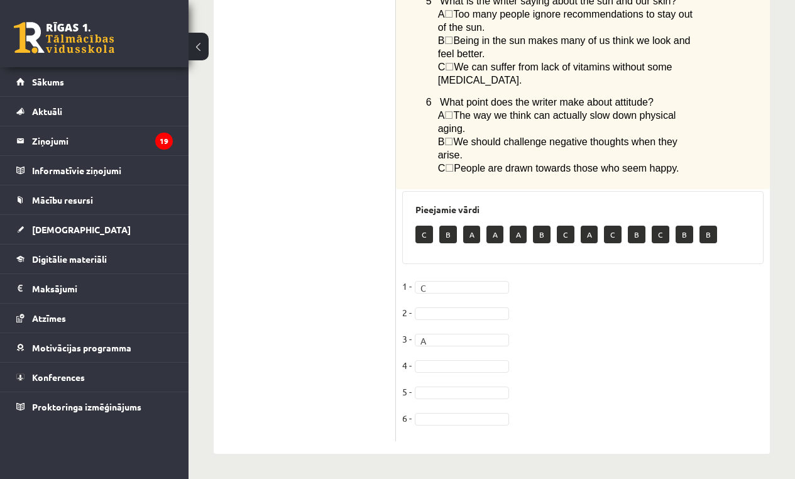
click at [449, 320] on fieldset "1 - C * 2 - 3 - A * 4 - 5 - 6 -" at bounding box center [582, 355] width 361 height 158
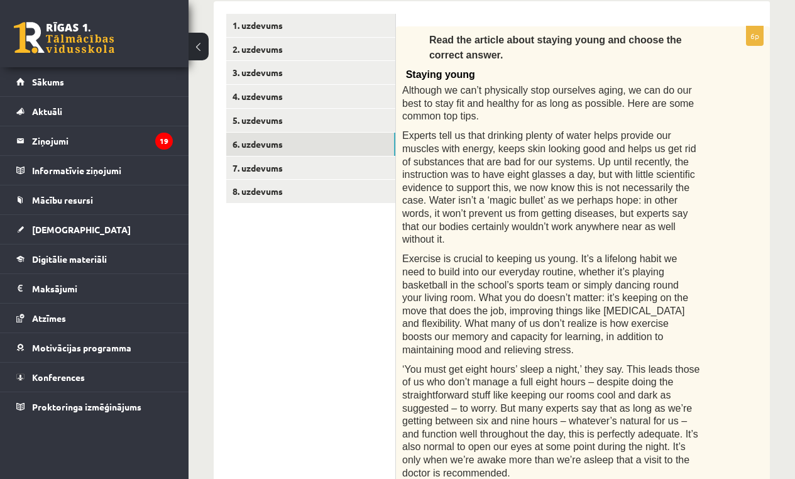
scroll to position [121, 0]
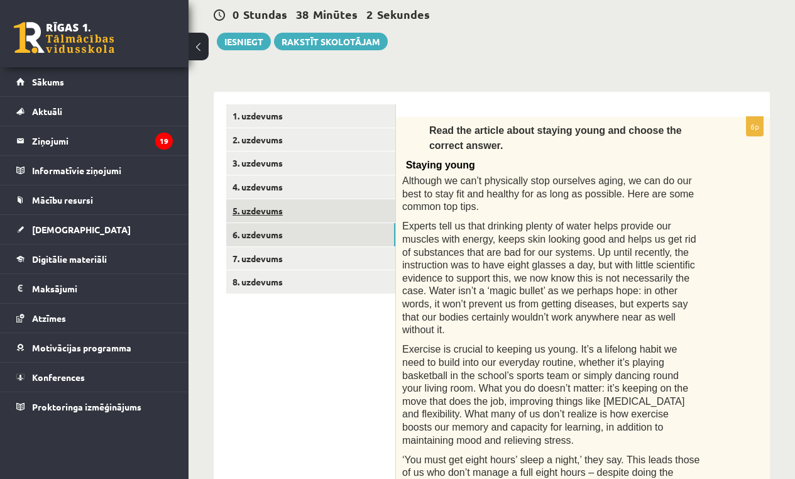
click at [286, 203] on link "5. uzdevums" at bounding box center [310, 210] width 169 height 23
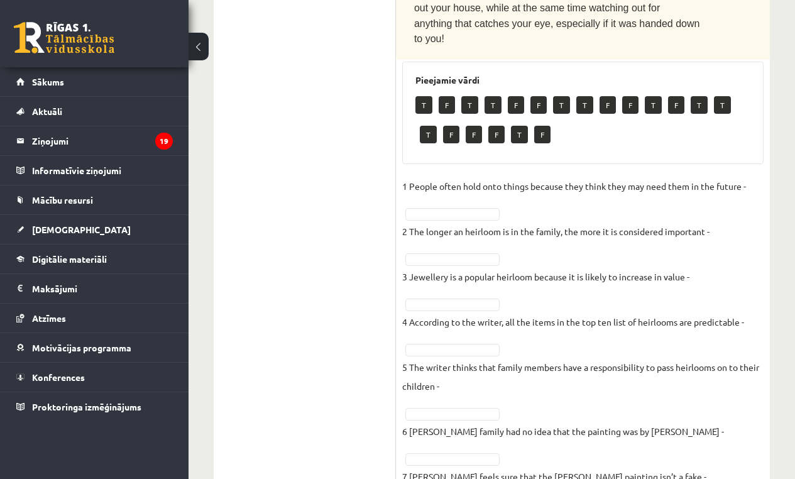
scroll to position [1207, 0]
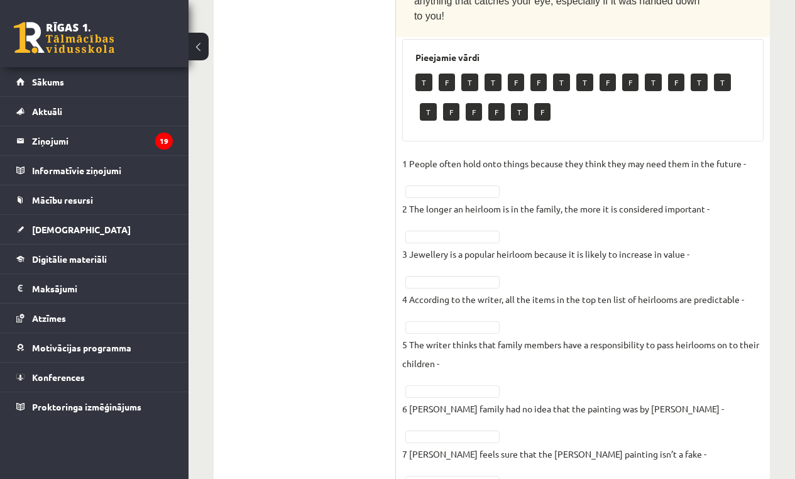
click at [434, 154] on fieldset "1 People often hold onto things because they think they may need them in the fu…" at bounding box center [582, 389] width 361 height 471
drag, startPoint x: 435, startPoint y: 115, endPoint x: 432, endPoint y: 122, distance: 7.9
click at [435, 154] on fieldset "1 People often hold onto things because they think they may need them in the fu…" at bounding box center [582, 389] width 361 height 471
click at [432, 163] on fieldset "1 People often hold onto things because they think they may need them in the fu…" at bounding box center [582, 389] width 361 height 471
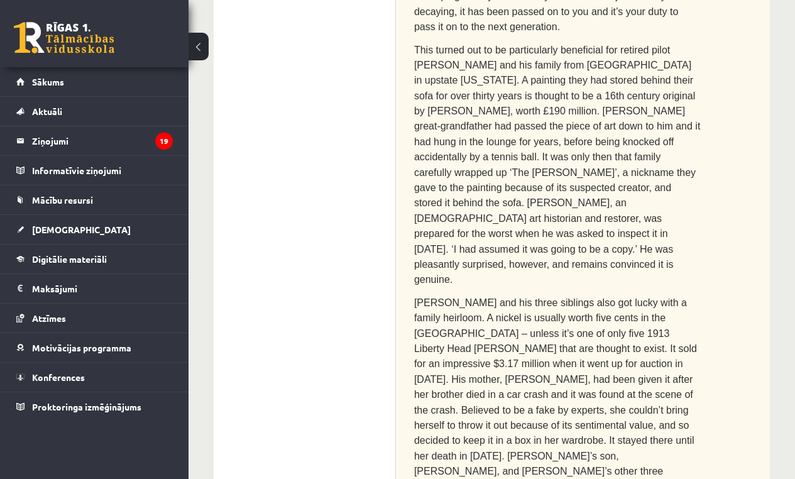
scroll to position [147, 0]
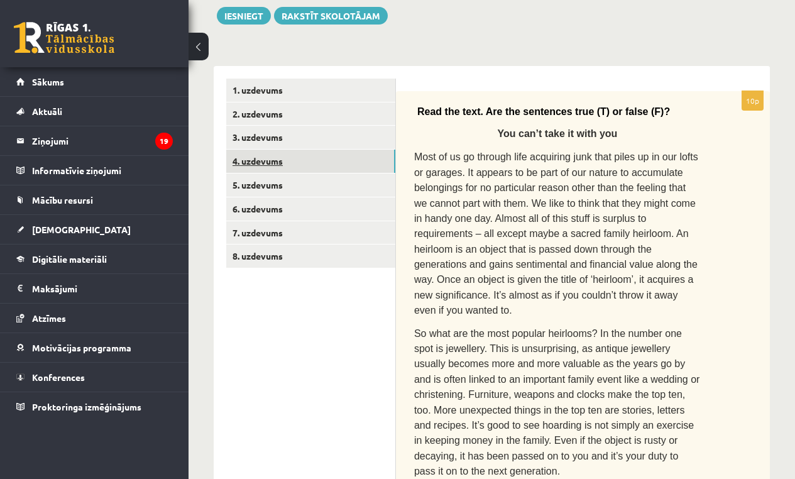
click at [298, 155] on link "4. uzdevums" at bounding box center [310, 161] width 169 height 23
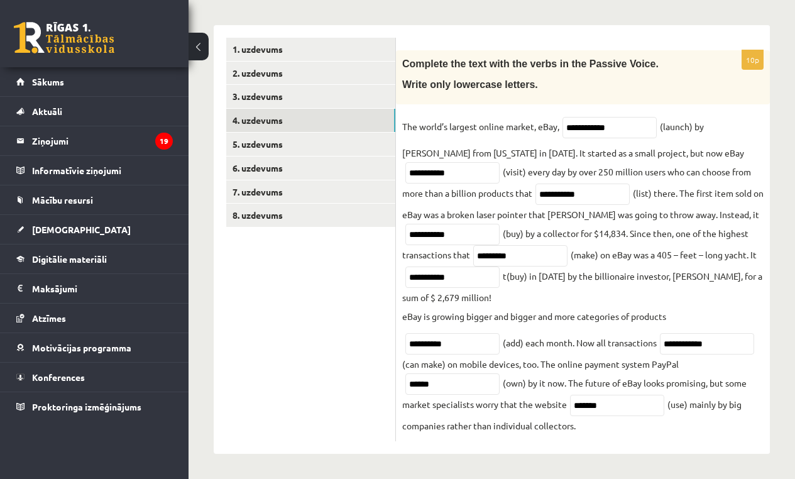
scroll to position [79, 0]
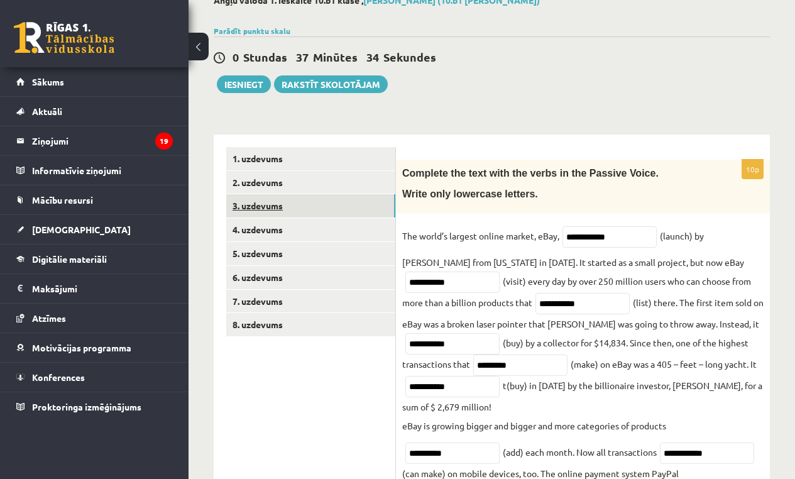
click at [292, 206] on link "3. uzdevums" at bounding box center [310, 205] width 169 height 23
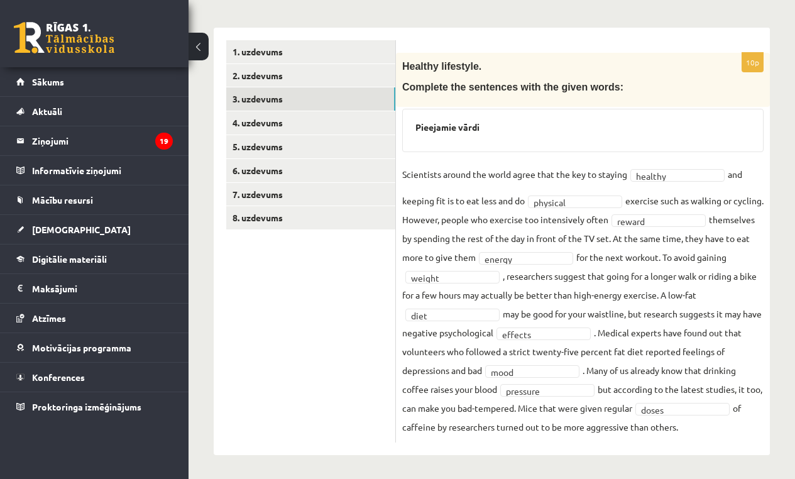
scroll to position [69, 0]
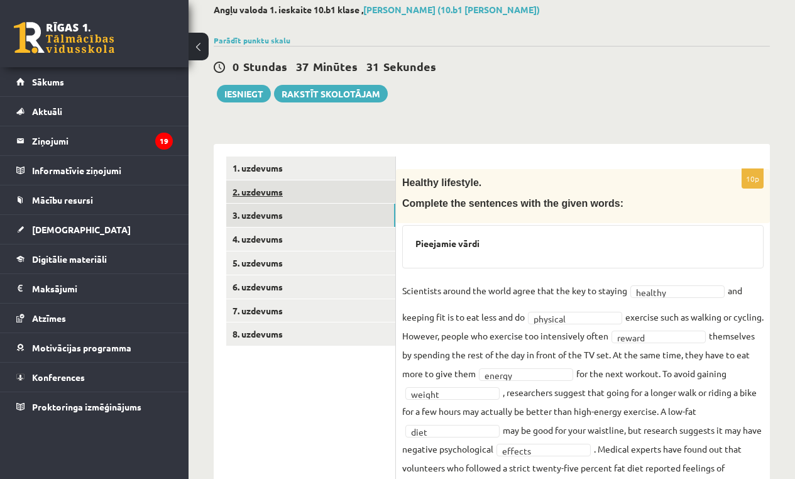
click at [300, 196] on link "2. uzdevums" at bounding box center [310, 191] width 169 height 23
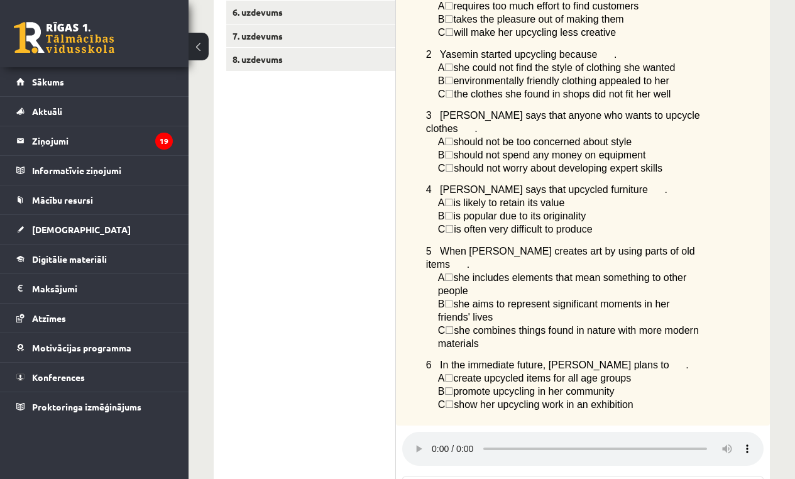
scroll to position [0, 0]
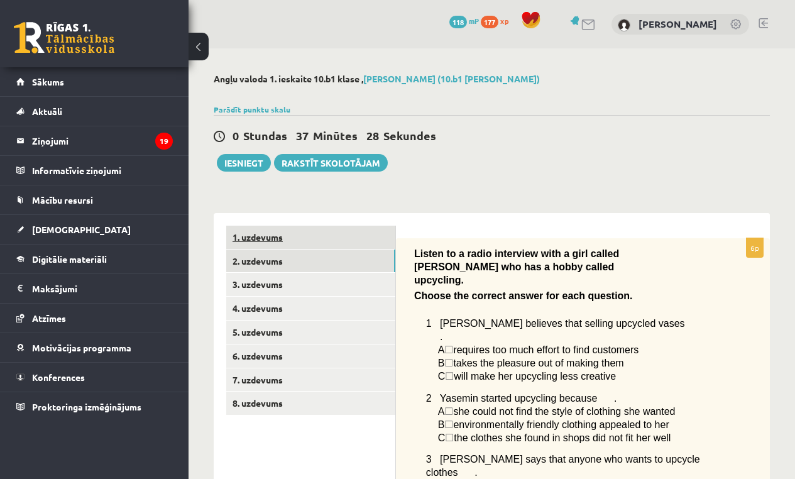
click at [358, 243] on link "1. uzdevums" at bounding box center [310, 237] width 169 height 23
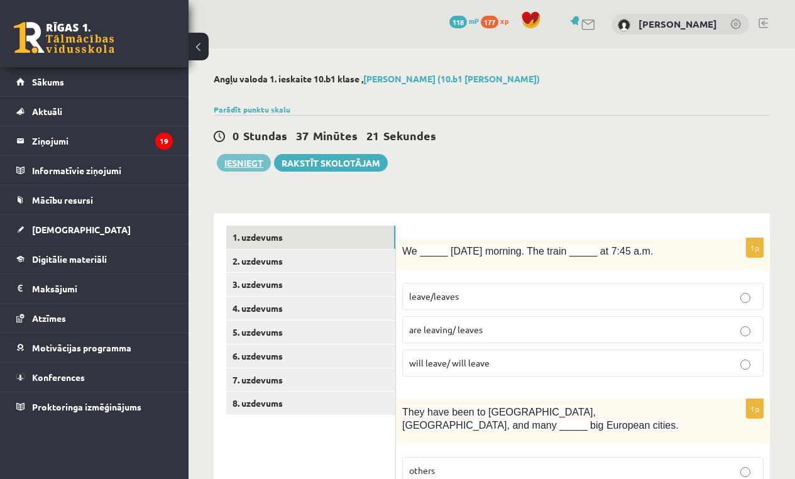
click at [233, 164] on button "Iesniegt" at bounding box center [244, 163] width 54 height 18
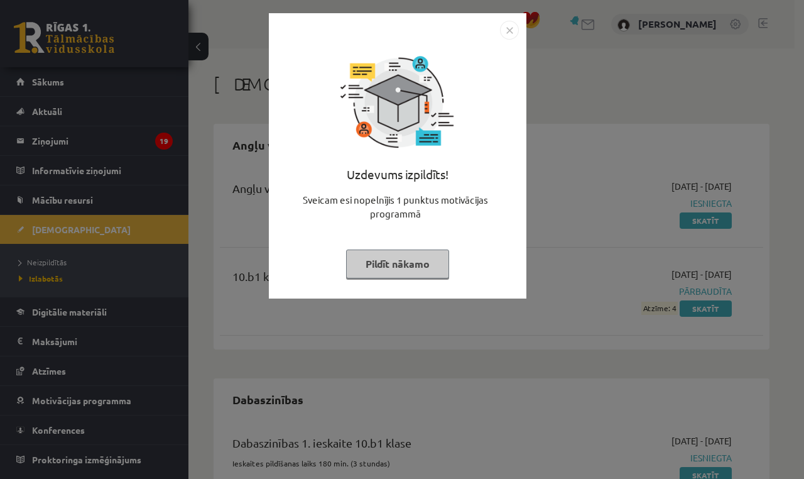
click at [435, 264] on button "Pildīt nākamo" at bounding box center [397, 263] width 103 height 29
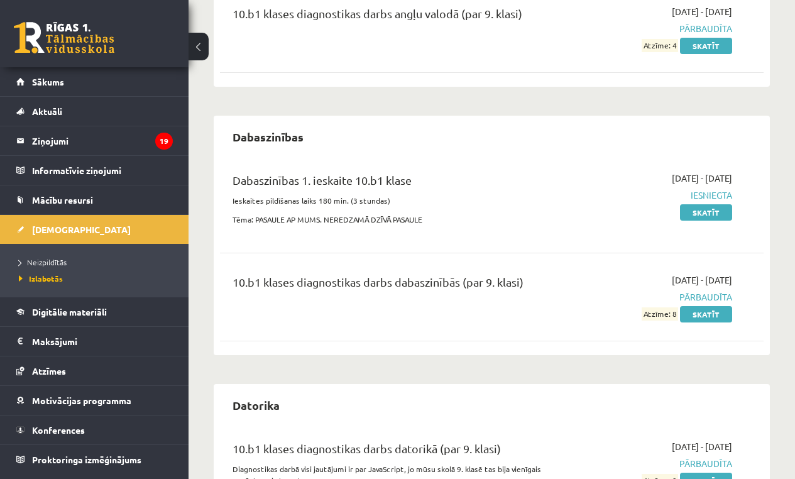
scroll to position [11, 0]
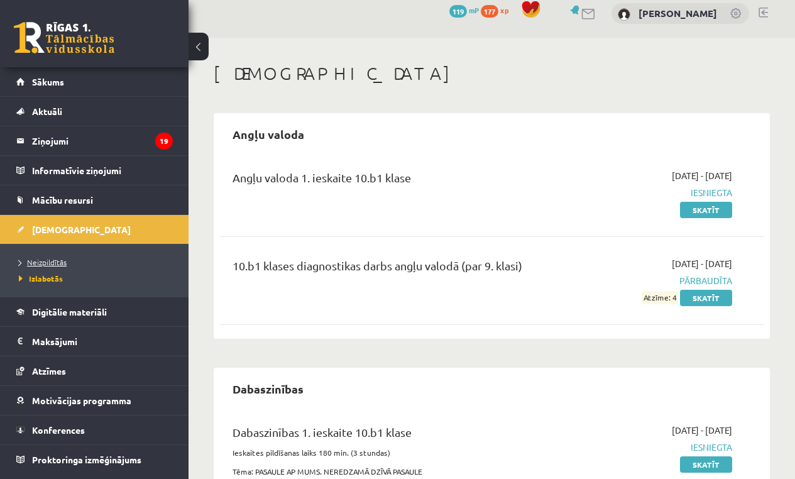
click at [63, 258] on span "Neizpildītās" at bounding box center [43, 262] width 48 height 10
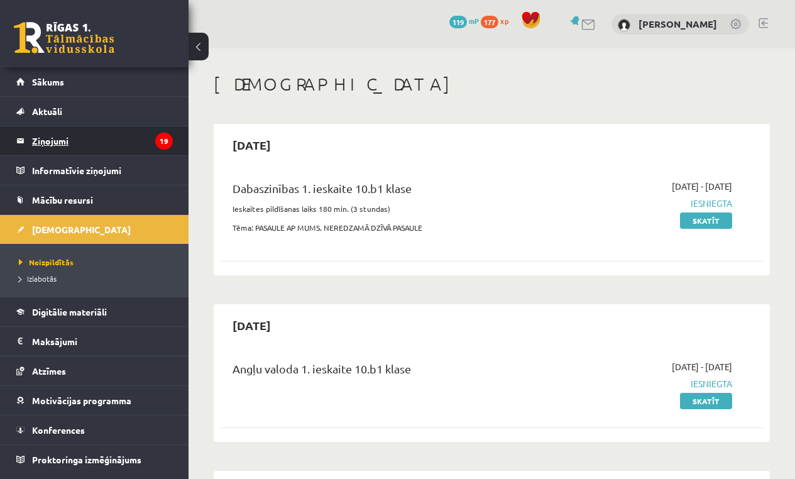
click at [75, 137] on legend "Ziņojumi 19" at bounding box center [102, 140] width 141 height 29
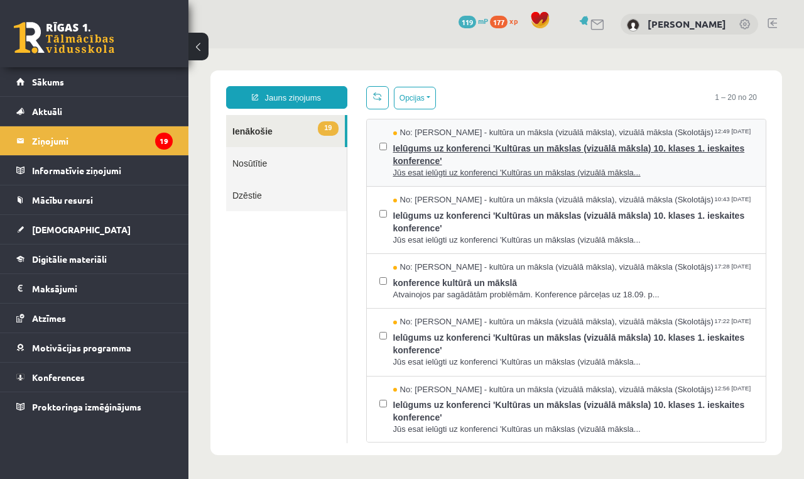
click at [440, 172] on span "Jūs esat ielūgti uz konferenci 'Kultūras un mākslas (vizuālā māksla..." at bounding box center [573, 173] width 361 height 12
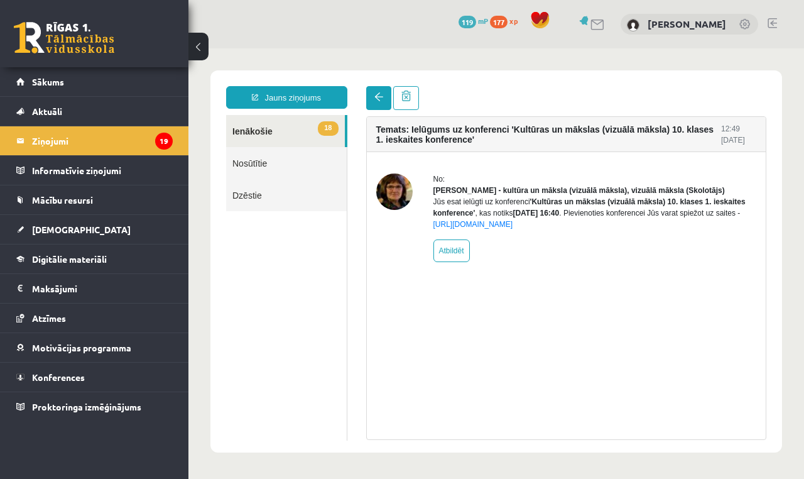
click at [381, 94] on span at bounding box center [379, 96] width 9 height 9
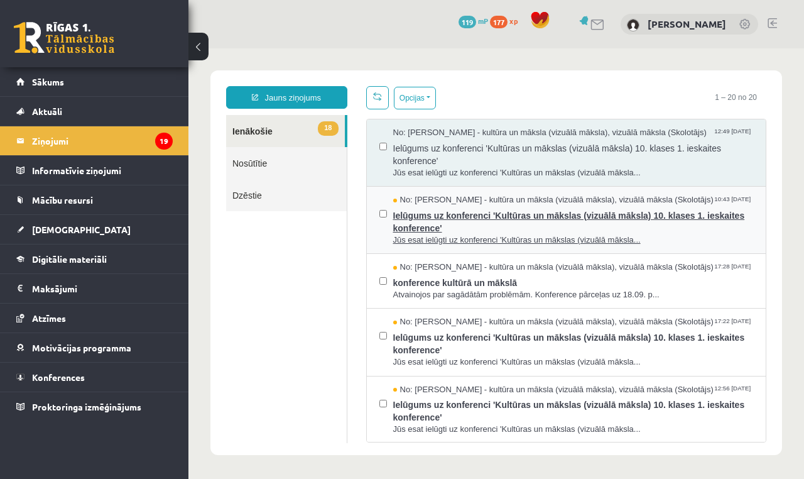
click at [440, 221] on span "Ielūgums uz konferenci 'Kultūras un mākslas (vizuālā māksla) 10. klases 1. iesk…" at bounding box center [573, 220] width 361 height 28
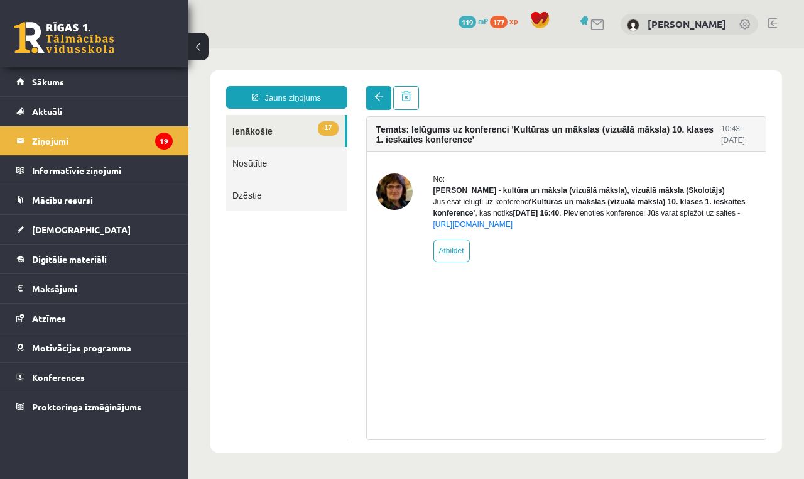
click at [377, 102] on link at bounding box center [378, 98] width 25 height 24
click at [382, 99] on span at bounding box center [379, 96] width 9 height 9
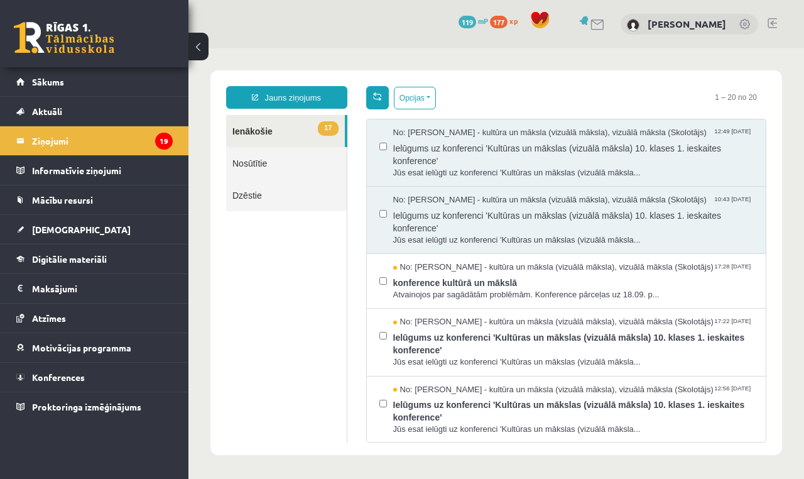
click at [386, 99] on div "Opcijas Atzīmēt visus ziņojumus Atcelt izvēlētos Atzīmēt visus kā lasītus Atzīm…" at bounding box center [401, 97] width 70 height 23
click at [566, 292] on span "Atvainojos par sagādātām problēmām. Konference pārceļas uz 18.09. p..." at bounding box center [573, 295] width 361 height 12
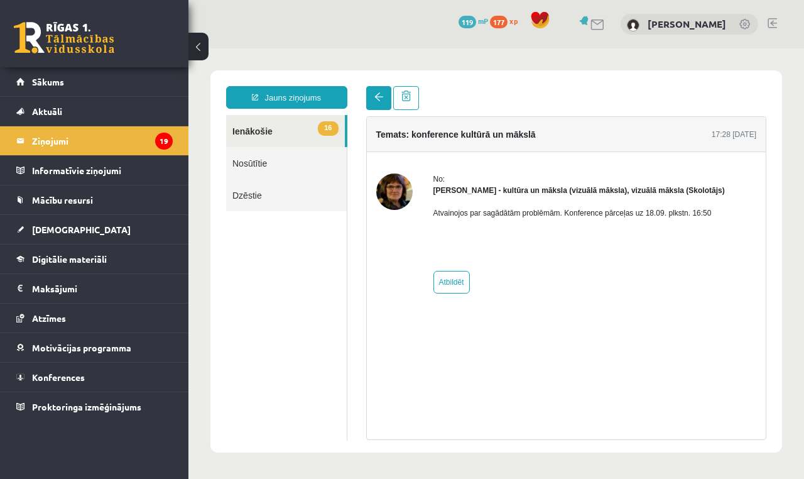
click at [378, 87] on link at bounding box center [378, 98] width 25 height 24
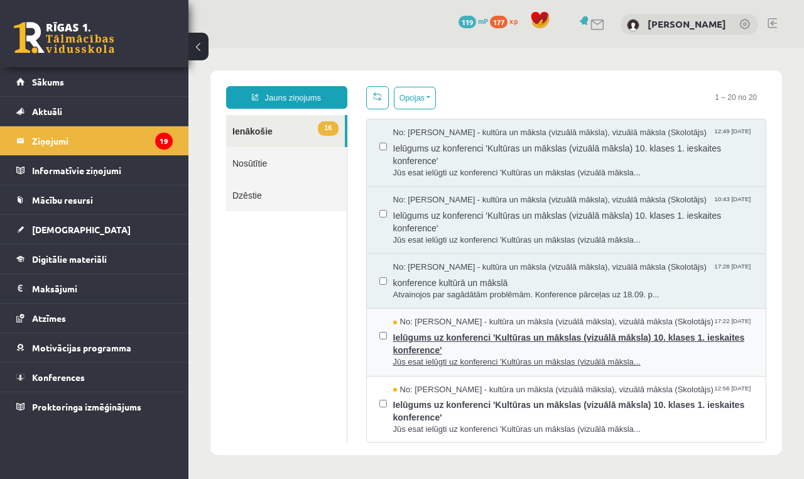
click at [564, 351] on span "Ielūgums uz konferenci 'Kultūras un mākslas (vizuālā māksla) 10. klases 1. iesk…" at bounding box center [573, 342] width 361 height 28
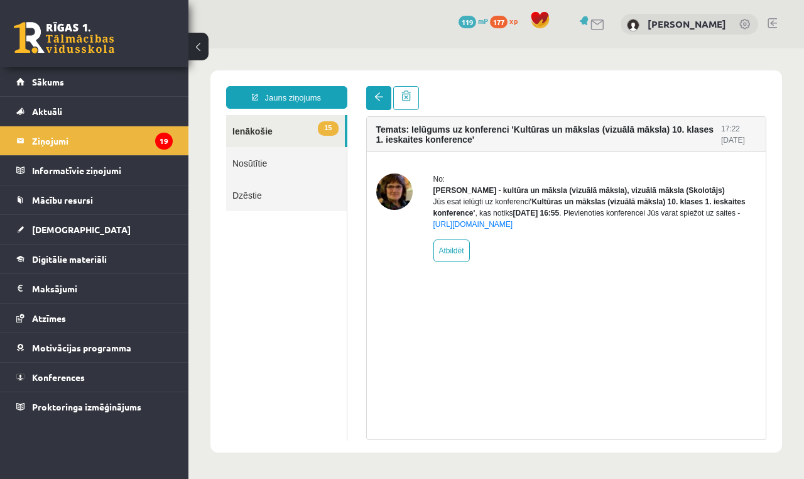
click at [378, 109] on link at bounding box center [378, 98] width 25 height 24
click at [377, 99] on span at bounding box center [379, 96] width 9 height 9
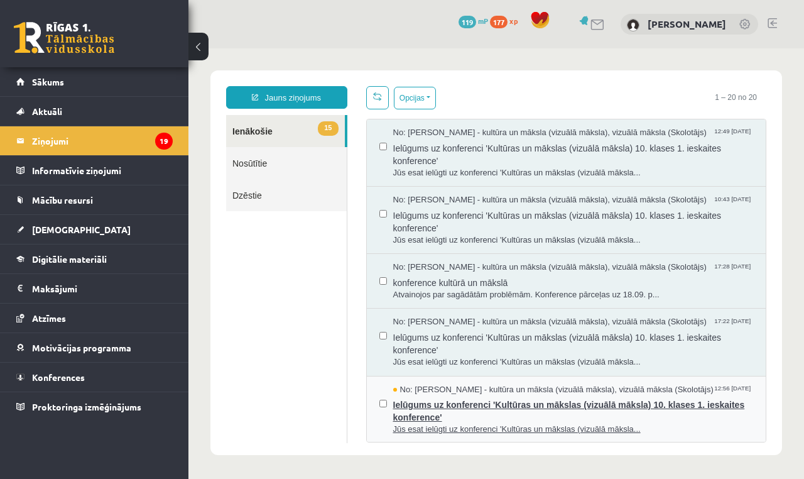
click at [693, 418] on span "Ielūgums uz konferenci 'Kultūras un mākslas (vizuālā māksla) 10. klases 1. iesk…" at bounding box center [573, 409] width 361 height 28
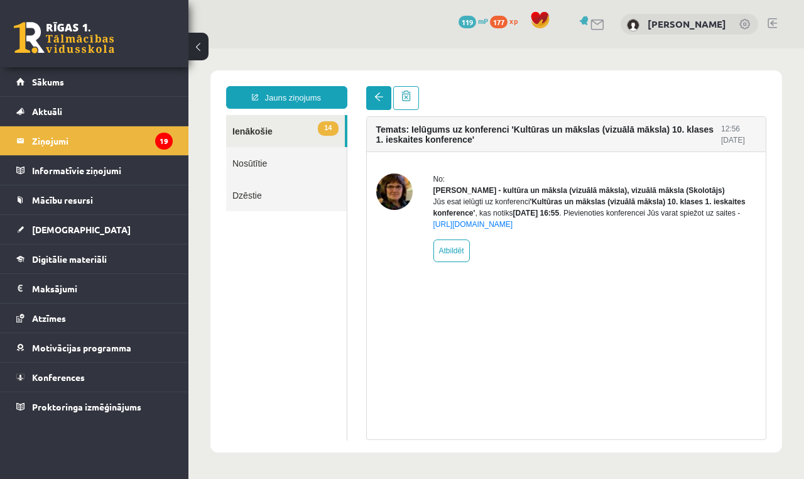
click at [383, 96] on span at bounding box center [379, 96] width 9 height 9
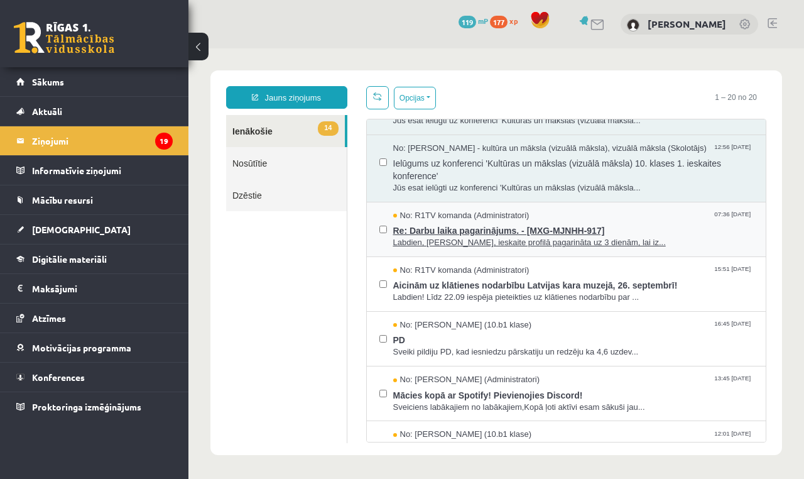
click at [666, 230] on span "Re: Darbu laika pagarinājums. - [MXG-MJNHH-917]" at bounding box center [573, 229] width 361 height 16
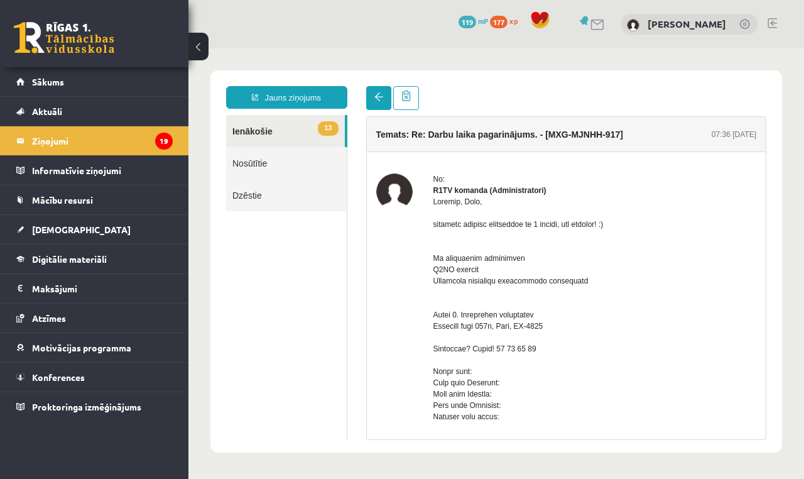
click at [380, 97] on span at bounding box center [379, 96] width 9 height 9
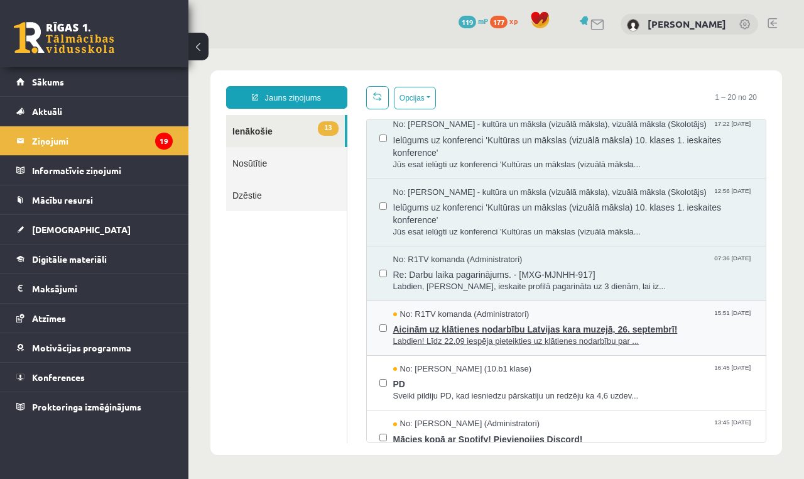
scroll to position [263, 0]
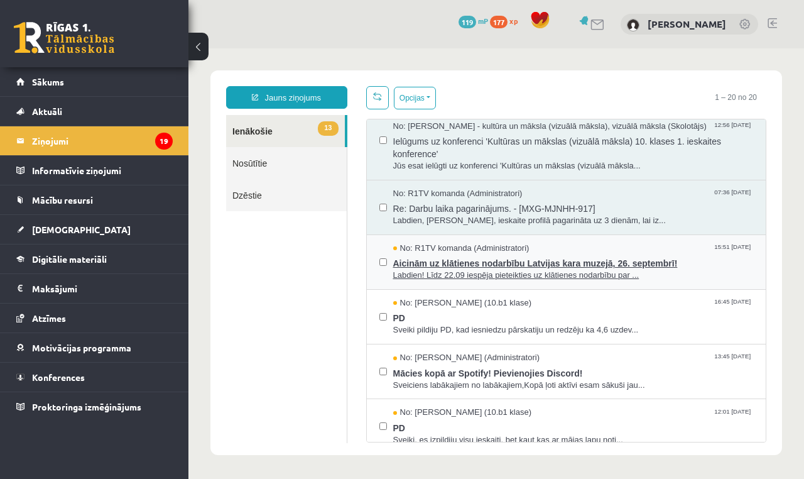
click at [719, 273] on span "Labdien! Līdz 22.09 iespēja pieteikties uz klātienes nodarbību par ..." at bounding box center [573, 276] width 361 height 12
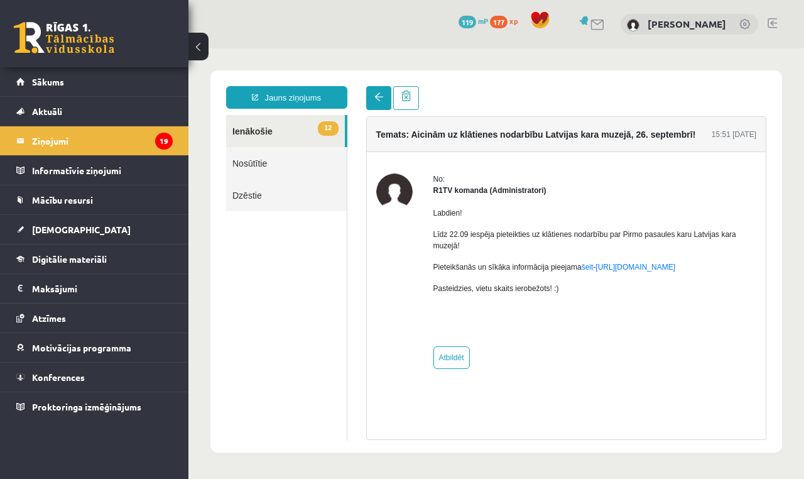
scroll to position [0, 0]
click at [375, 94] on span at bounding box center [379, 96] width 9 height 9
click at [375, 97] on span at bounding box center [379, 96] width 9 height 9
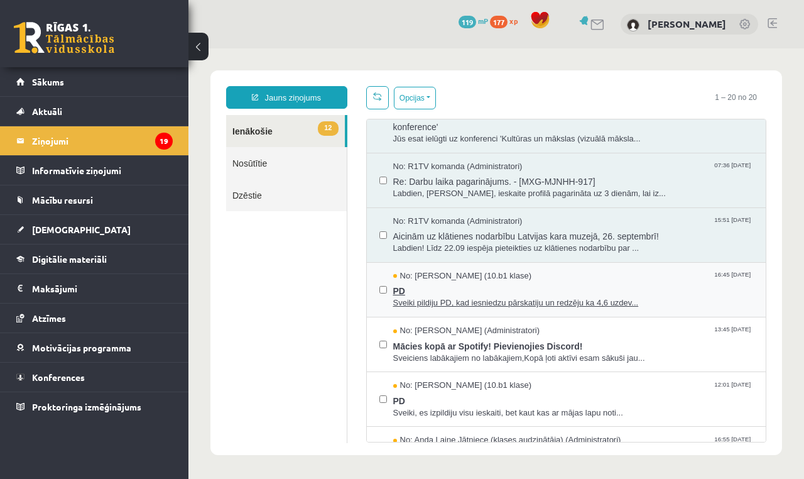
click at [676, 282] on span "PD" at bounding box center [573, 290] width 361 height 16
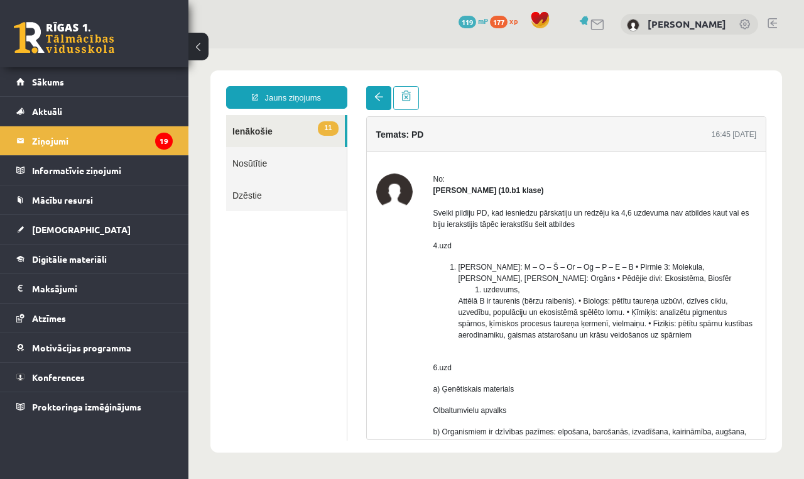
click at [378, 100] on span at bounding box center [379, 96] width 9 height 9
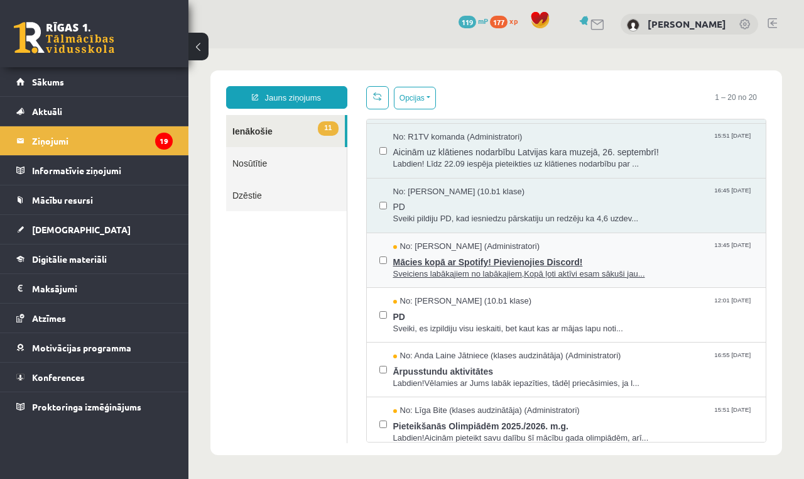
click at [670, 268] on span "Sveiciens labākajiem no labākajiem,Kopā ļoti aktīvi esam sākuši jau..." at bounding box center [573, 274] width 361 height 12
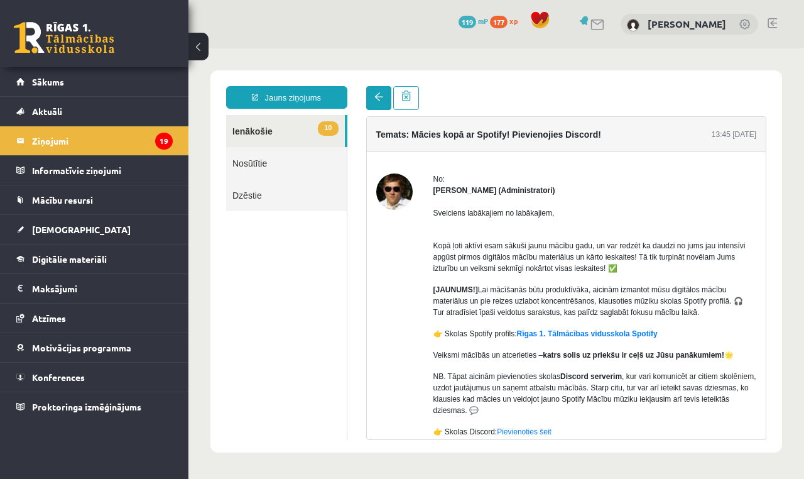
click at [376, 99] on span at bounding box center [379, 96] width 9 height 9
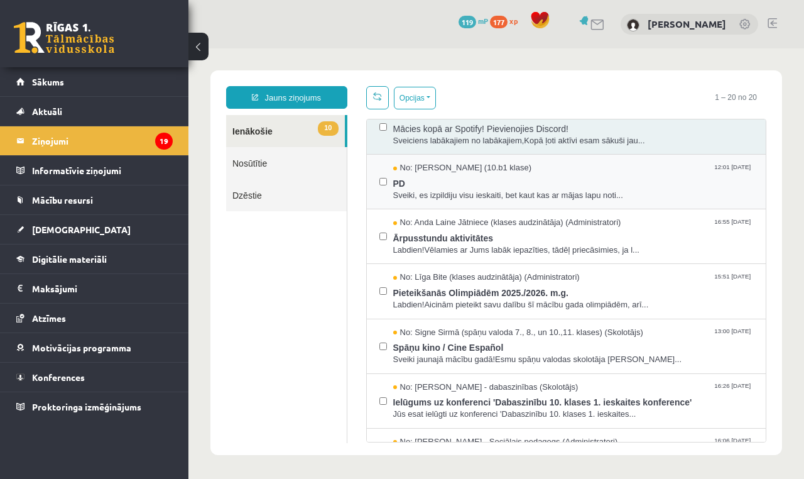
click at [622, 155] on div "No: Karloss Filips Filipsons (10.b1 klase) 12:01 12/09/2025 PD Sveiki, es izpil…" at bounding box center [567, 182] width 400 height 55
click at [606, 174] on span "PD" at bounding box center [573, 182] width 361 height 16
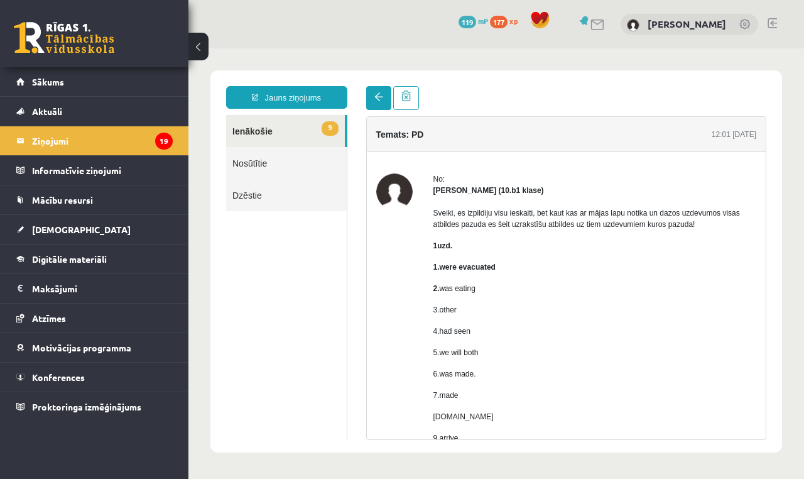
click at [382, 96] on span at bounding box center [379, 96] width 9 height 9
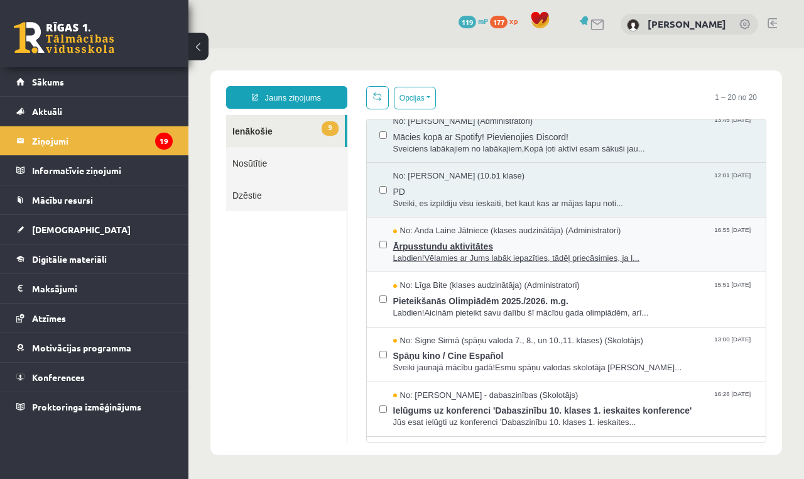
click at [693, 242] on span "Ārpusstundu aktivitātes" at bounding box center [573, 245] width 361 height 16
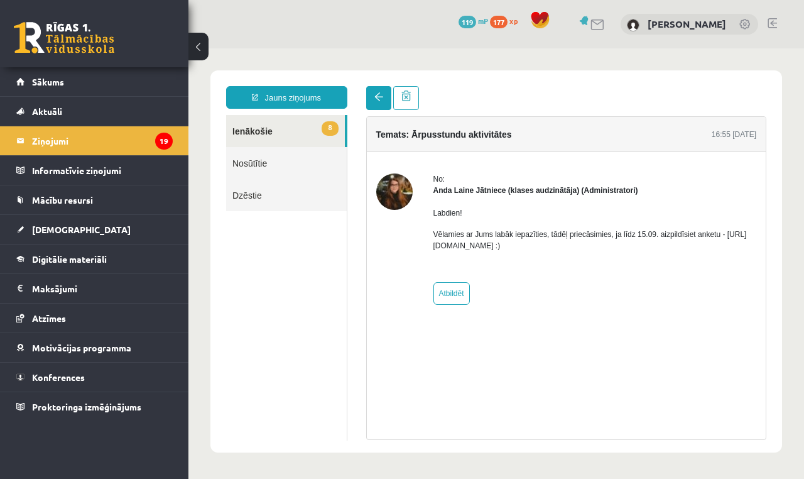
click at [386, 99] on link at bounding box center [378, 98] width 25 height 24
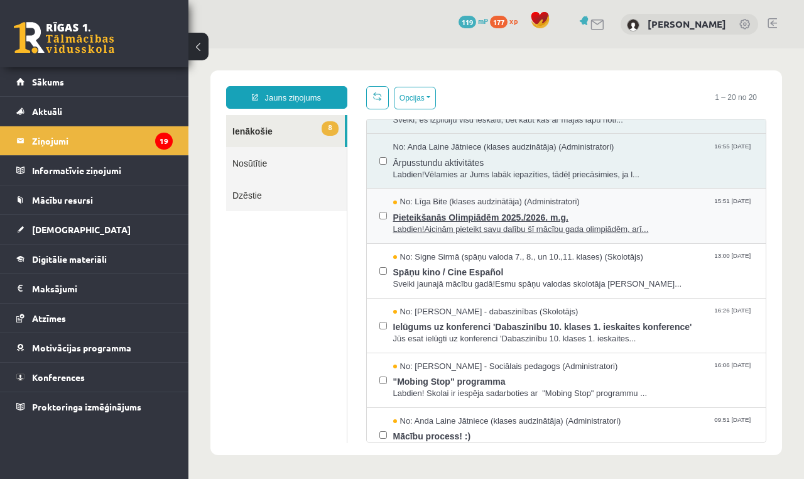
click at [681, 208] on span "Pieteikšanās Olimpiādēm 2025./2026. m.g." at bounding box center [573, 216] width 361 height 16
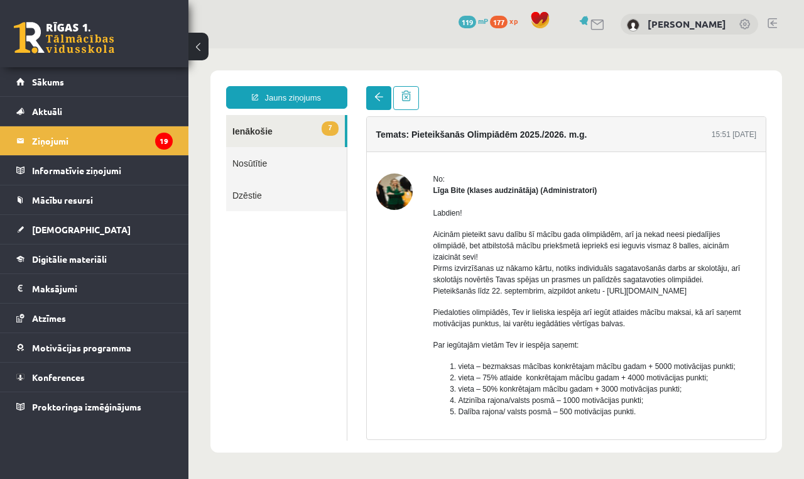
click at [369, 94] on link at bounding box center [378, 98] width 25 height 24
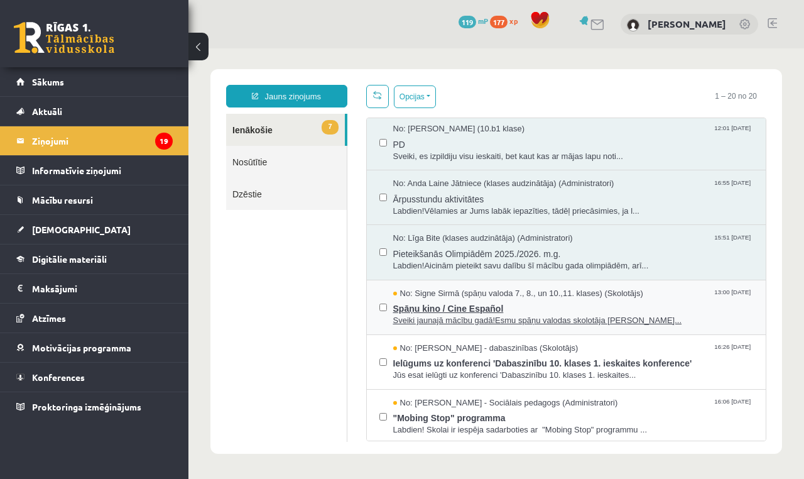
click at [721, 288] on span "13:00 10/09/2025" at bounding box center [733, 292] width 39 height 9
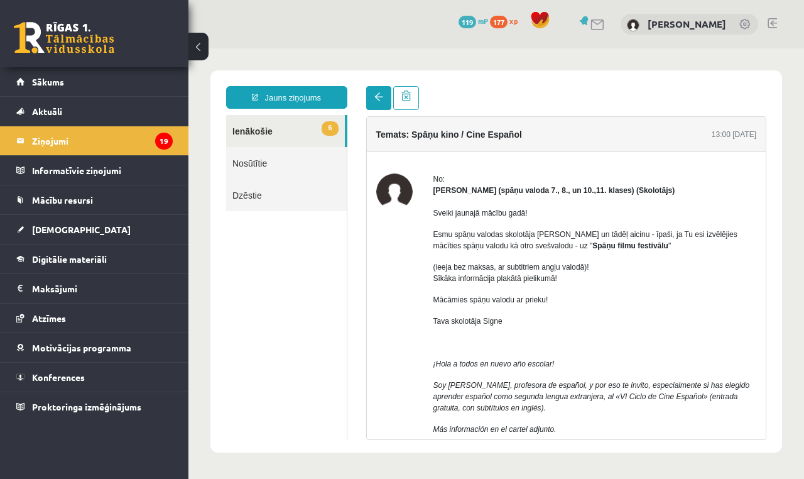
click at [372, 89] on link at bounding box center [378, 98] width 25 height 24
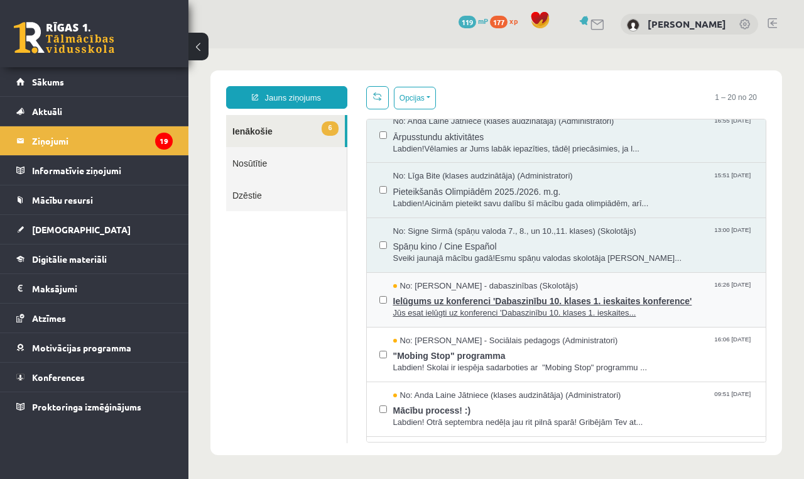
click at [711, 292] on span "Ielūgums uz konferenci 'Dabaszinību 10. klases 1. ieskaites konference'" at bounding box center [573, 300] width 361 height 16
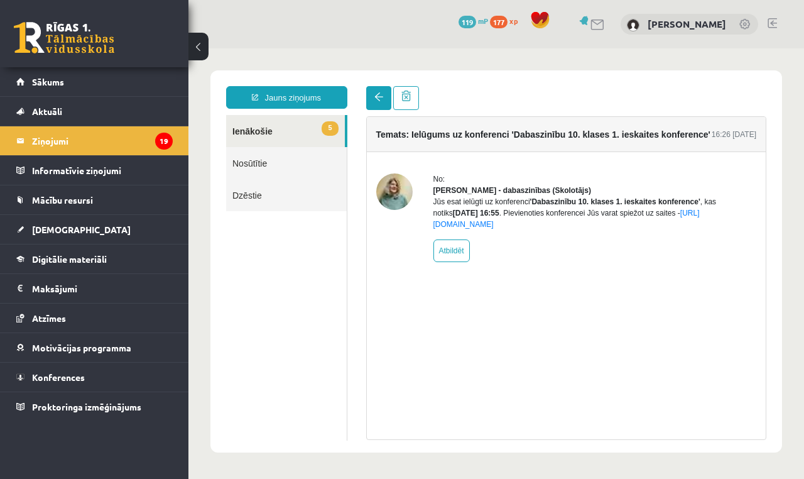
click at [388, 91] on link at bounding box center [378, 98] width 25 height 24
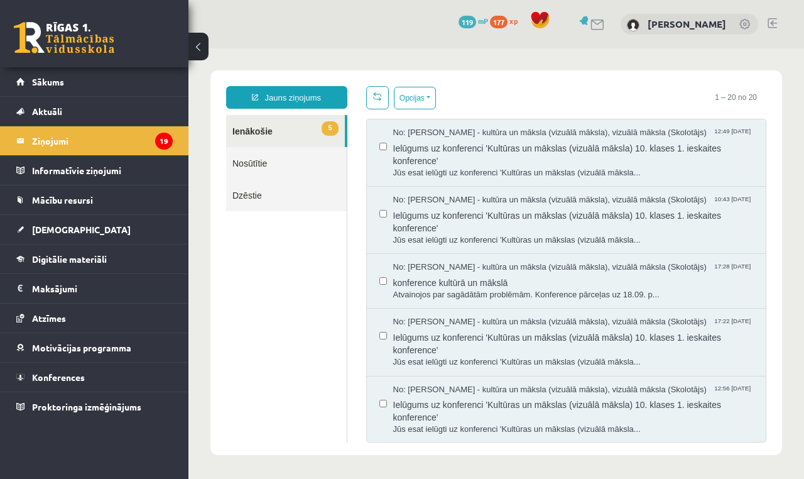
click at [373, 100] on span at bounding box center [377, 96] width 9 height 9
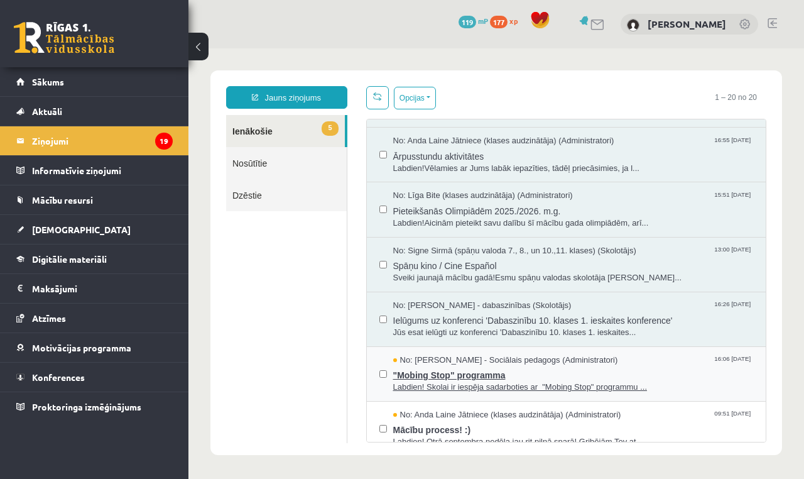
click at [653, 366] on span ""Mobing Stop" programma" at bounding box center [573, 374] width 361 height 16
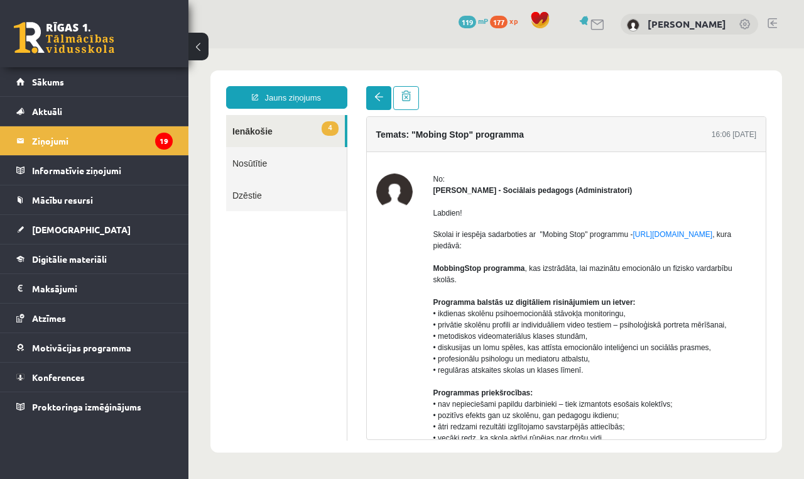
click at [381, 96] on span at bounding box center [379, 96] width 9 height 9
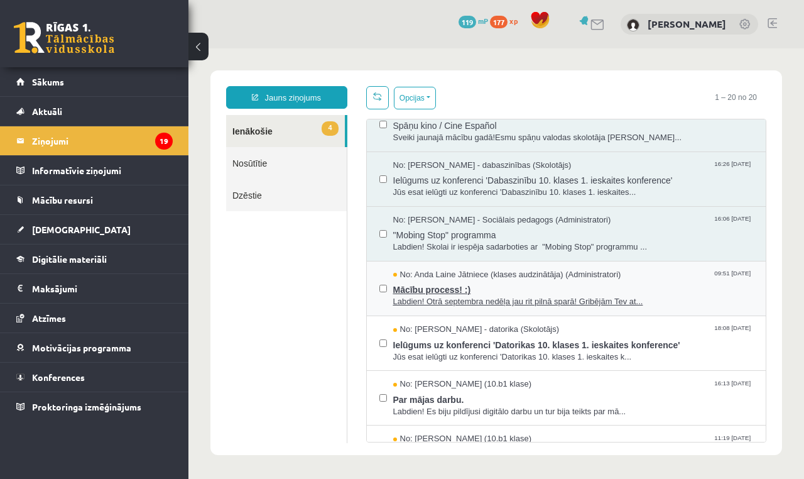
click at [702, 296] on span "Labdien! Otrā septembra nedēļa jau rit pilnā sparā! Gribējām Tev at..." at bounding box center [573, 302] width 361 height 12
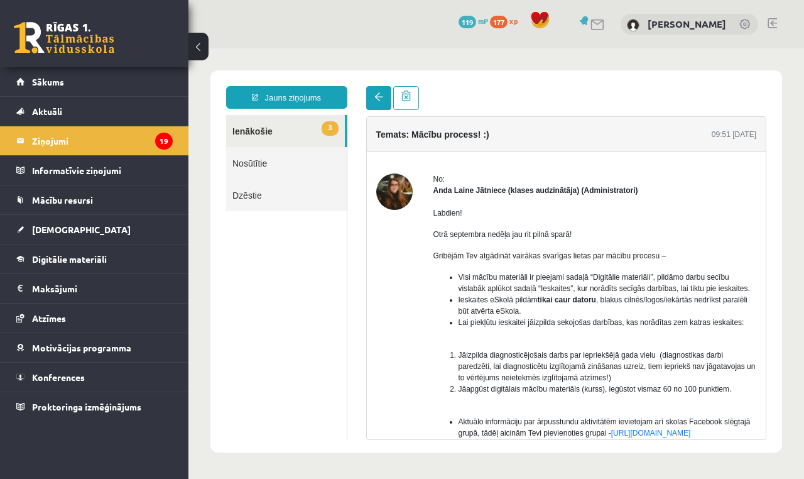
click at [377, 95] on span at bounding box center [379, 96] width 9 height 9
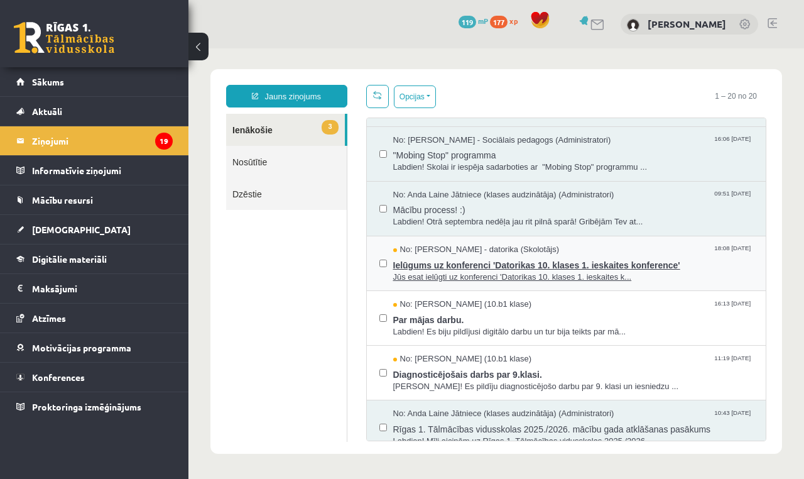
click at [716, 256] on span "Ielūgums uz konferenci 'Datorikas 10. klases 1. ieskaites konference'" at bounding box center [573, 264] width 361 height 16
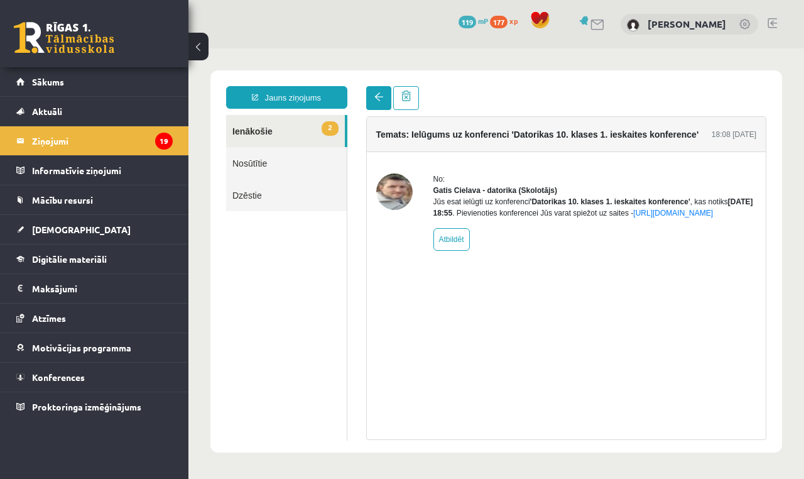
click at [371, 90] on link at bounding box center [378, 98] width 25 height 24
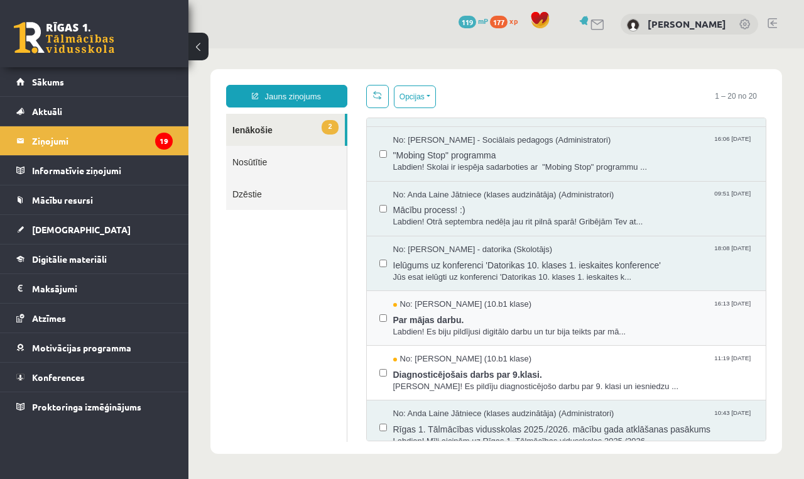
click at [668, 298] on div "No: Madara Andersone (10.b1 klase) 16:13 03/09/2025" at bounding box center [573, 304] width 361 height 12
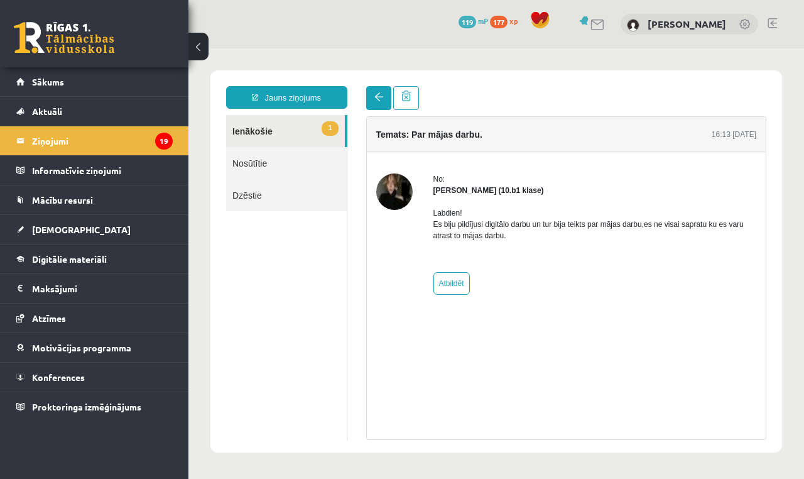
click at [384, 106] on link at bounding box center [378, 98] width 25 height 24
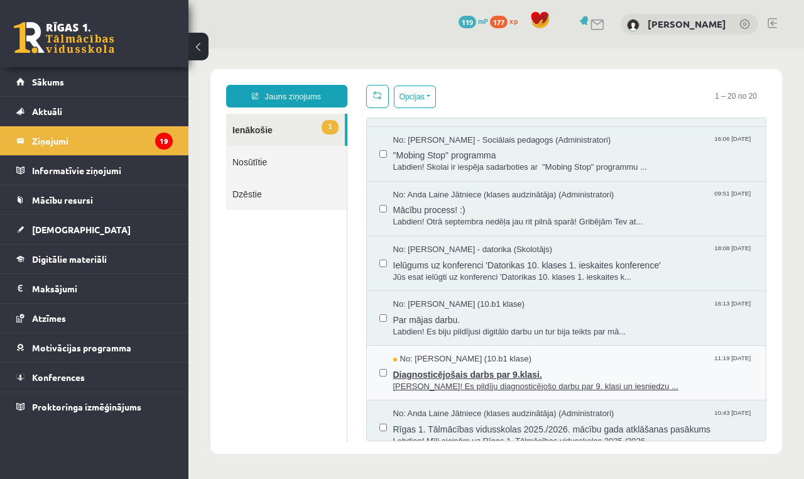
click at [667, 381] on span "Sveika! Es pildīju diagnosticējošo darbu par 9. klasi un iesniedzu ..." at bounding box center [573, 387] width 361 height 12
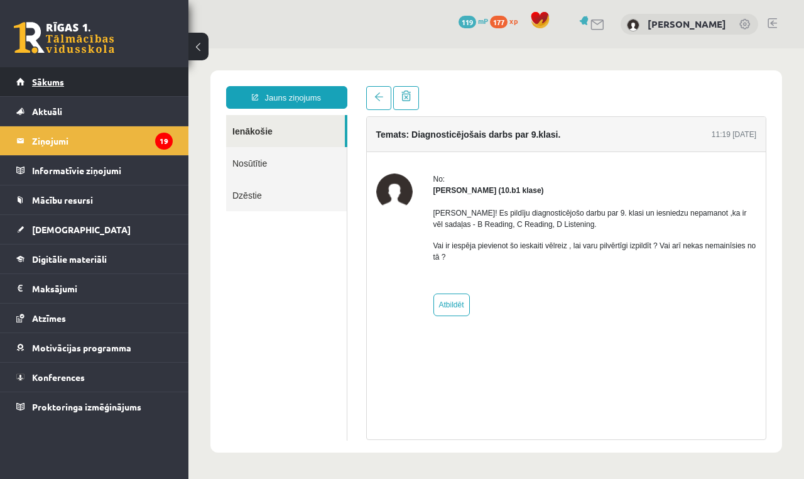
click at [63, 84] on span "Sākums" at bounding box center [48, 81] width 32 height 11
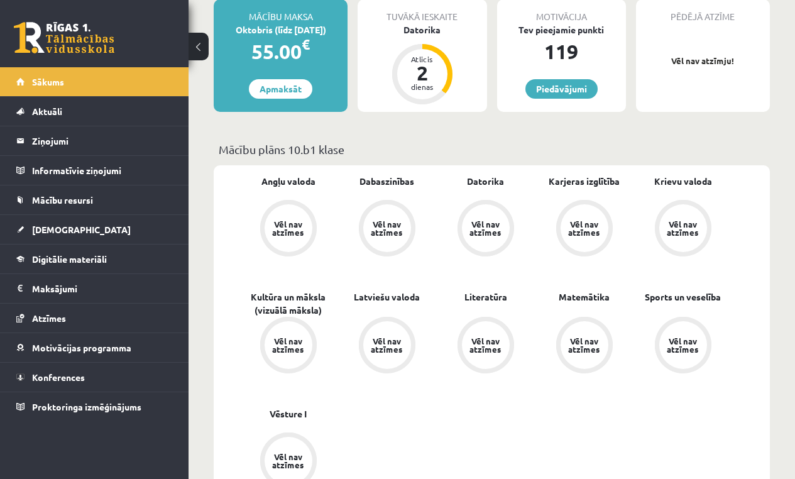
scroll to position [96, 0]
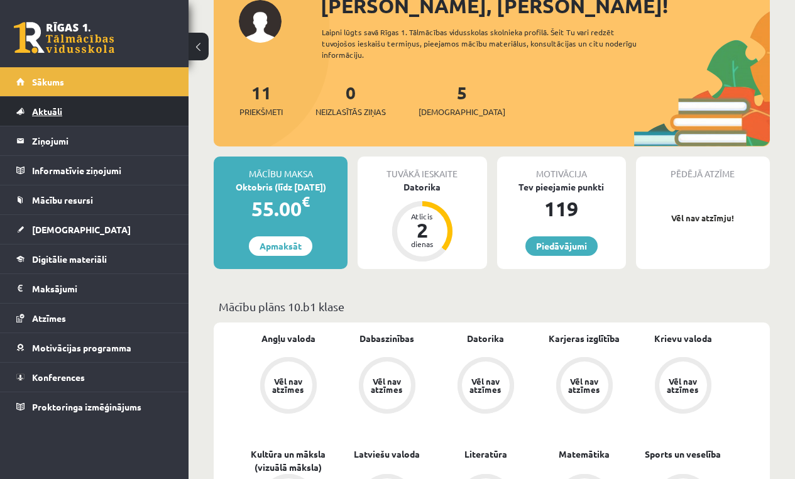
click at [65, 112] on link "Aktuāli" at bounding box center [94, 111] width 156 height 29
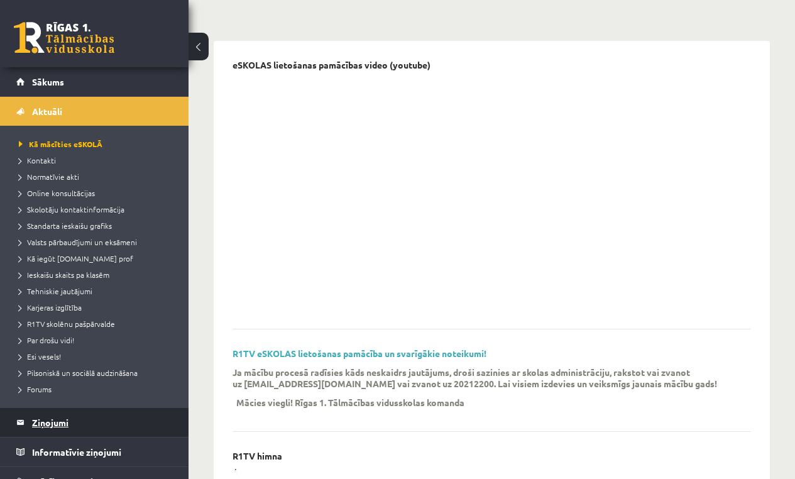
click at [69, 424] on legend "Ziņojumi 0" at bounding box center [102, 422] width 141 height 29
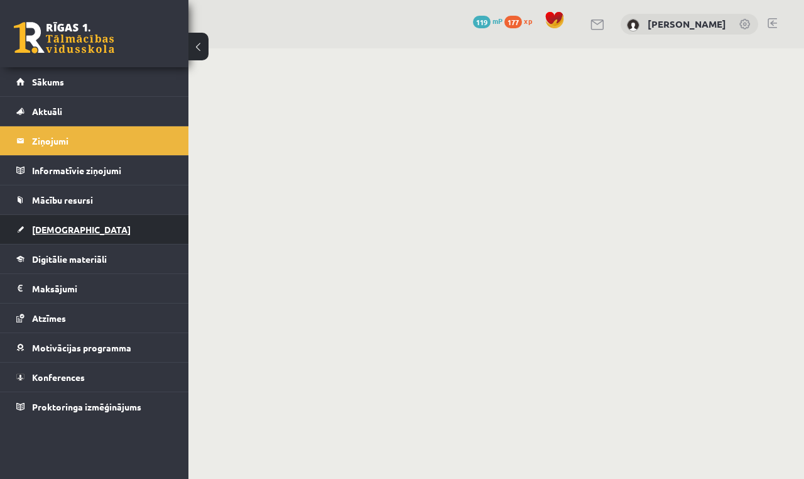
click at [53, 231] on span "[DEMOGRAPHIC_DATA]" at bounding box center [81, 229] width 99 height 11
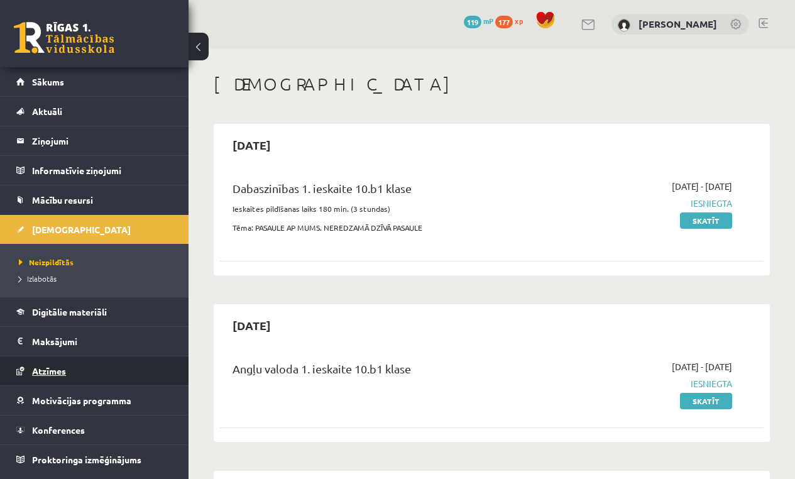
click at [51, 376] on link "Atzīmes" at bounding box center [94, 370] width 156 height 29
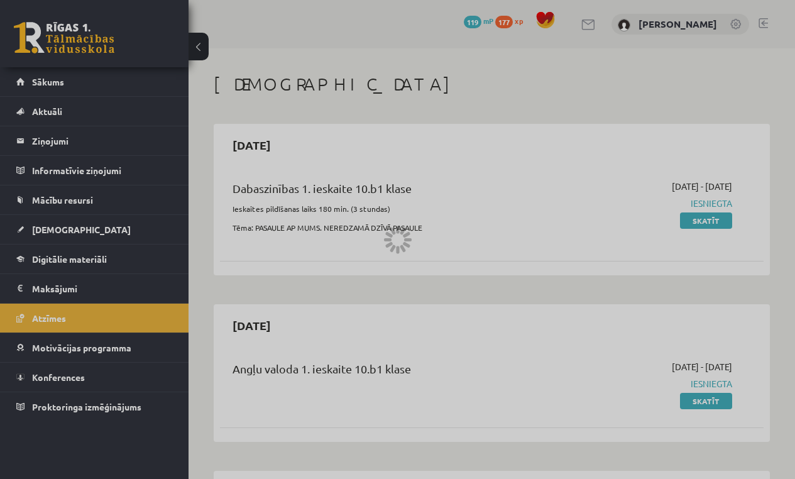
click at [52, 375] on div at bounding box center [397, 239] width 795 height 479
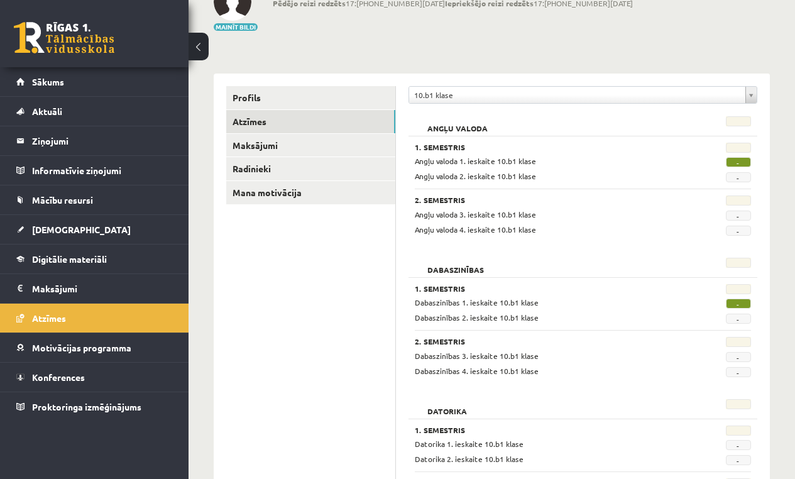
scroll to position [82, 0]
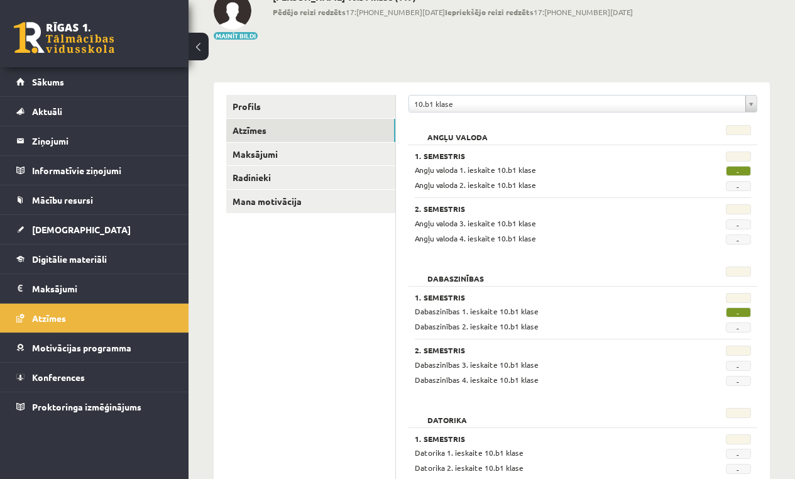
click at [740, 172] on span "-" at bounding box center [738, 171] width 25 height 10
click at [741, 312] on span "-" at bounding box center [738, 312] width 25 height 10
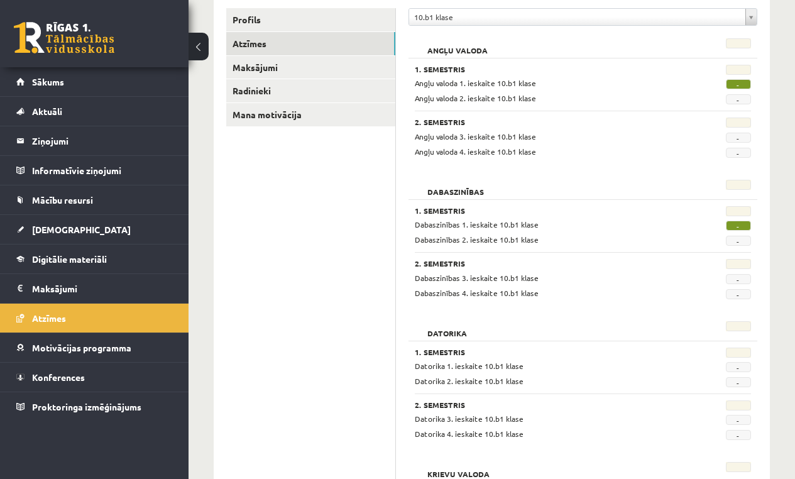
scroll to position [0, 0]
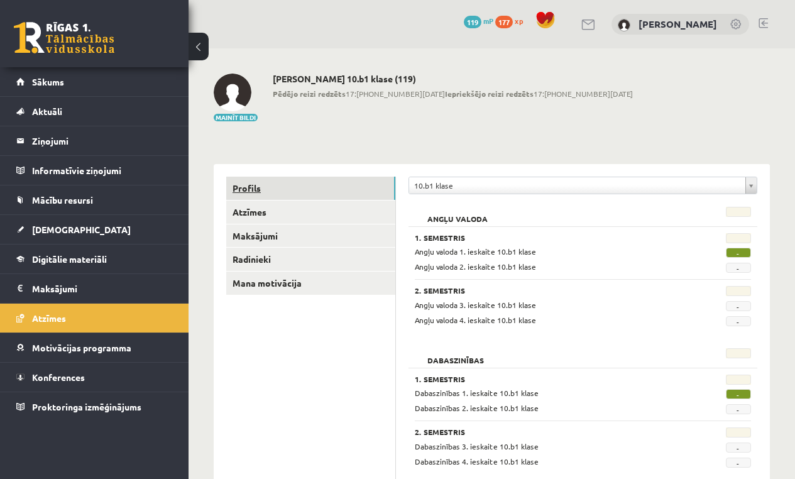
click at [260, 190] on link "Profils" at bounding box center [310, 188] width 169 height 23
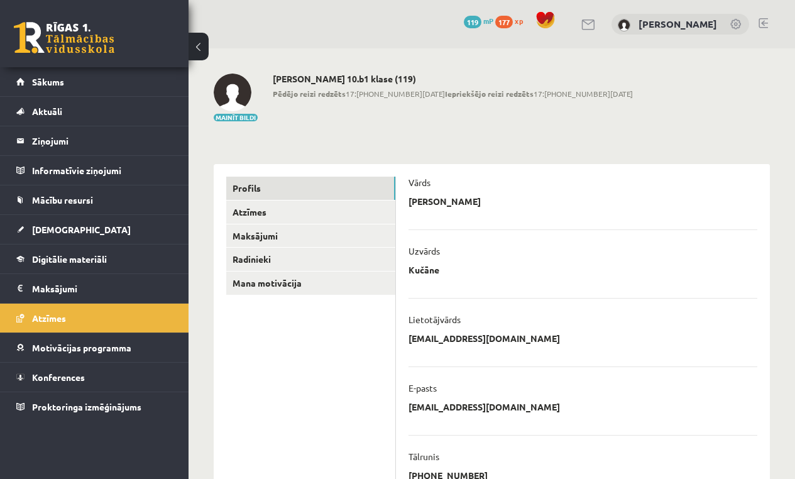
click at [763, 23] on link at bounding box center [762, 23] width 9 height 10
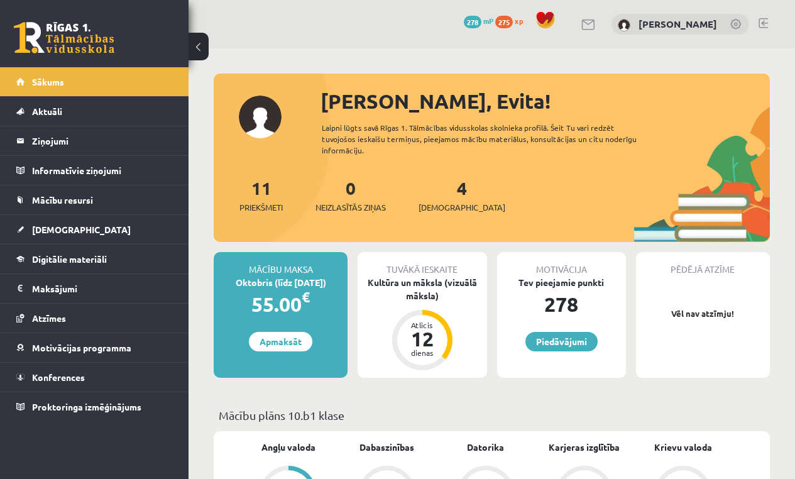
click at [767, 21] on link at bounding box center [762, 23] width 9 height 10
